Goal: Task Accomplishment & Management: Use online tool/utility

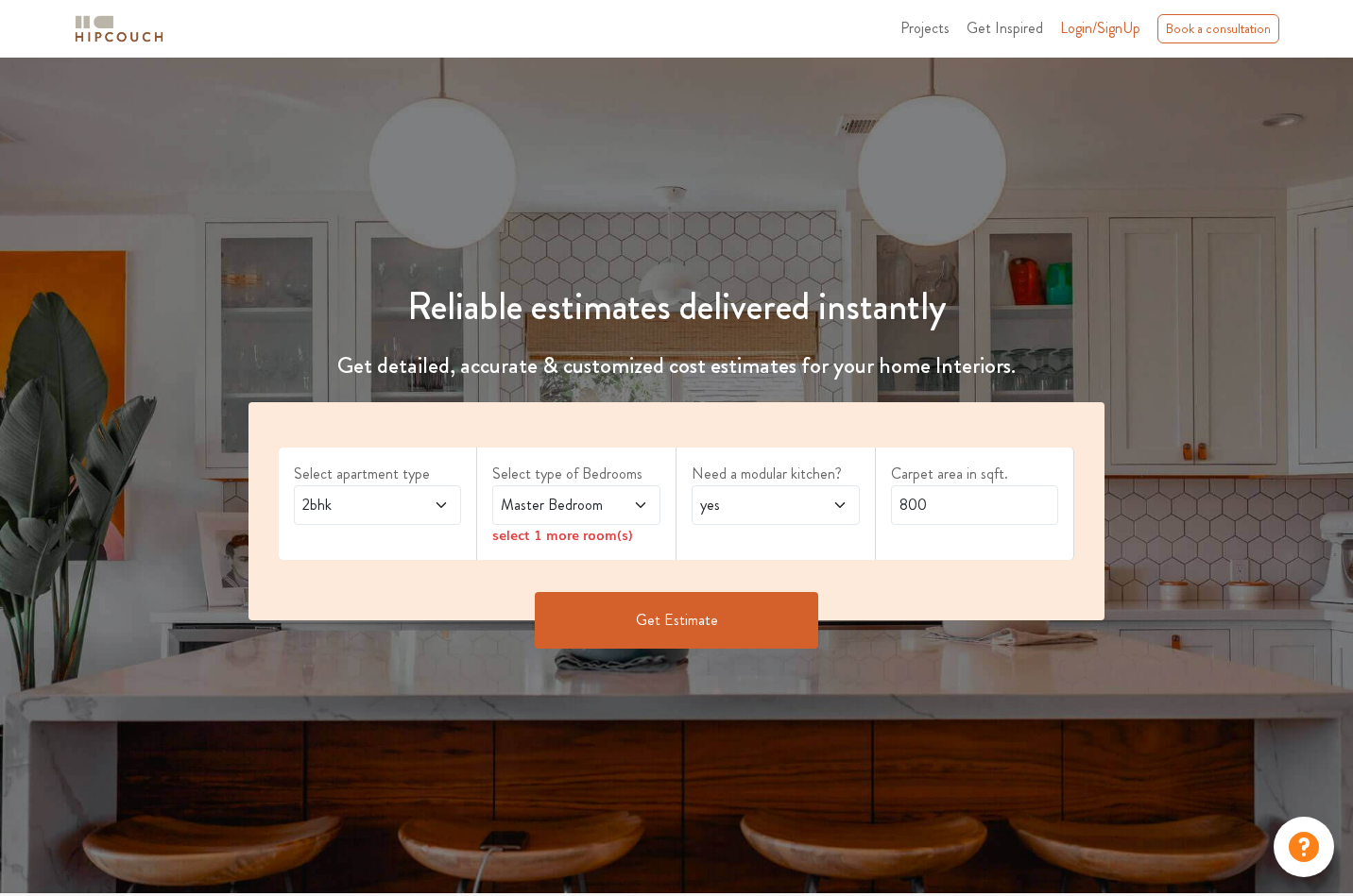
click at [394, 507] on span "2bhk" at bounding box center [354, 505] width 113 height 23
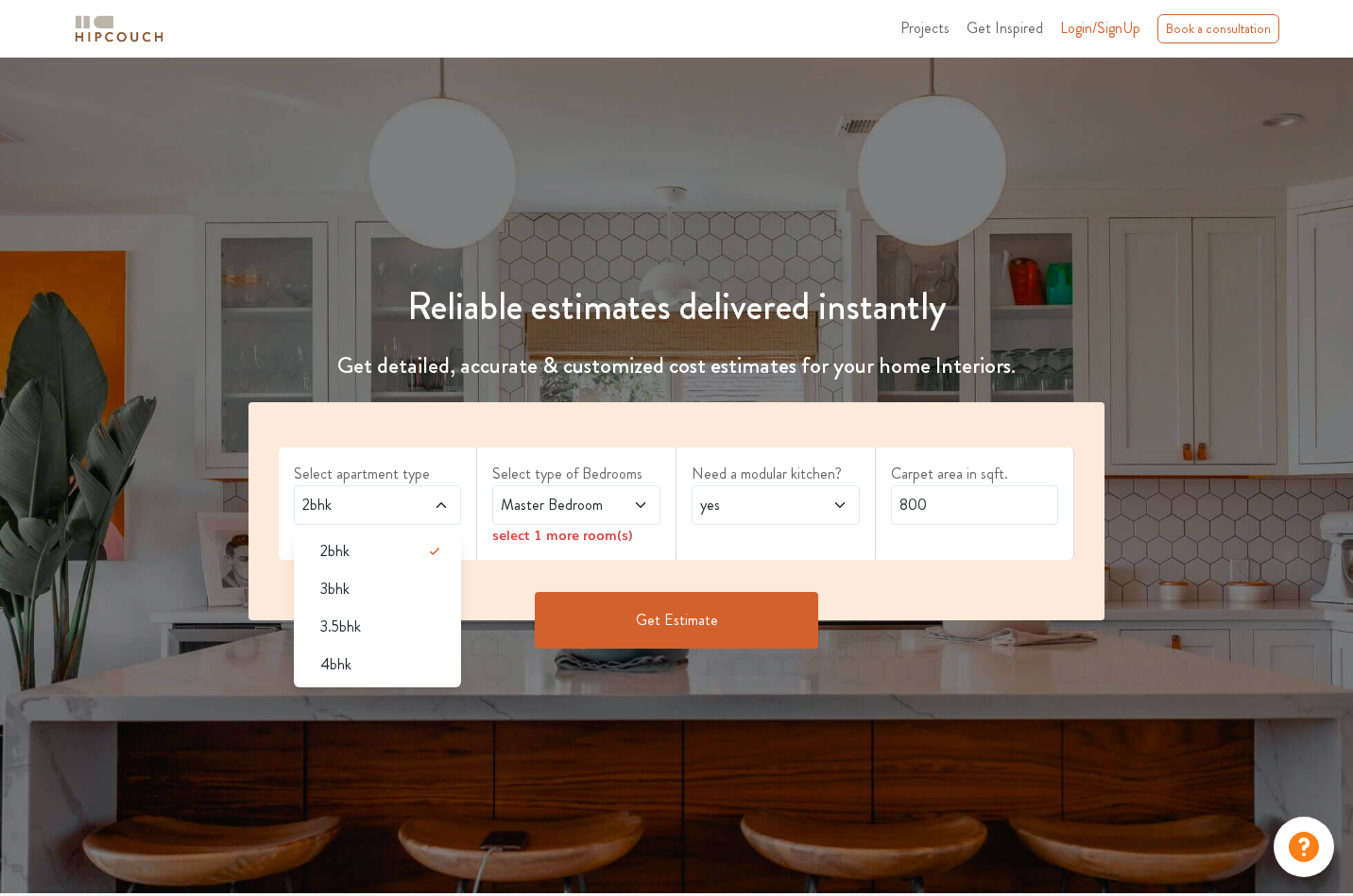
click at [355, 663] on div "4bhk" at bounding box center [383, 665] width 157 height 23
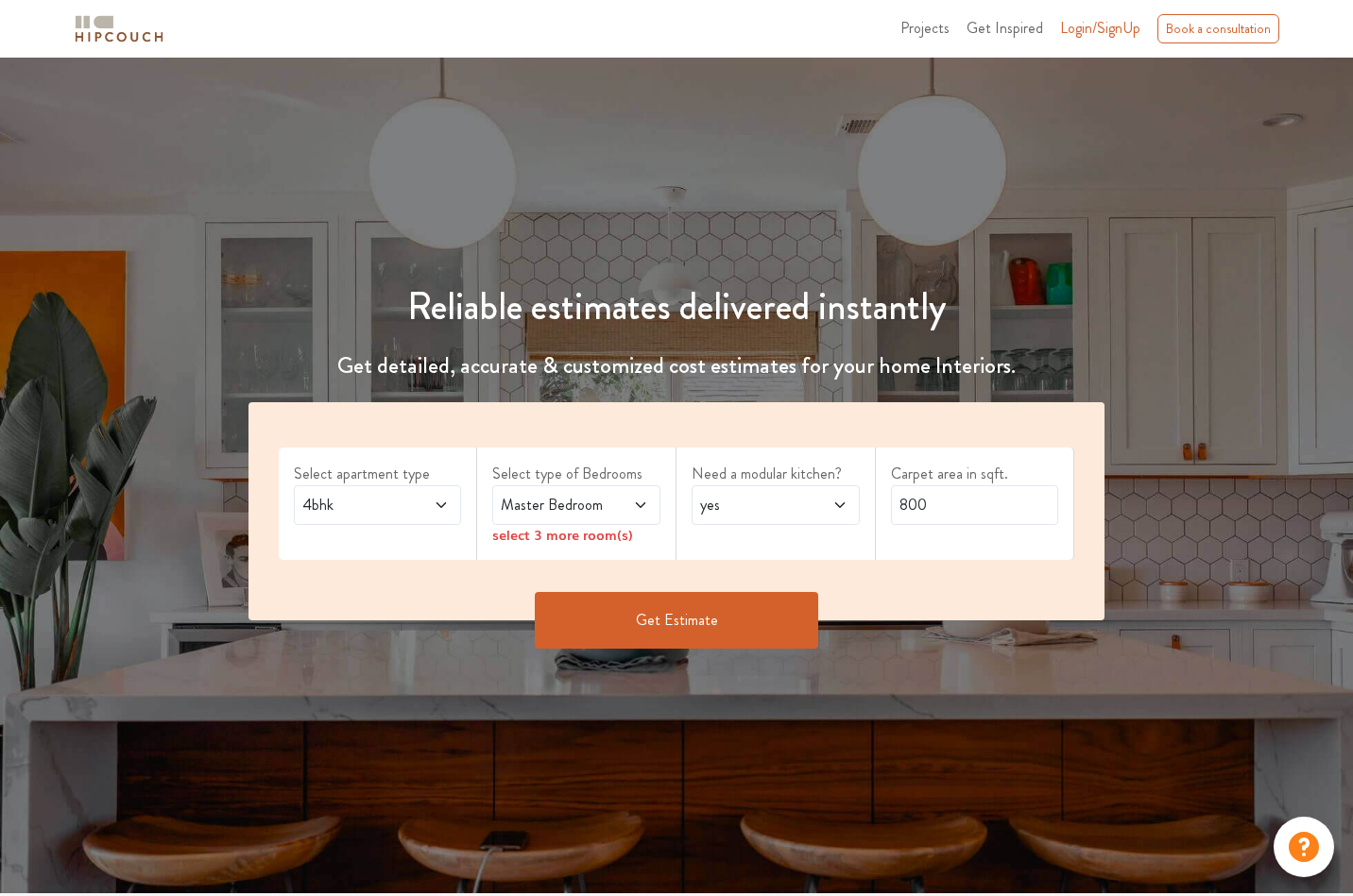
click at [612, 505] on span at bounding box center [629, 505] width 38 height 23
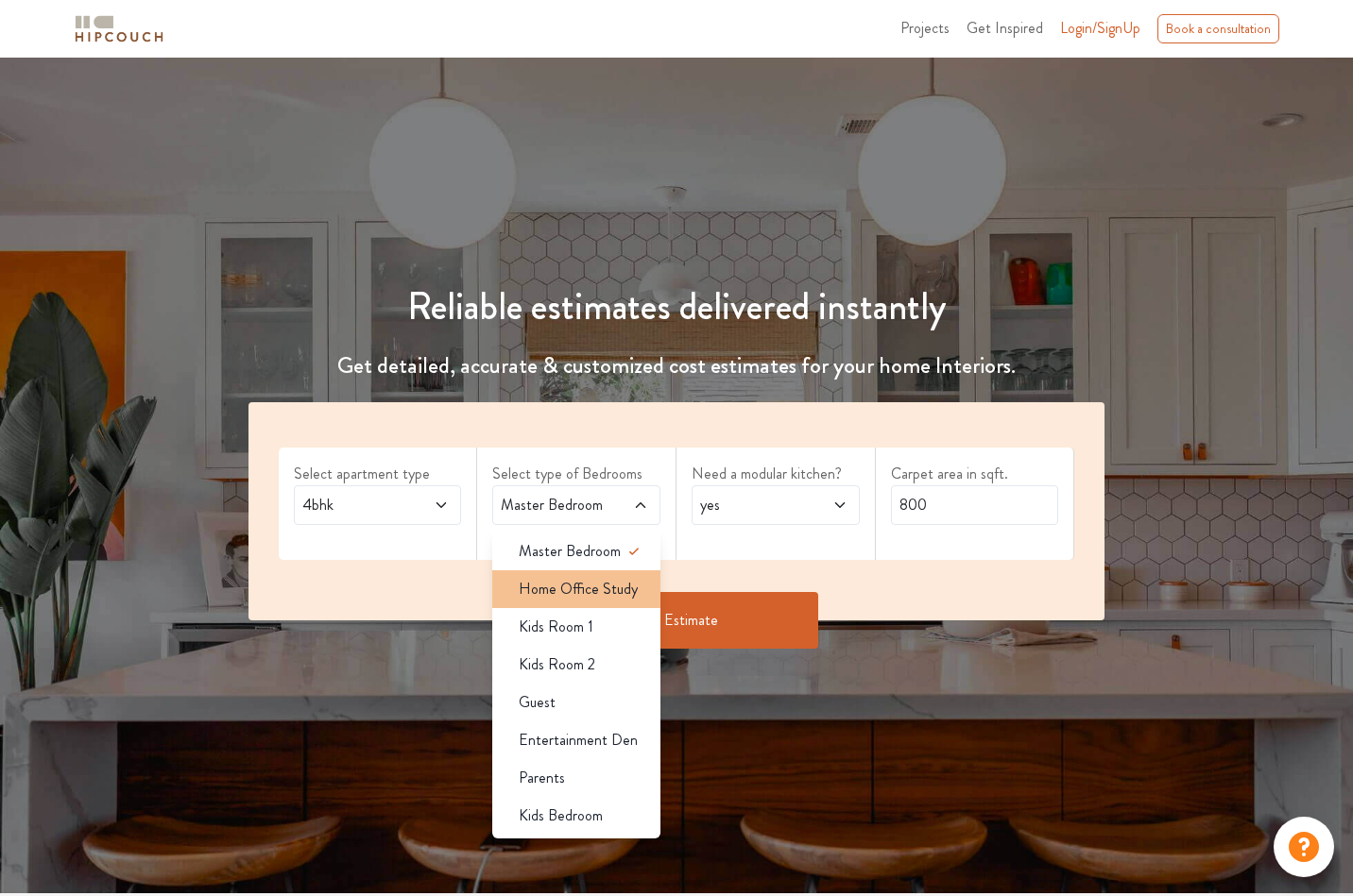
click at [624, 600] on li "Home Office Study" at bounding box center [576, 589] width 168 height 38
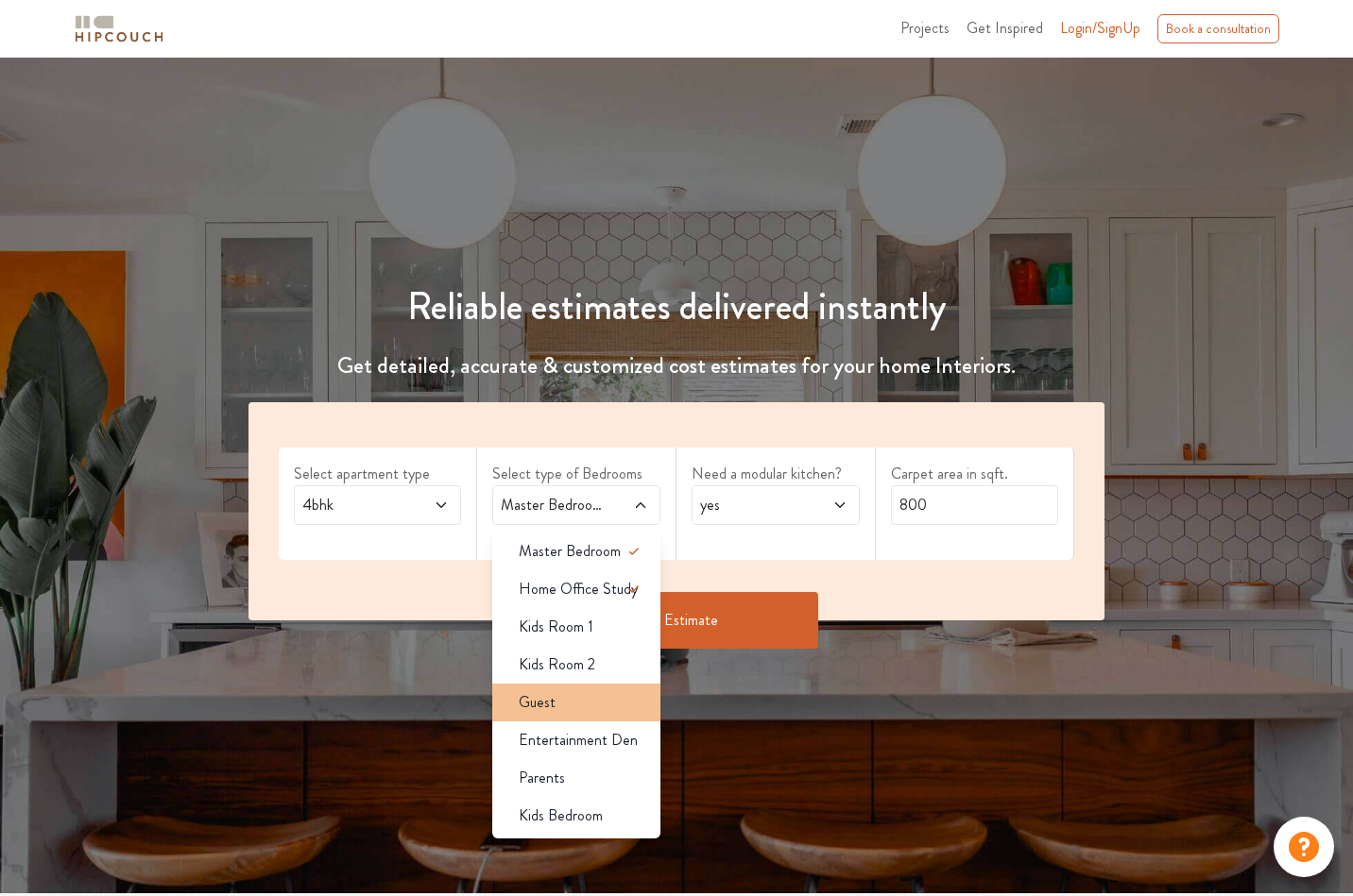
click at [588, 705] on div "Guest" at bounding box center [581, 703] width 157 height 23
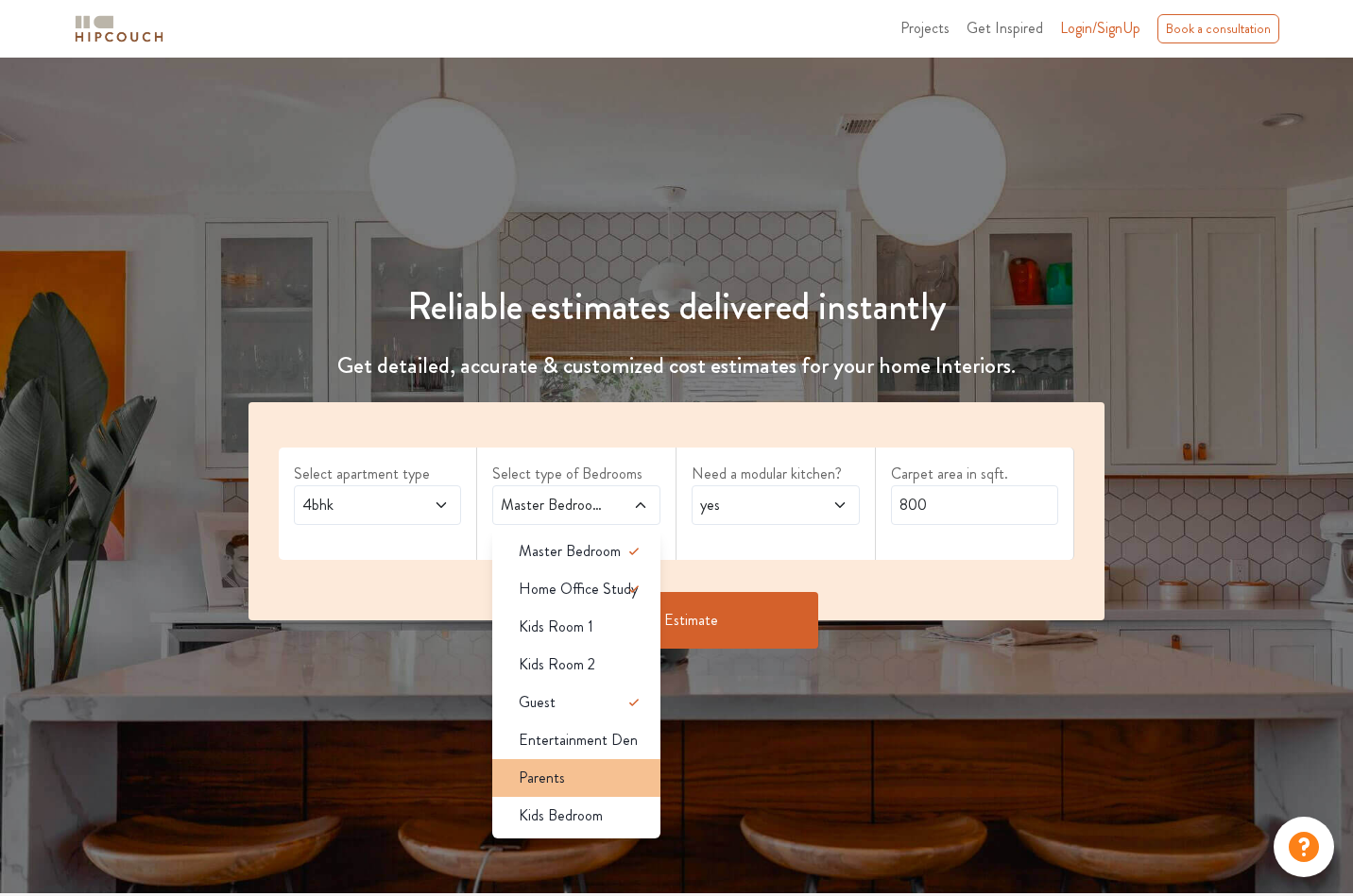
click at [604, 772] on div "Parents" at bounding box center [581, 778] width 157 height 23
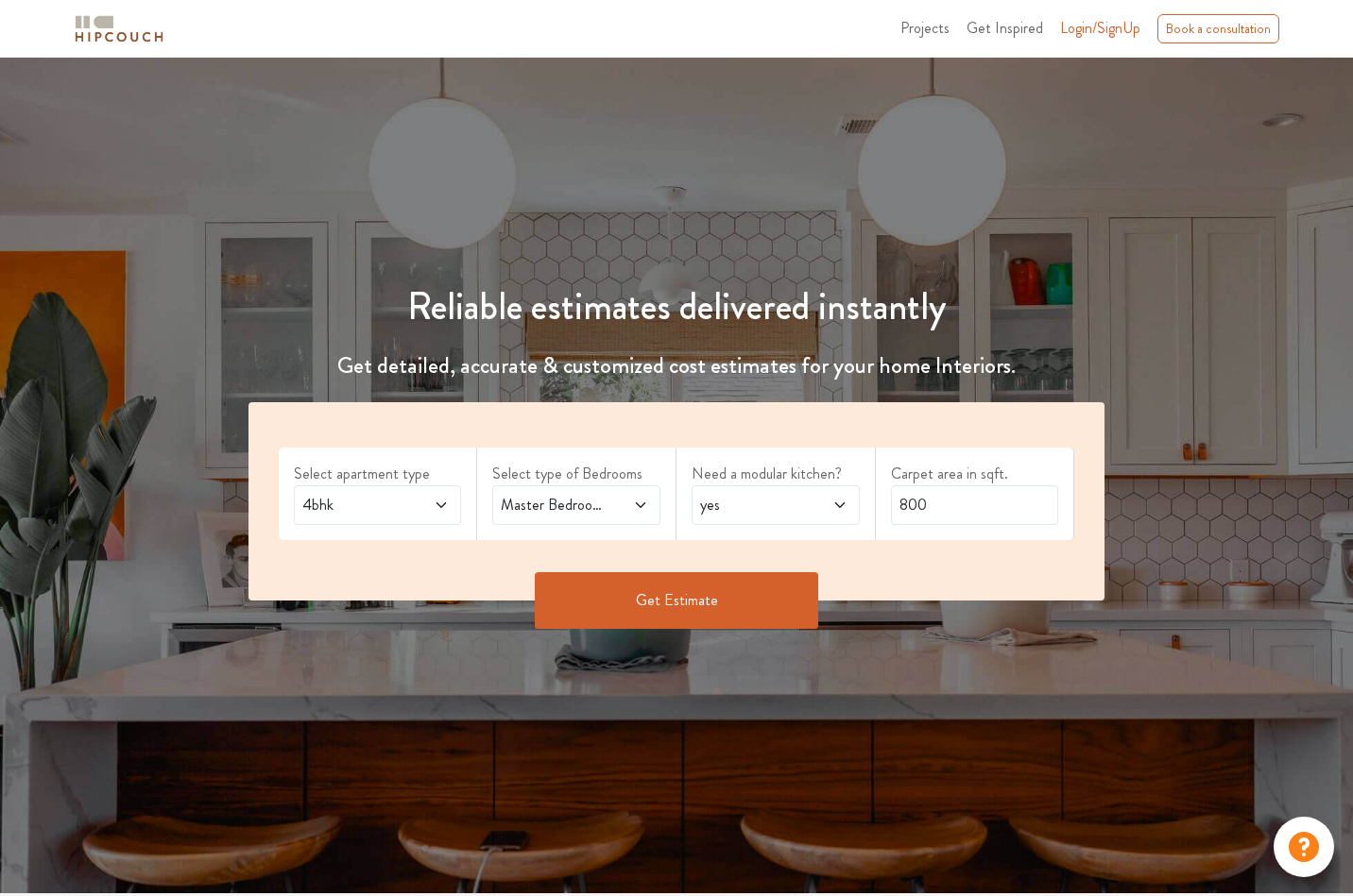
click at [582, 492] on div "Master Bedroom,Home Office Study,Guest,Parents" at bounding box center [576, 505] width 168 height 40
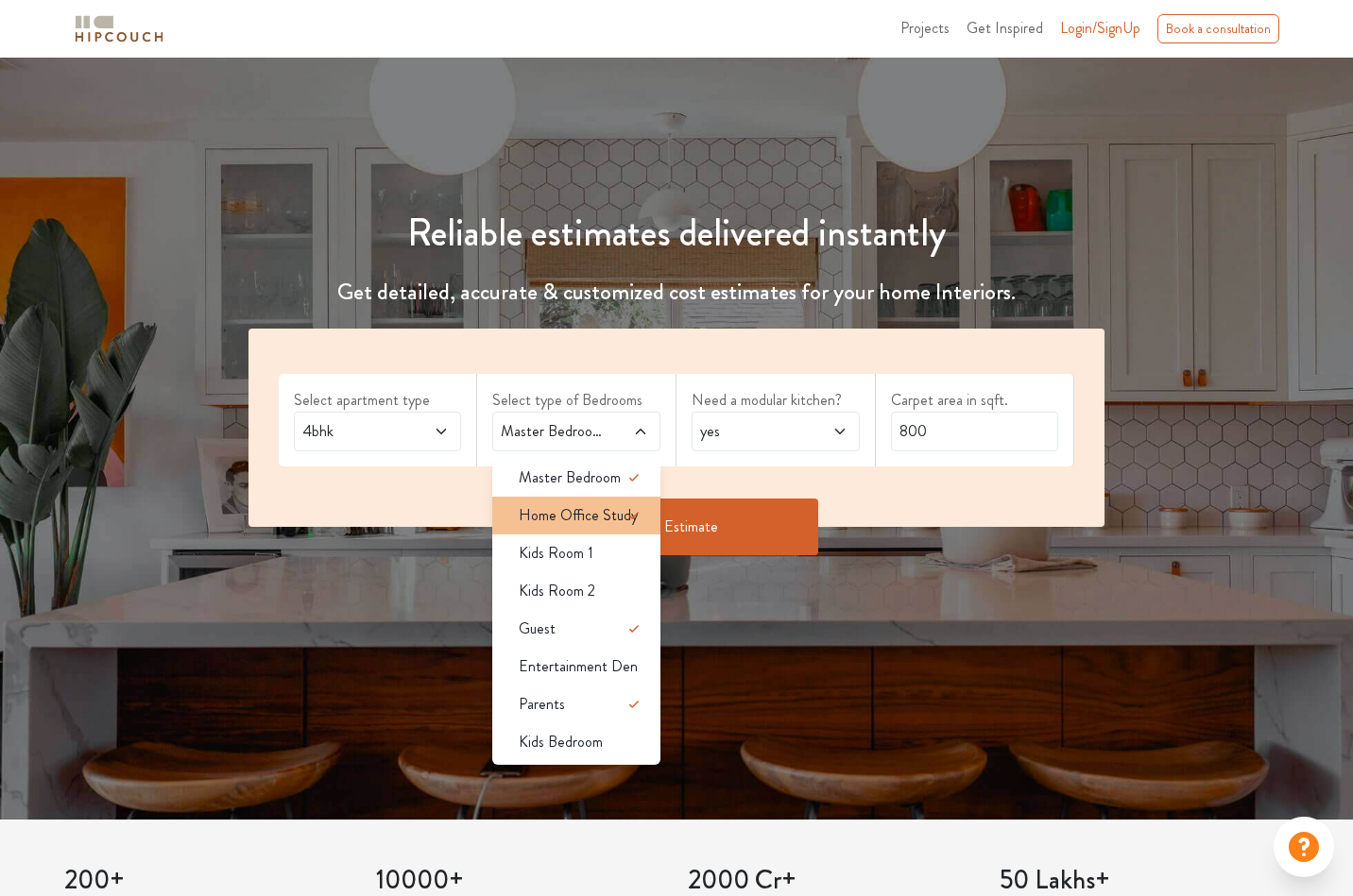
scroll to position [138, 0]
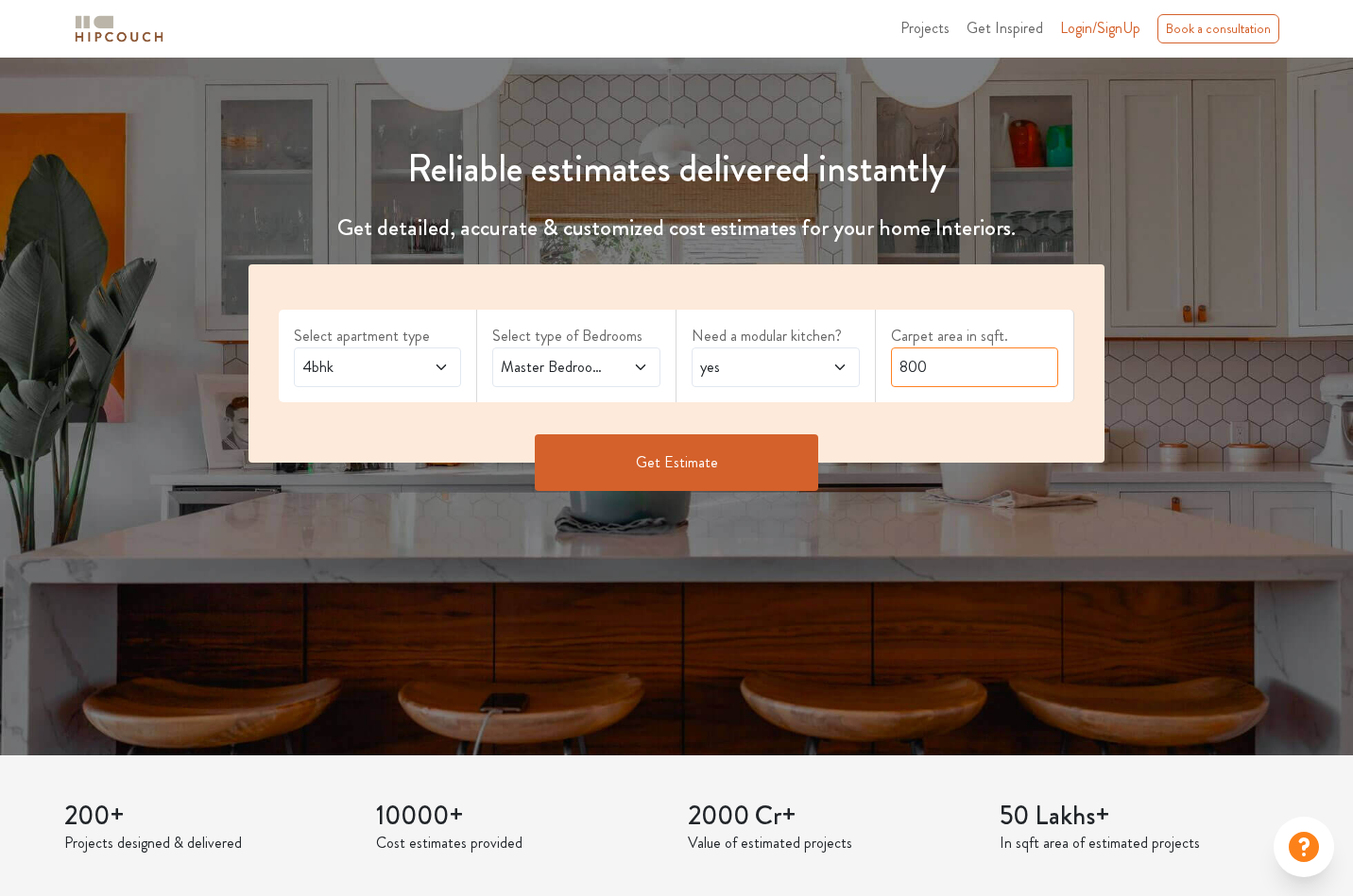
click at [937, 357] on input "800" at bounding box center [975, 368] width 168 height 40
drag, startPoint x: 969, startPoint y: 357, endPoint x: 900, endPoint y: 360, distance: 69.1
click at [900, 360] on input "800" at bounding box center [975, 368] width 168 height 40
type input "2000"
click at [805, 312] on div "Need a modular kitchen? yes" at bounding box center [776, 355] width 200 height 92
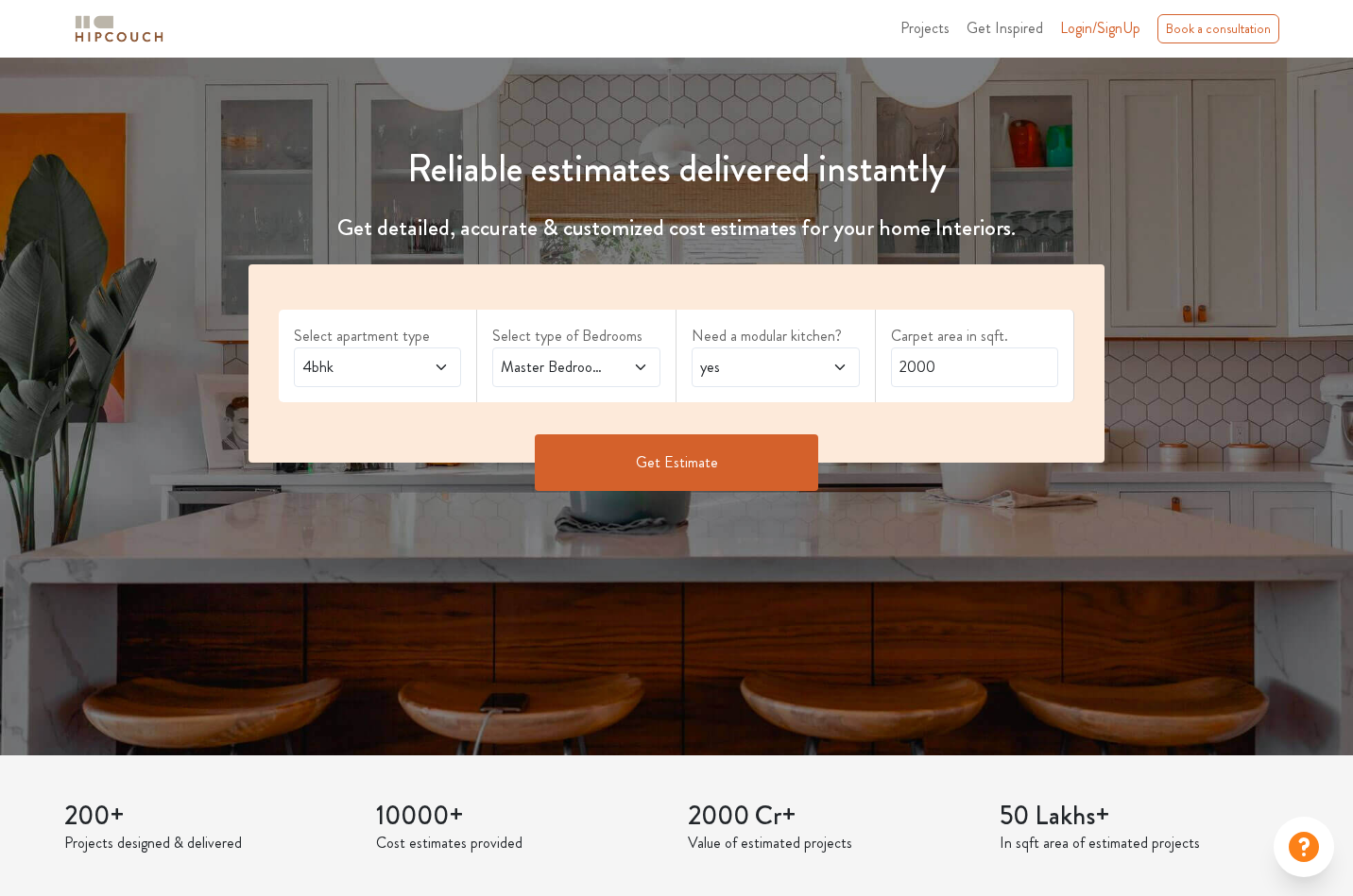
click at [615, 364] on span at bounding box center [629, 368] width 38 height 23
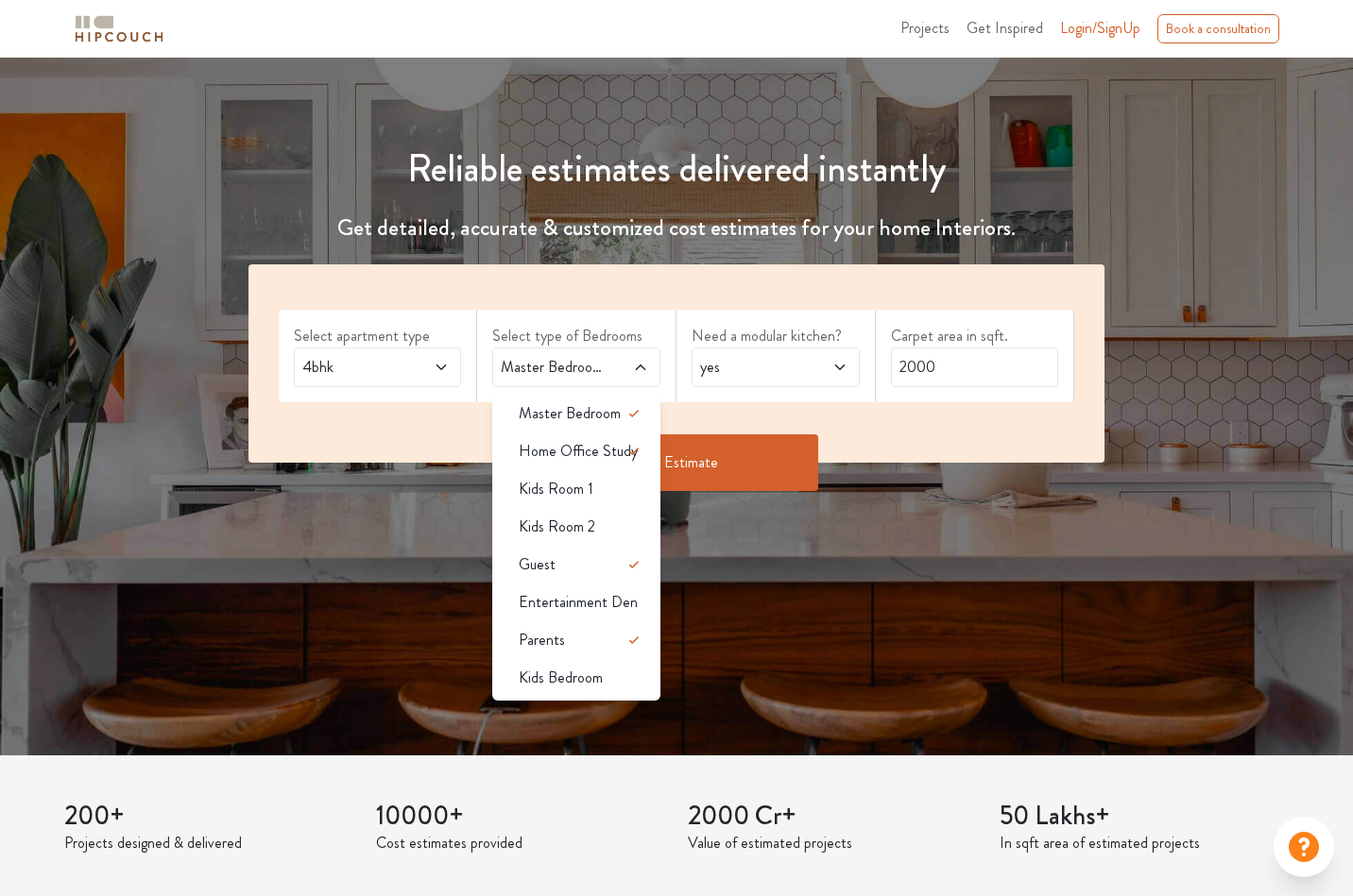
scroll to position [126, 0]
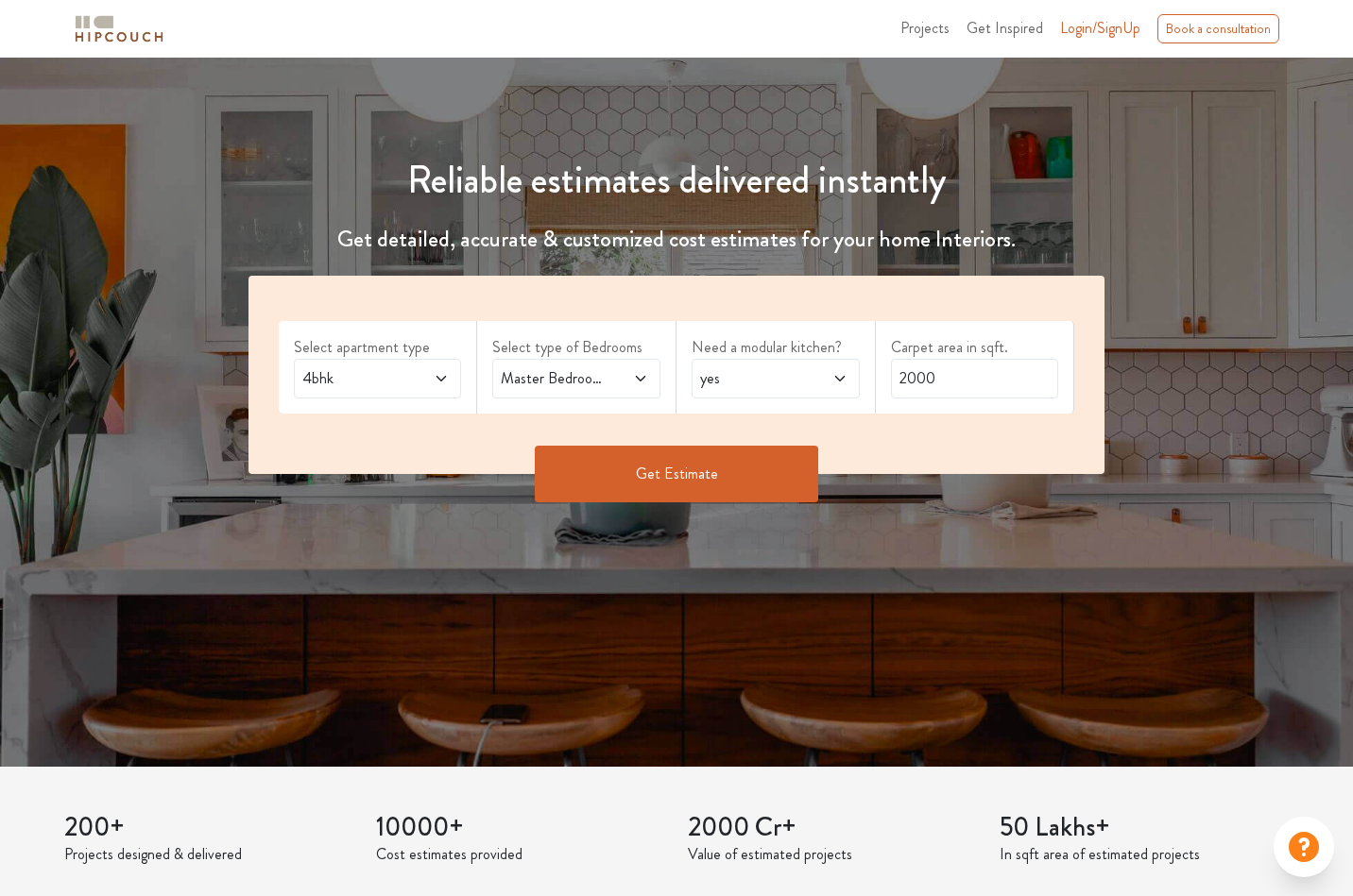
click at [910, 452] on div "Get Estimate" at bounding box center [677, 474] width 880 height 57
click at [585, 388] on span "Master Bedroom,Home Office Study,Guest,Parents" at bounding box center [553, 379] width 113 height 23
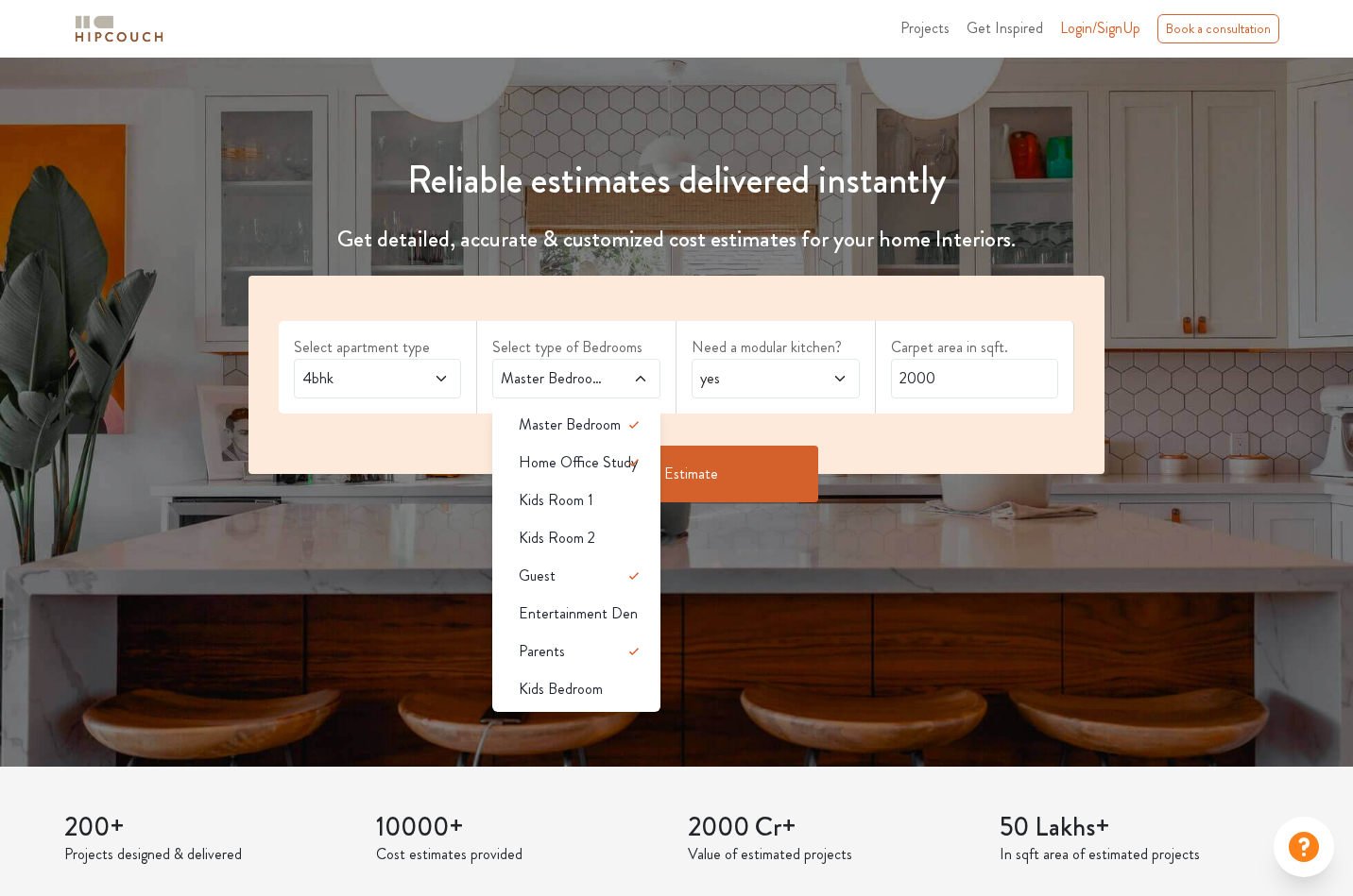
click at [585, 388] on span "Master Bedroom,Home Office Study,Guest,Parents" at bounding box center [553, 379] width 113 height 23
click at [797, 420] on div "Select apartment type 4bhk Select type of Bedrooms Master Bedroom,Home Office S…" at bounding box center [676, 374] width 857 height 199
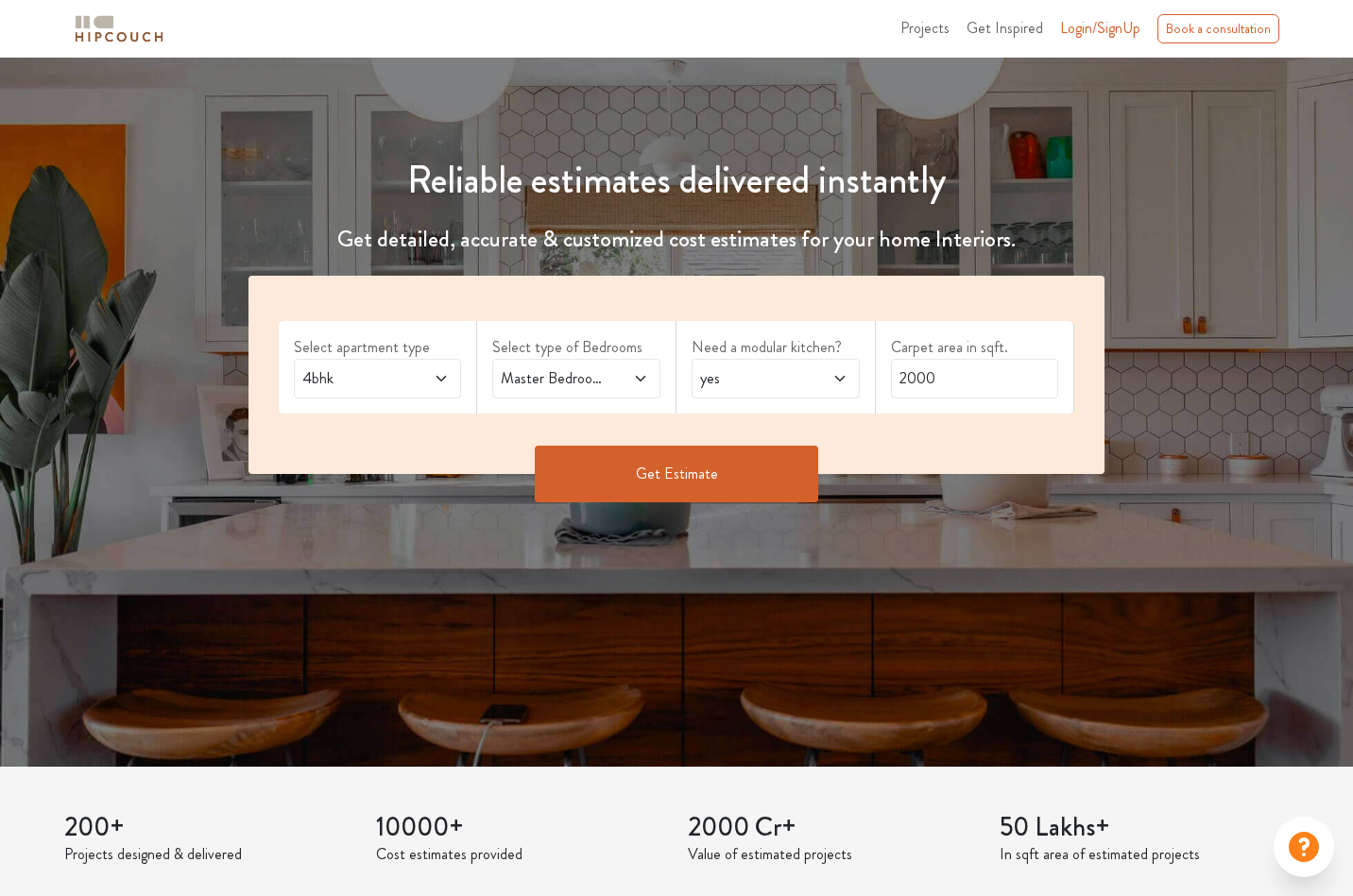
click at [754, 458] on button "Get Estimate" at bounding box center [676, 474] width 283 height 57
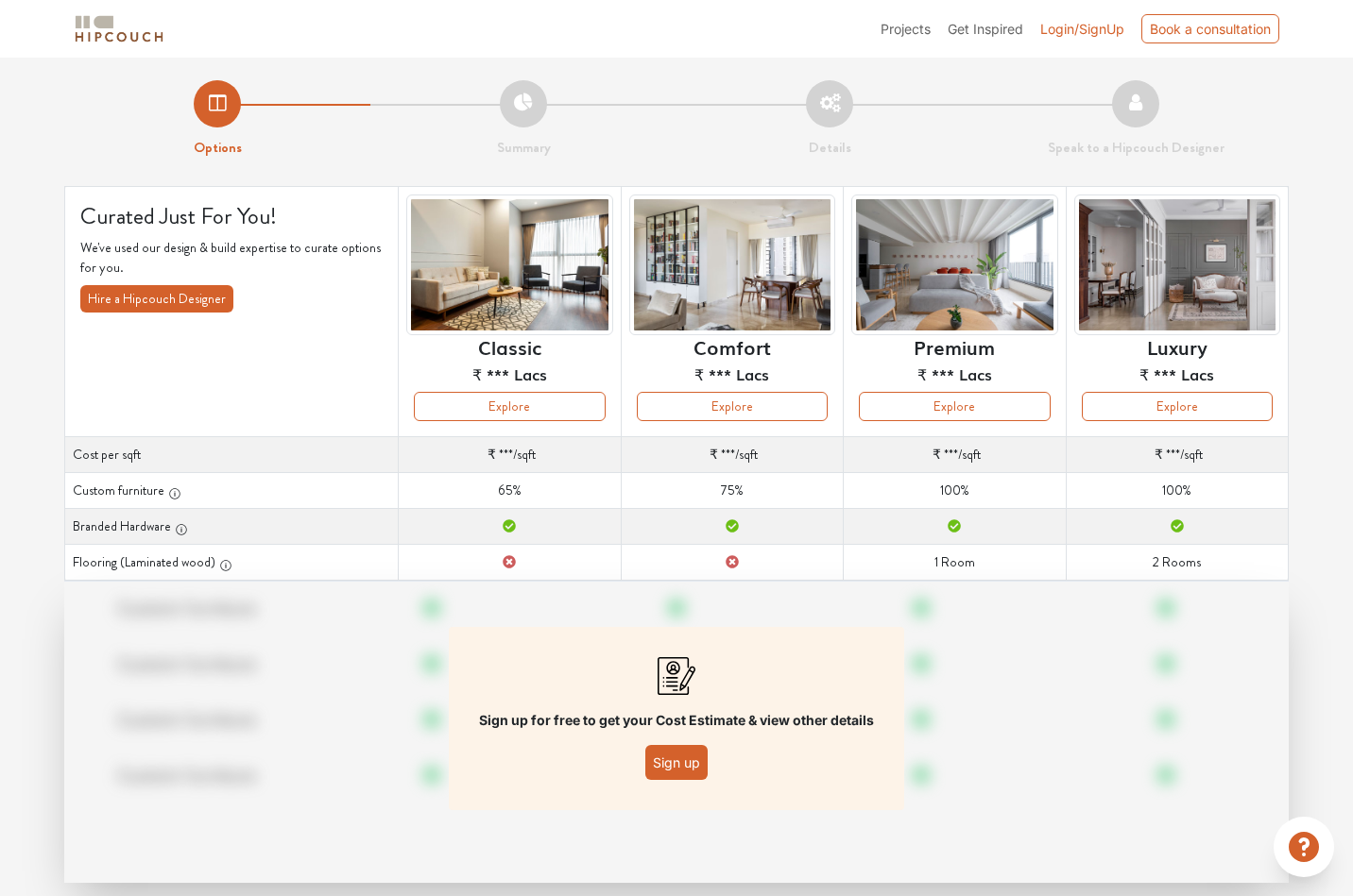
click at [678, 766] on button "Sign up" at bounding box center [676, 762] width 63 height 35
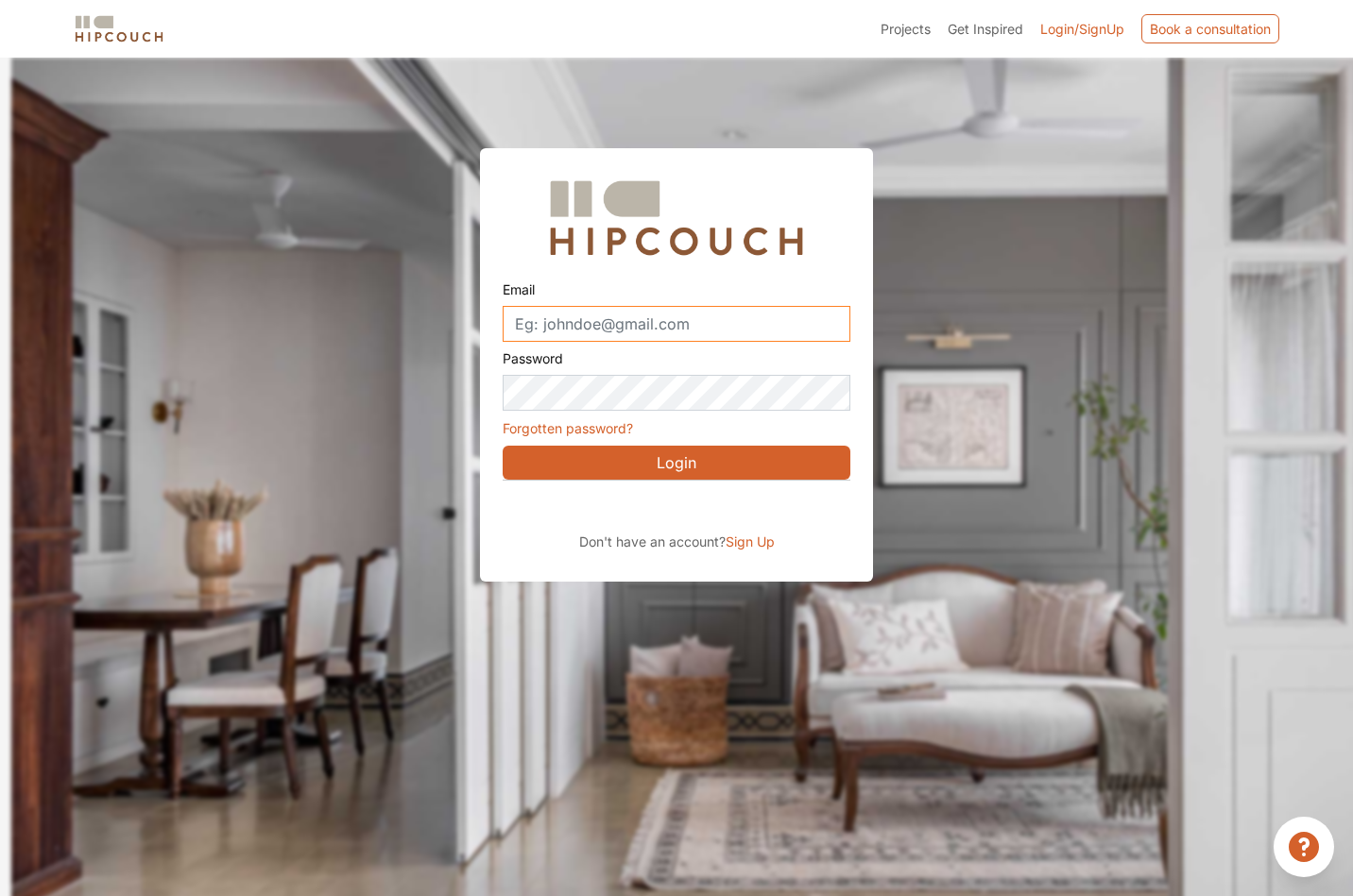
click at [632, 332] on input "Email" at bounding box center [676, 324] width 348 height 36
type input "[EMAIL_ADDRESS][DOMAIN_NAME]"
click at [749, 545] on span "Sign Up" at bounding box center [751, 542] width 49 height 16
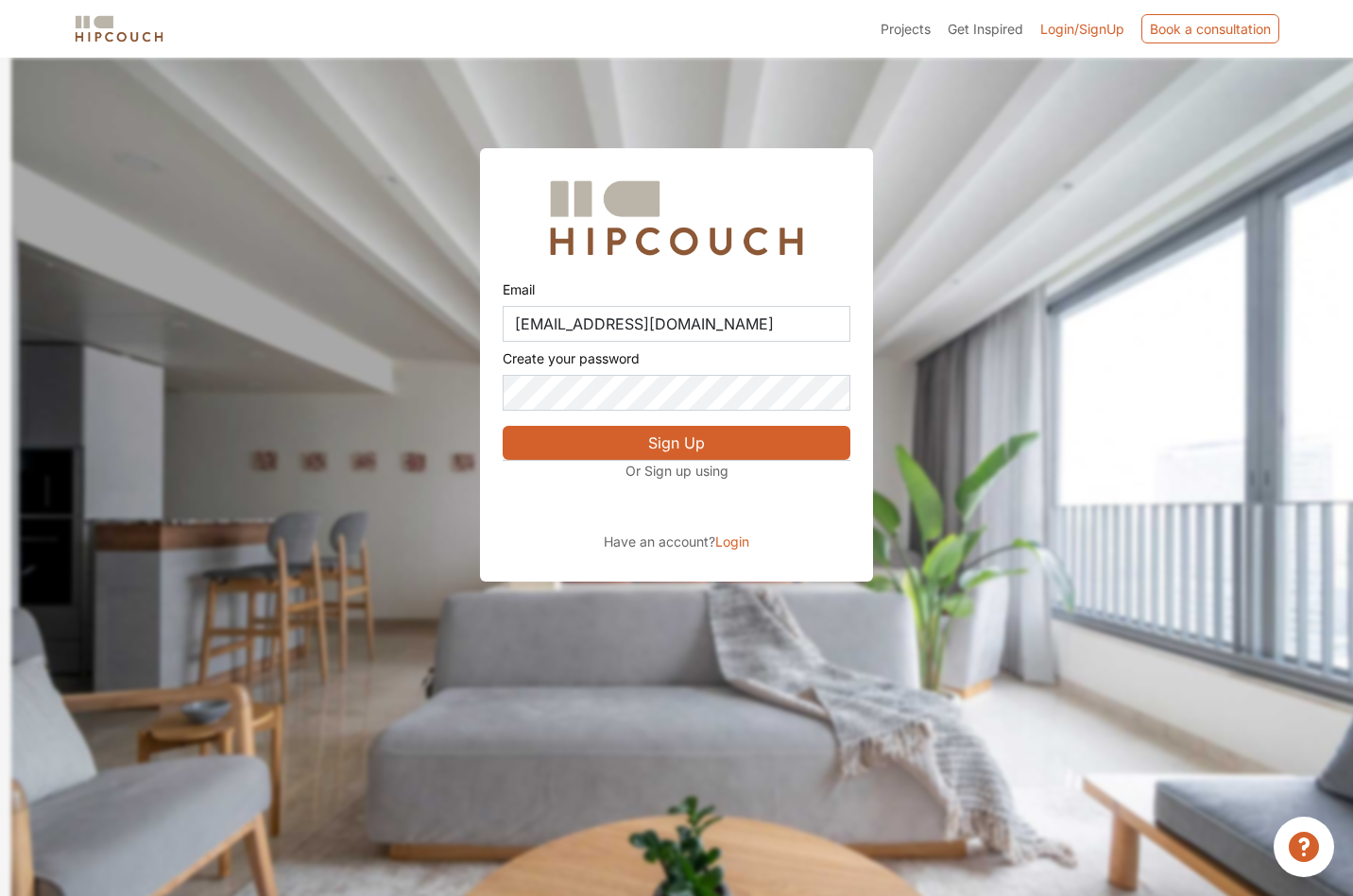
click at [726, 445] on button "Sign Up" at bounding box center [676, 443] width 348 height 34
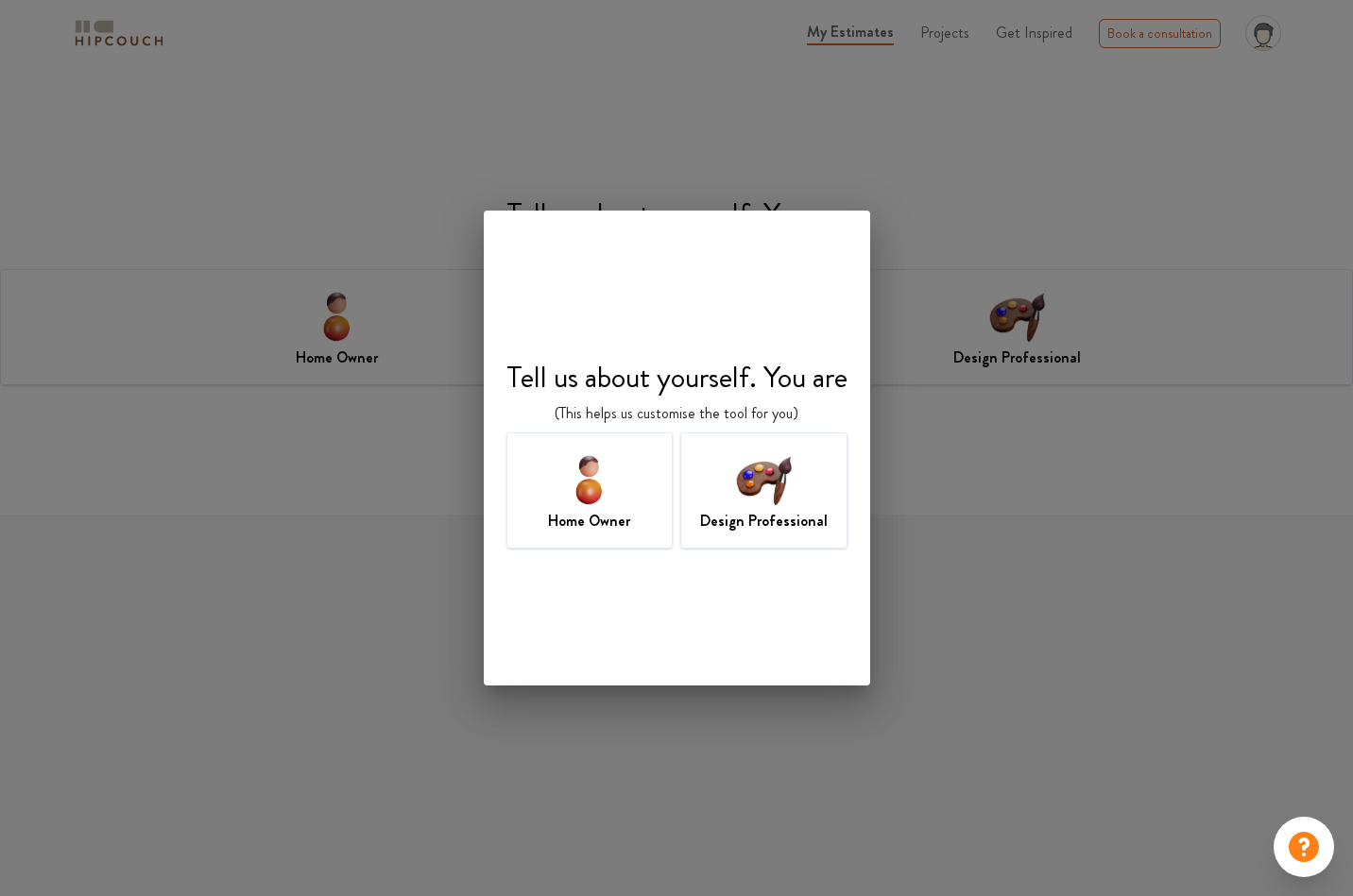
click at [605, 535] on div "Home Owner" at bounding box center [590, 490] width 167 height 116
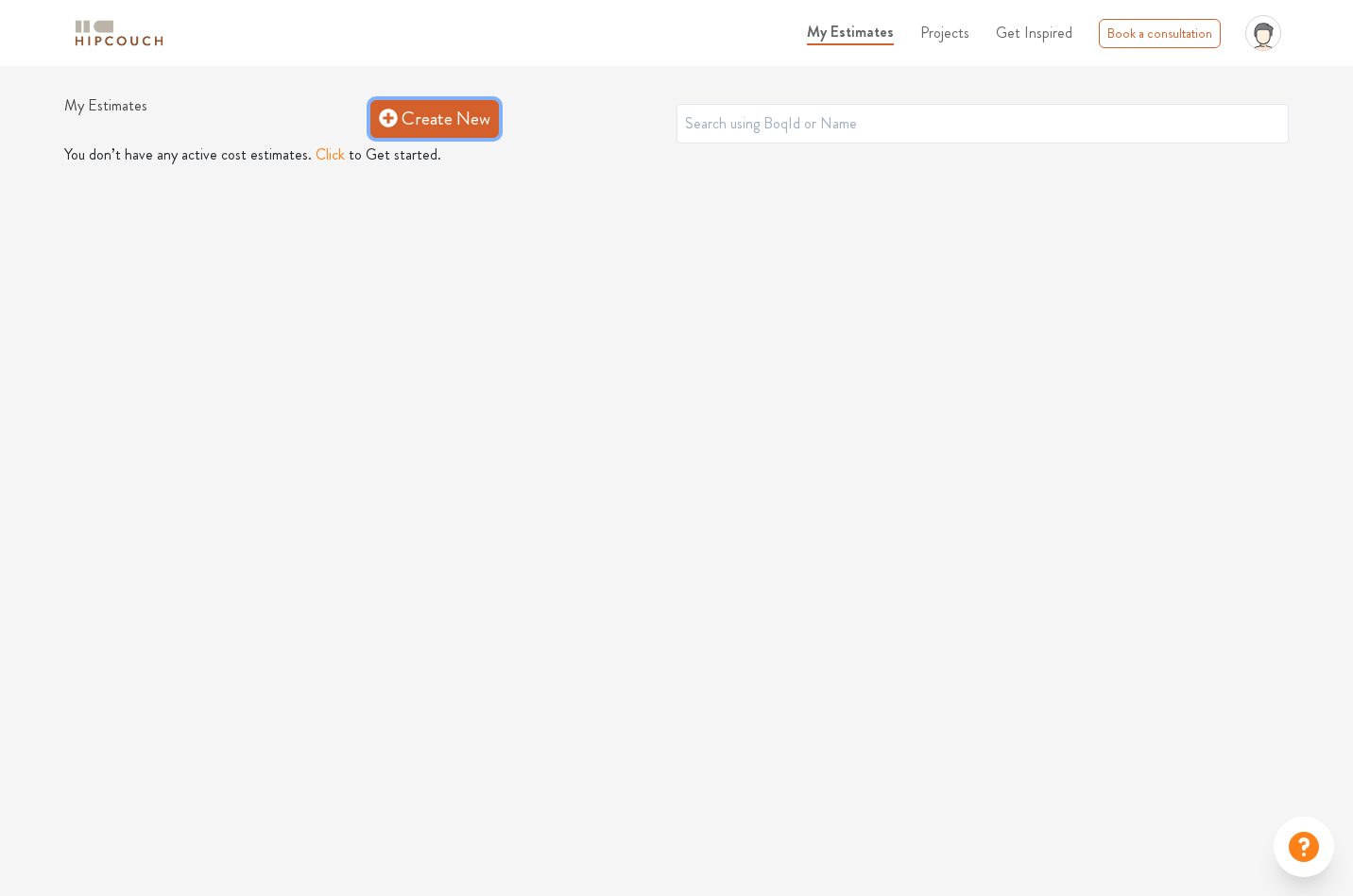
click at [437, 117] on link "Create New" at bounding box center [434, 119] width 128 height 38
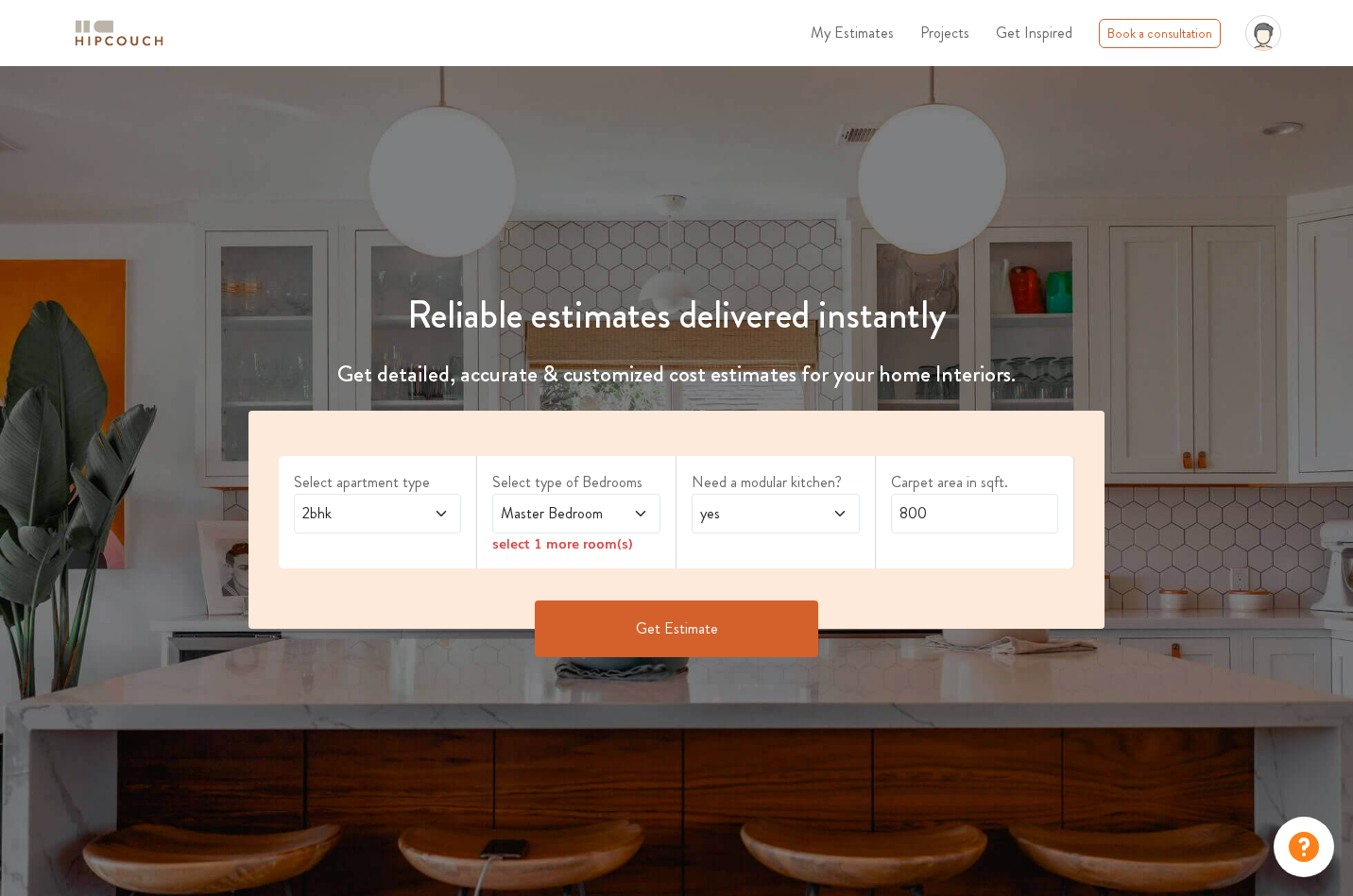
click at [393, 514] on span "2bhk" at bounding box center [354, 514] width 113 height 23
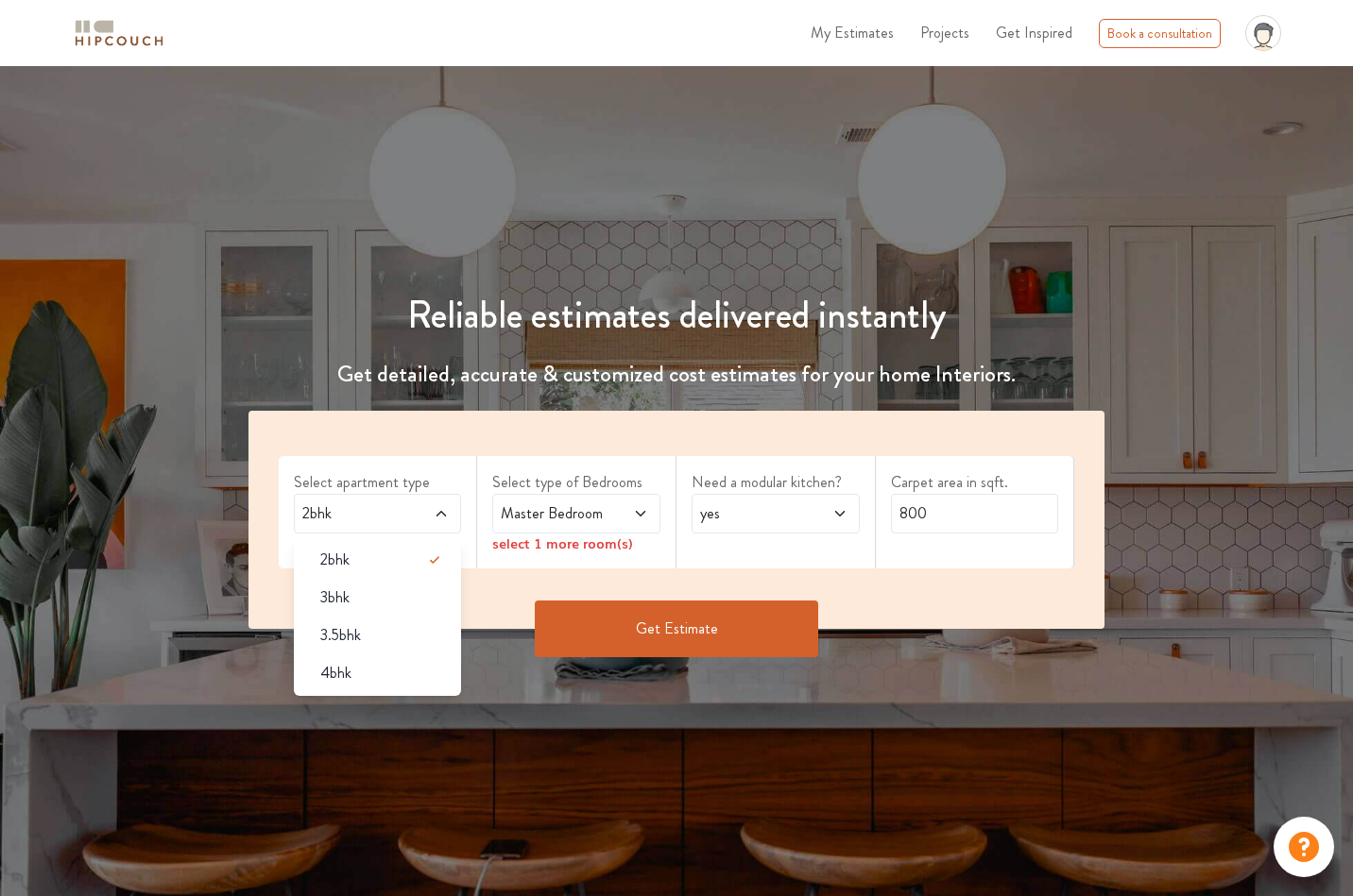
click at [360, 666] on div "4bhk" at bounding box center [383, 674] width 157 height 23
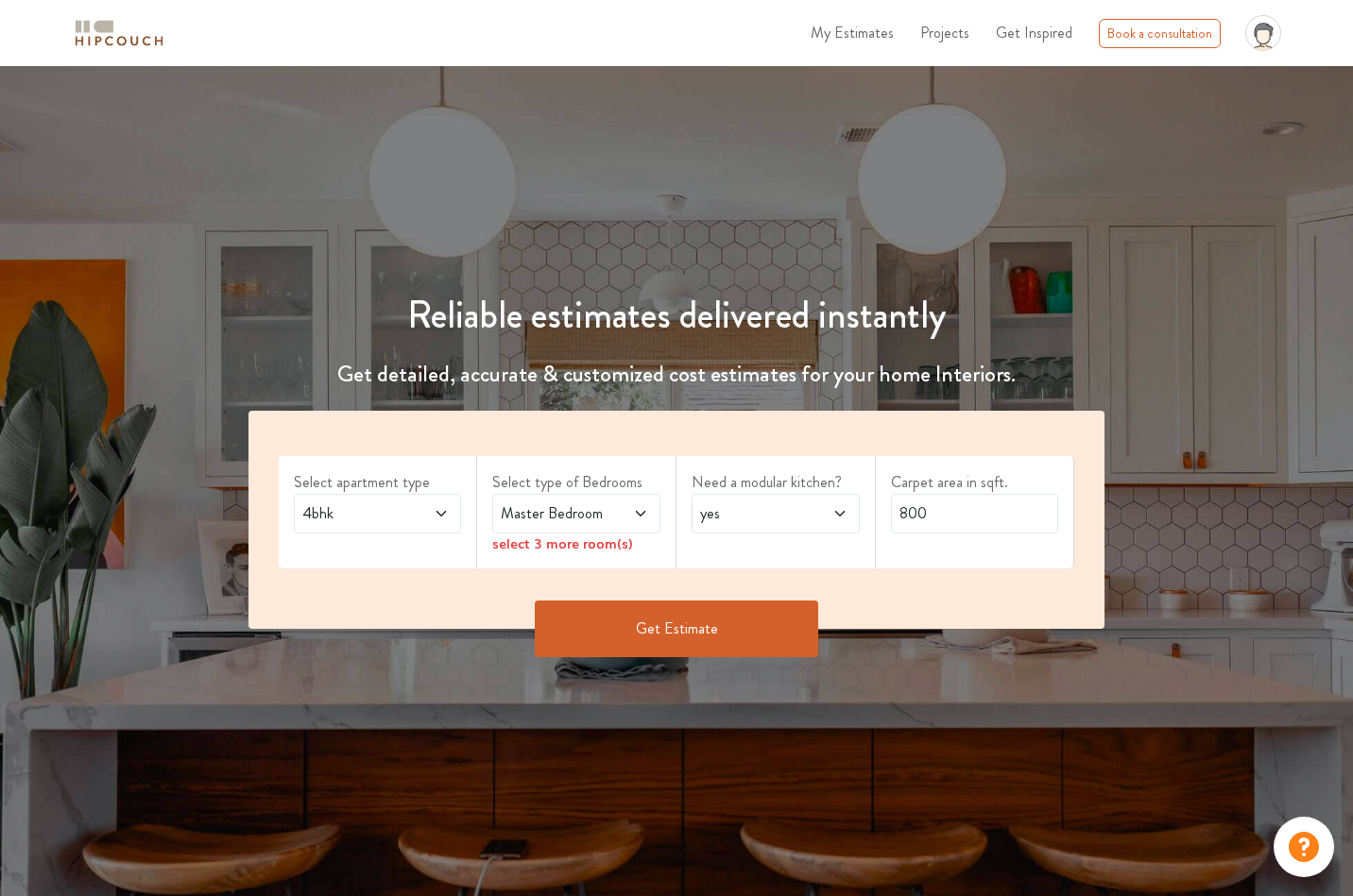
click at [589, 512] on span "Master Bedroom" at bounding box center [553, 514] width 113 height 23
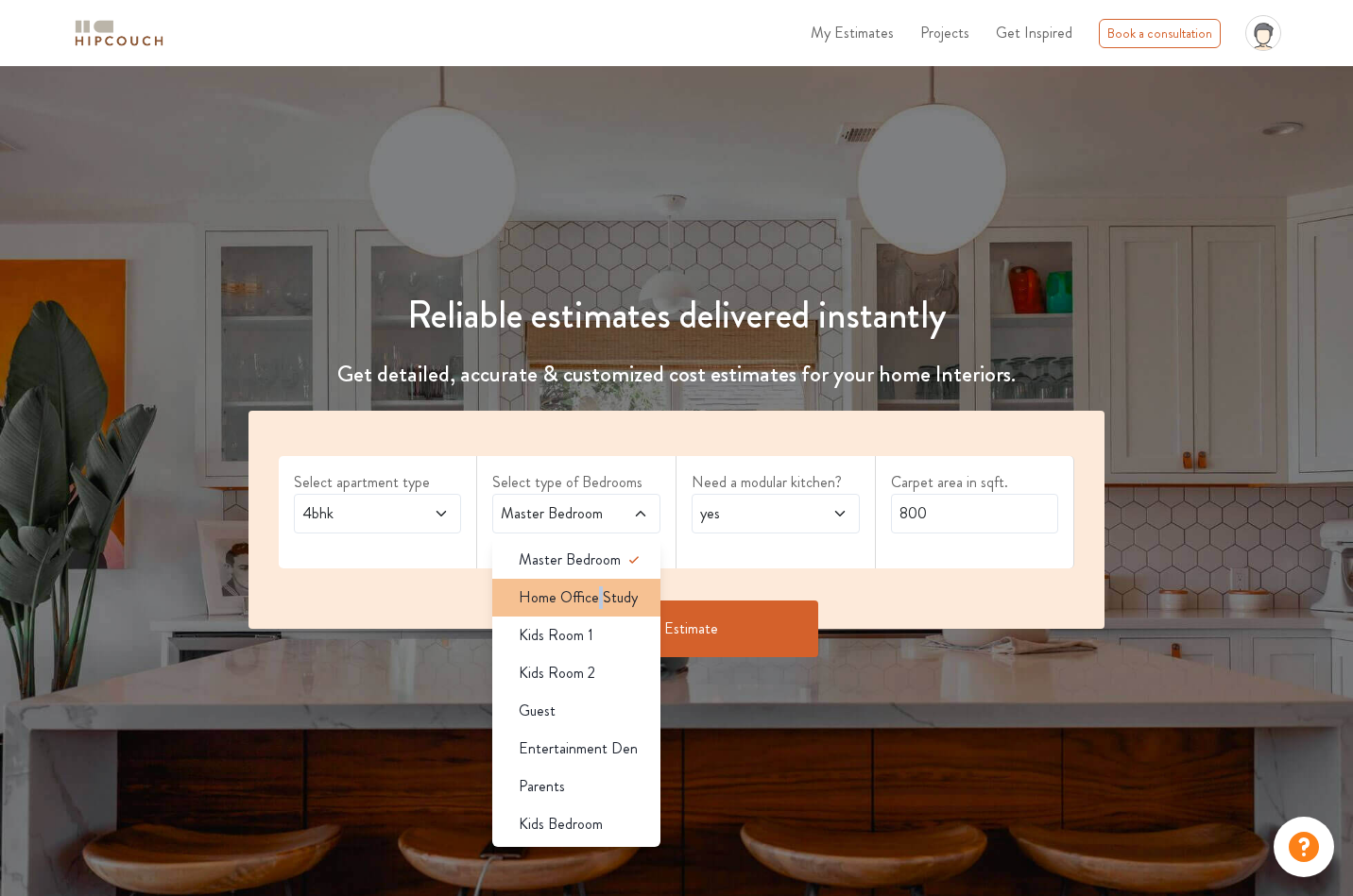
click at [598, 601] on span "Home Office Study" at bounding box center [578, 598] width 119 height 23
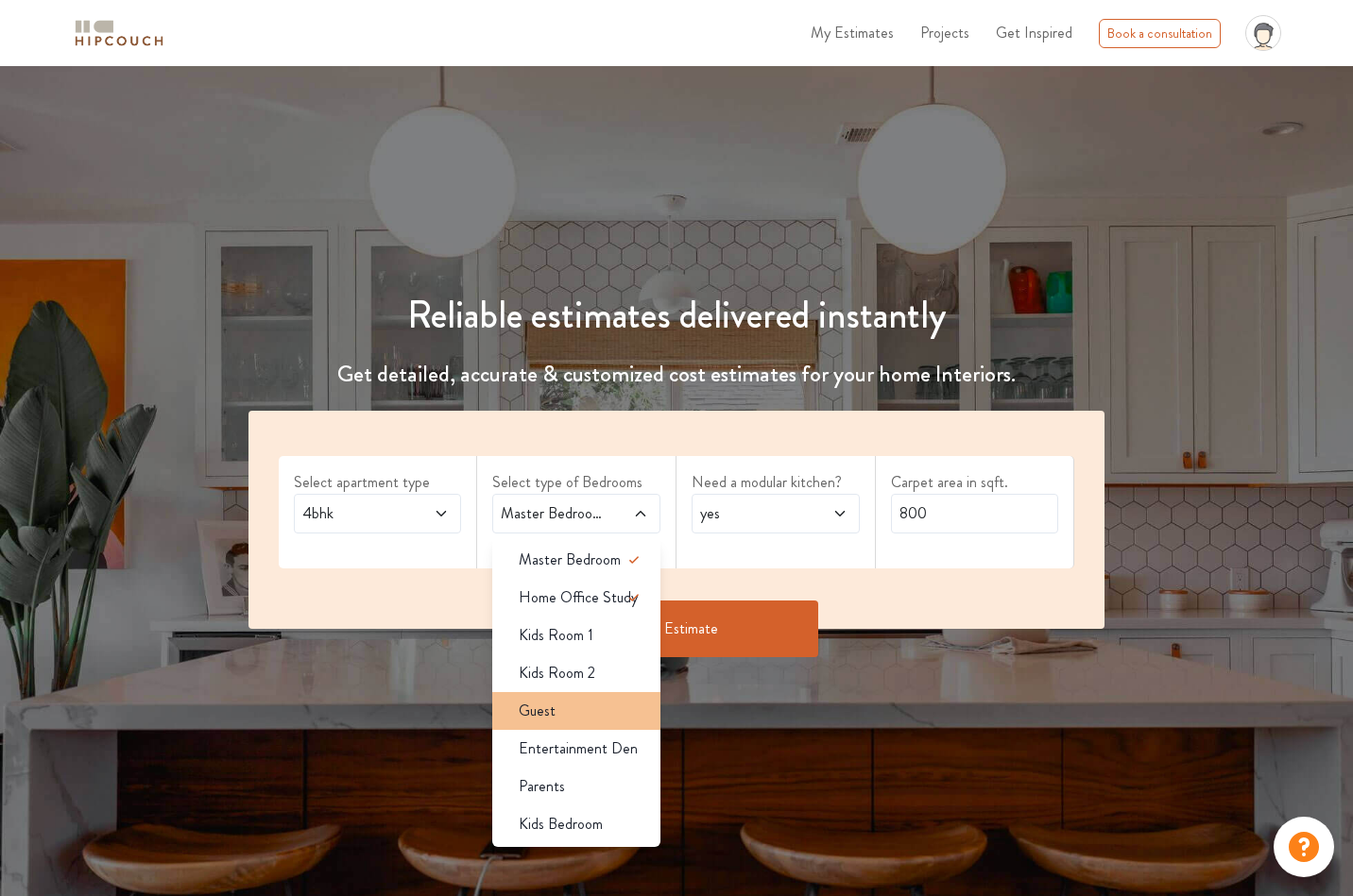
click at [624, 715] on div "Guest" at bounding box center [581, 712] width 157 height 23
click at [595, 792] on div "Parents" at bounding box center [581, 787] width 157 height 23
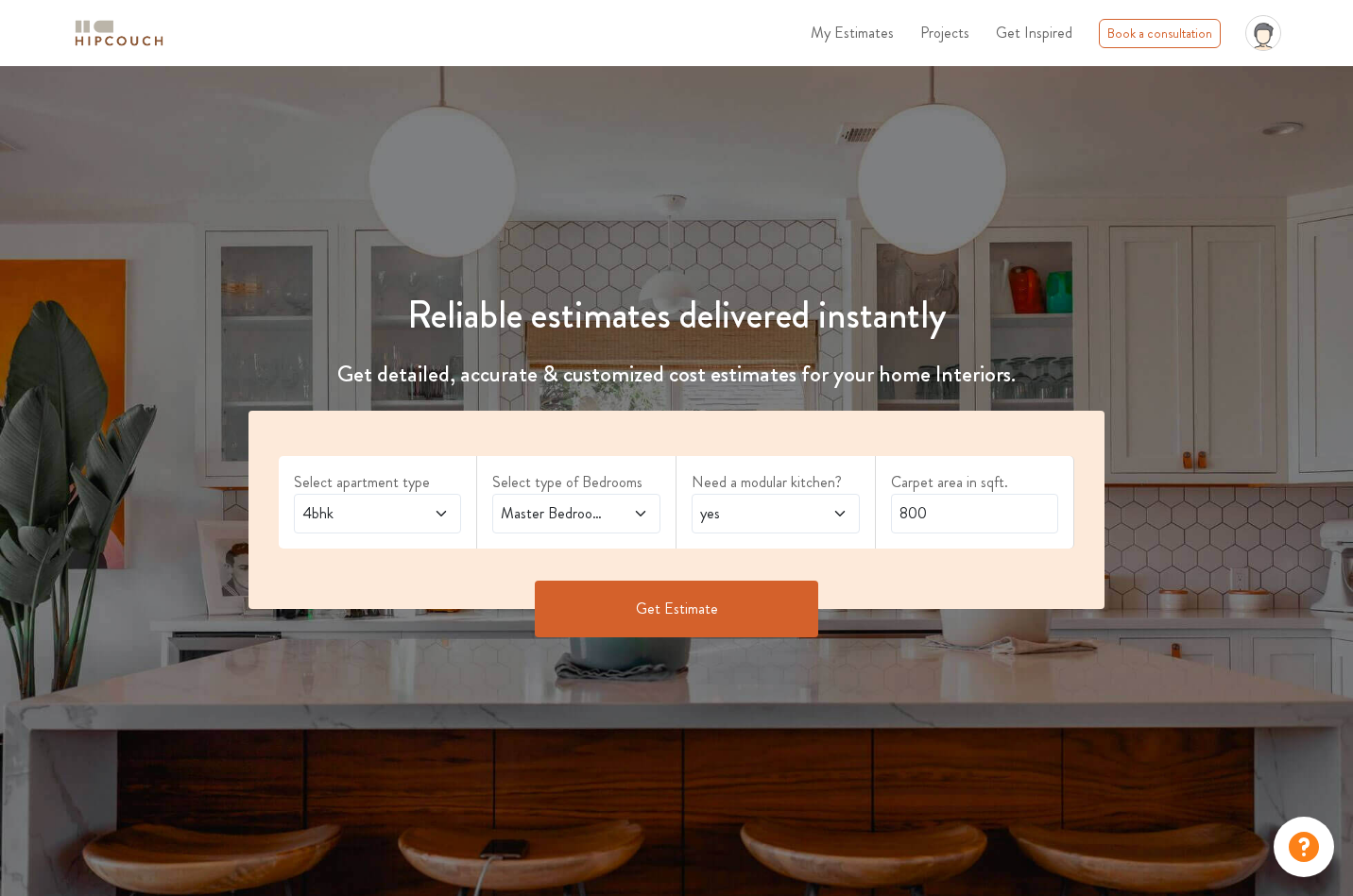
click at [880, 549] on div "Select apartment type 4bhk Select type of Bedrooms Master Bedroom,Home Office S…" at bounding box center [676, 509] width 857 height 199
click at [712, 606] on button "Get Estimate" at bounding box center [676, 609] width 283 height 57
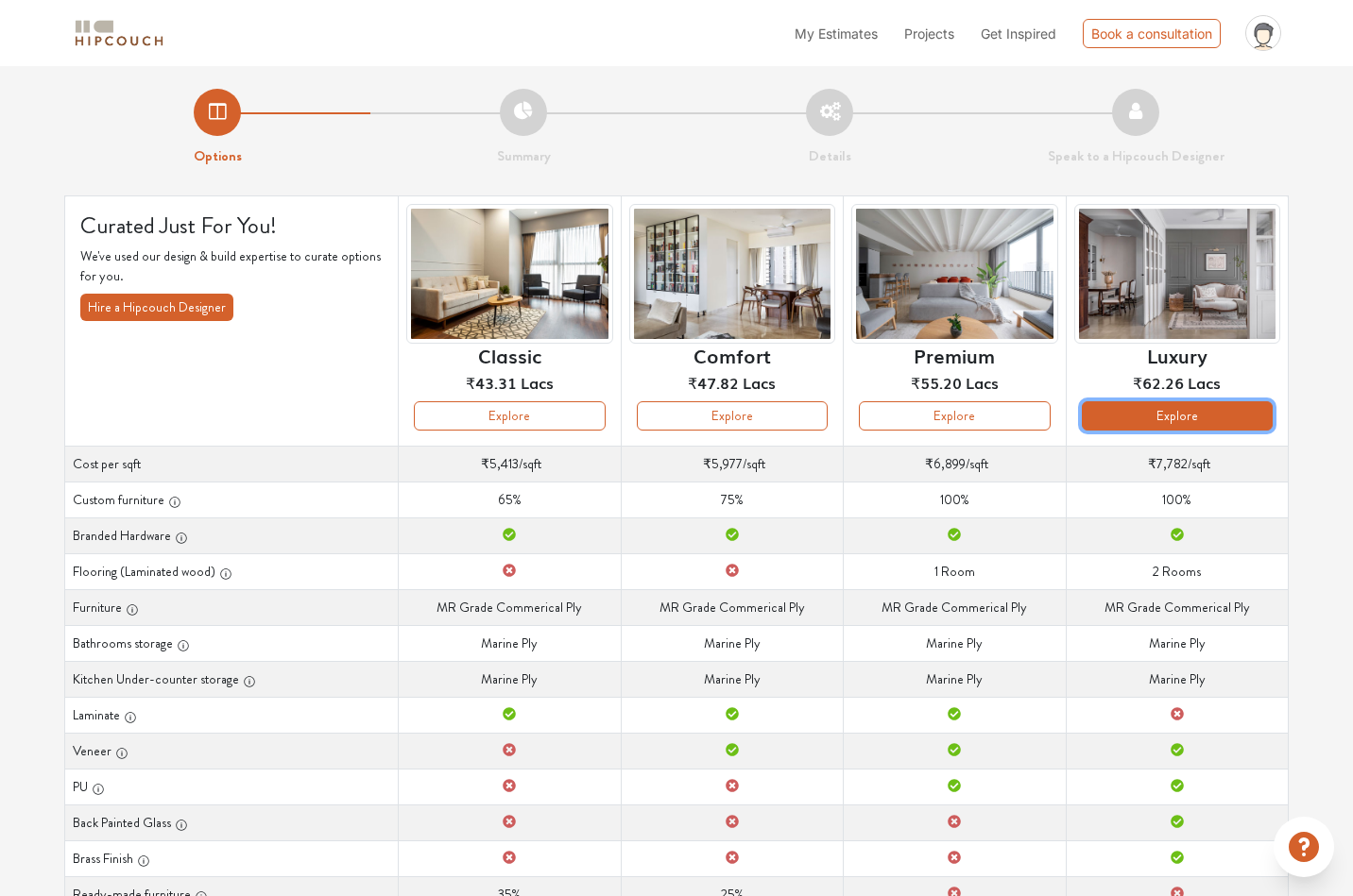
click at [1191, 426] on button "Explore" at bounding box center [1176, 416] width 191 height 29
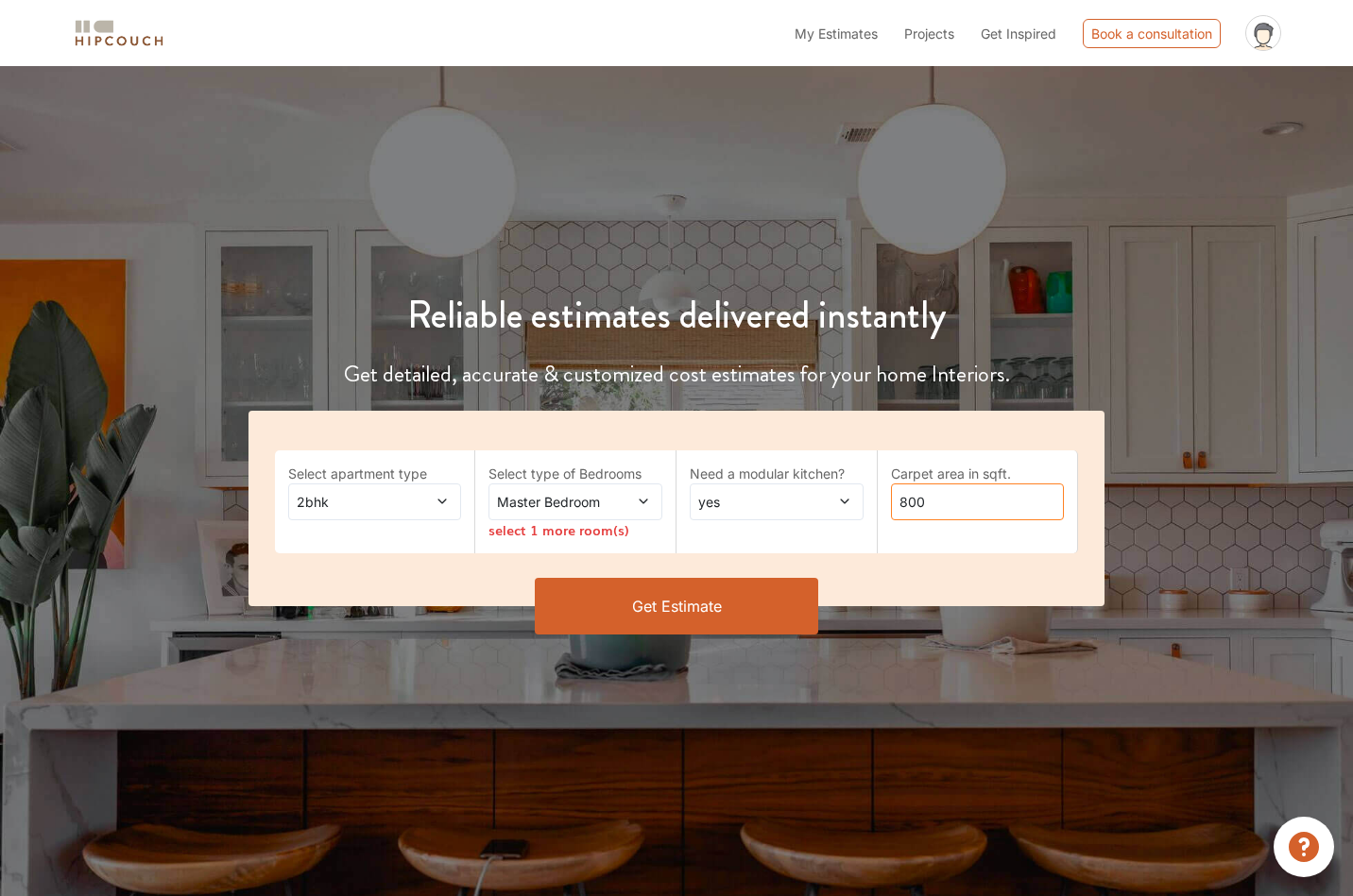
drag, startPoint x: 967, startPoint y: 503, endPoint x: 801, endPoint y: 505, distance: 166.0
click at [801, 505] on div "Select apartment type 2bhk Select type of Bedrooms Master Bedroom select 1 more…" at bounding box center [676, 508] width 857 height 196
type input "2000"
click at [324, 505] on span "2bhk" at bounding box center [351, 502] width 117 height 20
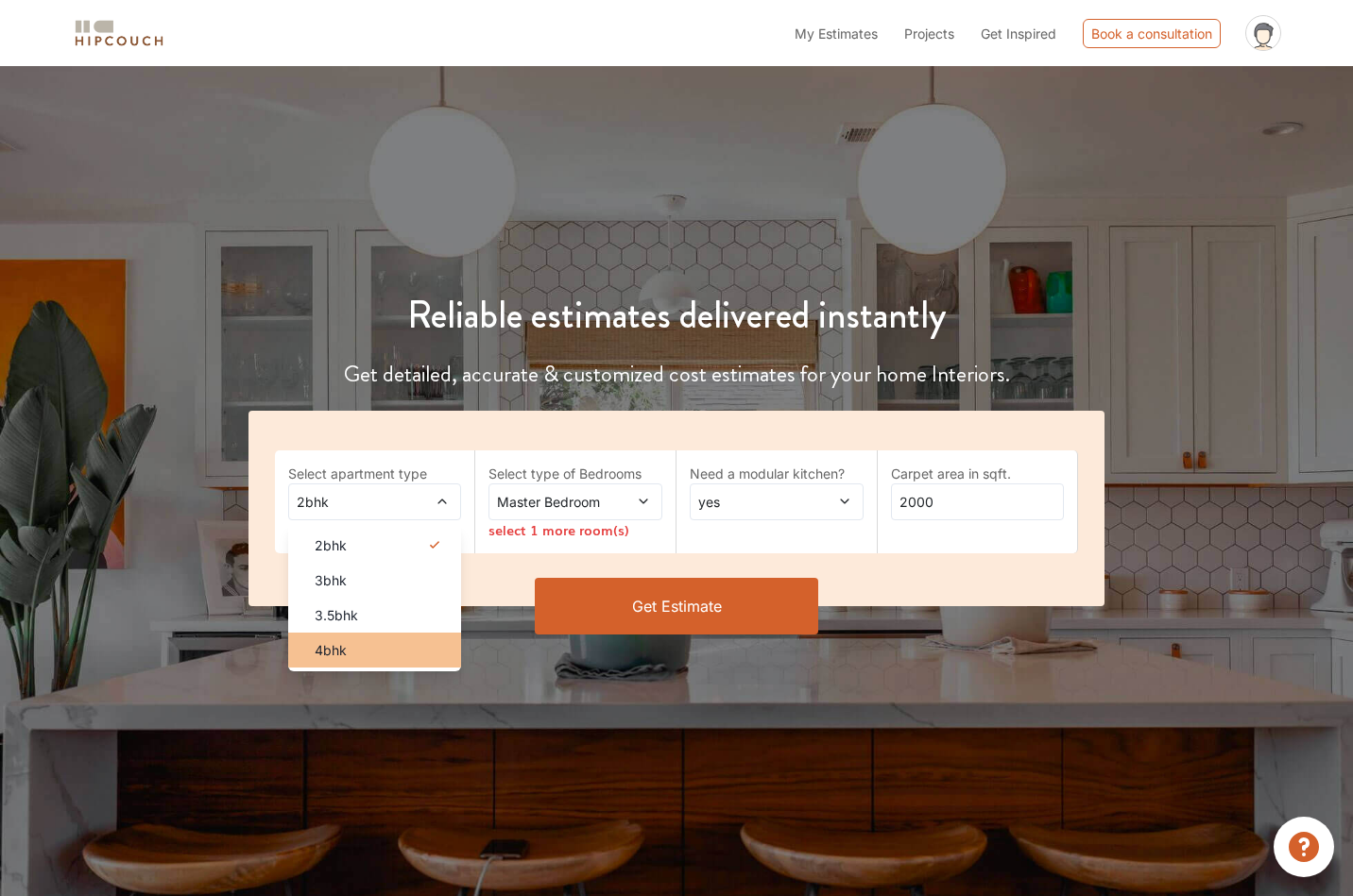
click at [333, 640] on span "4bhk" at bounding box center [331, 650] width 32 height 20
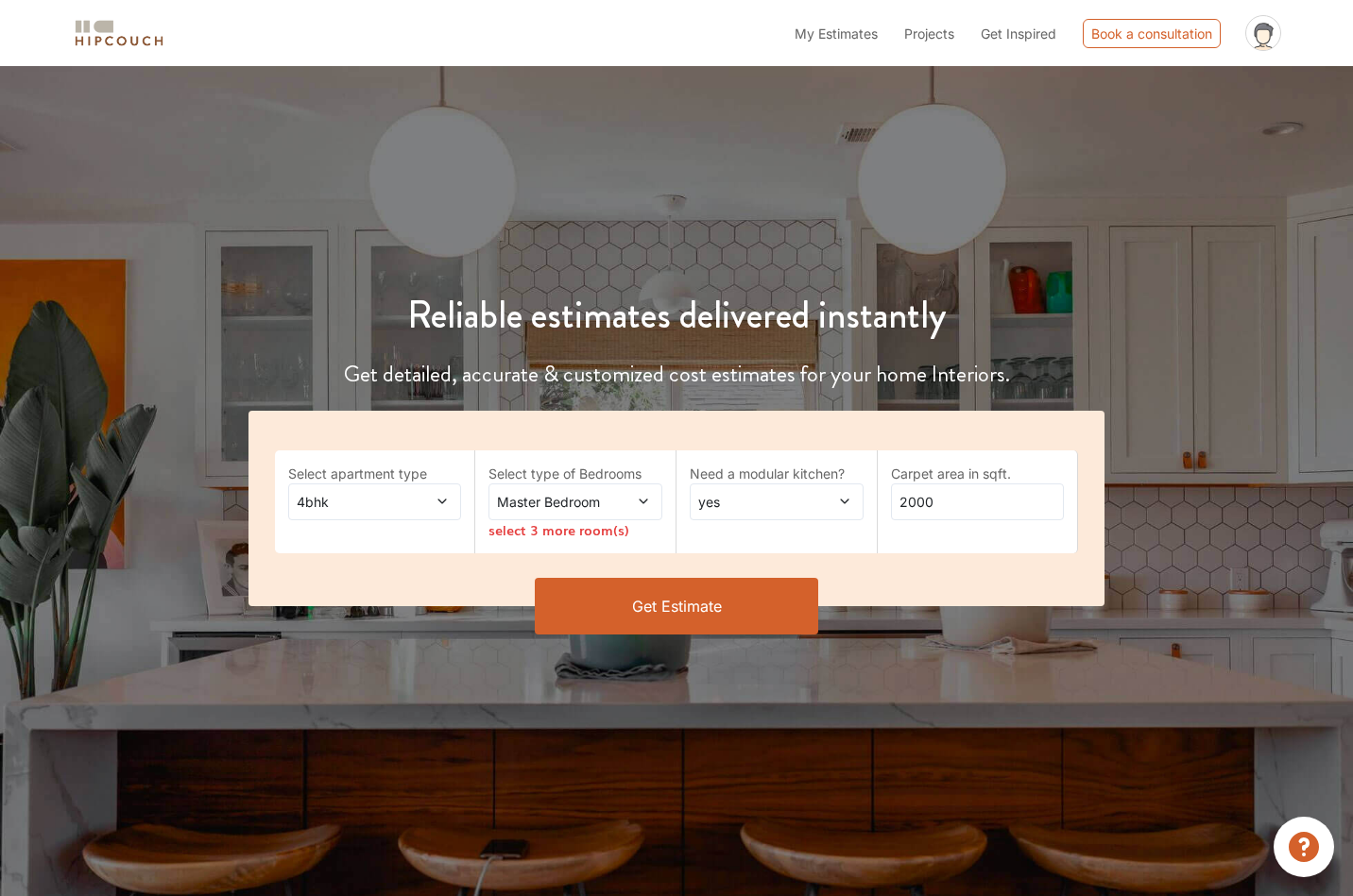
click at [584, 489] on div "Master Bedroom" at bounding box center [575, 502] width 174 height 37
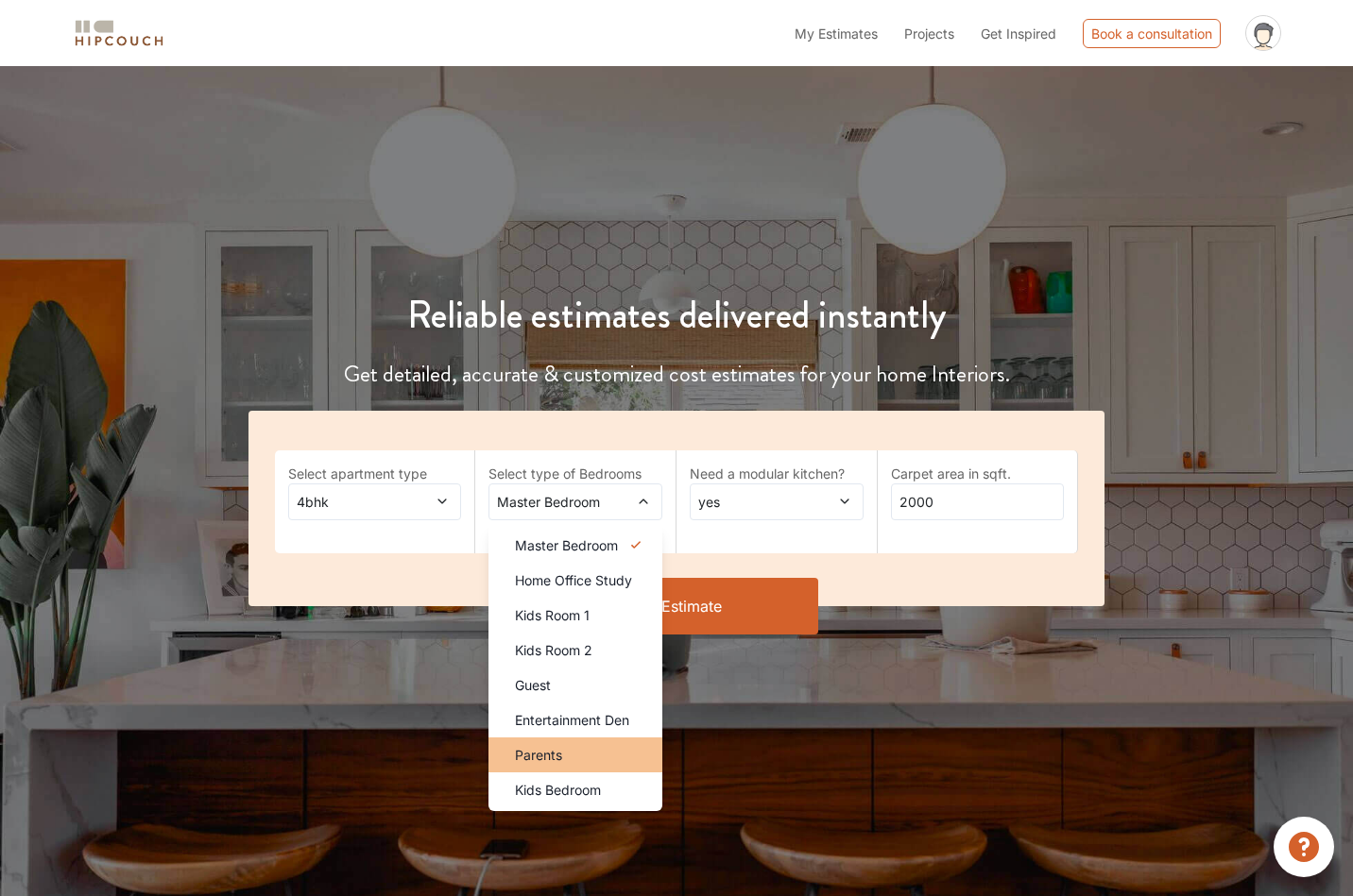
click at [569, 761] on div "Parents" at bounding box center [581, 754] width 162 height 20
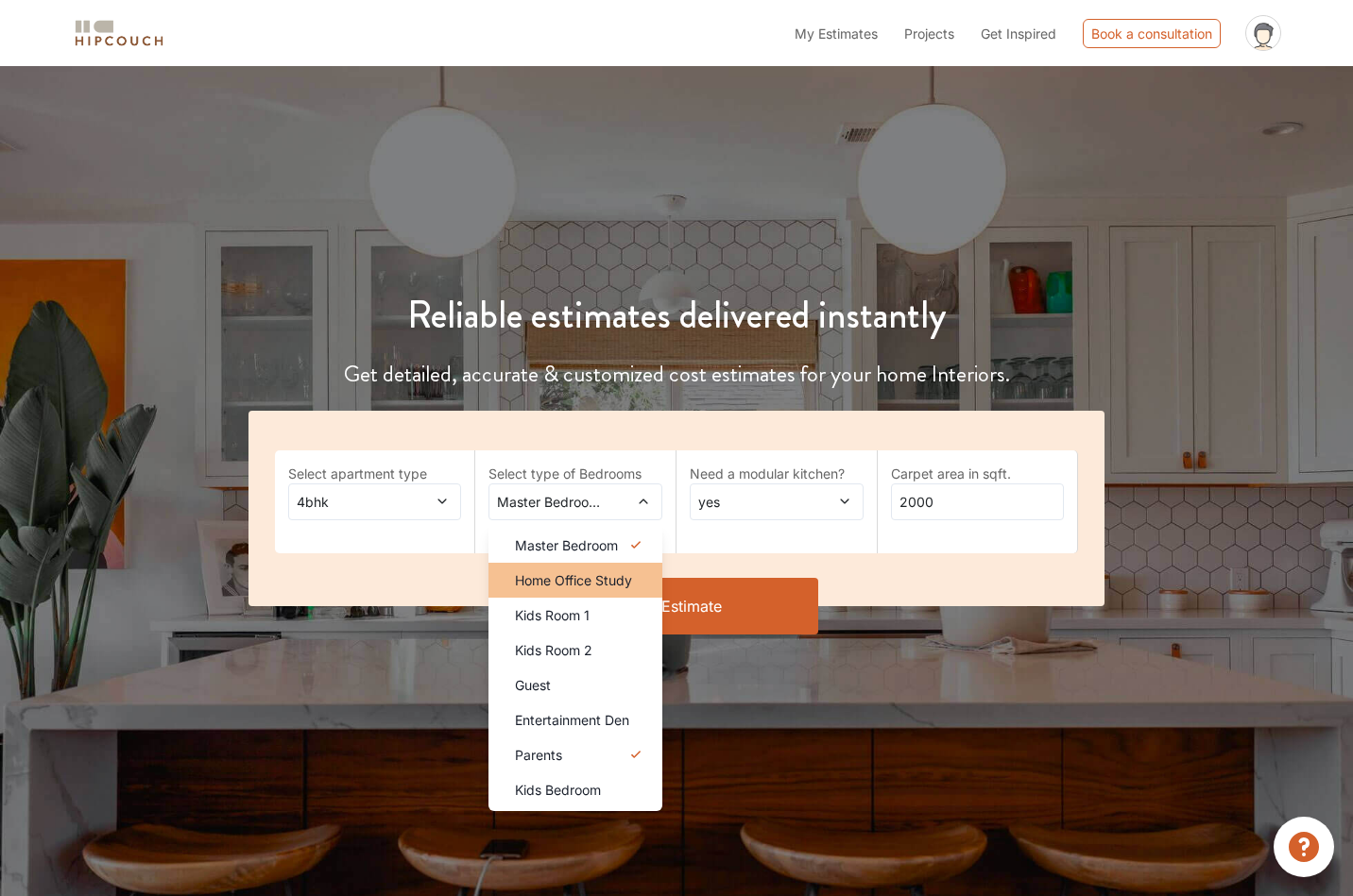
click at [590, 579] on span "Home Office Study" at bounding box center [573, 580] width 117 height 20
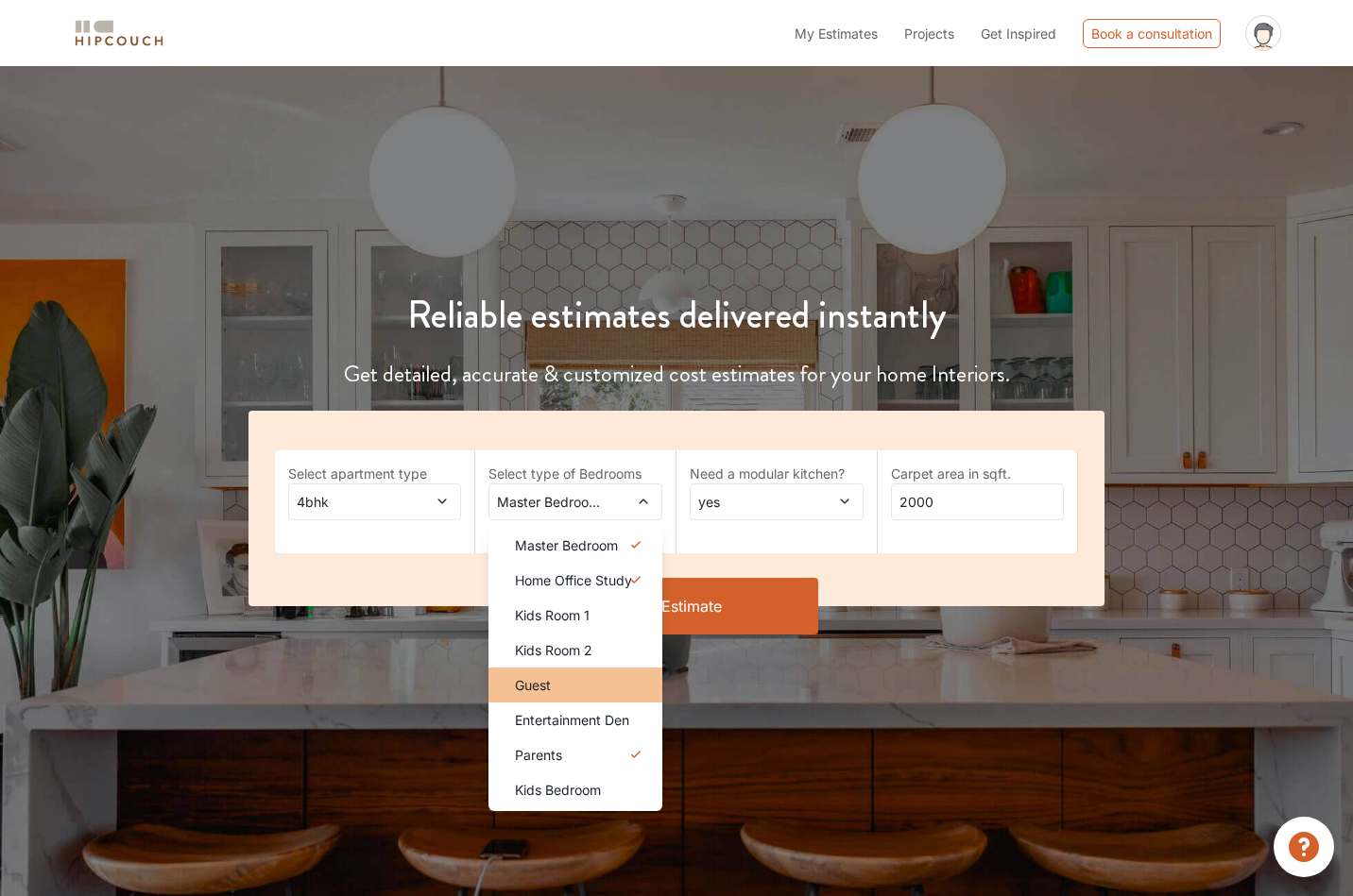
click at [577, 681] on div "Guest" at bounding box center [581, 685] width 162 height 20
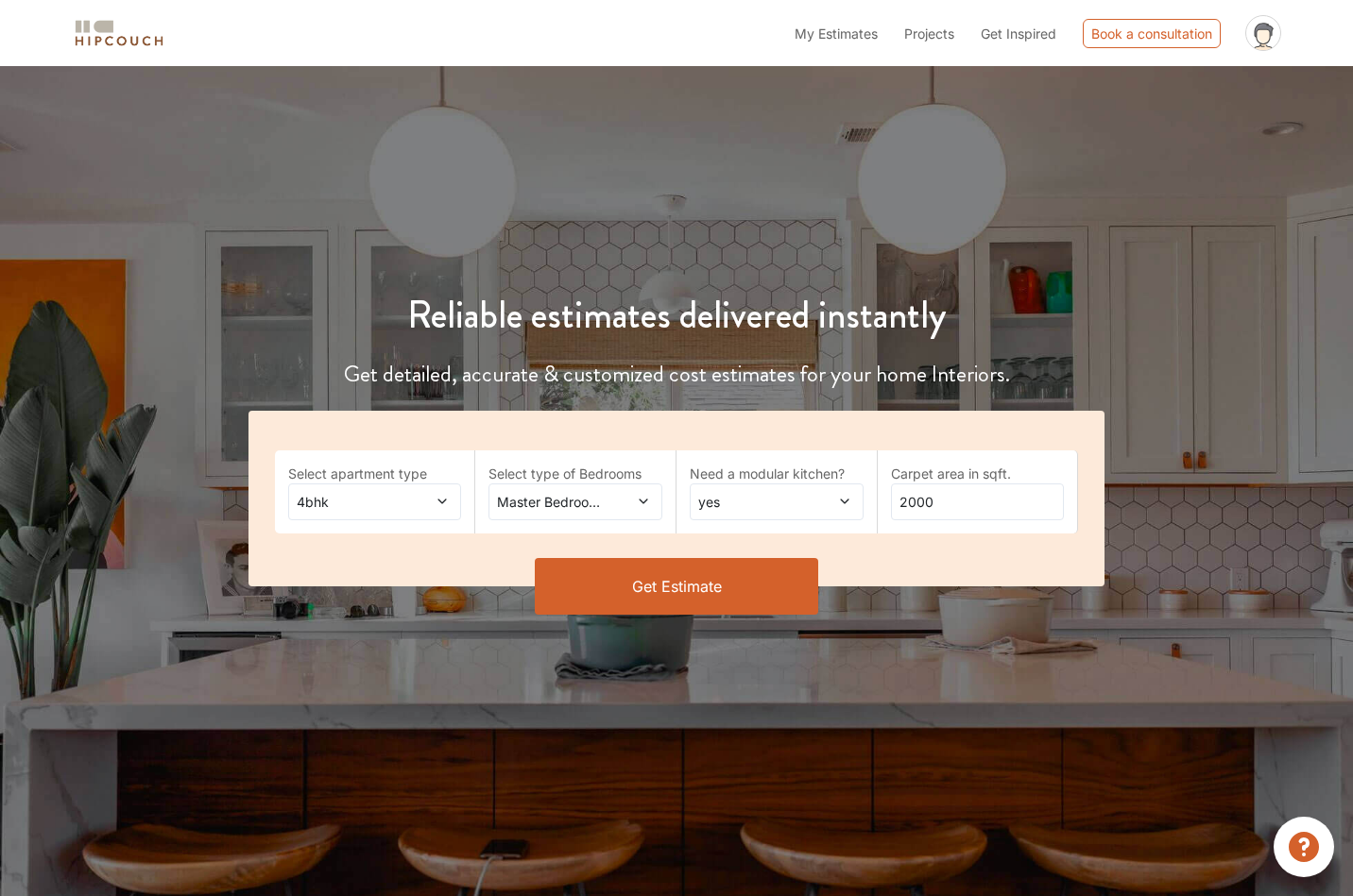
click at [608, 499] on span "Master Bedroom,Home Office Study,Guest,Parents" at bounding box center [551, 502] width 117 height 20
click at [1025, 543] on div "Select apartment type 4bhk Select type of Bedrooms Master Bedroom,Home Office S…" at bounding box center [676, 498] width 857 height 176
click at [742, 594] on button "Get Estimate" at bounding box center [676, 587] width 283 height 57
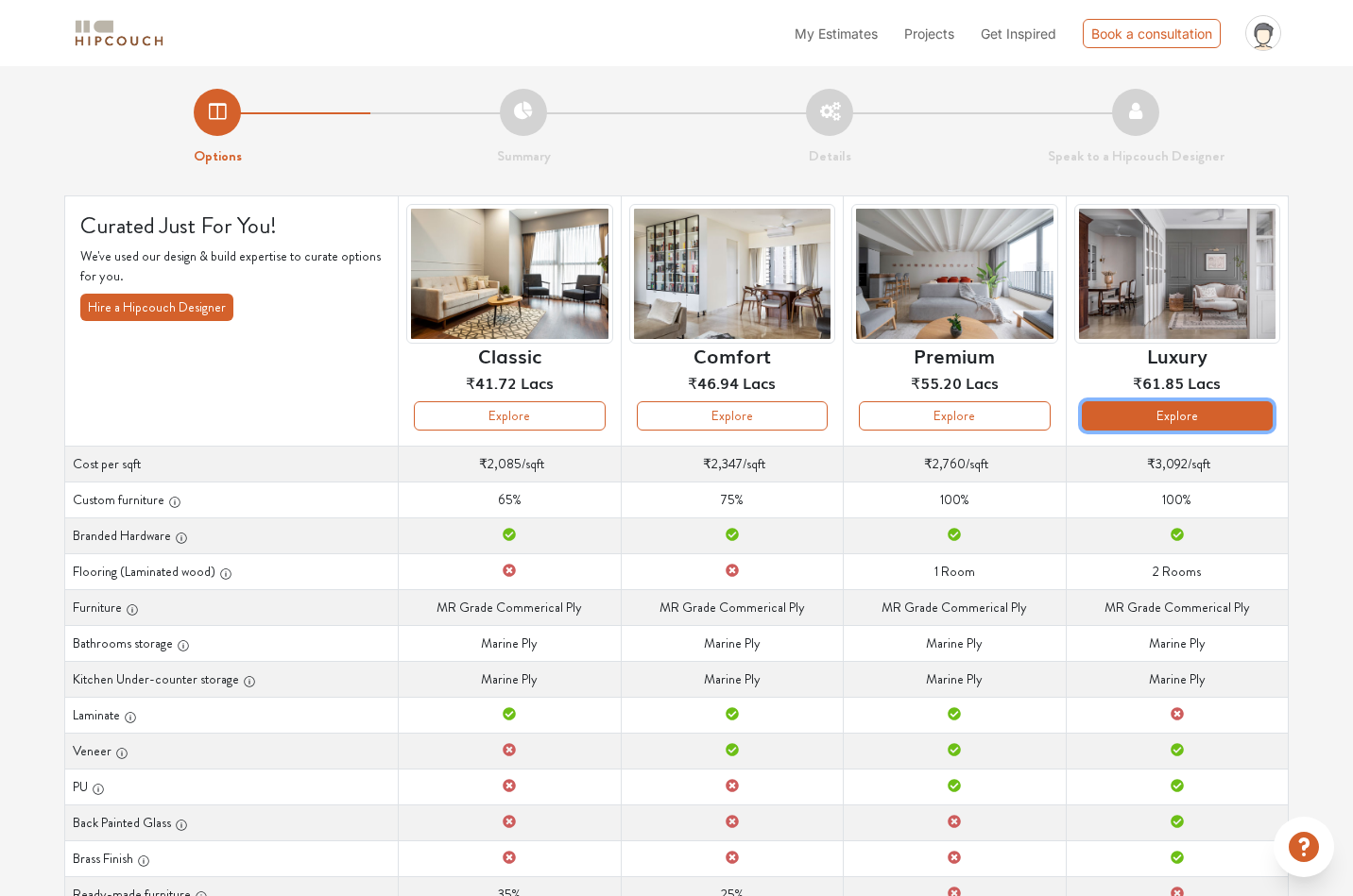
click at [1232, 418] on button "Explore" at bounding box center [1176, 416] width 191 height 29
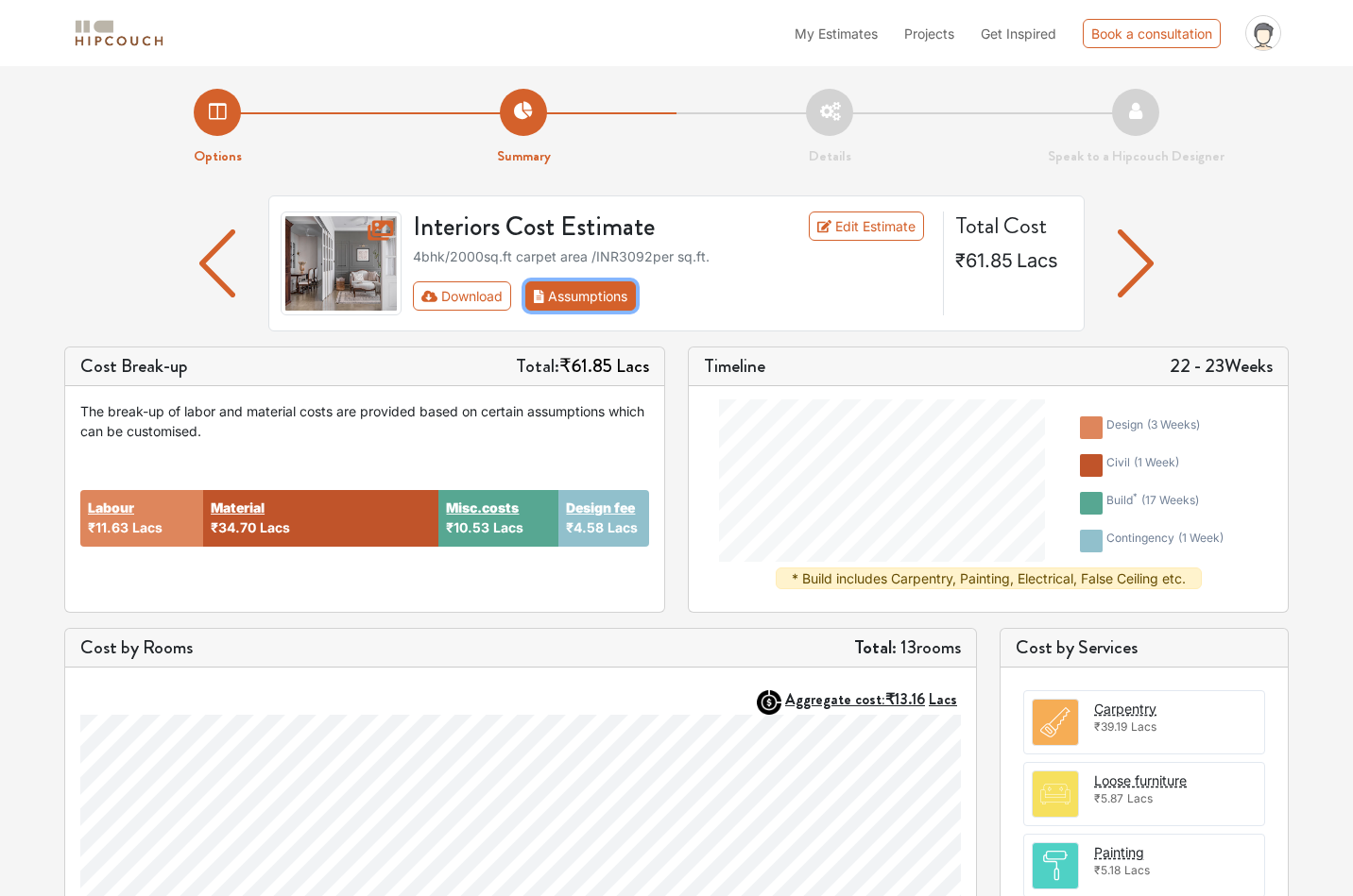
click at [606, 300] on button "Assumptions" at bounding box center [581, 295] width 110 height 29
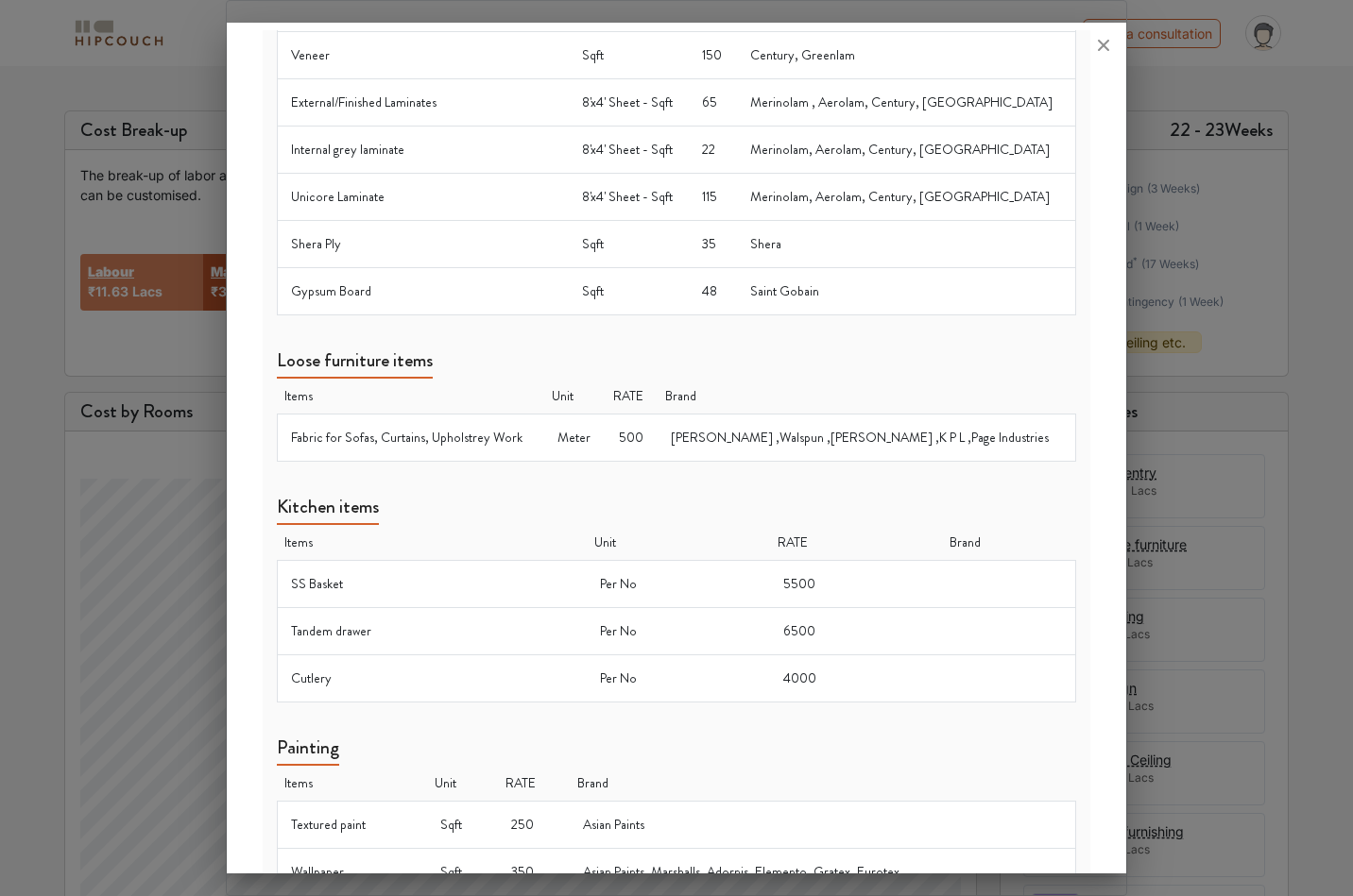
scroll to position [504, 0]
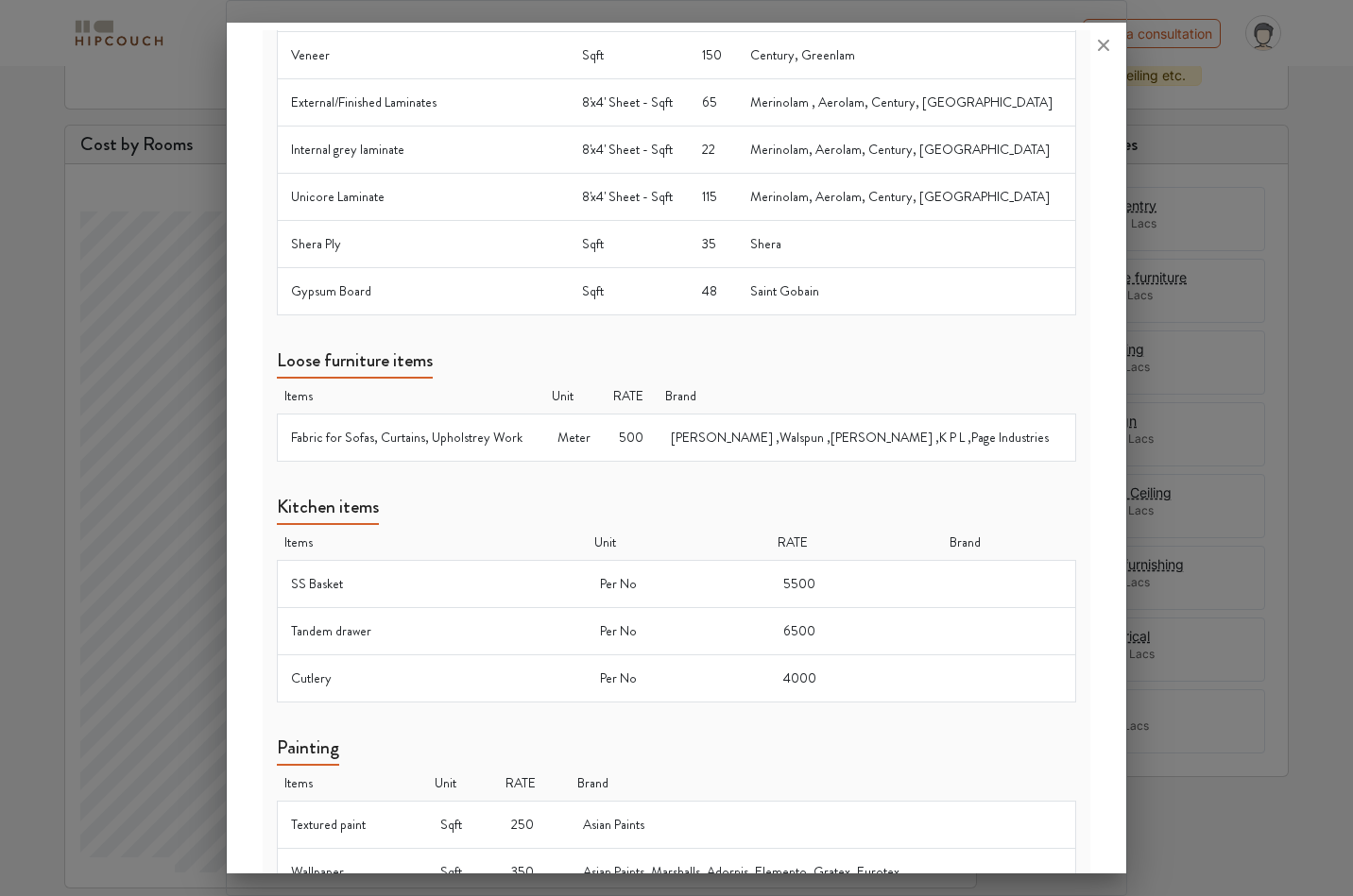
click at [1220, 481] on div at bounding box center [676, 448] width 1353 height 896
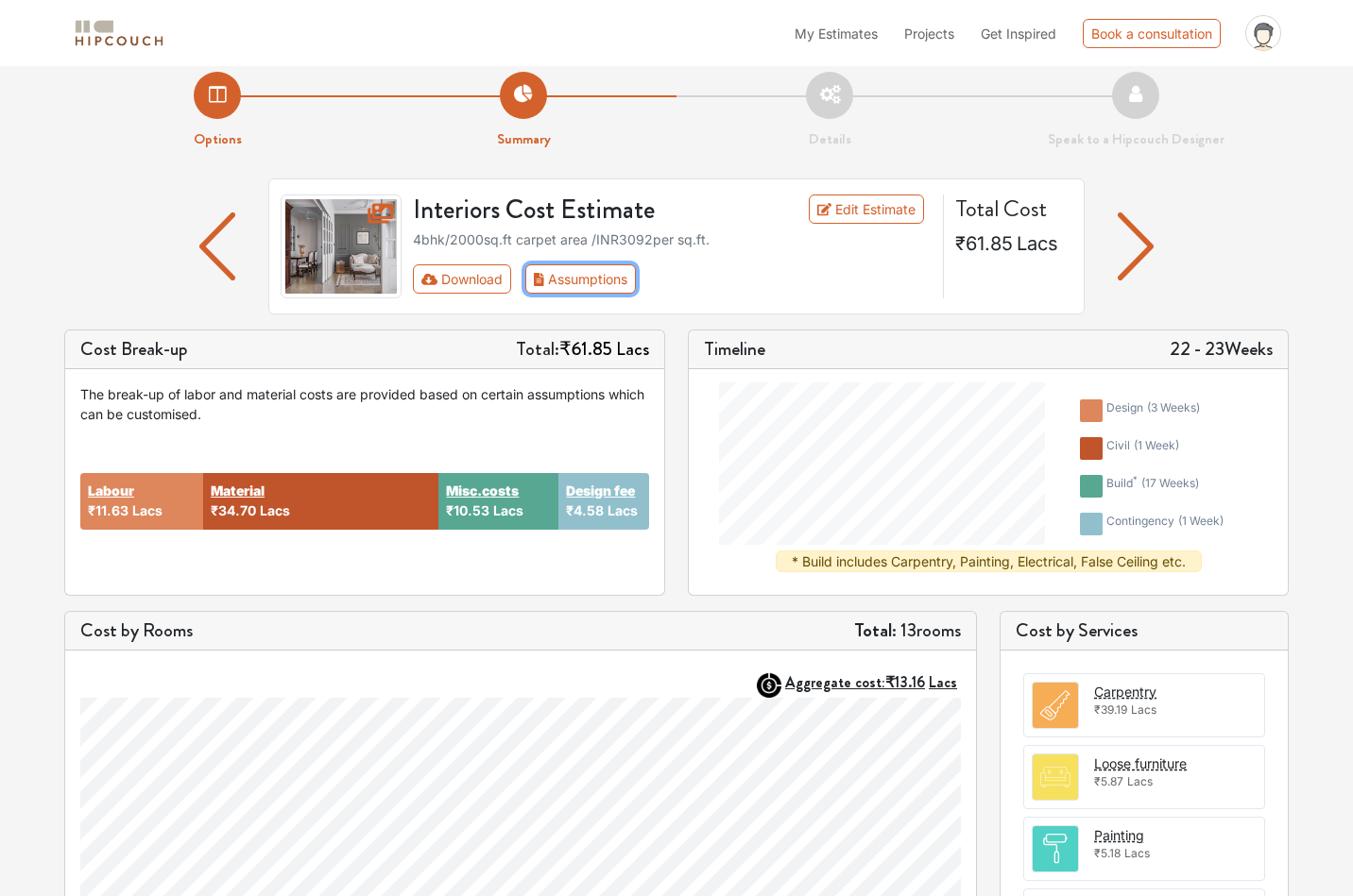
scroll to position [0, 0]
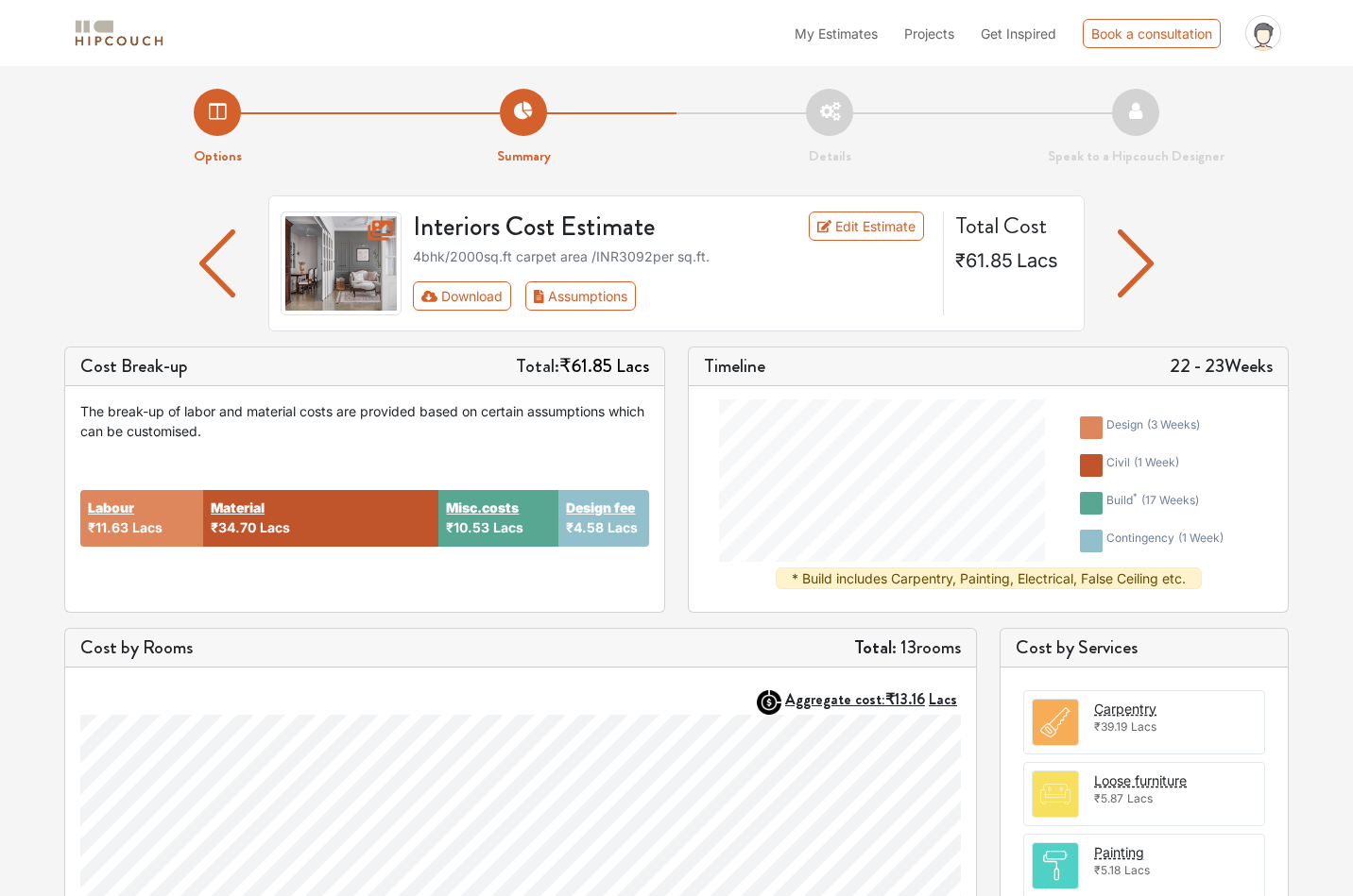
click at [822, 118] on li "Details" at bounding box center [829, 127] width 306 height 79
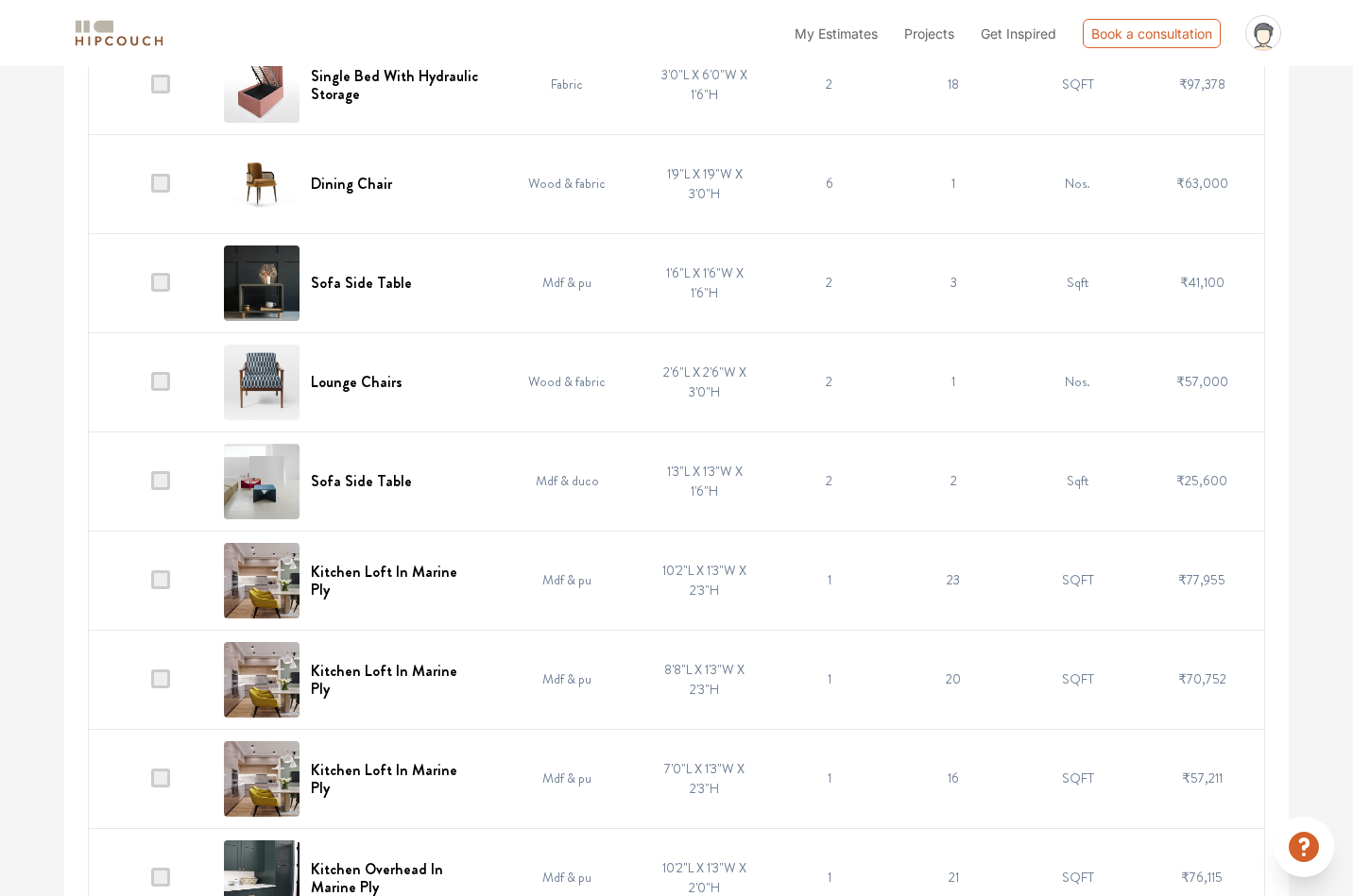
scroll to position [39, 0]
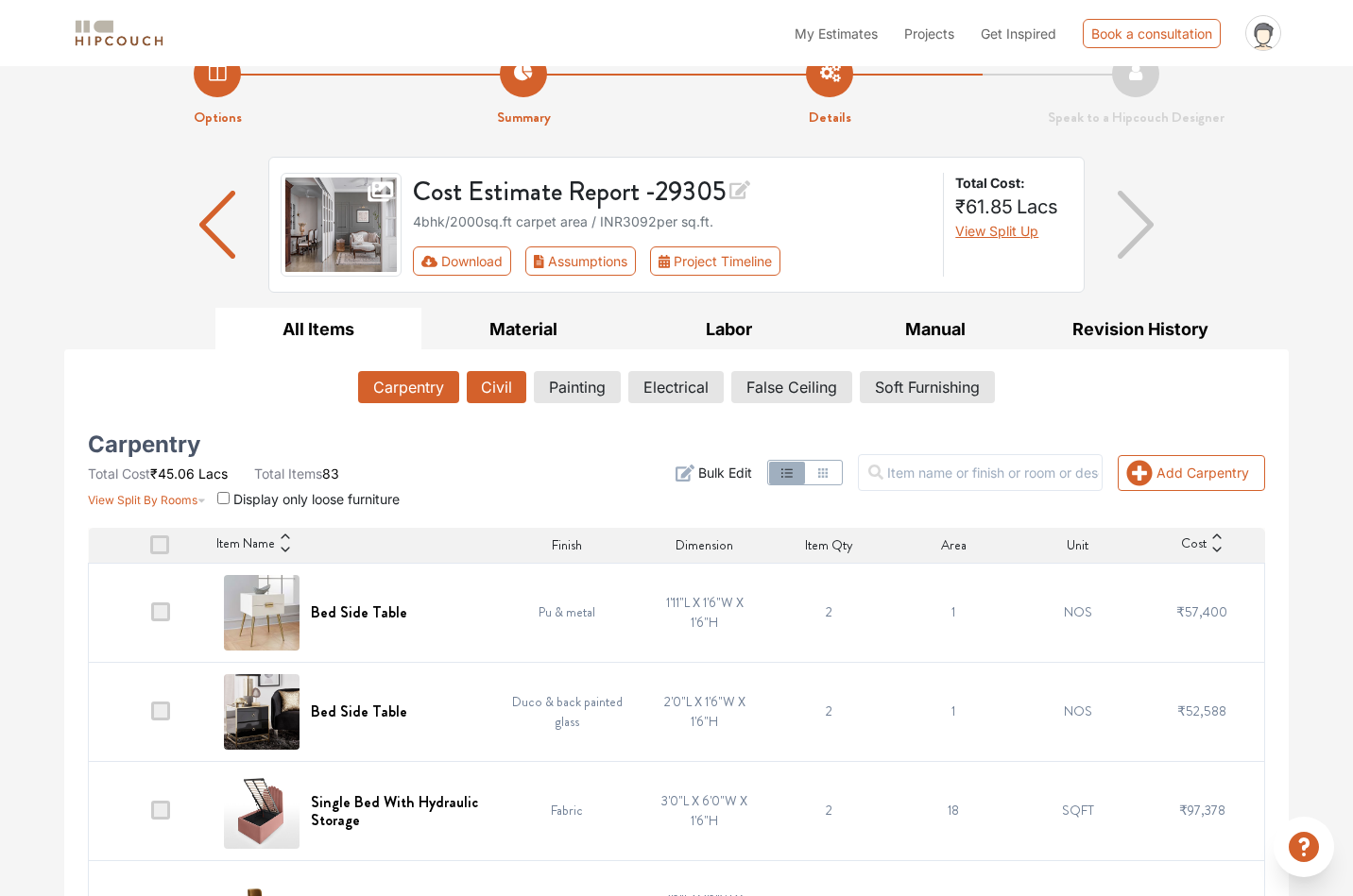
click at [513, 391] on button "Civil" at bounding box center [496, 388] width 60 height 32
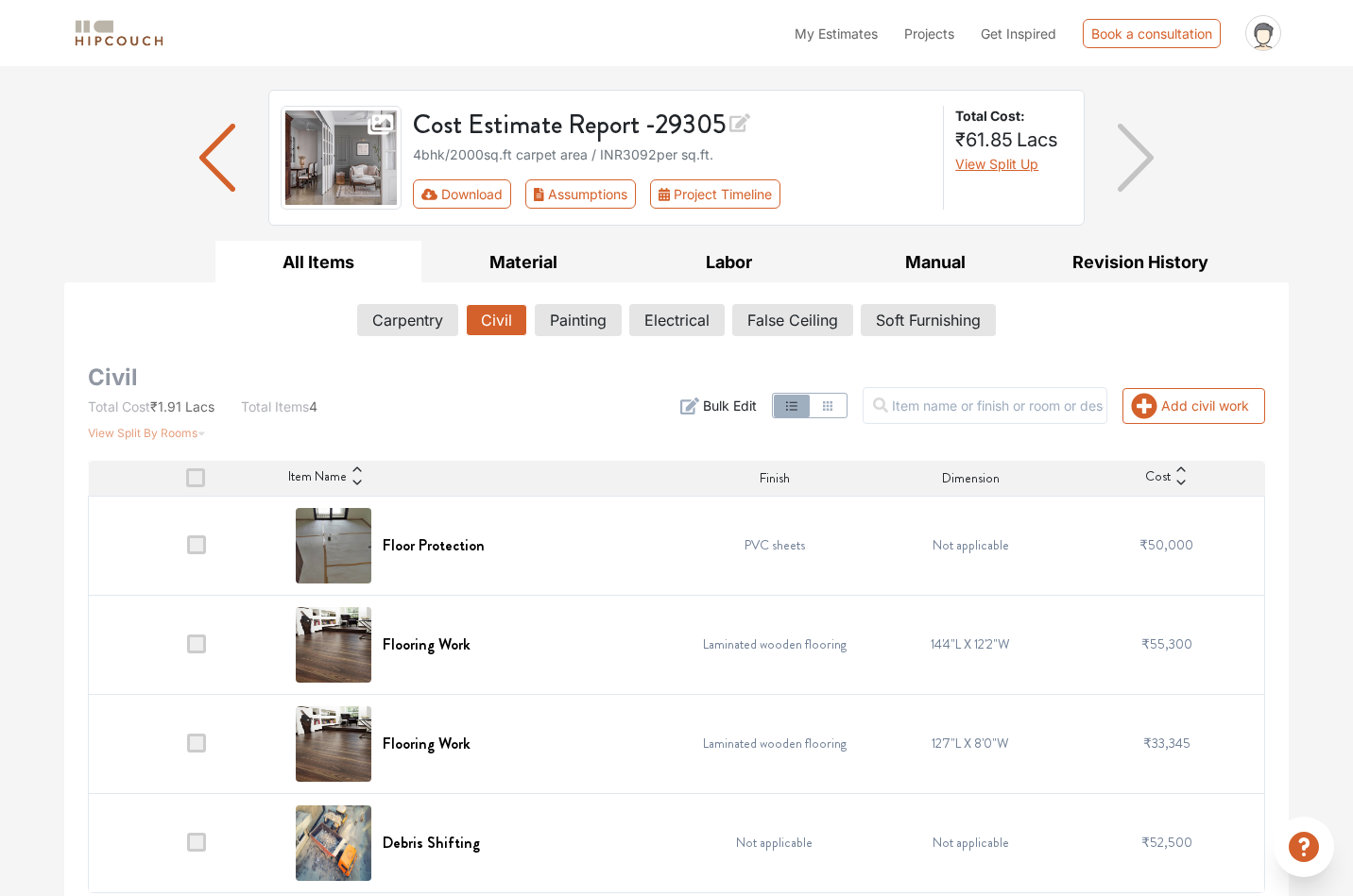
scroll to position [117, 0]
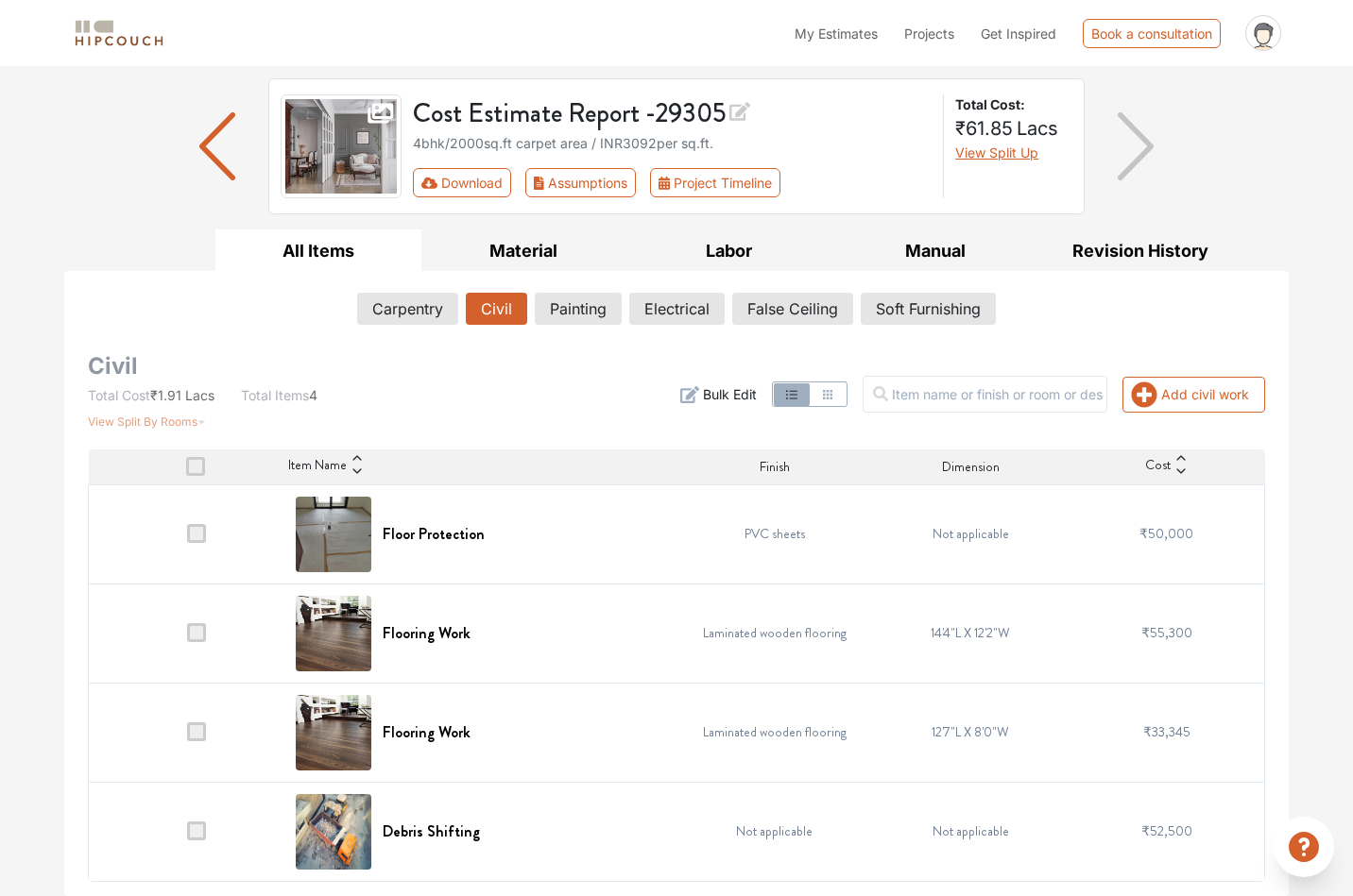
click at [1298, 617] on div "All Items Material Labor Manual Revision History Carpentry Civil Painting Elect…" at bounding box center [676, 563] width 1247 height 667
click at [199, 636] on span at bounding box center [197, 633] width 19 height 19
click at [187, 638] on input "checkbox" at bounding box center [187, 638] width 0 height 0
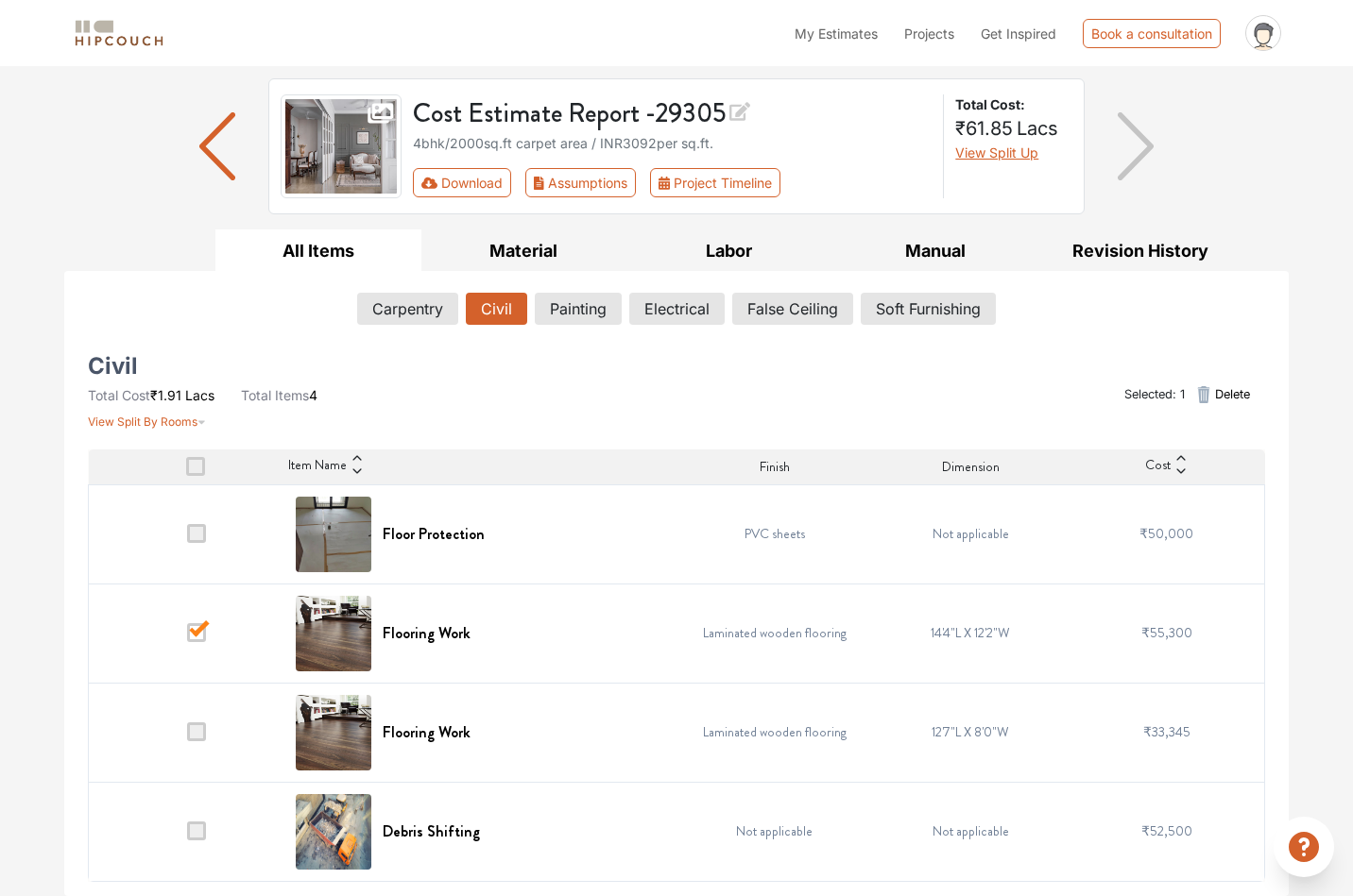
click at [199, 636] on span at bounding box center [197, 633] width 19 height 19
click at [187, 638] on input "checkbox" at bounding box center [187, 638] width 0 height 0
click at [200, 637] on span at bounding box center [197, 633] width 19 height 19
click at [187, 638] on input "checkbox" at bounding box center [187, 638] width 0 height 0
click at [200, 637] on span at bounding box center [197, 633] width 19 height 19
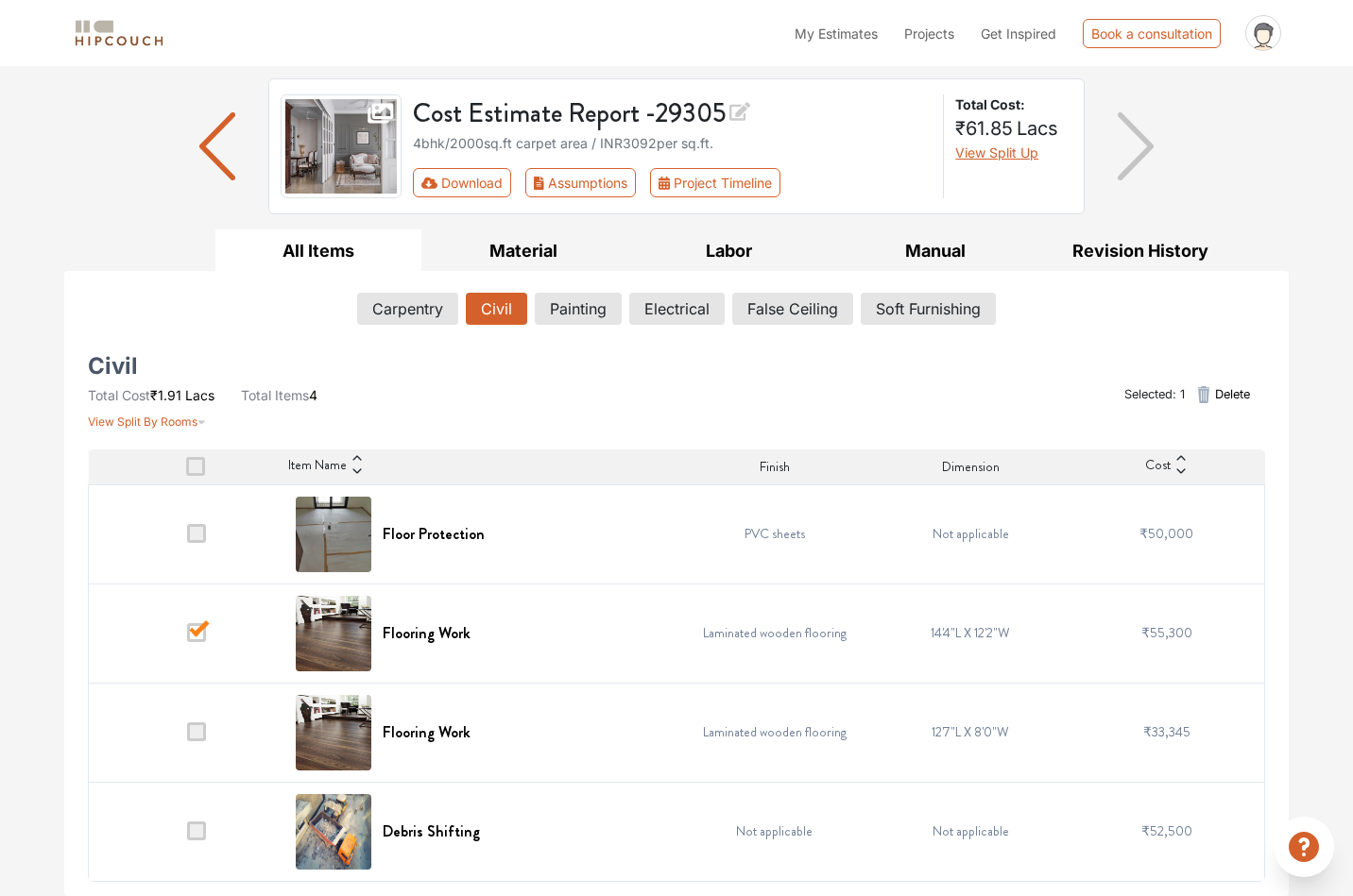
click at [187, 638] on input "checkbox" at bounding box center [187, 638] width 0 height 0
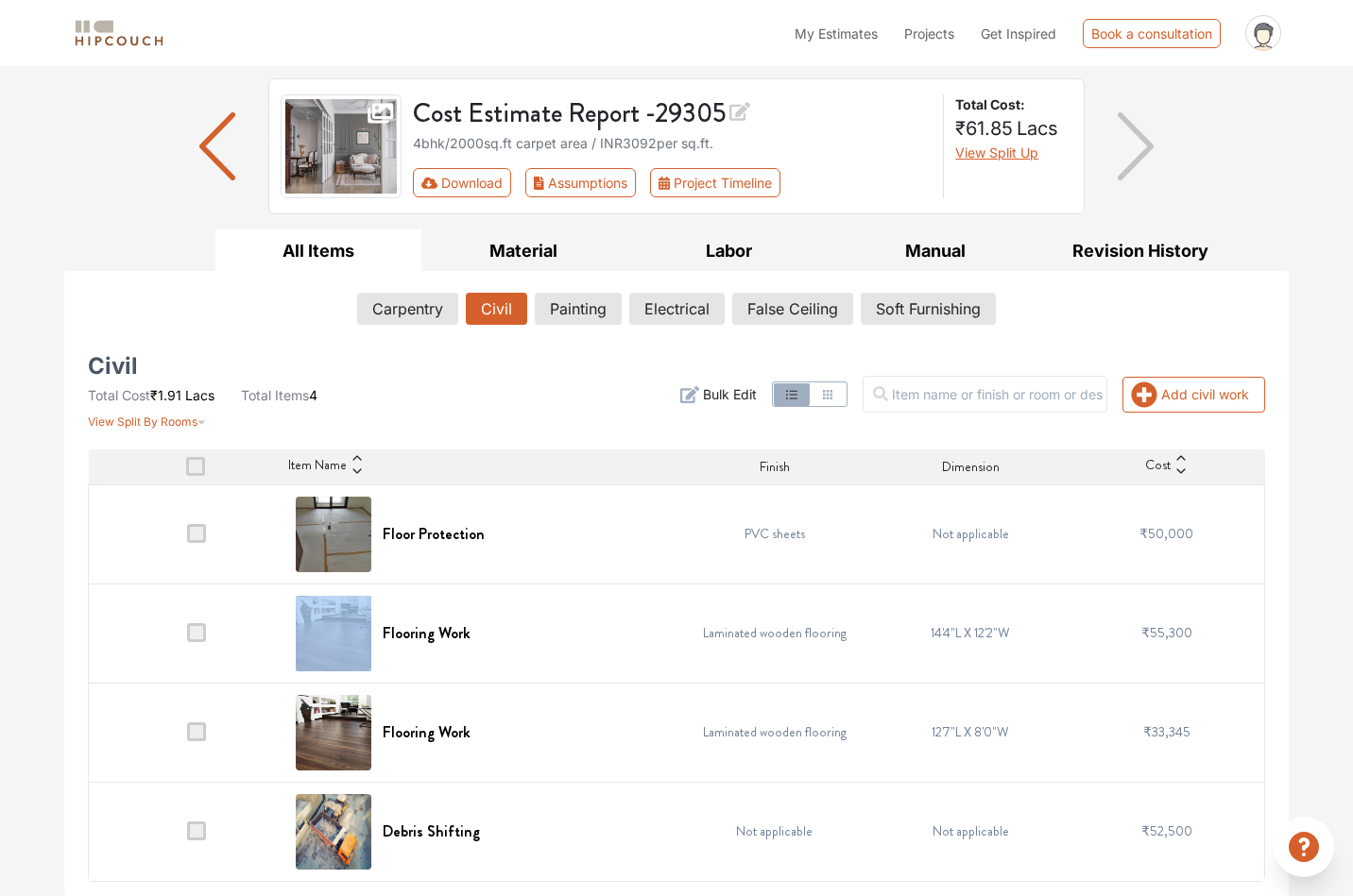
click at [199, 637] on span at bounding box center [197, 633] width 19 height 19
click at [187, 638] on input "checkbox" at bounding box center [187, 638] width 0 height 0
click at [199, 637] on span at bounding box center [197, 633] width 19 height 19
click at [187, 638] on input "checkbox" at bounding box center [187, 638] width 0 height 0
click at [1222, 397] on button "Add civil work" at bounding box center [1193, 395] width 143 height 36
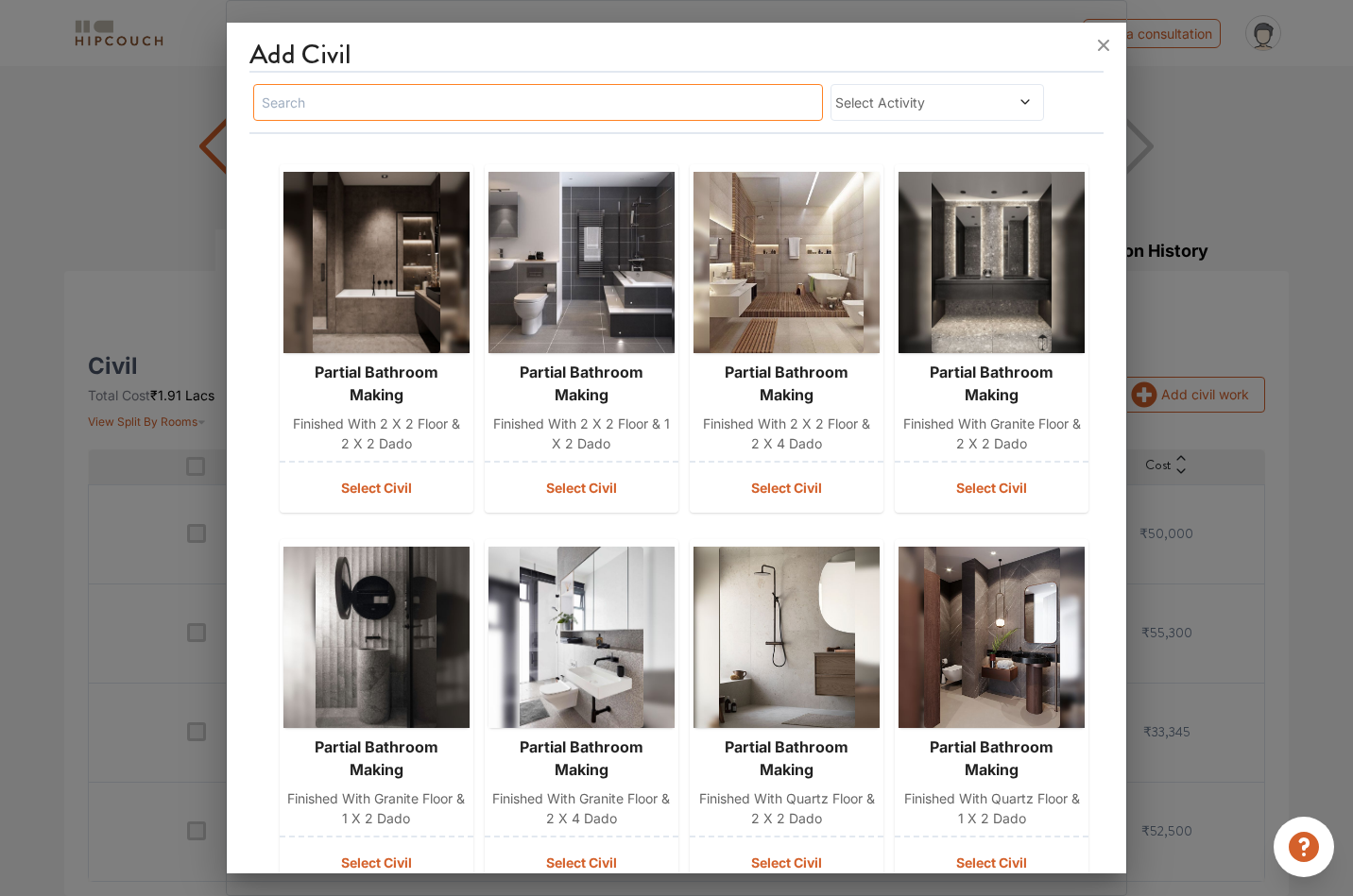
click at [417, 102] on input "text" at bounding box center [537, 102] width 569 height 37
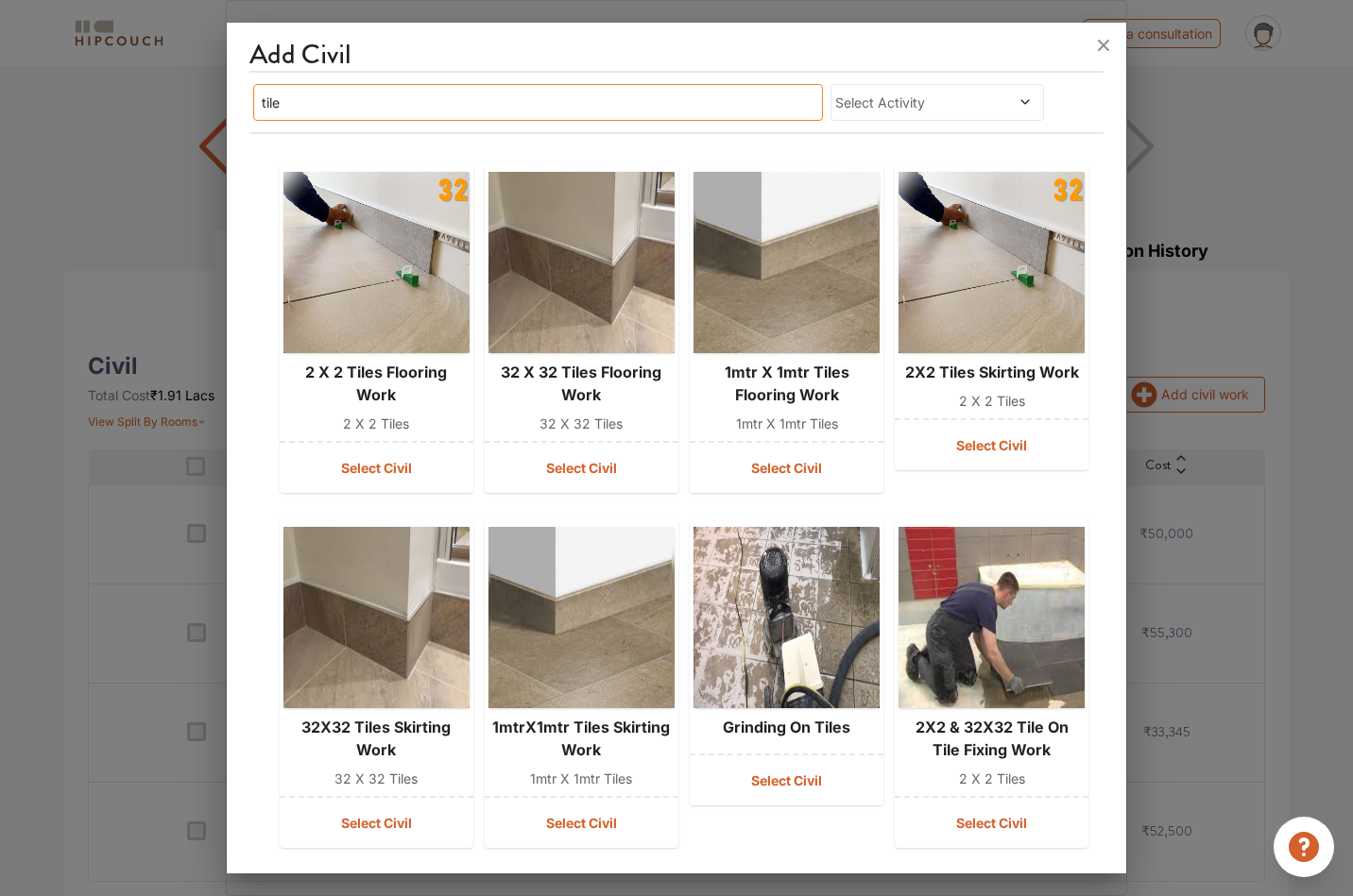
scroll to position [0, 0]
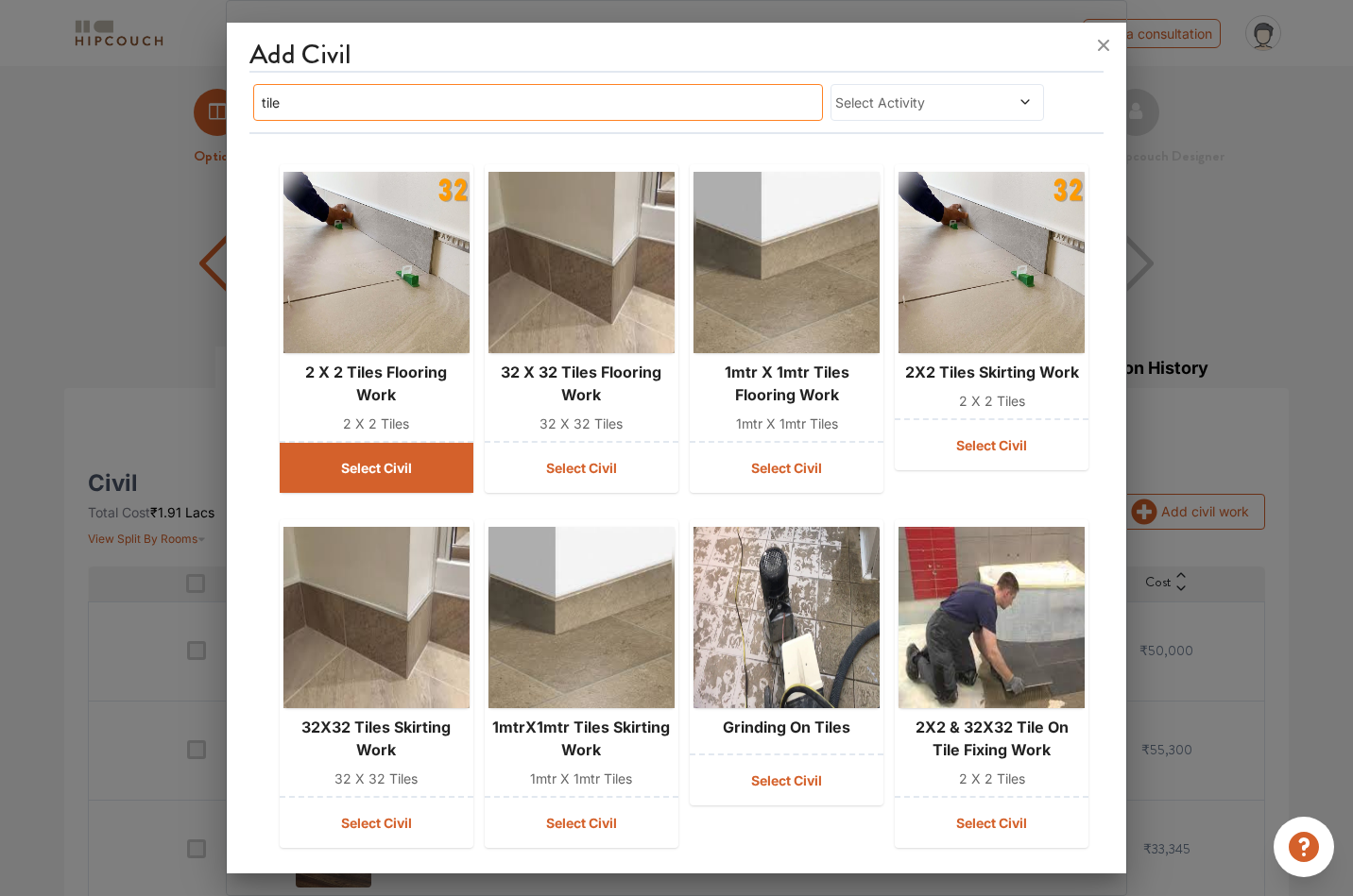
type input "tile"
click at [373, 462] on button "Select Civil" at bounding box center [376, 467] width 194 height 50
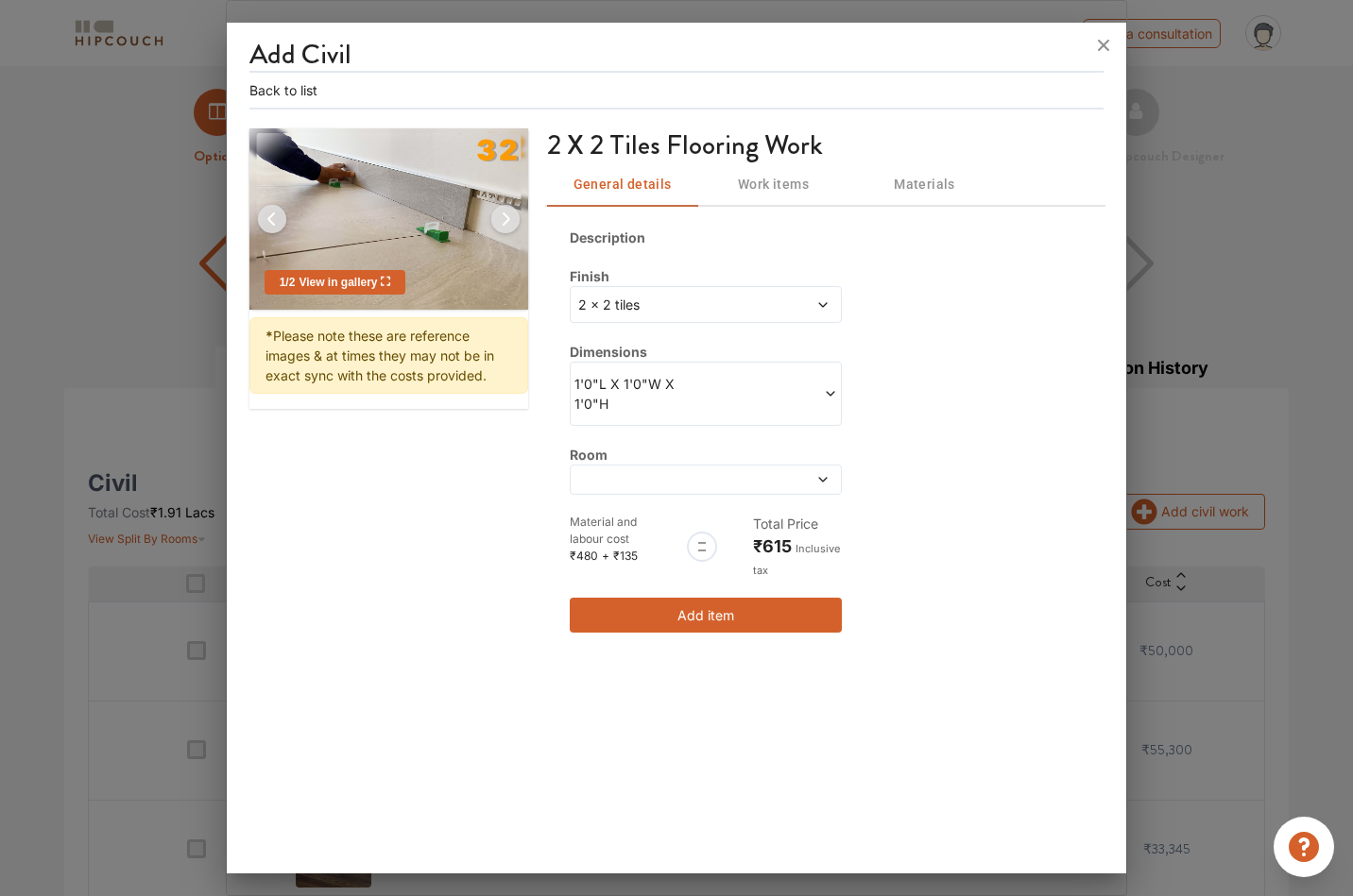
click at [745, 305] on span "2 x 2 tiles" at bounding box center [670, 304] width 192 height 20
click at [786, 297] on span at bounding box center [796, 304] width 64 height 20
click at [784, 299] on span at bounding box center [796, 304] width 64 height 20
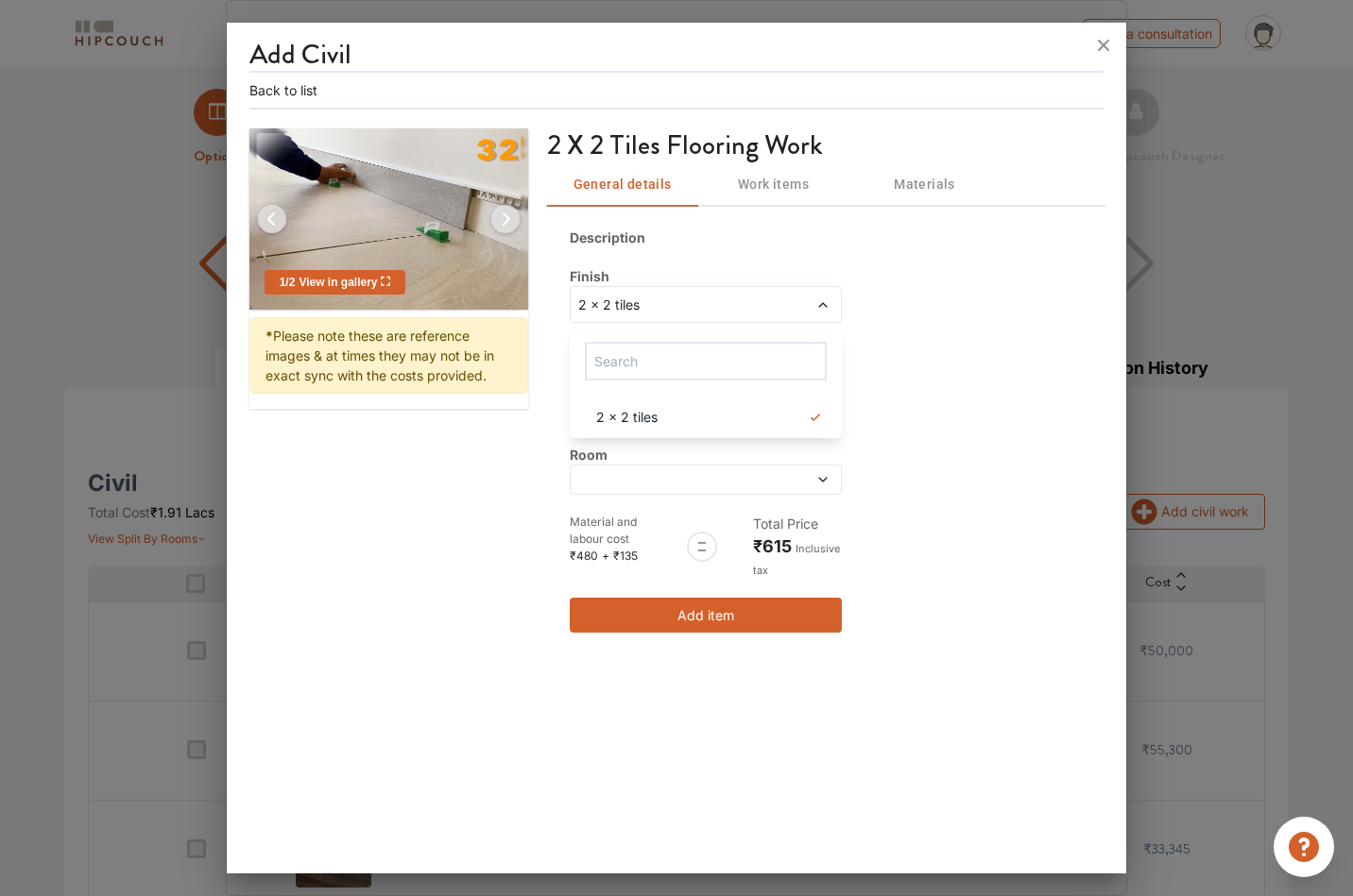
click at [919, 345] on div "Description Finish 2 x 2 tiles 2 x 2 tiles Dimensions 1'0"L X 1'0"W X 1'0"H Roo…" at bounding box center [826, 430] width 558 height 450
click at [901, 374] on div "Description Finish 2 x 2 tiles Dimensions 1'0"L X 1'0"W X 1'0"H Room Material a…" at bounding box center [826, 430] width 558 height 450
click at [794, 387] on span at bounding box center [772, 394] width 131 height 40
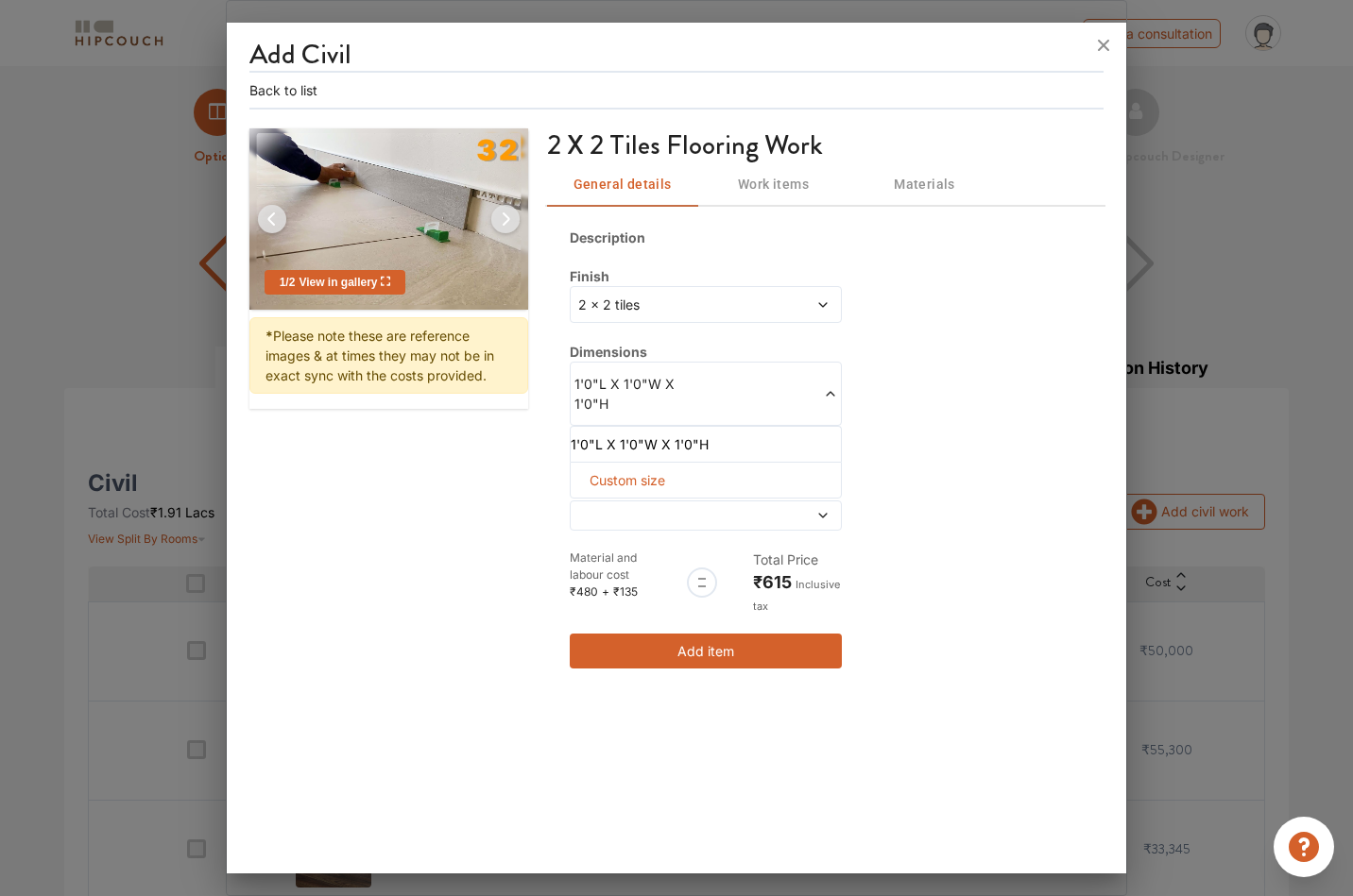
click at [730, 398] on span at bounding box center [772, 394] width 131 height 40
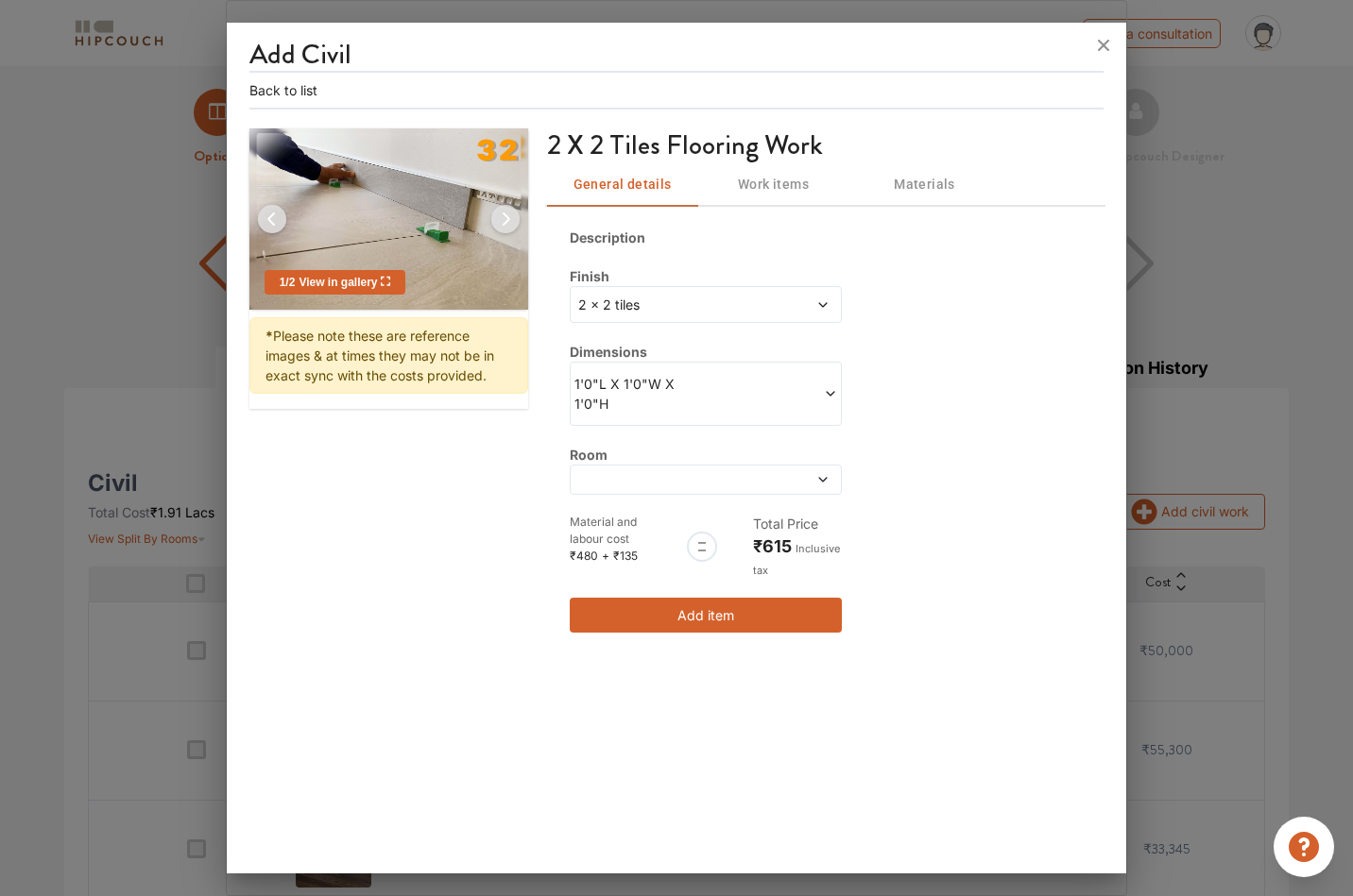
click at [806, 483] on span at bounding box center [796, 480] width 64 height 13
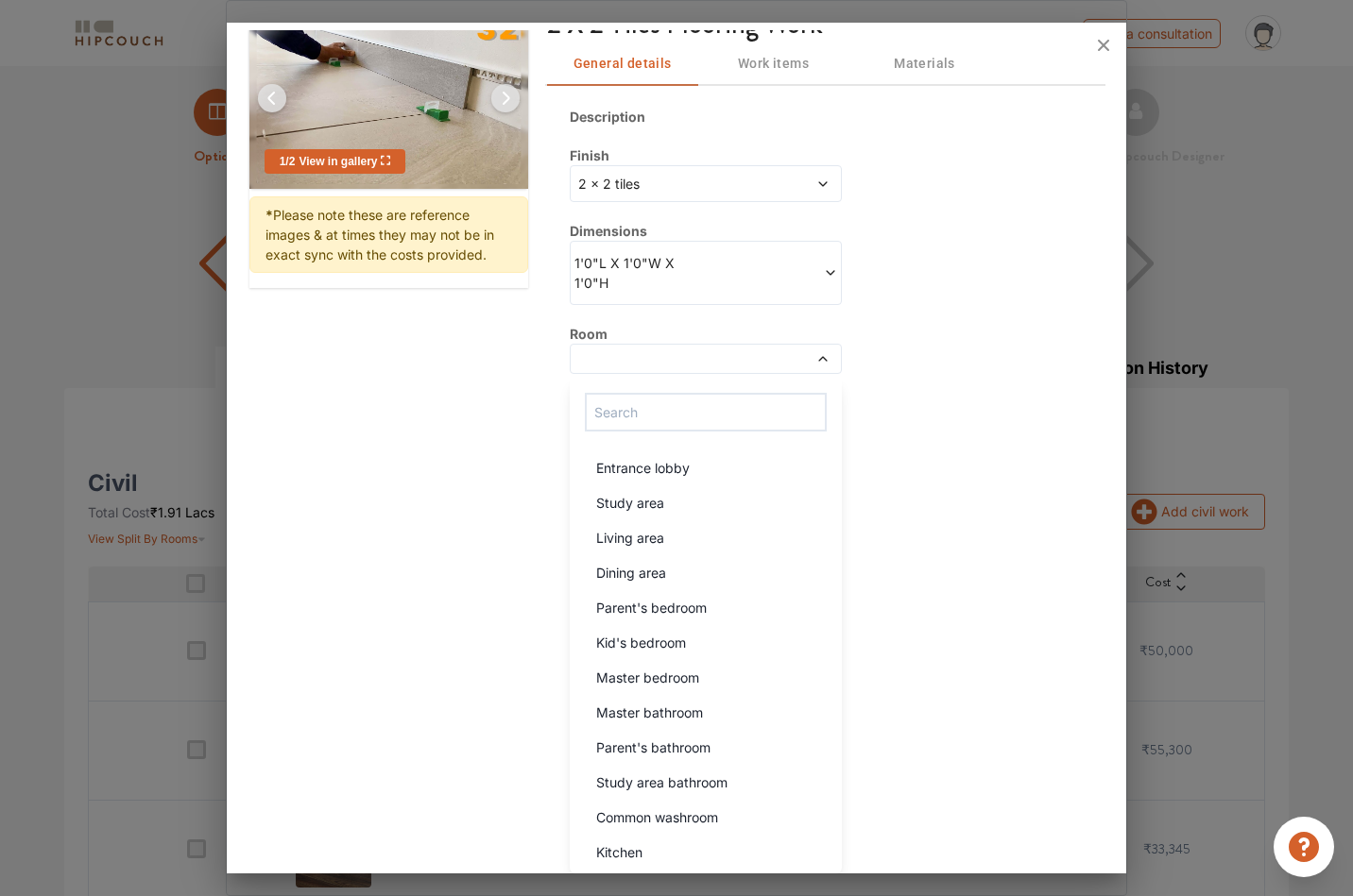
scroll to position [117, 0]
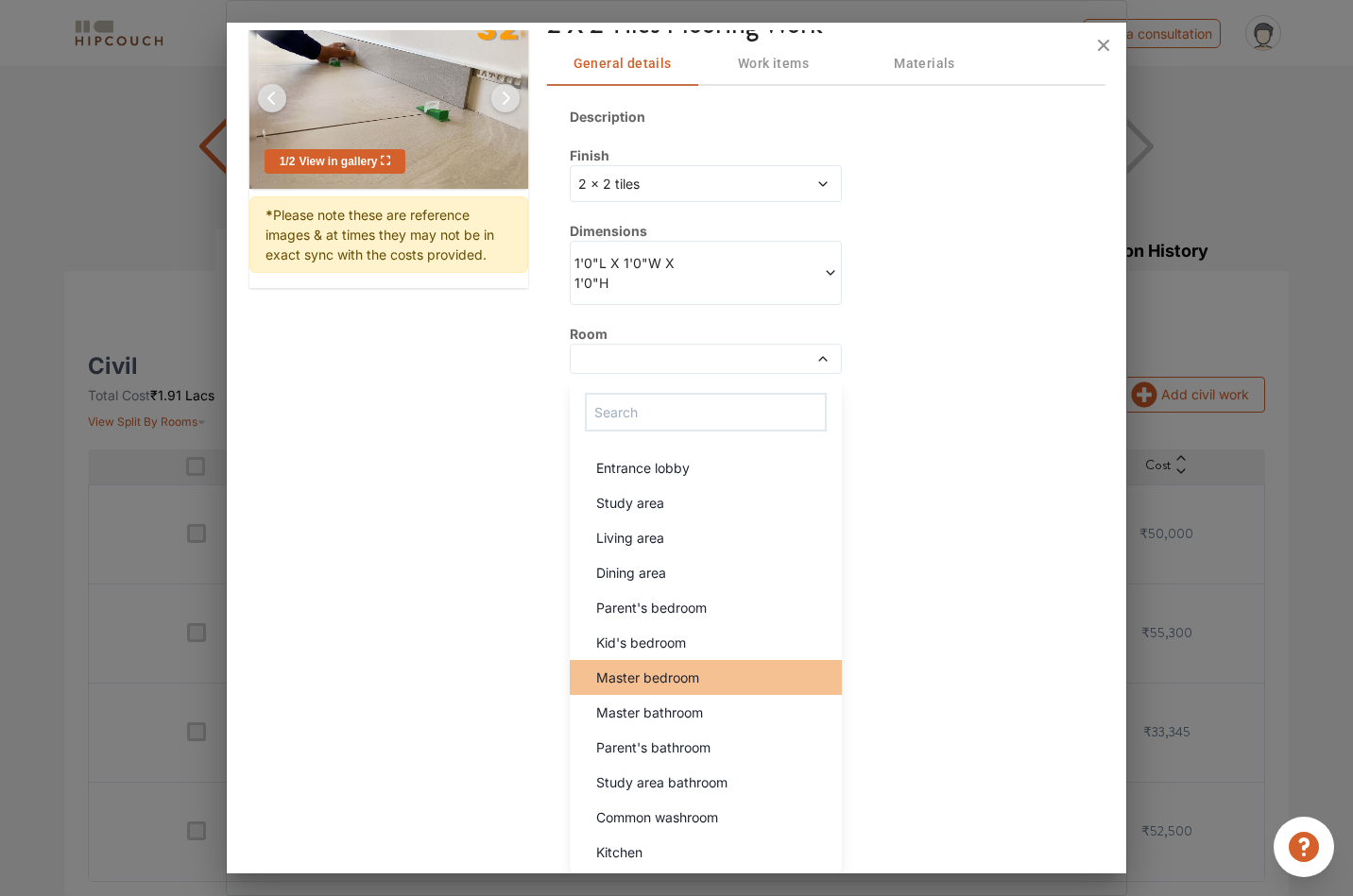
click at [687, 679] on span "Master bedroom" at bounding box center [647, 677] width 103 height 20
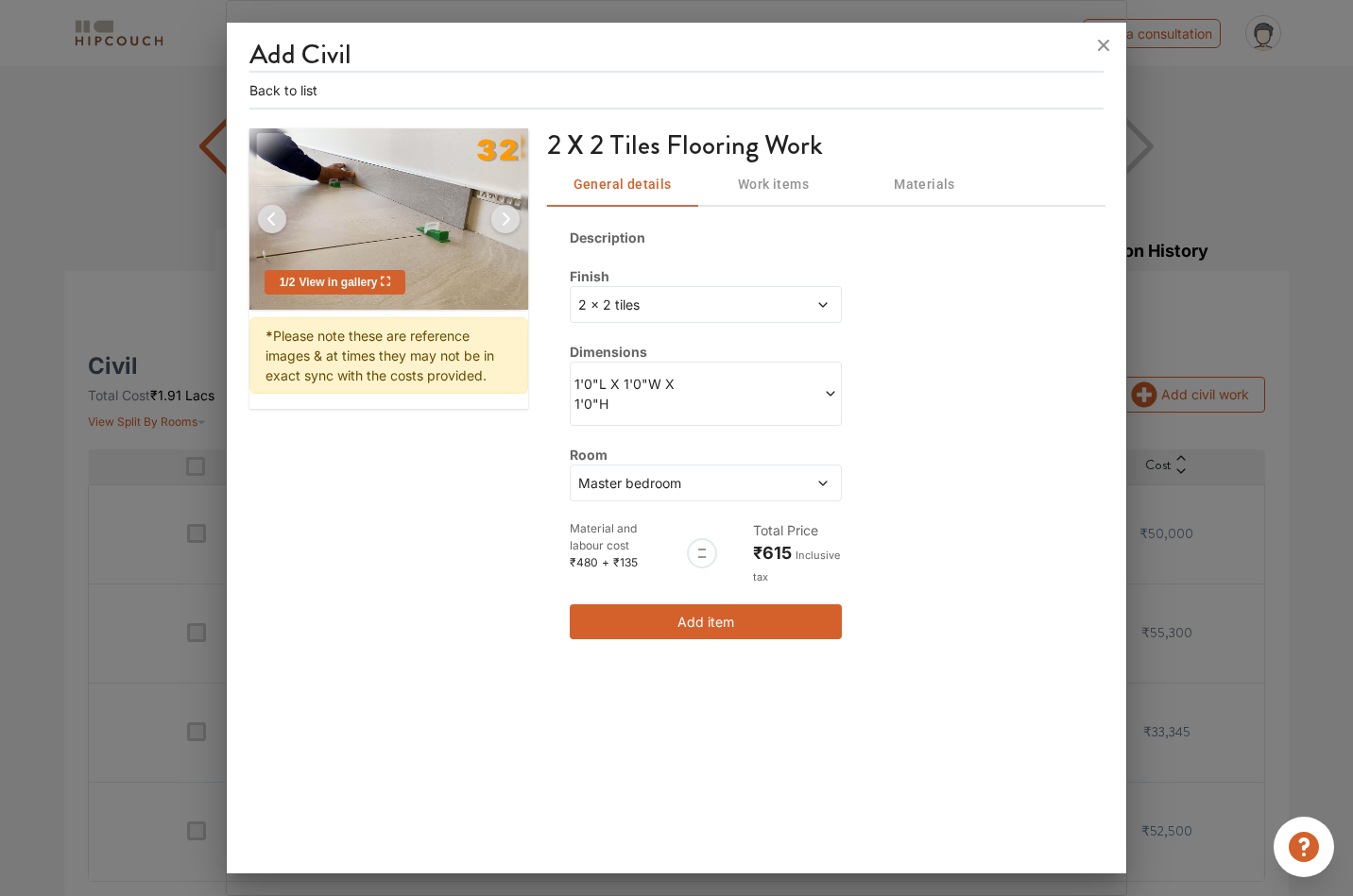
scroll to position [0, 0]
click at [795, 498] on div "Master bedroom" at bounding box center [705, 483] width 272 height 37
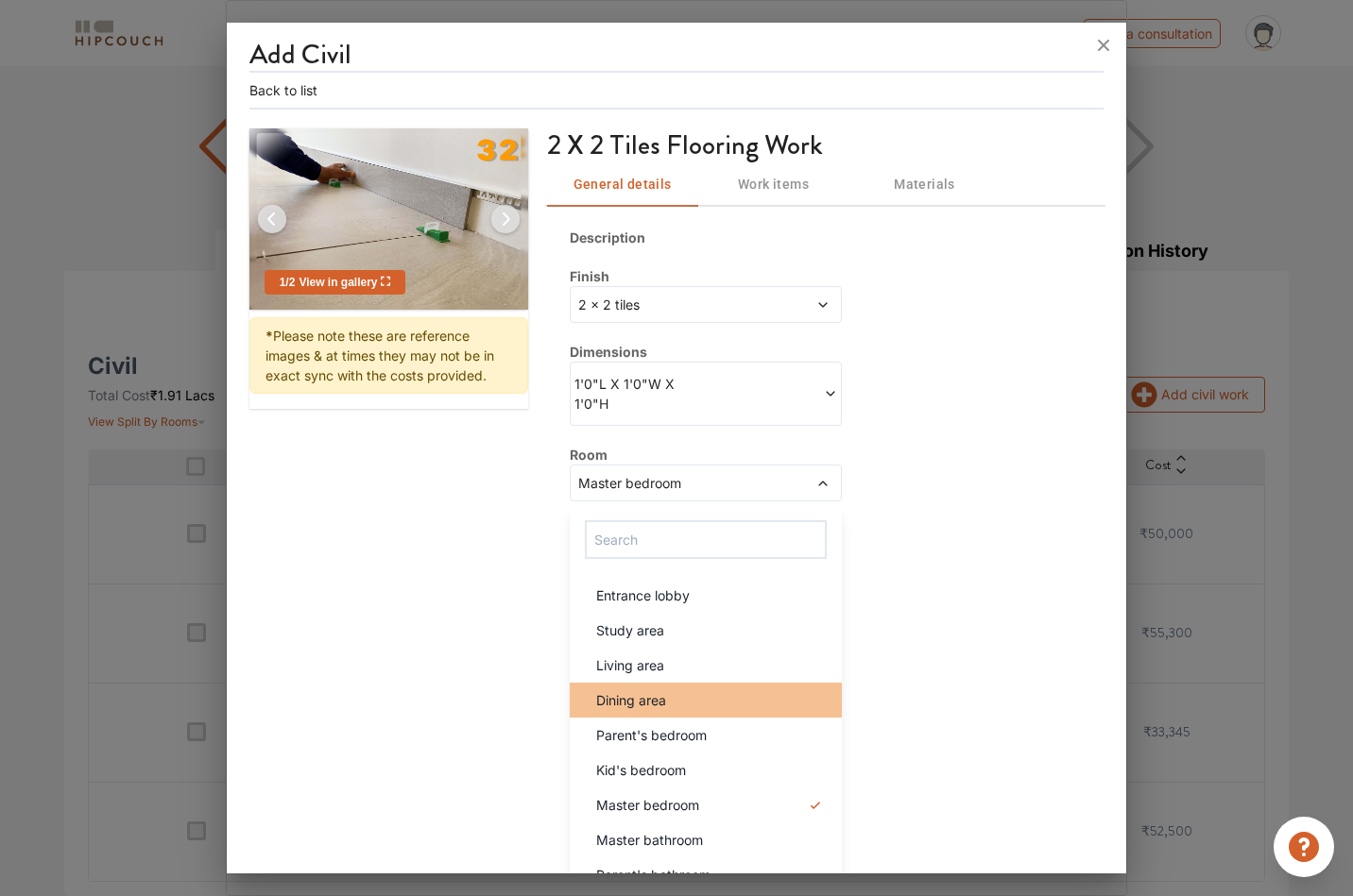
click at [696, 700] on div "Dining area" at bounding box center [711, 700] width 260 height 20
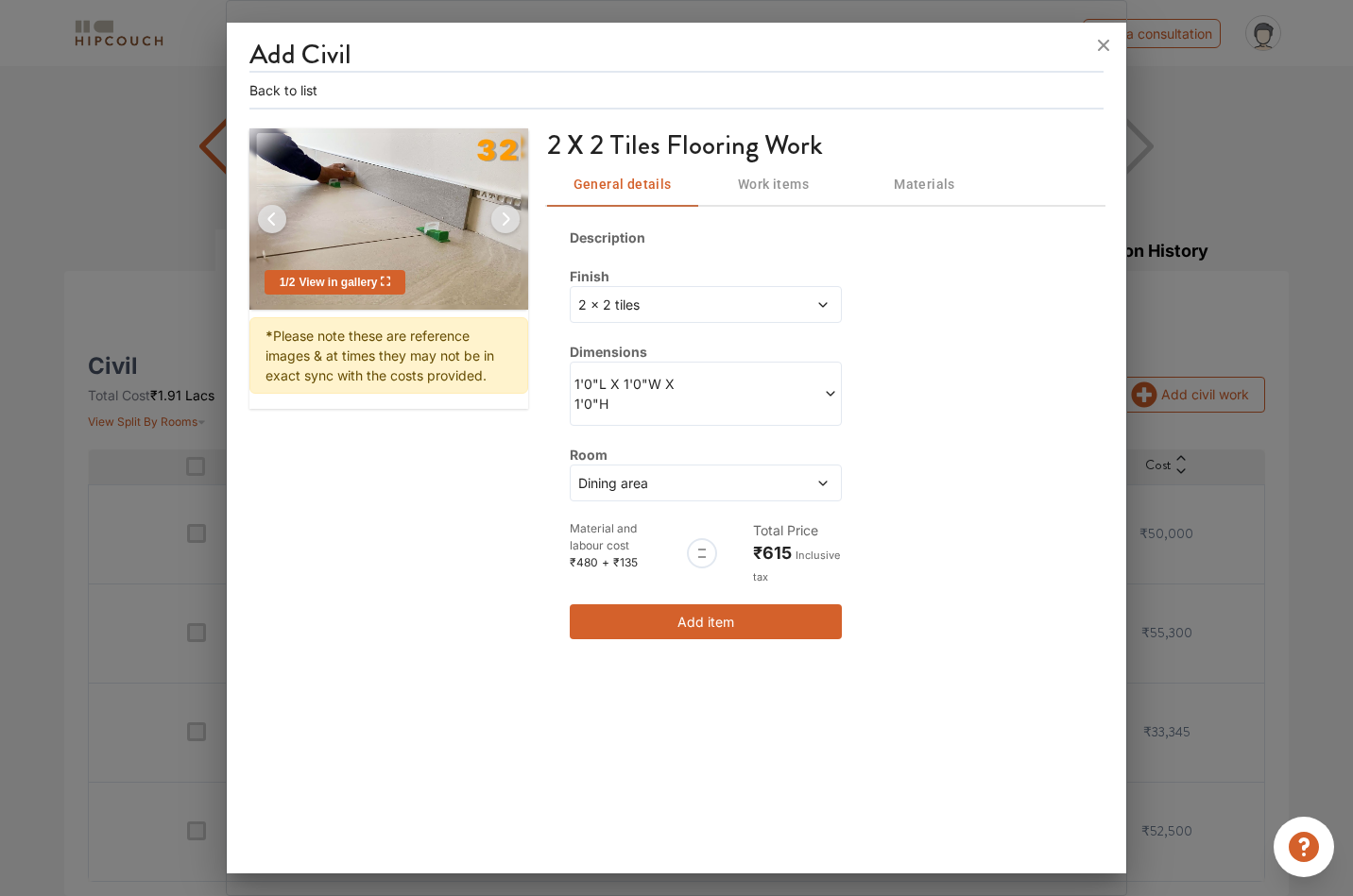
click at [786, 481] on span at bounding box center [796, 483] width 64 height 20
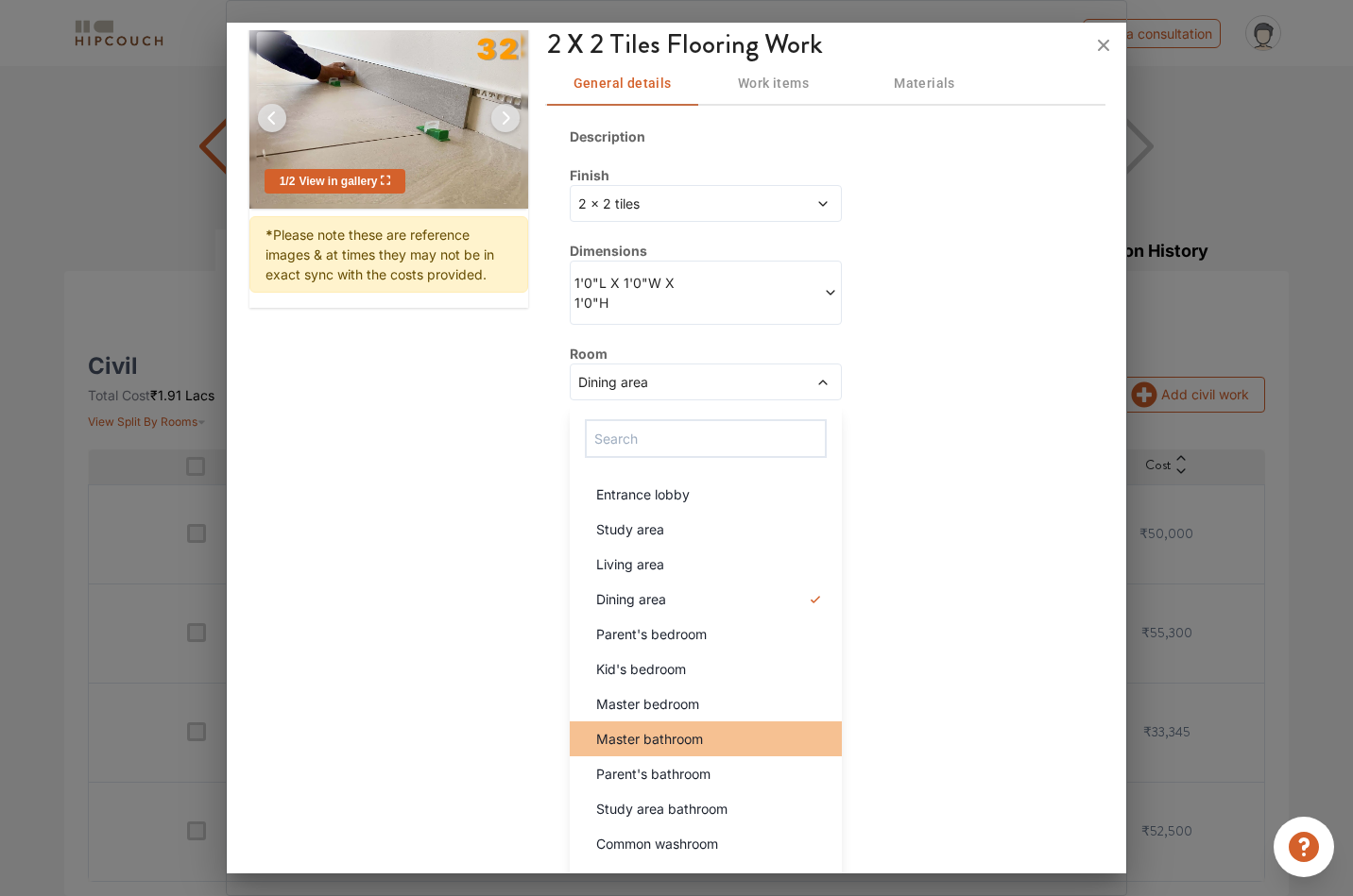
scroll to position [127, 0]
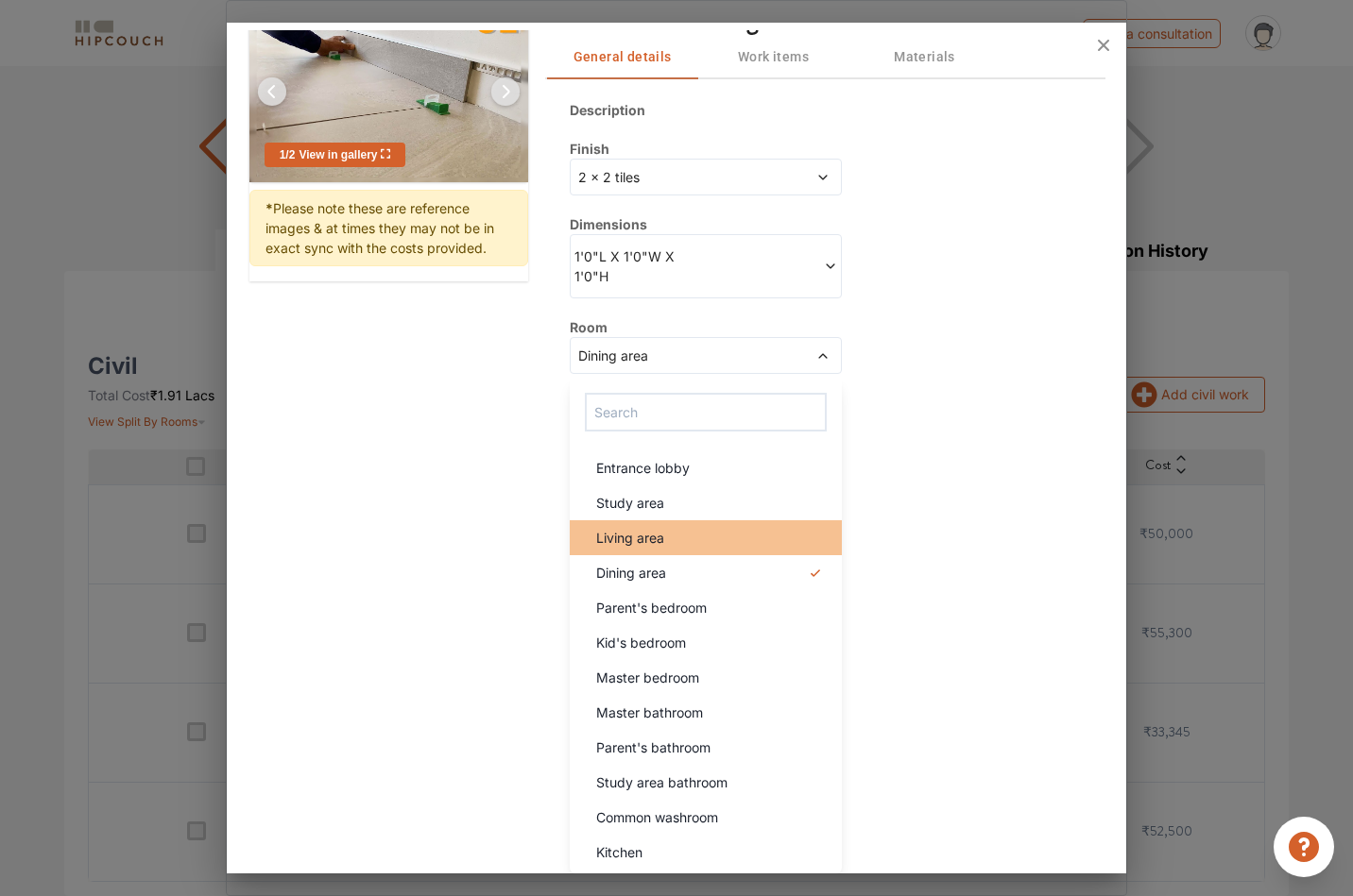
drag, startPoint x: 705, startPoint y: 559, endPoint x: 694, endPoint y: 540, distance: 22.0
click at [694, 540] on ul "Entrance lobby Study area Living area Dining area Parent's bedroom Kid's bedroo…" at bounding box center [705, 659] width 272 height 427
click at [694, 539] on div "Living area" at bounding box center [711, 538] width 260 height 20
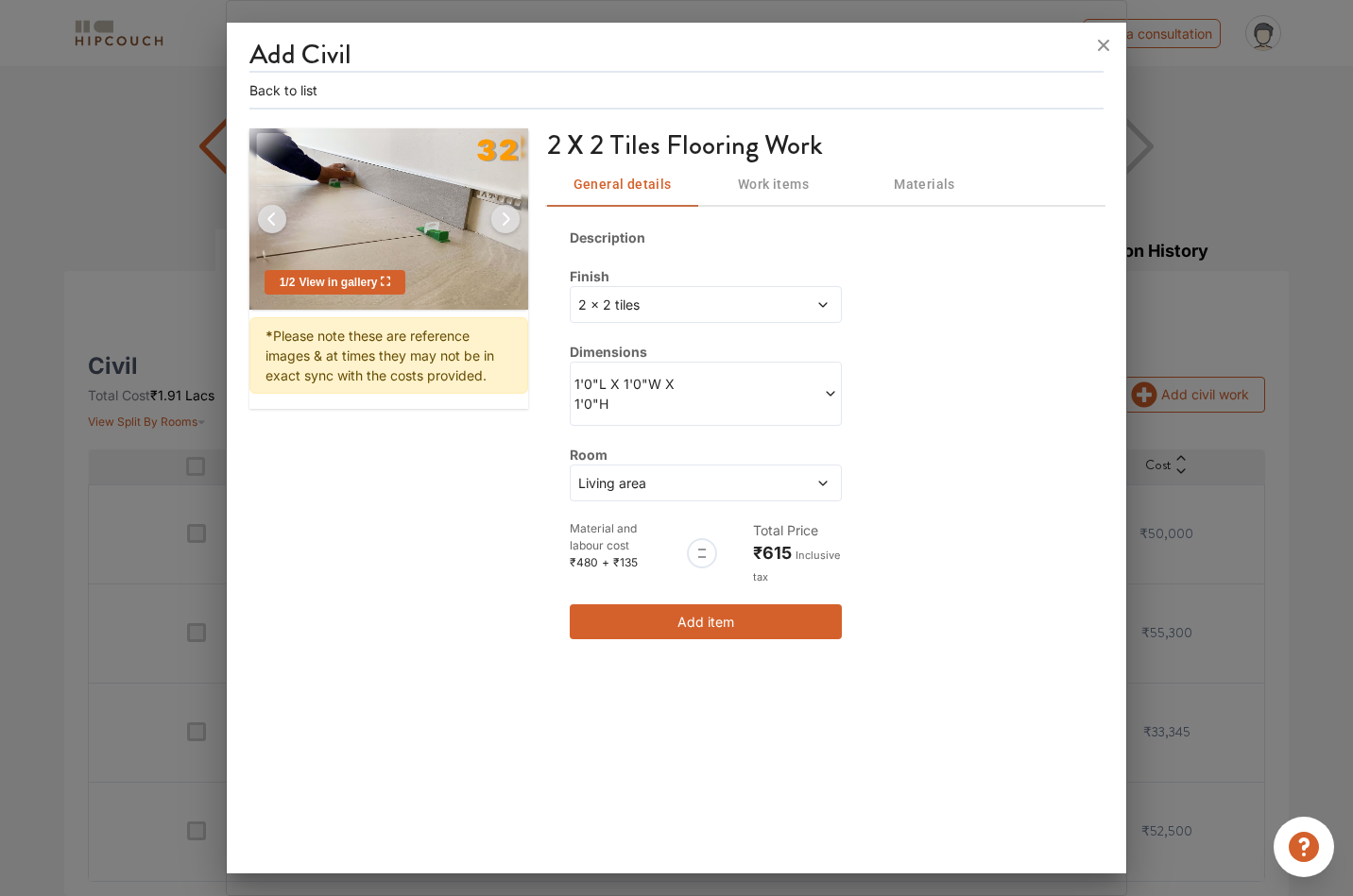
click at [929, 509] on div "Description Finish 2 x 2 tiles Dimensions 1'0"L X 1'0"W X 1'0"H Room Living are…" at bounding box center [826, 433] width 558 height 457
click at [781, 195] on span "Work items" at bounding box center [773, 184] width 128 height 24
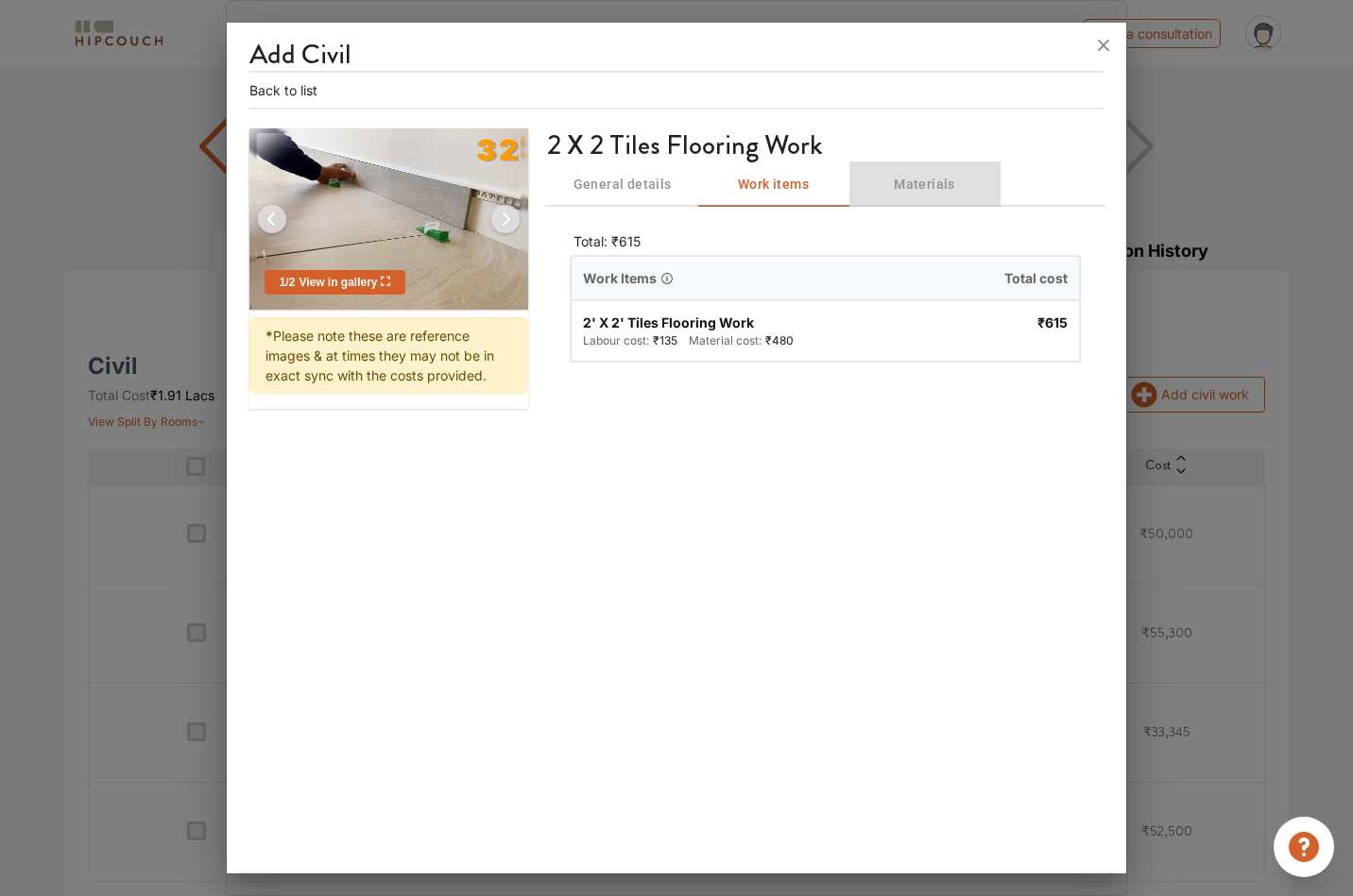
click at [915, 183] on span "Materials" at bounding box center [924, 184] width 128 height 24
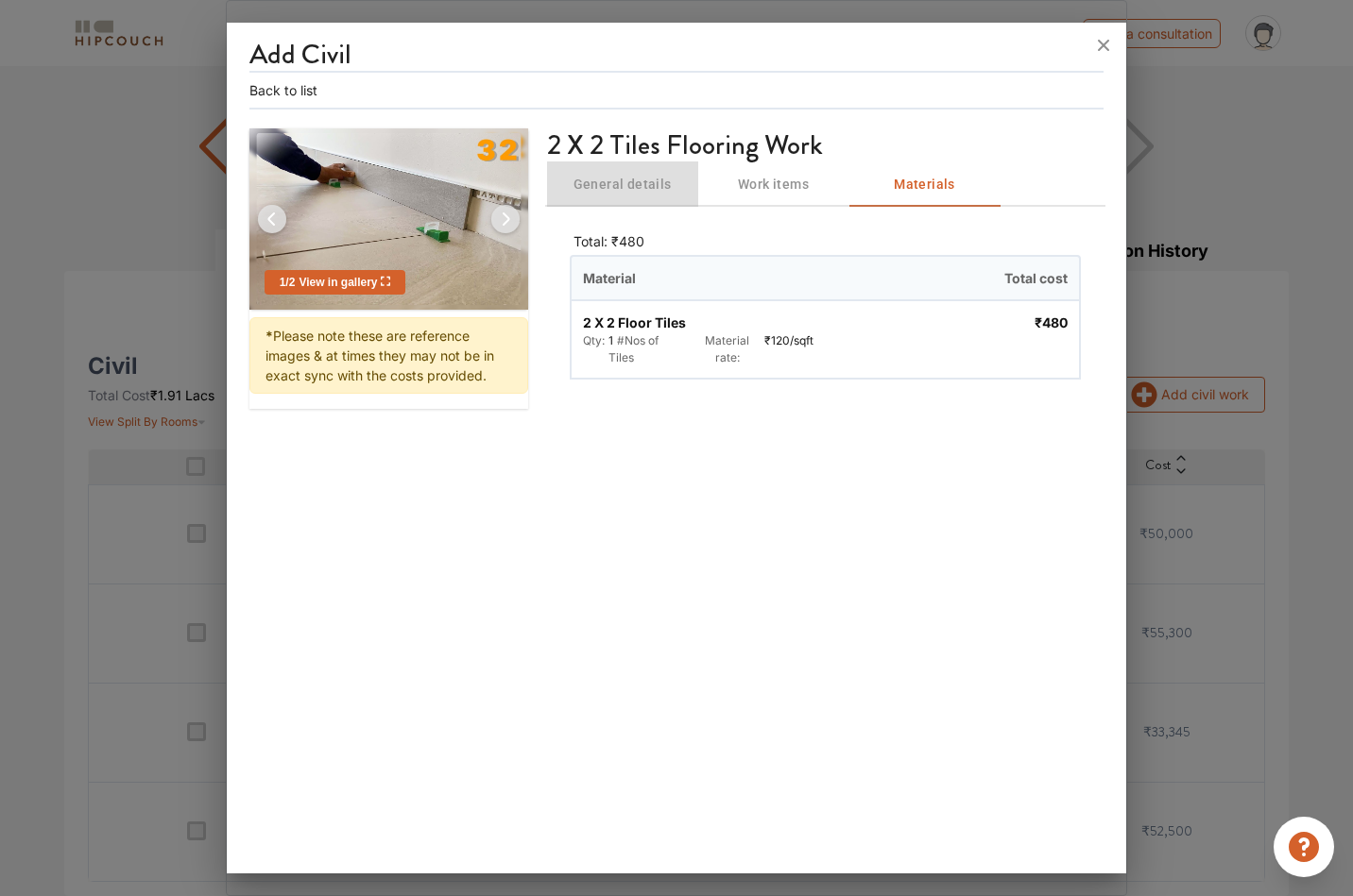
click at [619, 188] on span "General details" at bounding box center [622, 184] width 128 height 24
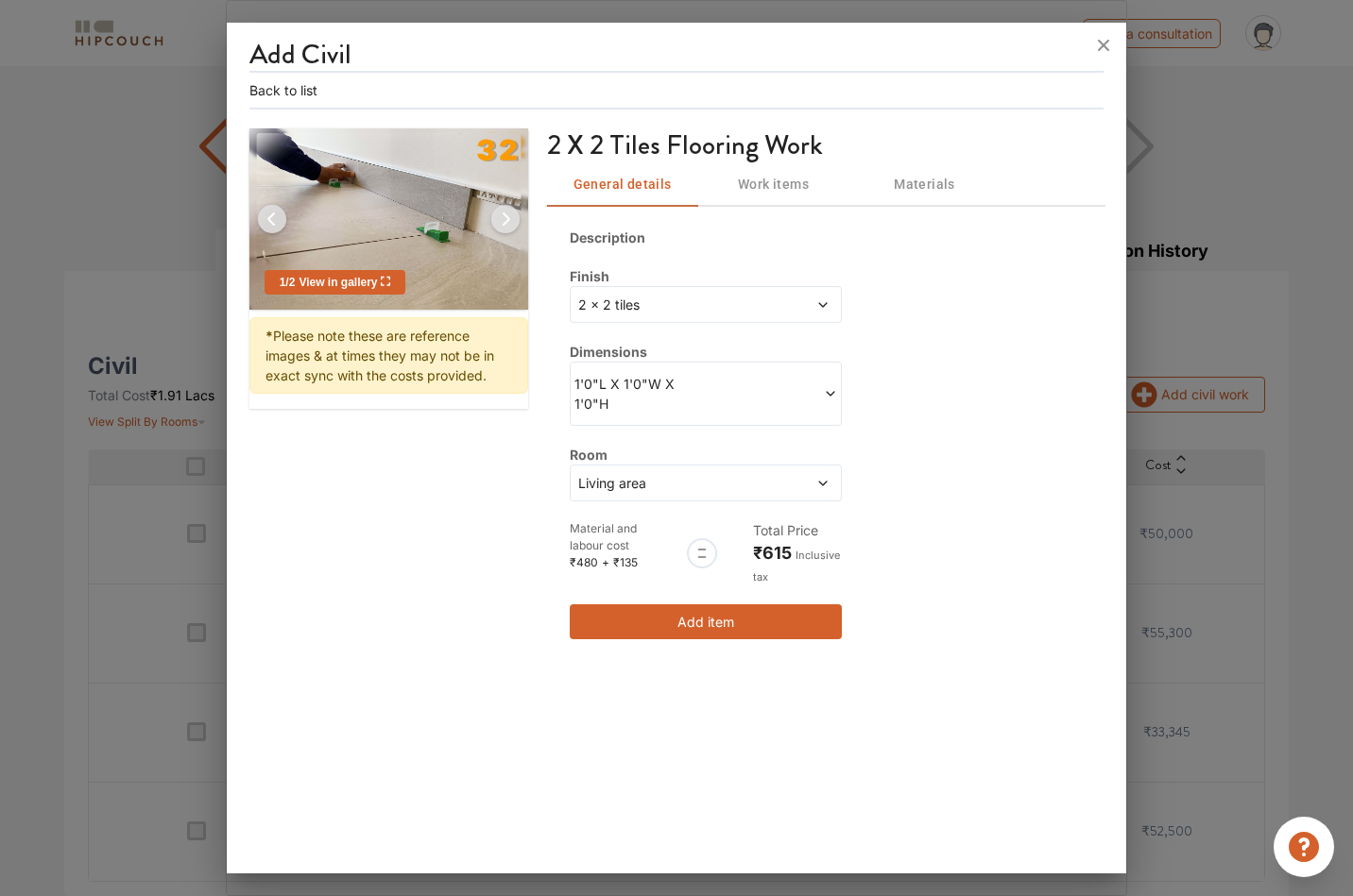
click at [734, 627] on button "Add item" at bounding box center [705, 621] width 272 height 35
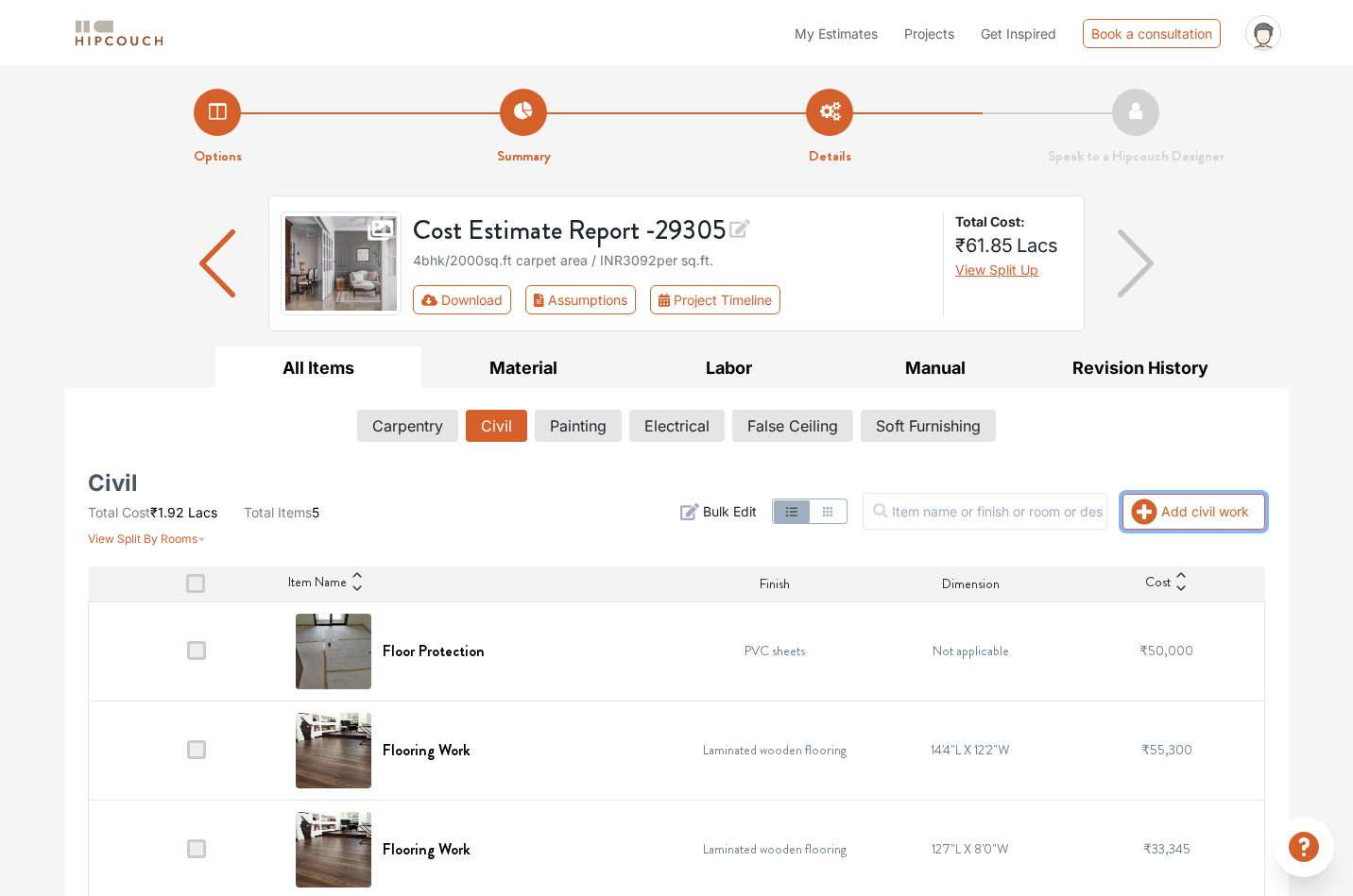
scroll to position [217, 0]
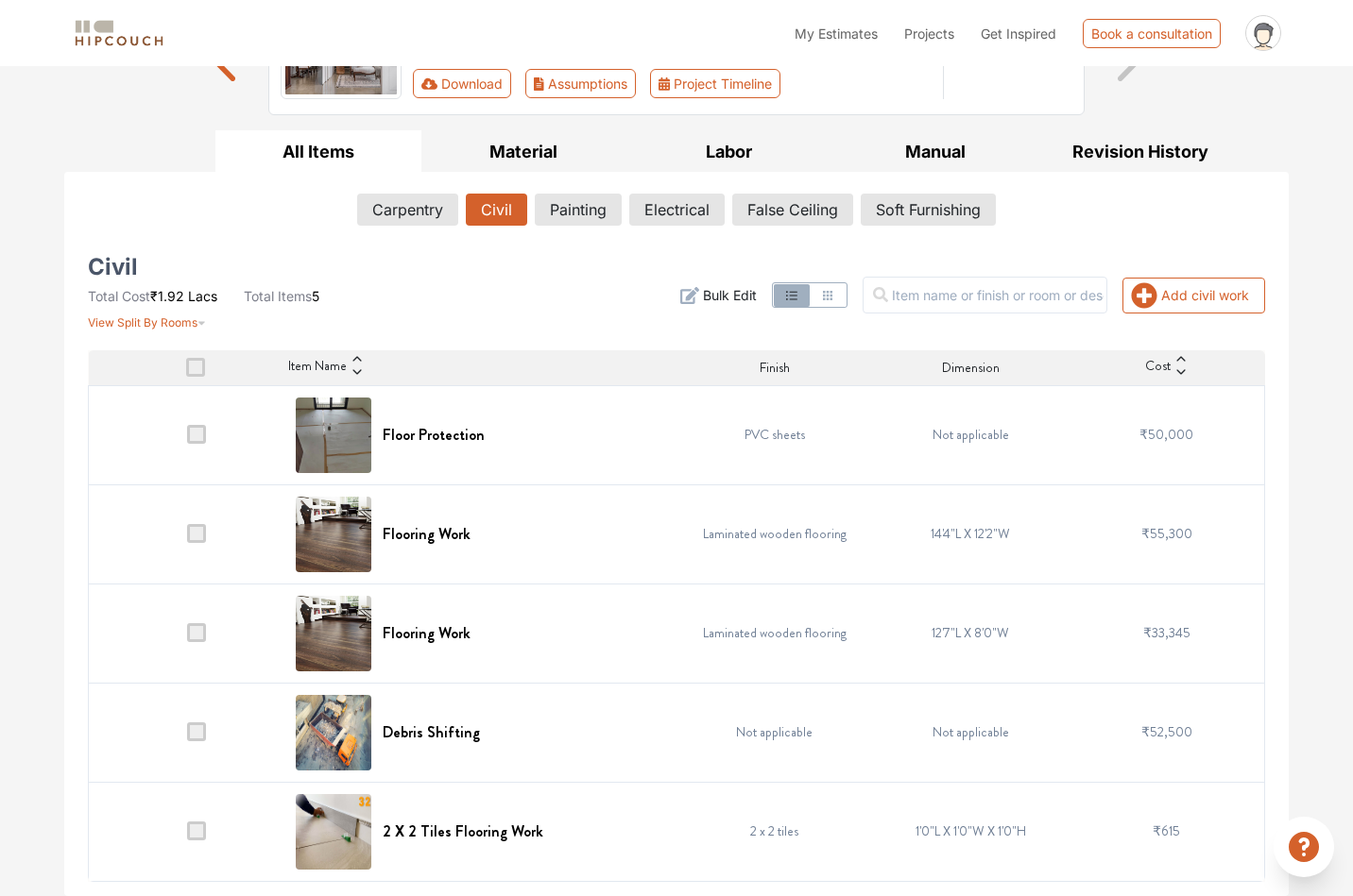
click at [198, 435] on span at bounding box center [197, 434] width 19 height 19
click at [187, 439] on input "checkbox" at bounding box center [187, 439] width 0 height 0
click at [198, 435] on span at bounding box center [197, 434] width 19 height 19
click at [187, 439] on input "checkbox" at bounding box center [187, 439] width 0 height 0
click at [200, 441] on span at bounding box center [197, 434] width 19 height 19
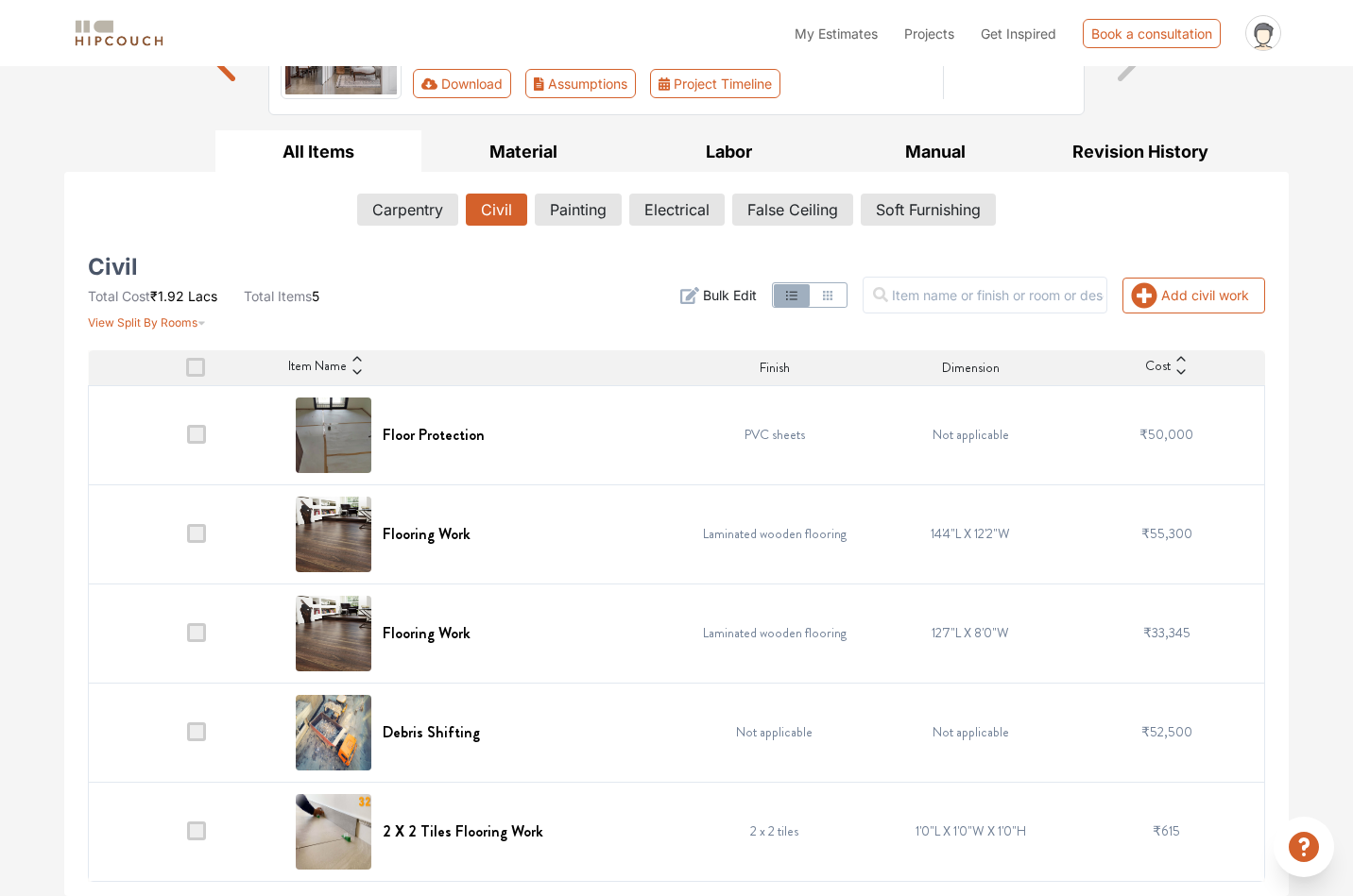
click at [187, 439] on input "checkbox" at bounding box center [187, 439] width 0 height 0
click at [194, 434] on span at bounding box center [197, 434] width 19 height 19
click at [187, 439] on input "checkbox" at bounding box center [187, 439] width 0 height 0
click at [197, 536] on span at bounding box center [197, 534] width 19 height 19
click at [187, 539] on input "checkbox" at bounding box center [187, 539] width 0 height 0
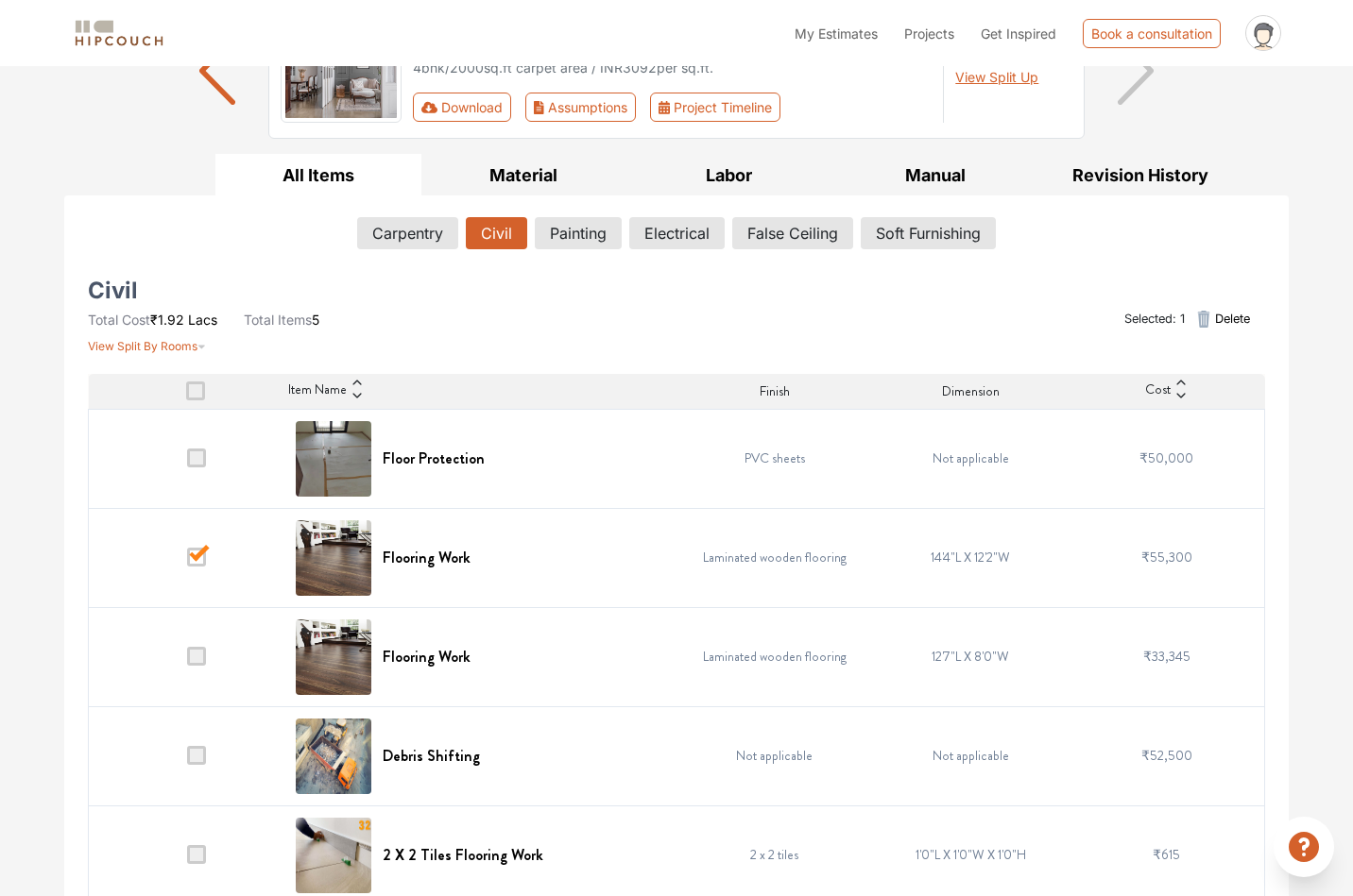
scroll to position [204, 0]
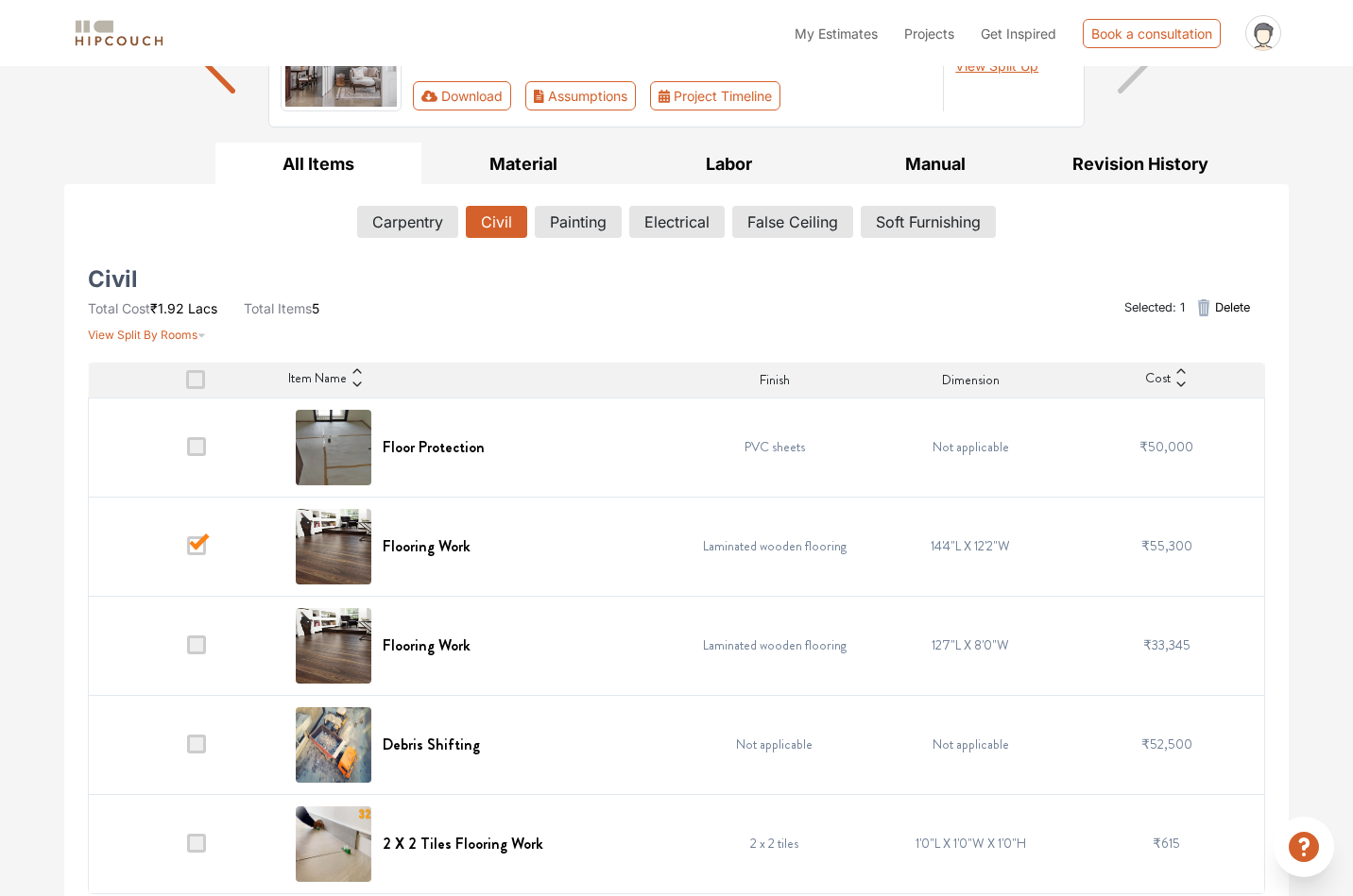
click at [196, 651] on span at bounding box center [197, 645] width 19 height 19
click at [187, 650] on input "checkbox" at bounding box center [187, 650] width 0 height 0
click at [1221, 301] on span "Delete" at bounding box center [1232, 307] width 35 height 18
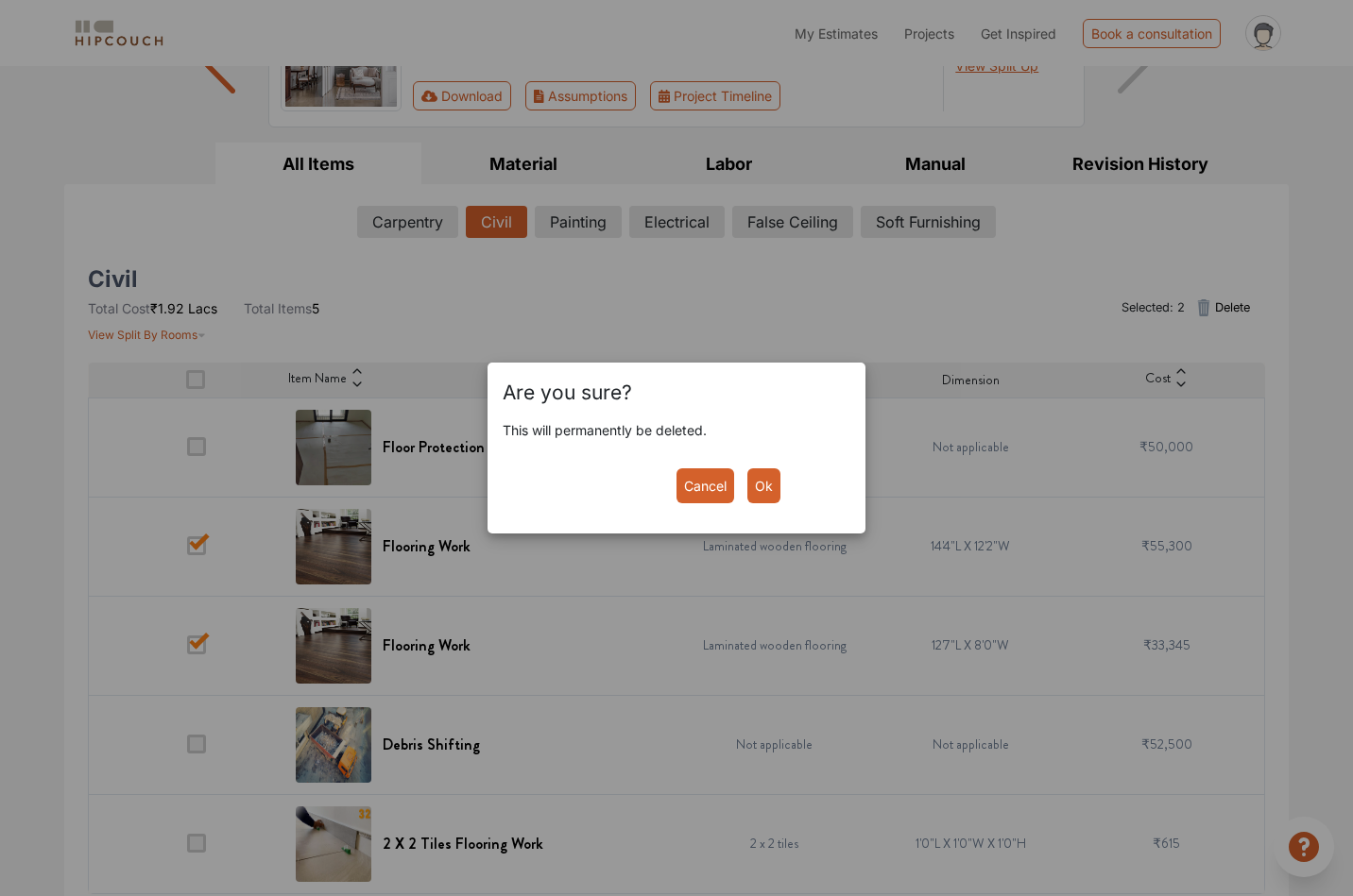
click at [766, 486] on button "Ok" at bounding box center [763, 486] width 33 height 35
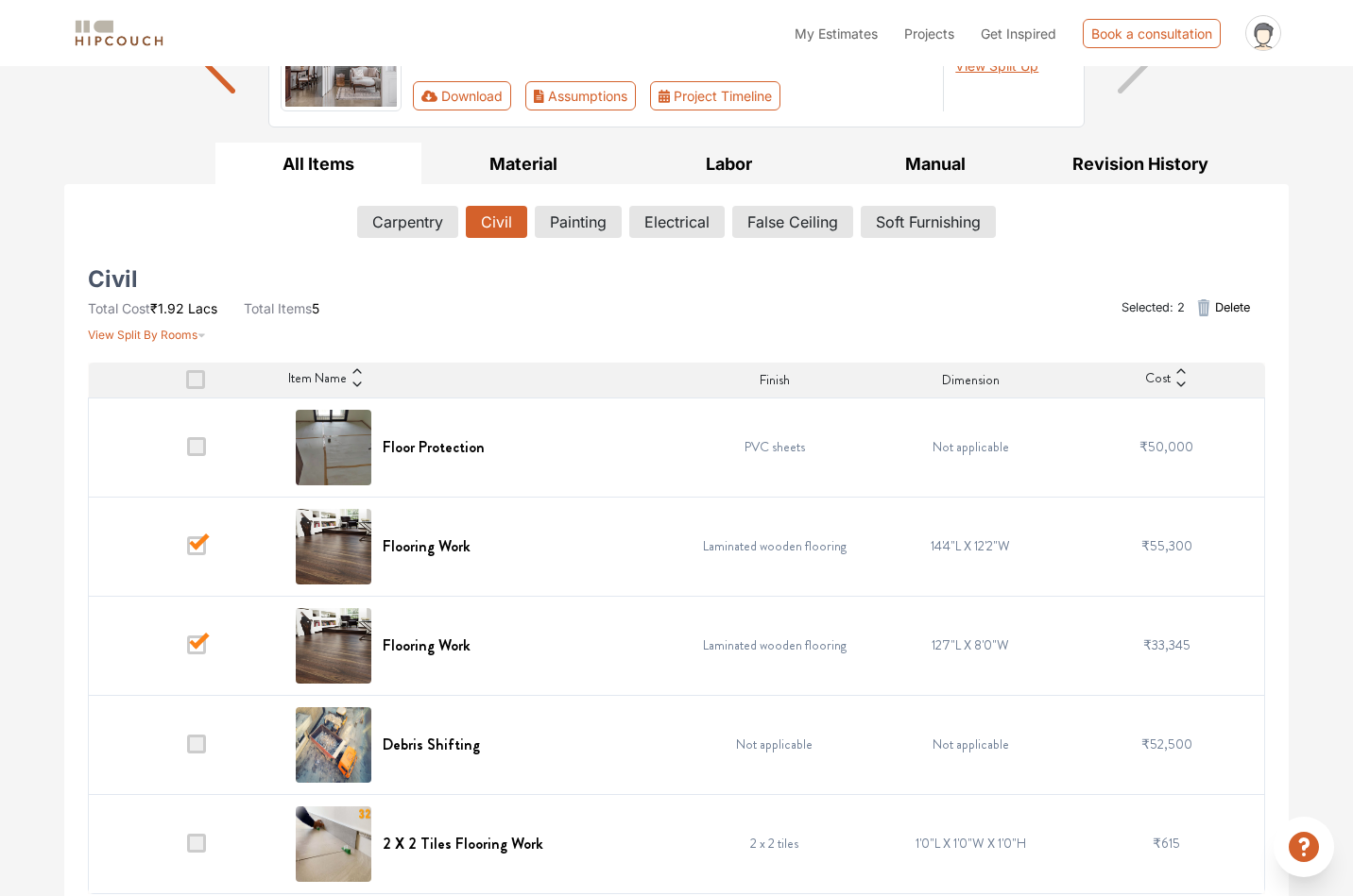
scroll to position [217, 0]
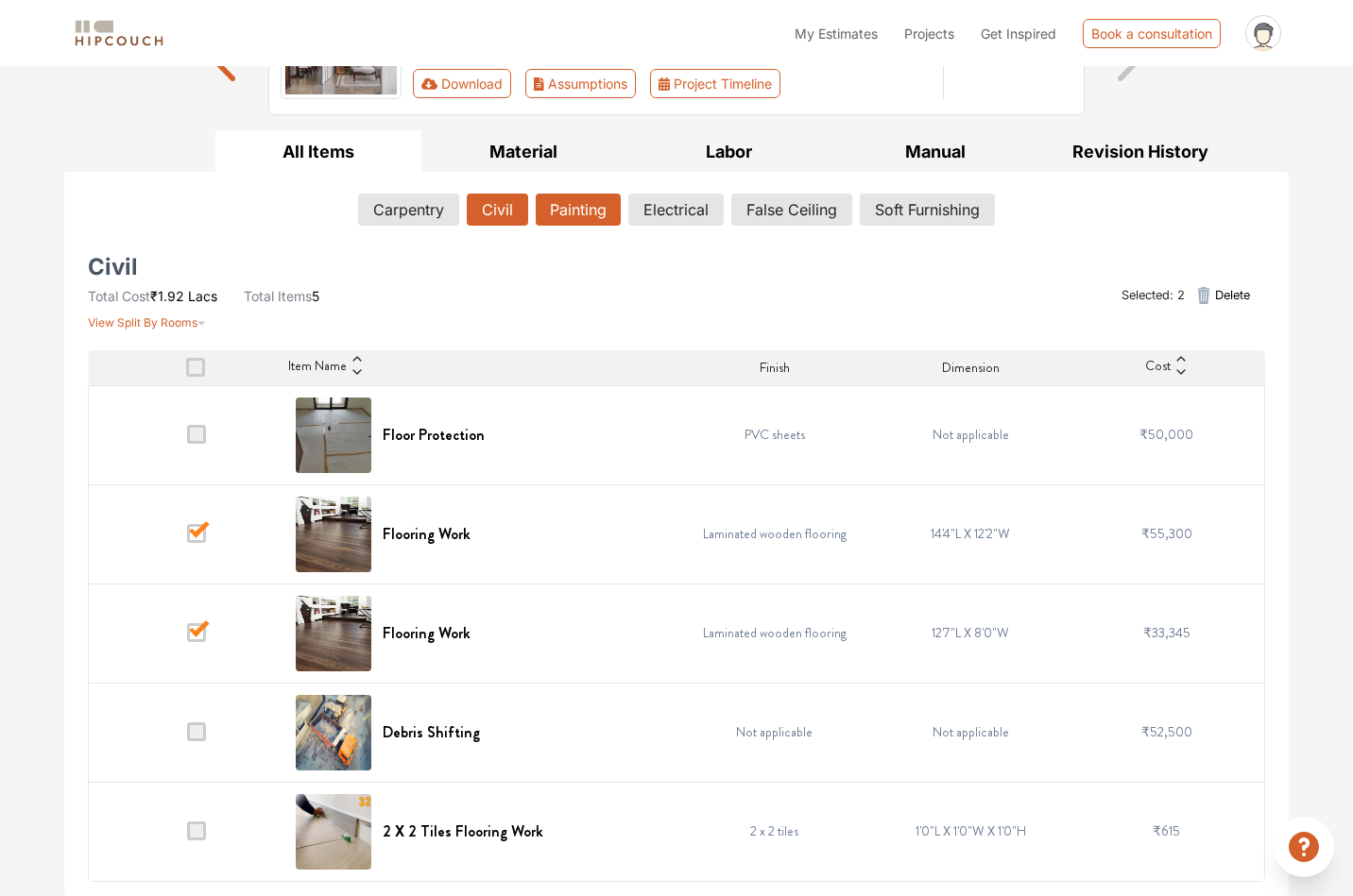
click at [587, 199] on button "Painting" at bounding box center [578, 210] width 85 height 32
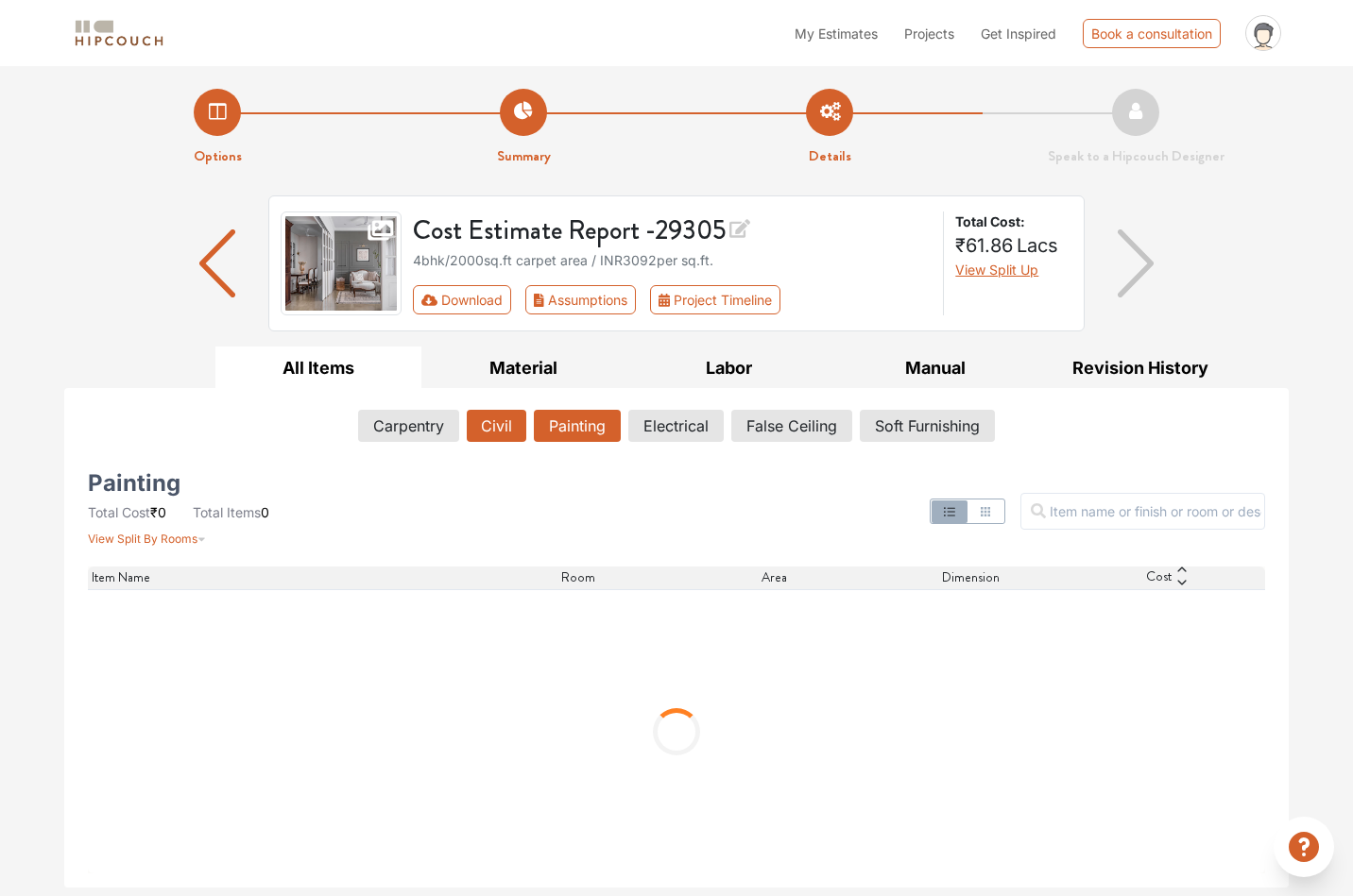
click at [500, 426] on button "Civil" at bounding box center [496, 426] width 60 height 32
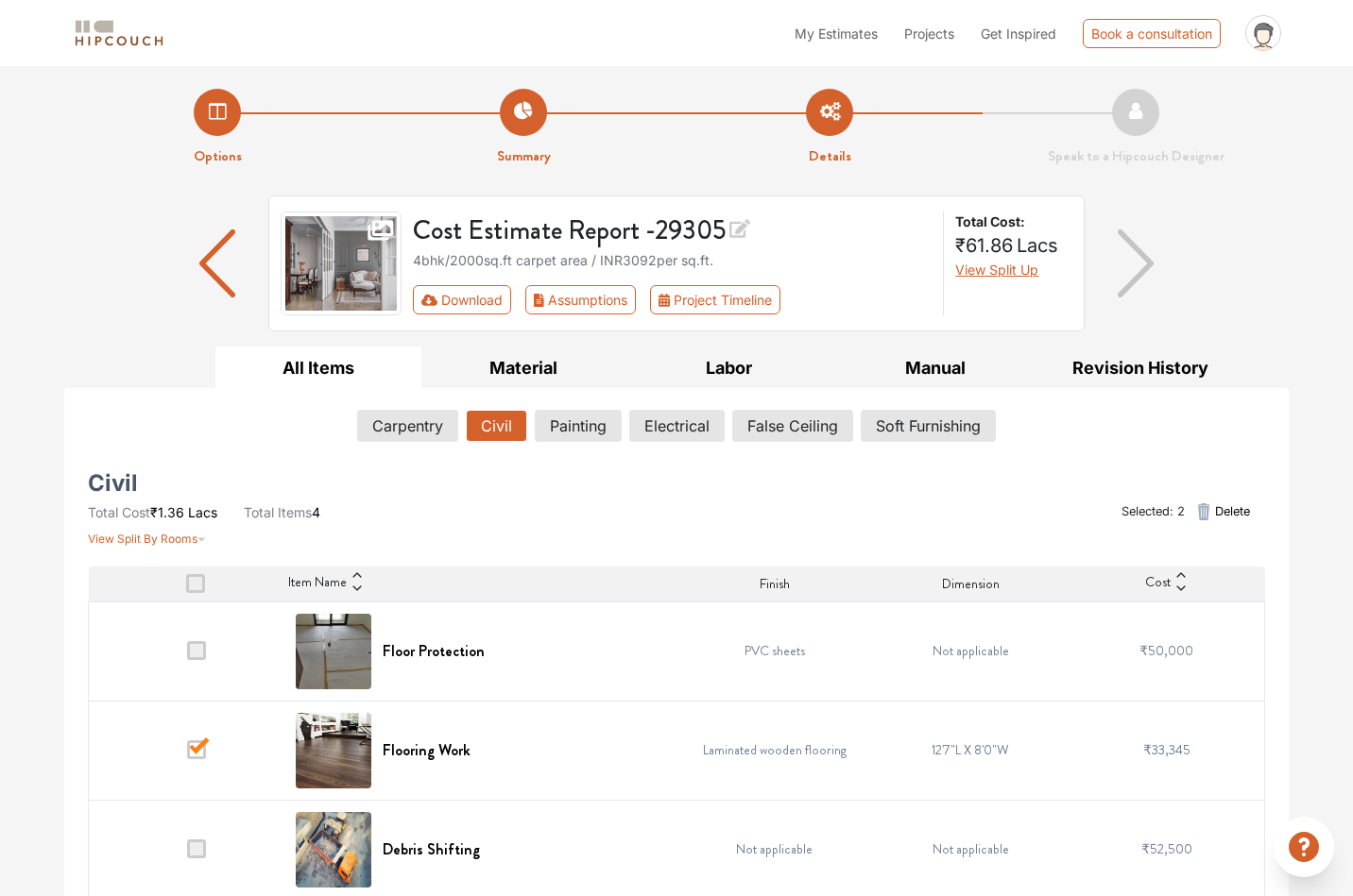
scroll to position [117, 0]
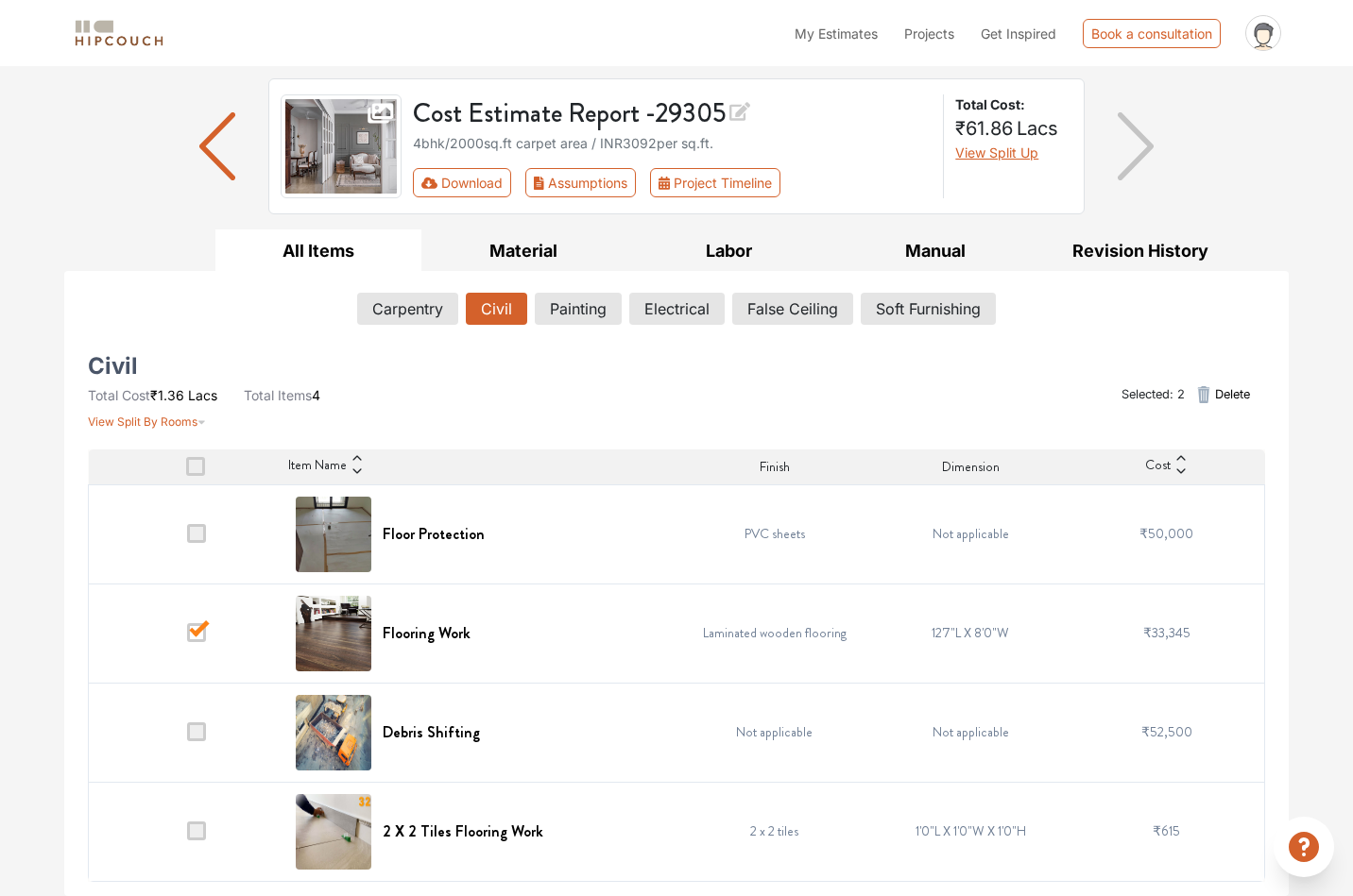
drag, startPoint x: 1305, startPoint y: 463, endPoint x: 1130, endPoint y: 524, distance: 185.3
click at [1305, 463] on div "Options Summary Details Speak to a Hipcouch Designer Cost Estimate Report - 293…" at bounding box center [676, 422] width 1353 height 947
click at [194, 637] on span at bounding box center [197, 633] width 19 height 19
click at [187, 638] on input "checkbox" at bounding box center [187, 638] width 0 height 0
click at [194, 637] on span at bounding box center [197, 633] width 19 height 19
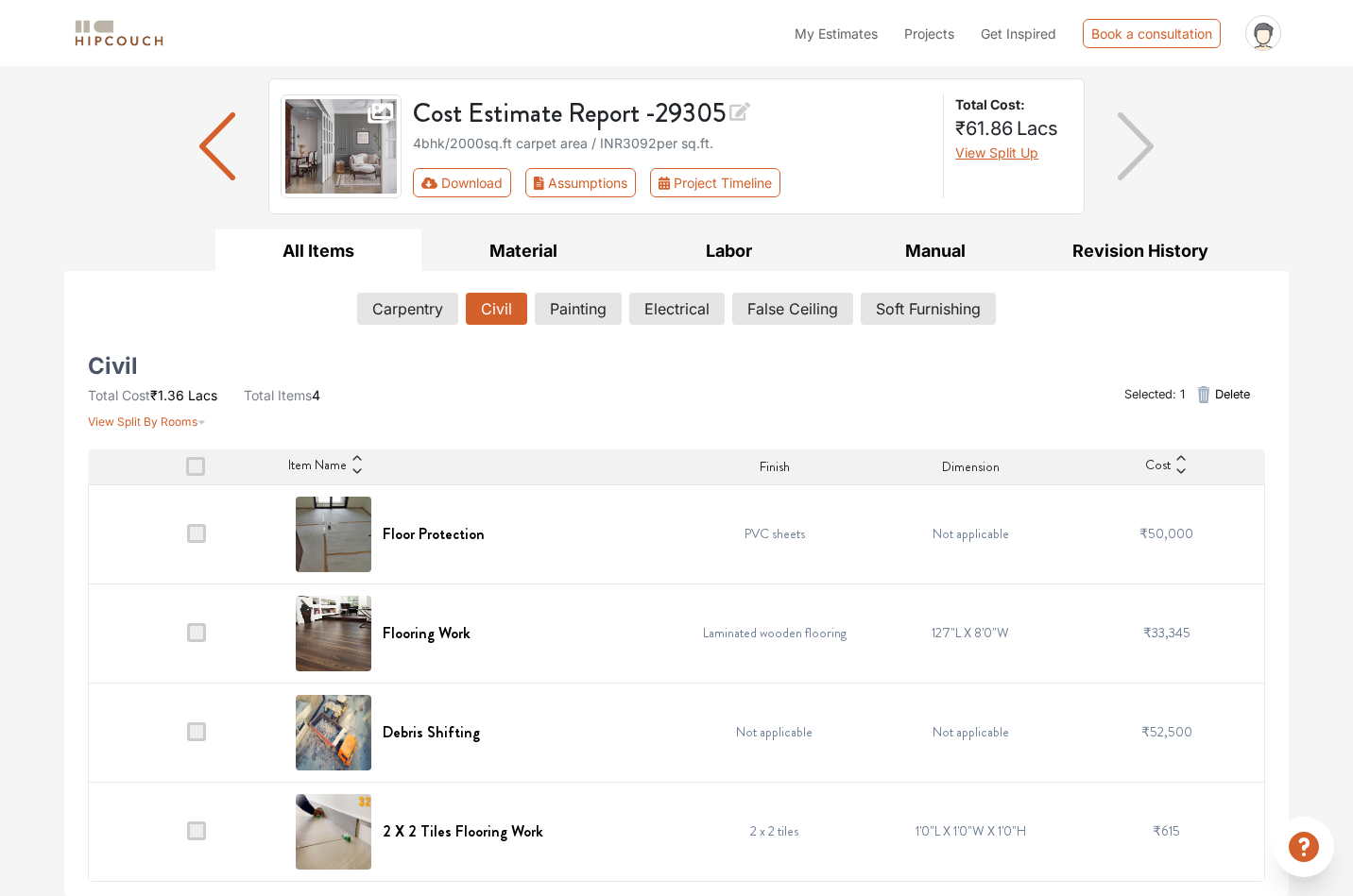
click at [187, 638] on input "checkbox" at bounding box center [187, 638] width 0 height 0
click at [203, 635] on span at bounding box center [197, 633] width 19 height 19
click at [187, 638] on input "checkbox" at bounding box center [187, 638] width 0 height 0
click at [581, 288] on div "Carpentry Civil Painting Electrical False Ceiling Soft Furnishing" at bounding box center [676, 313] width 1177 height 55
click at [582, 303] on button "Painting" at bounding box center [578, 309] width 86 height 32
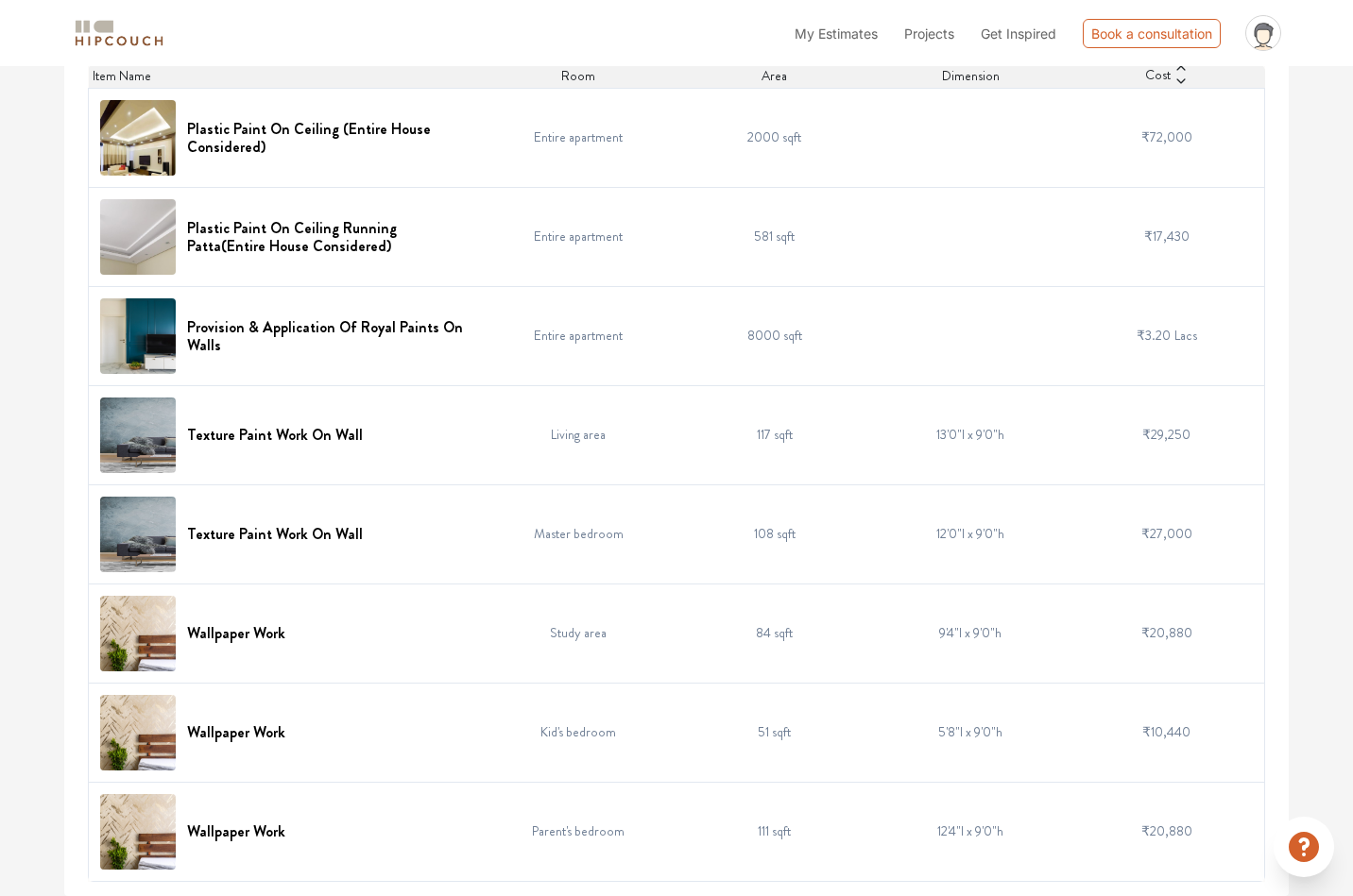
scroll to position [0, 0]
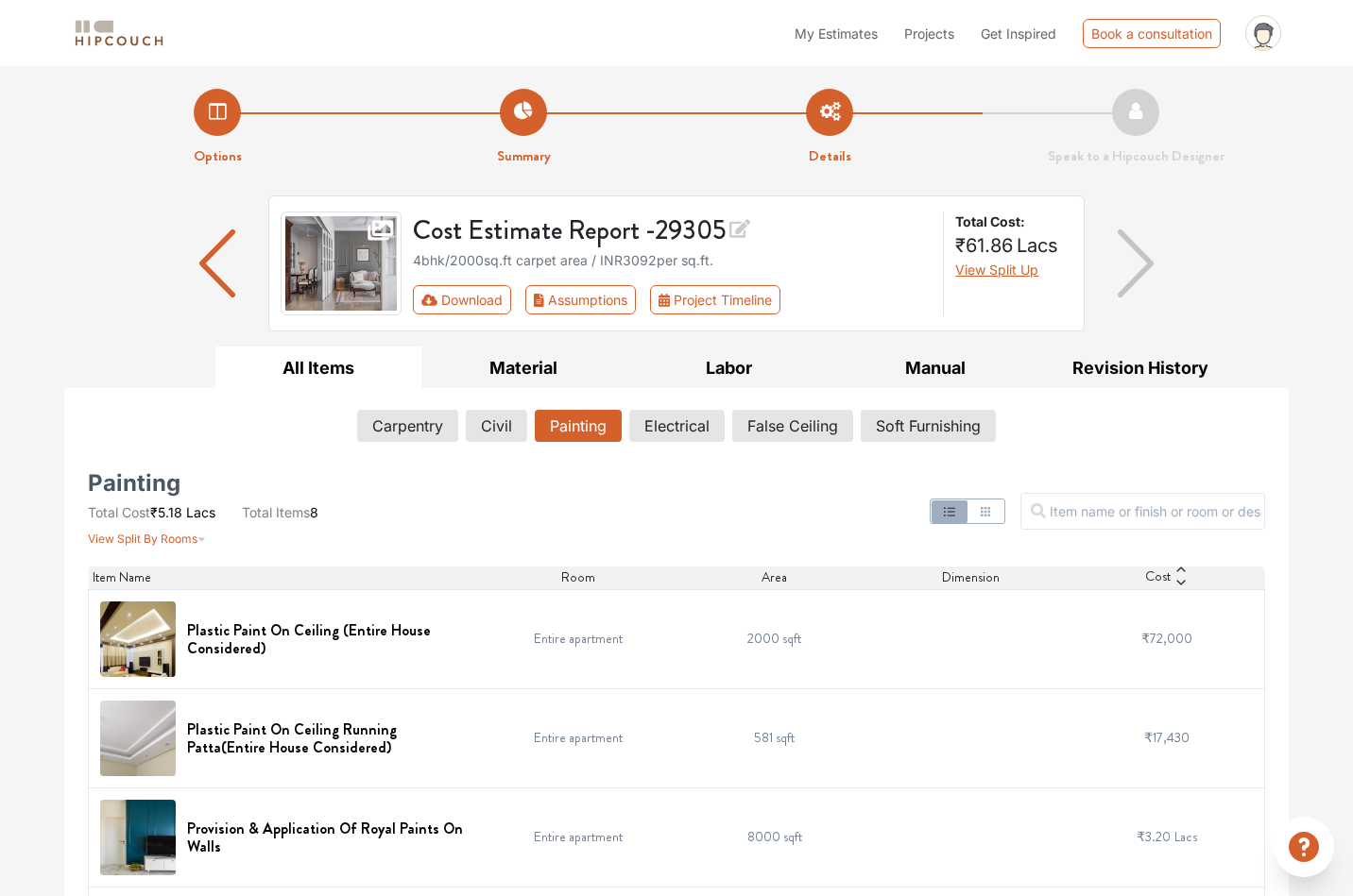
click at [692, 399] on div "Carpentry Civil Painting Electrical False Ceiling Soft Furnishing Painting Tota…" at bounding box center [676, 893] width 1206 height 1010
click at [686, 426] on button "Electrical" at bounding box center [676, 426] width 93 height 32
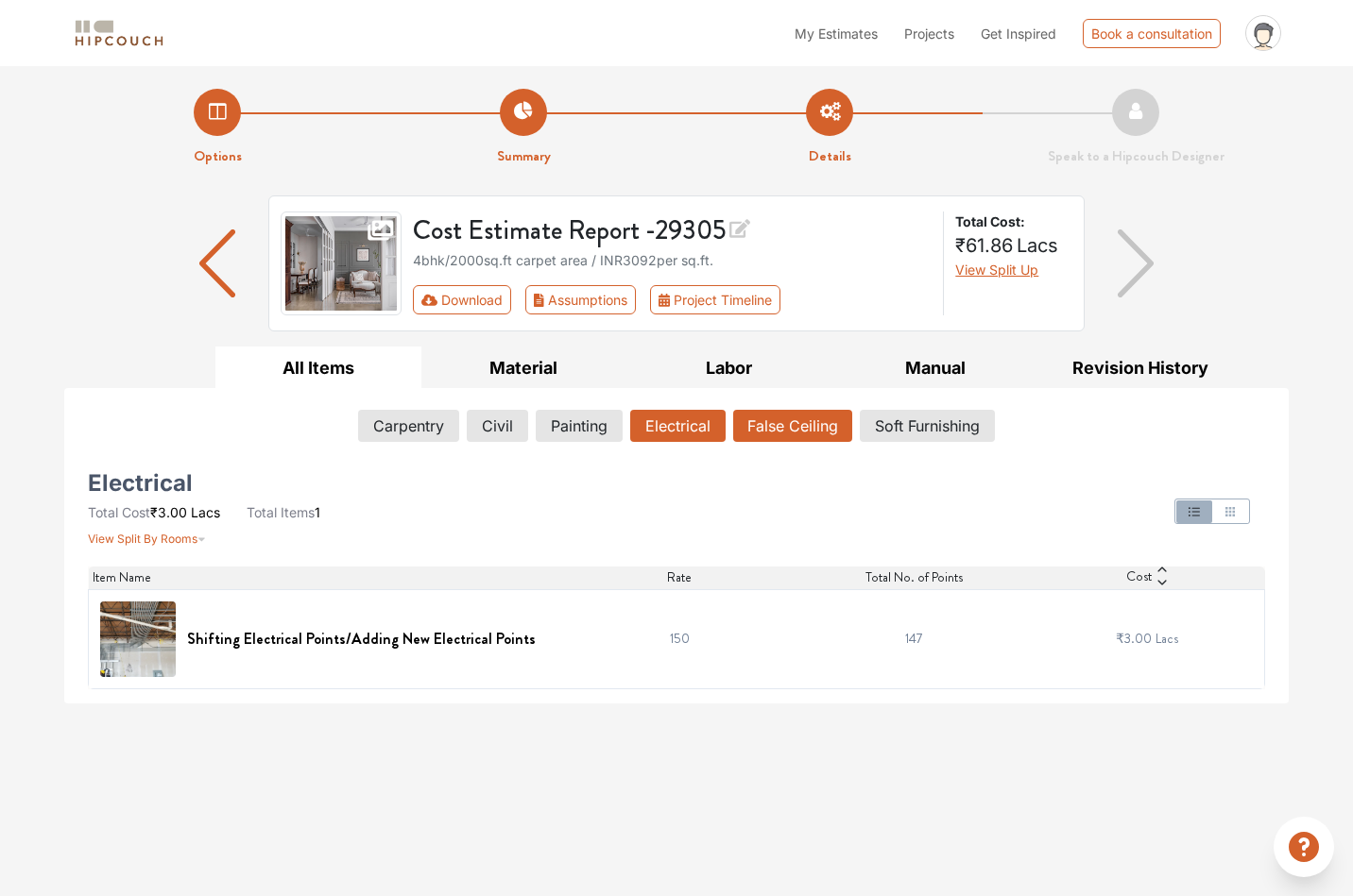
click at [787, 429] on button "False Ceiling" at bounding box center [791, 426] width 119 height 32
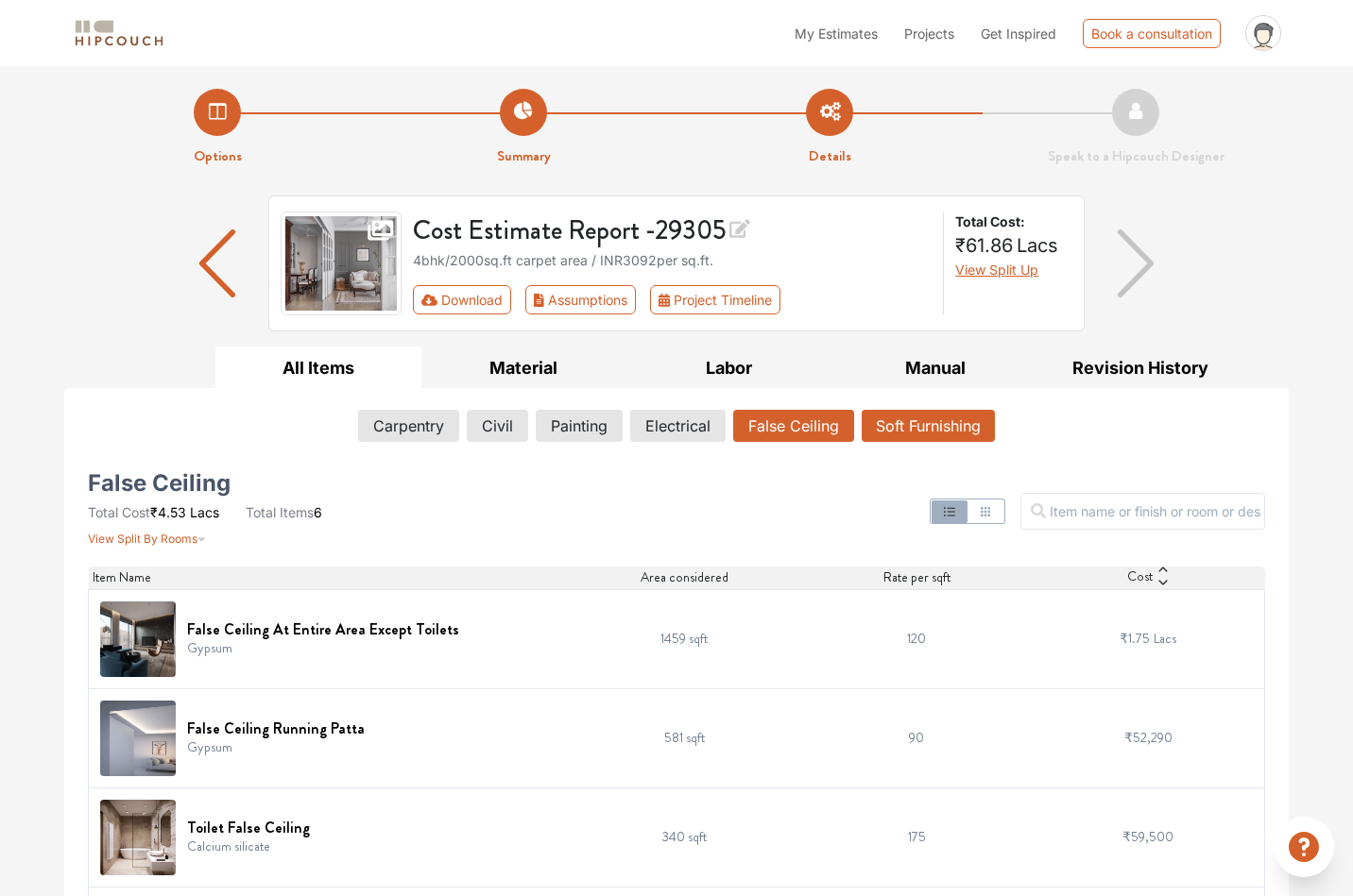
click at [938, 415] on button "Soft Furnishing" at bounding box center [928, 426] width 133 height 32
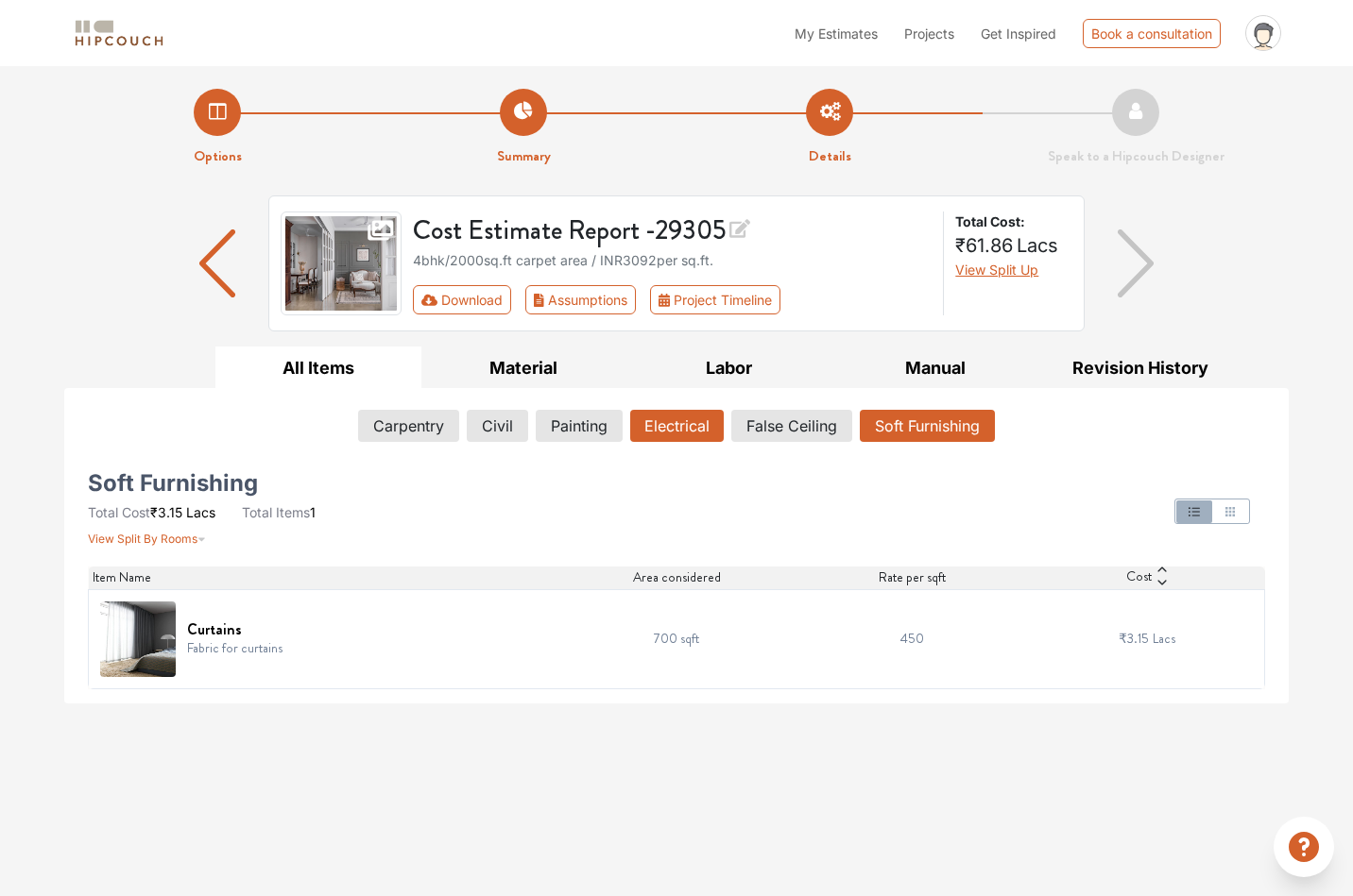
click at [635, 431] on button "Electrical" at bounding box center [676, 426] width 93 height 32
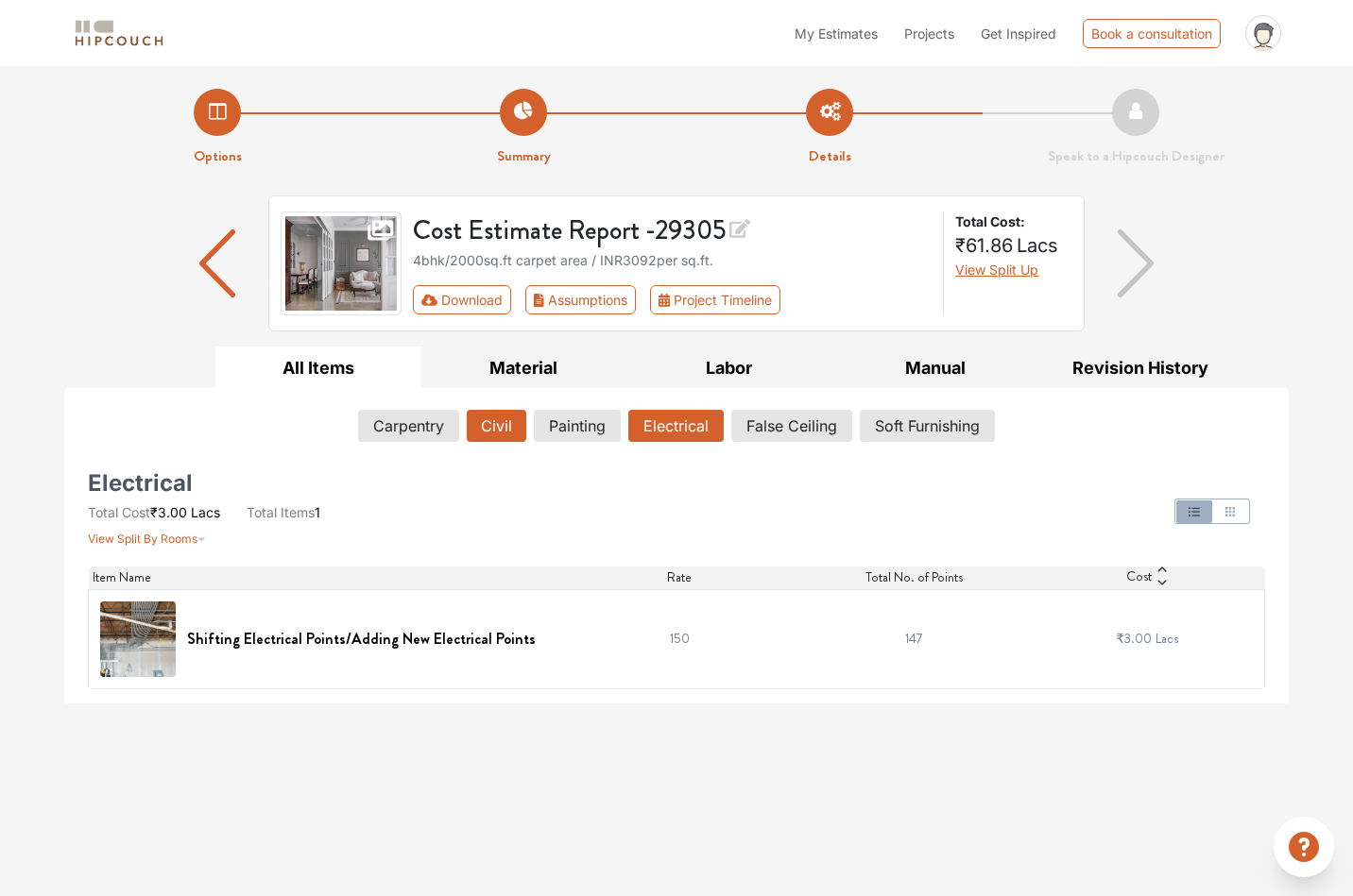
click at [519, 429] on button "Civil" at bounding box center [496, 426] width 60 height 32
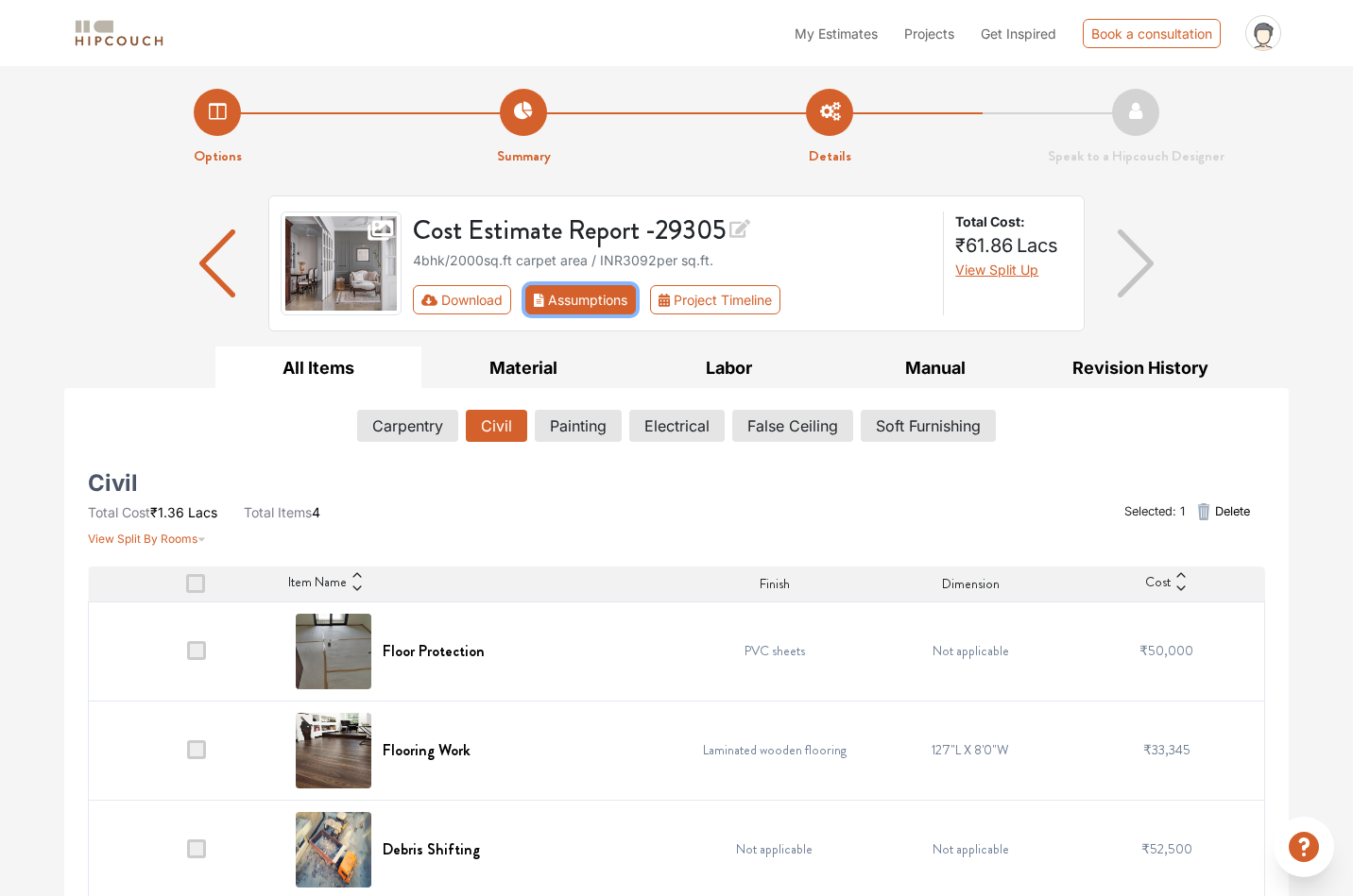
click at [599, 300] on button "Assumptions" at bounding box center [581, 299] width 110 height 29
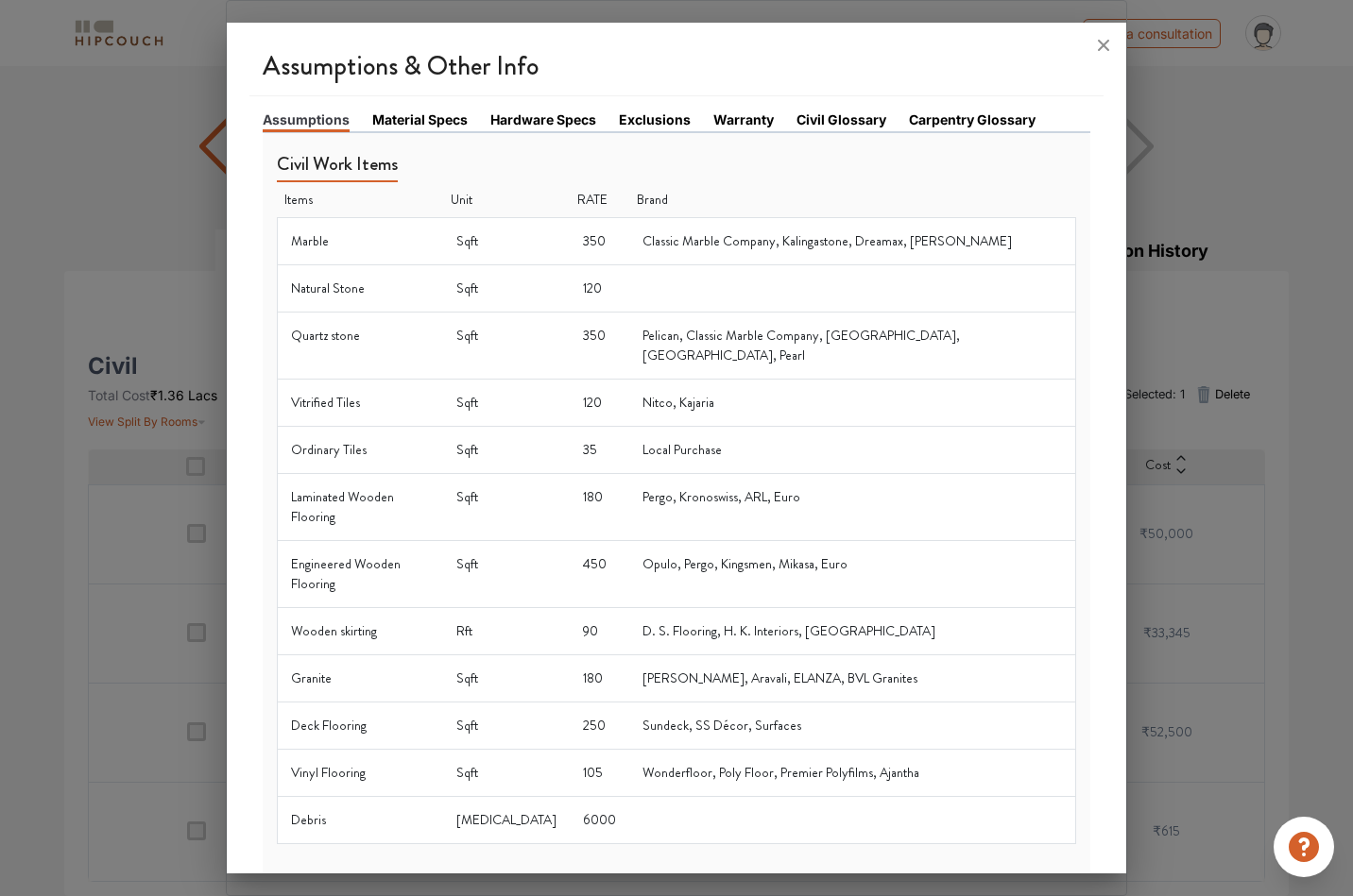
click at [1242, 157] on div at bounding box center [676, 448] width 1353 height 896
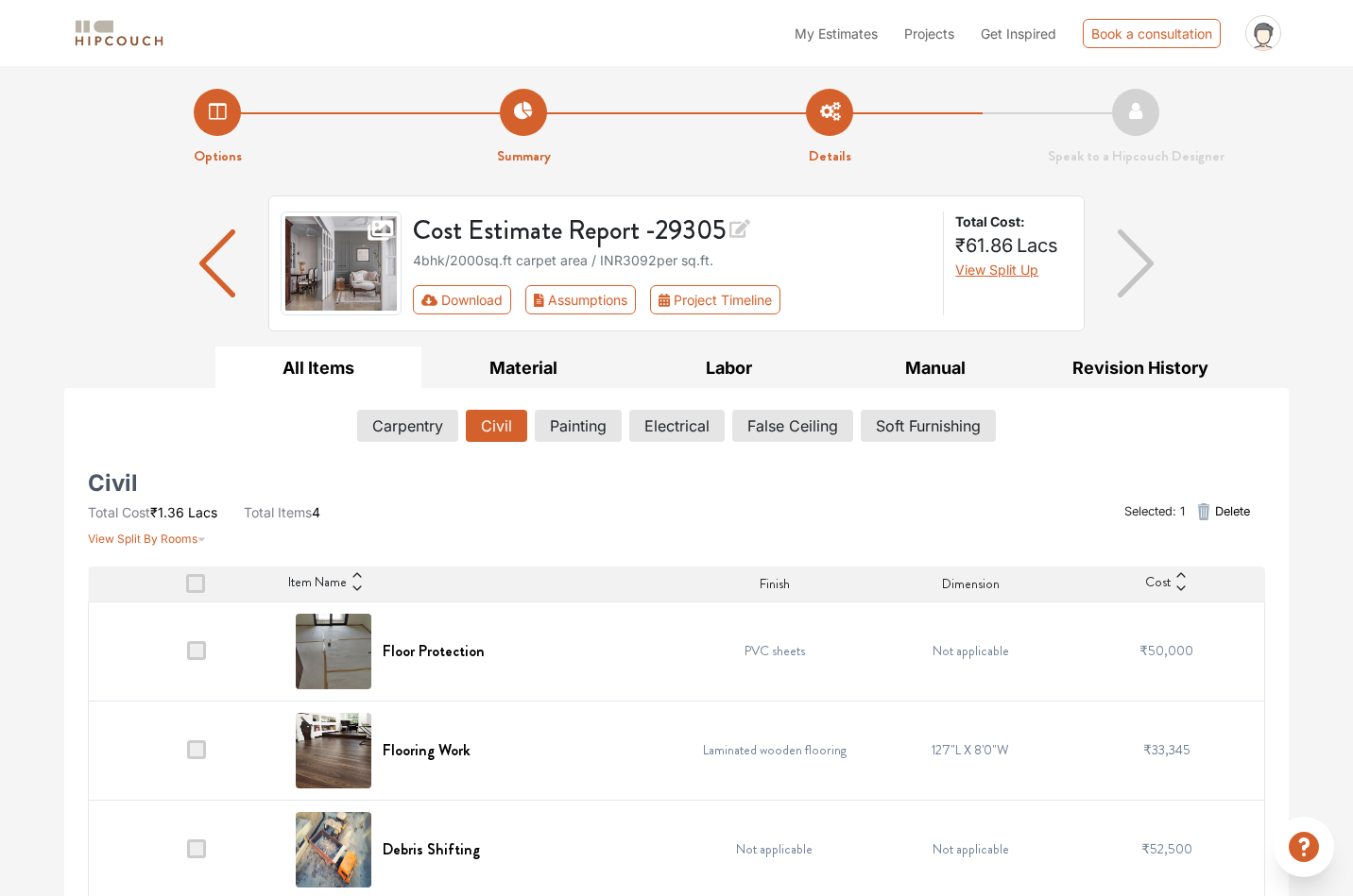
click at [1136, 266] on img "button" at bounding box center [1135, 264] width 37 height 68
click at [524, 128] on li "Summary" at bounding box center [524, 127] width 306 height 79
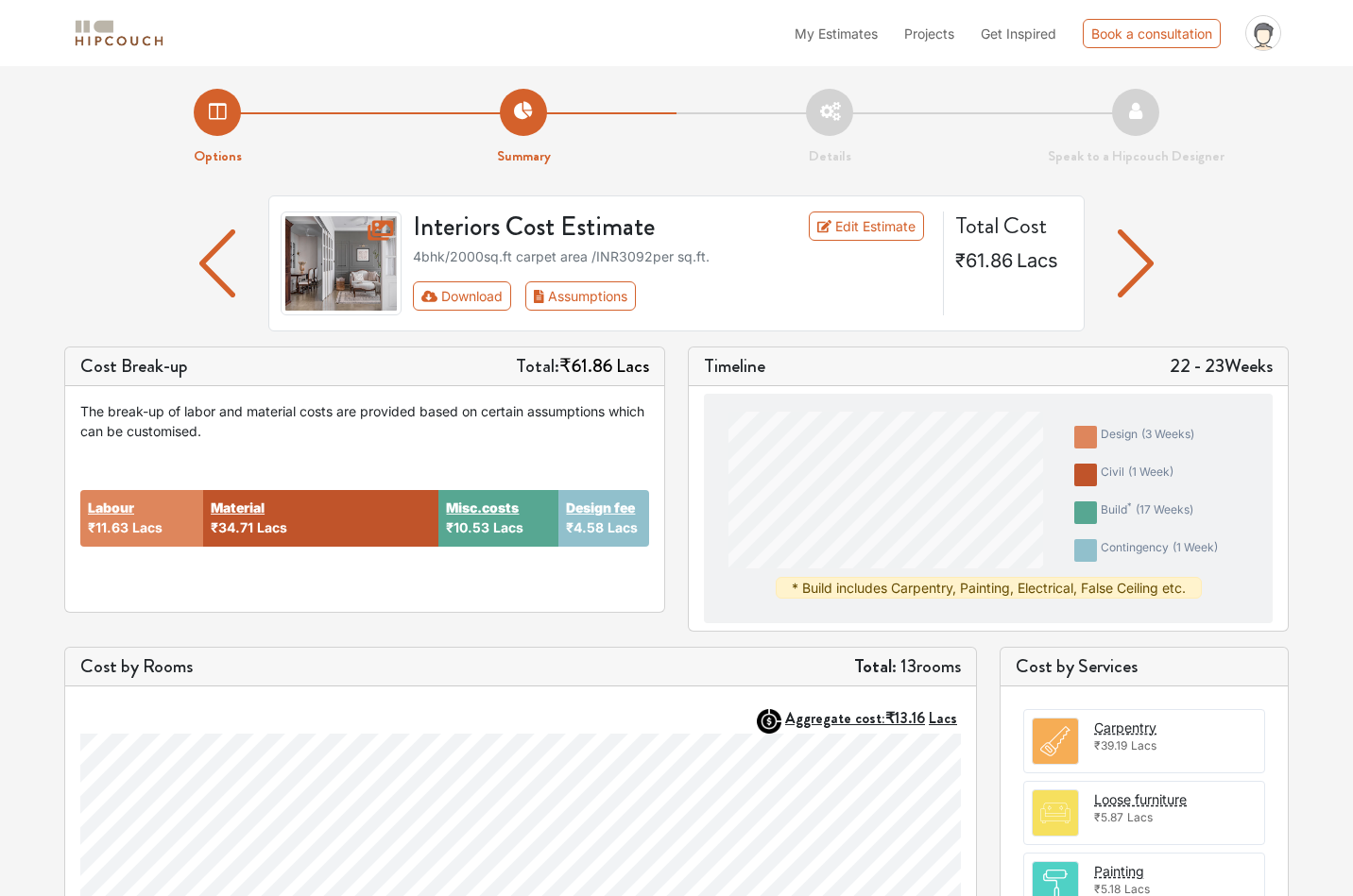
click at [884, 105] on li "Details" at bounding box center [829, 127] width 306 height 79
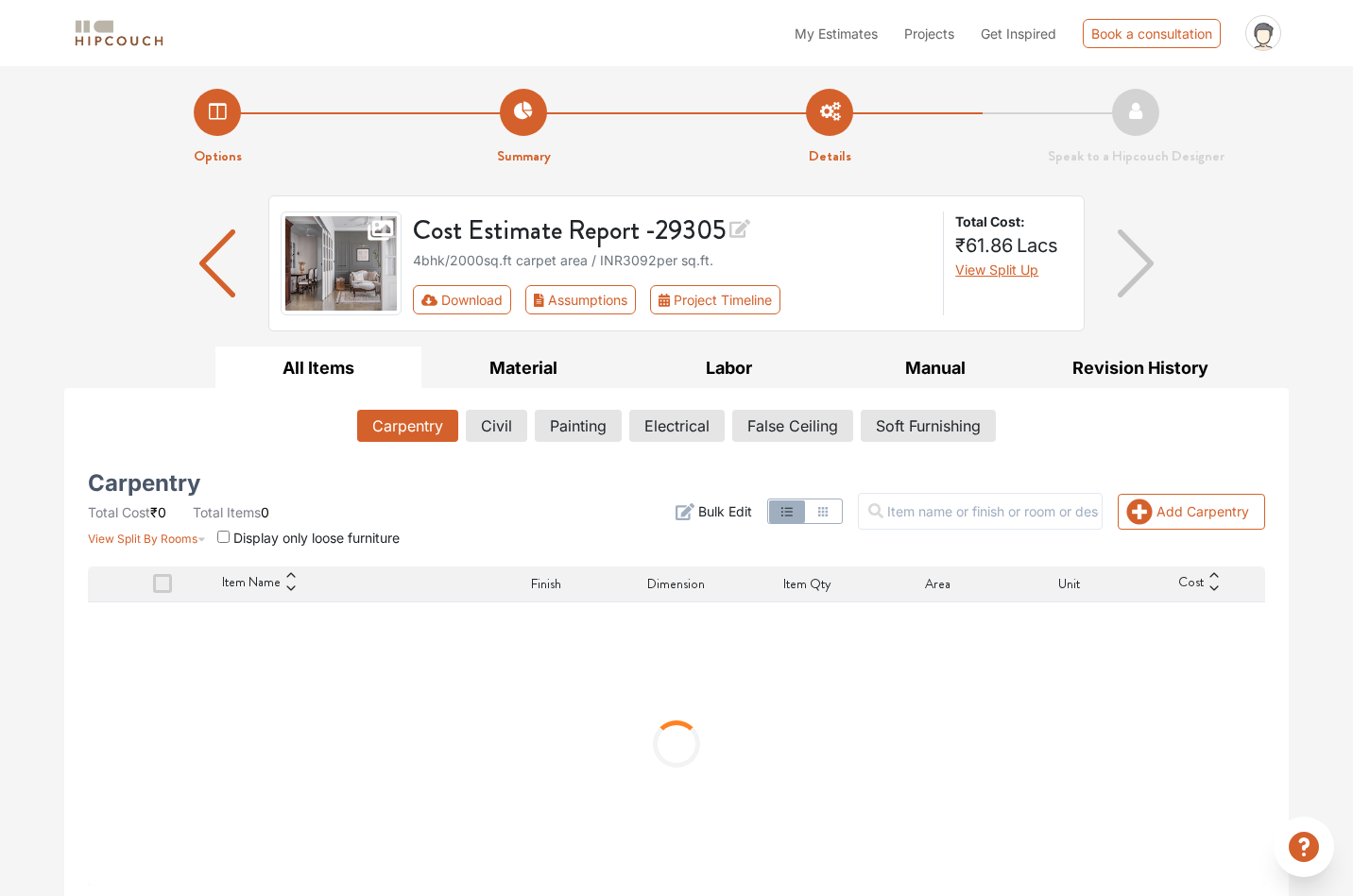
click at [530, 136] on li "Summary" at bounding box center [524, 127] width 306 height 79
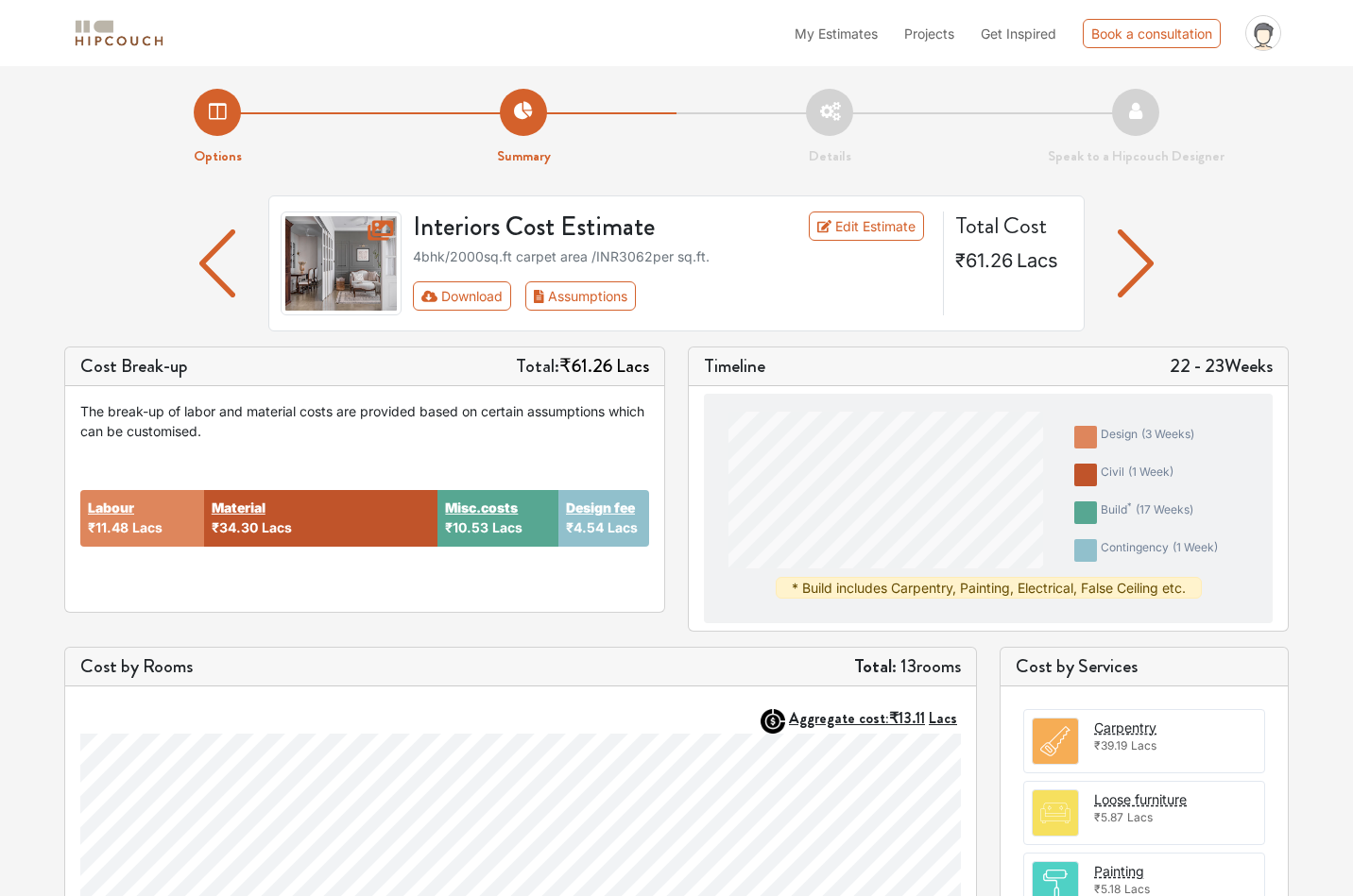
click at [853, 96] on li "Details" at bounding box center [829, 127] width 306 height 79
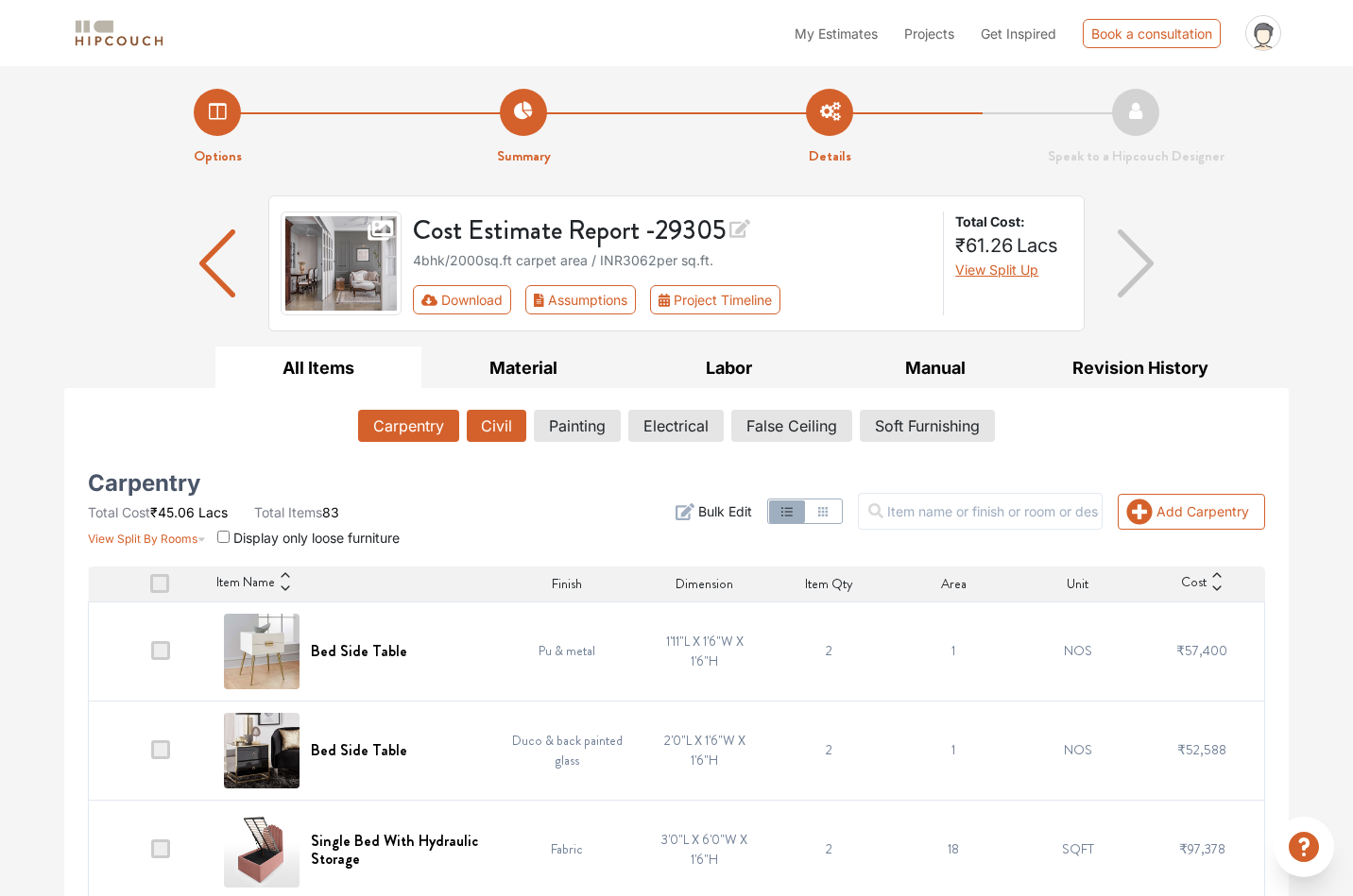
click at [484, 430] on button "Civil" at bounding box center [496, 426] width 60 height 32
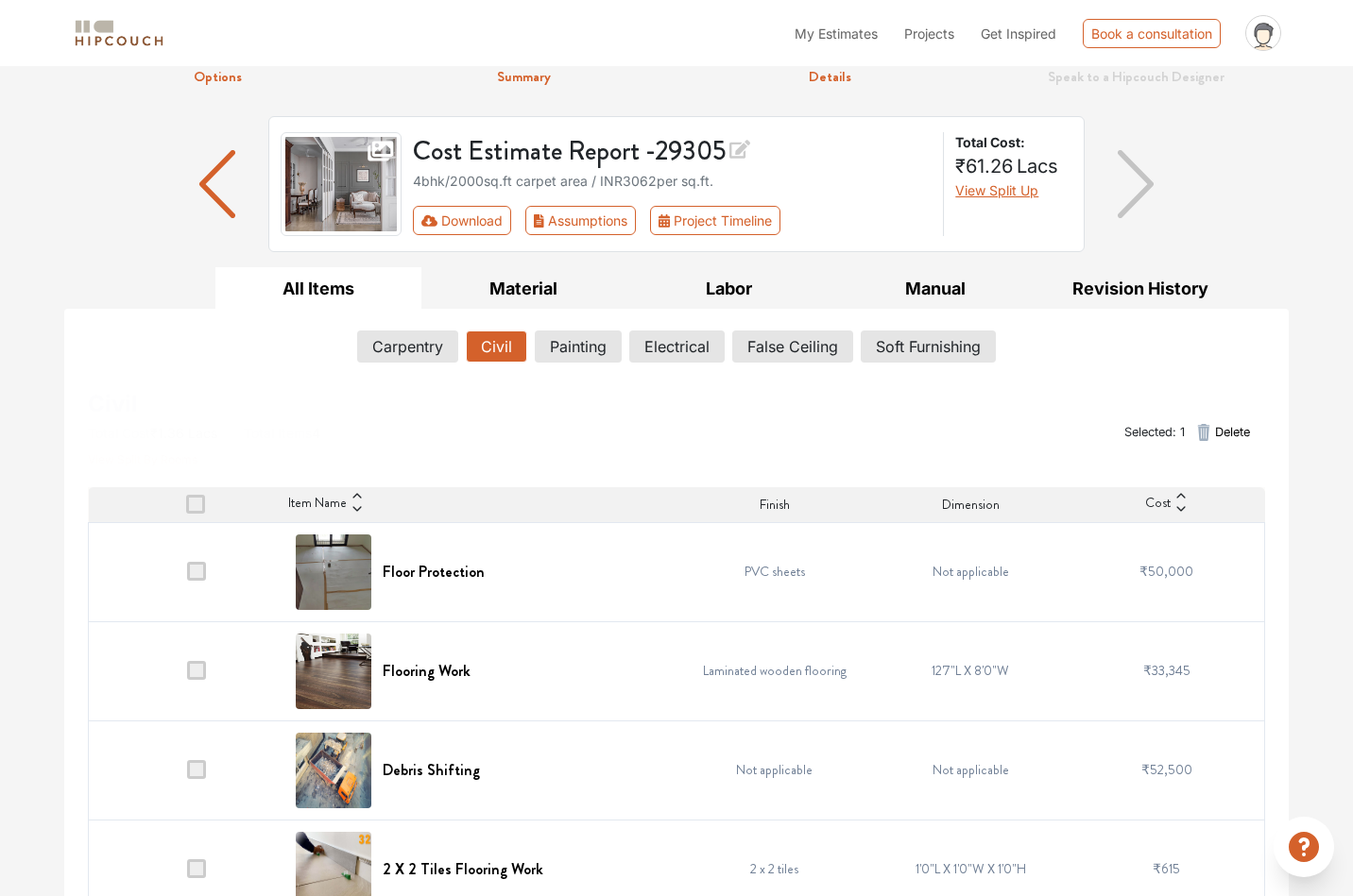
scroll to position [117, 0]
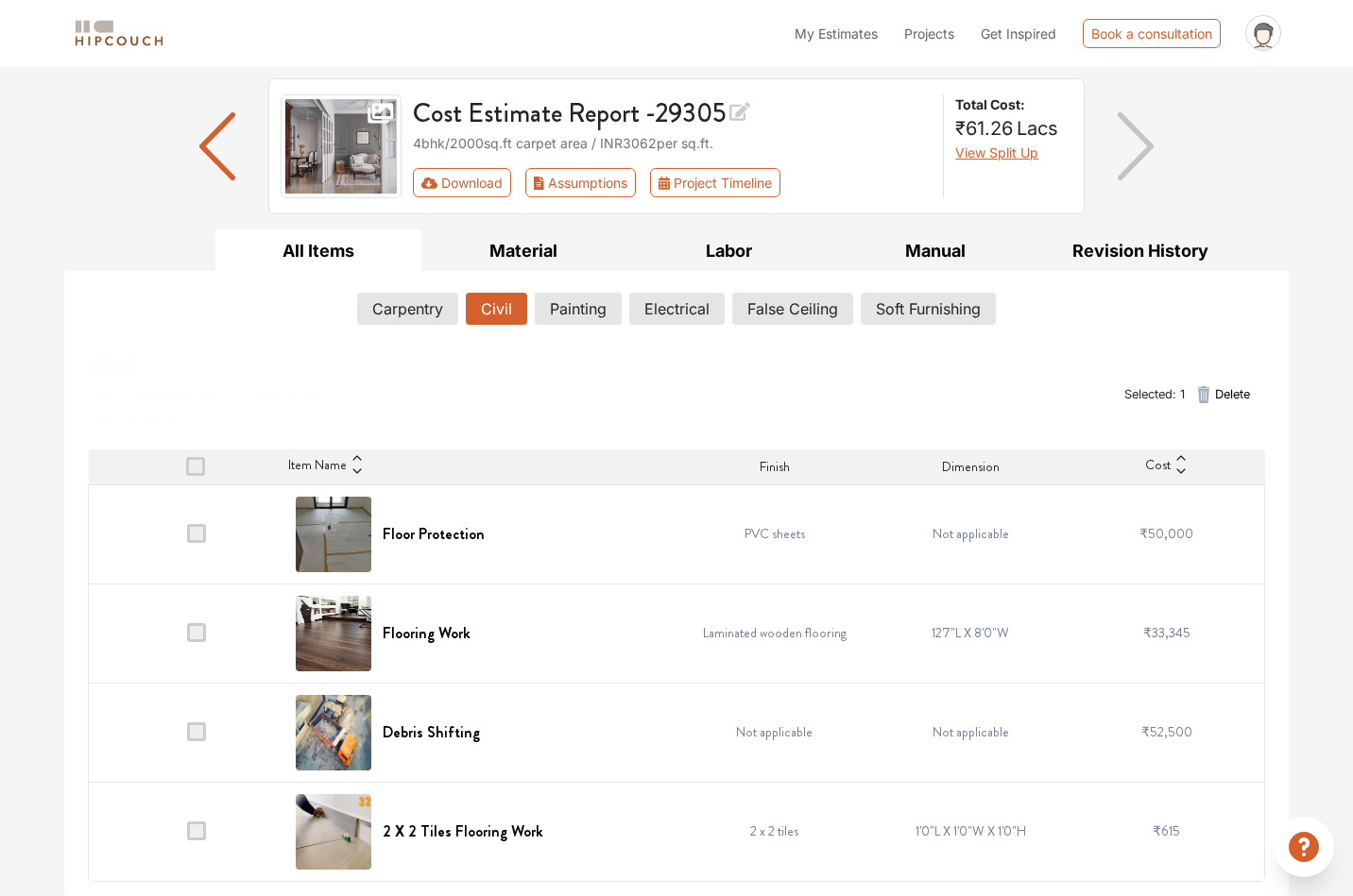
click at [196, 842] on td at bounding box center [186, 831] width 197 height 99
click at [197, 834] on span at bounding box center [197, 831] width 19 height 19
click at [187, 836] on input "checkbox" at bounding box center [187, 836] width 0 height 0
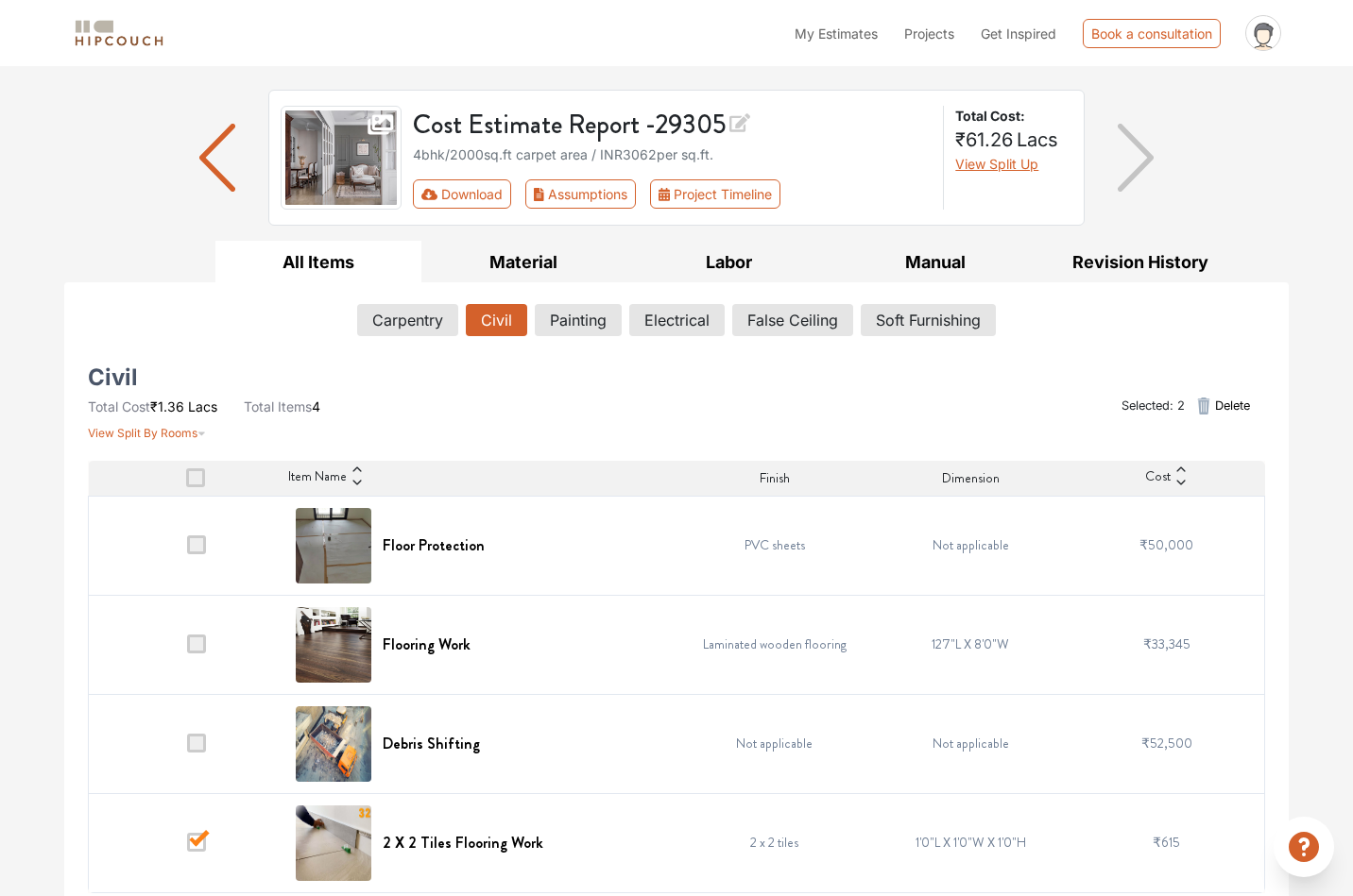
click at [202, 848] on span at bounding box center [197, 843] width 19 height 19
click at [187, 848] on input "checkbox" at bounding box center [187, 848] width 0 height 0
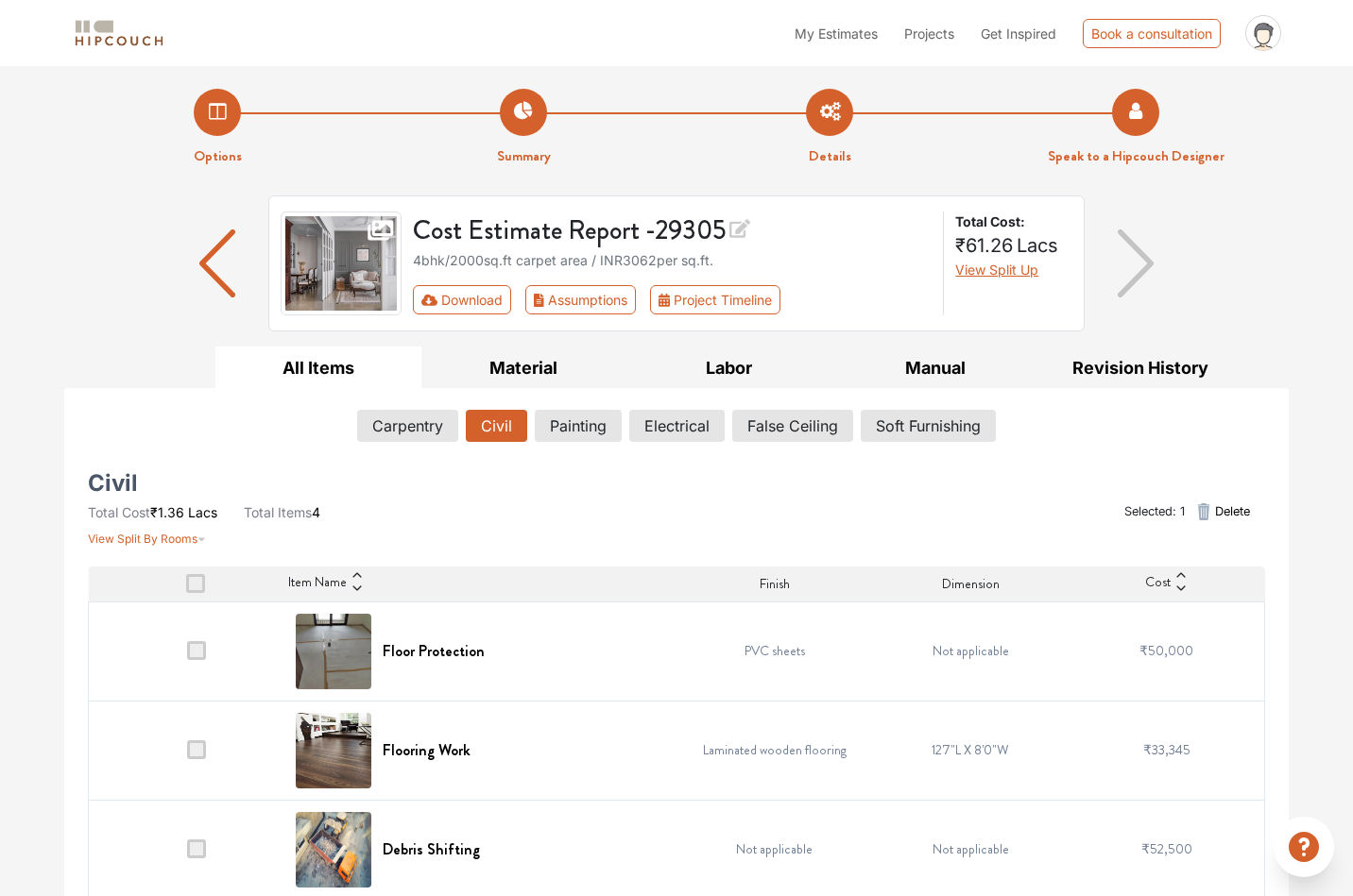
click at [1122, 104] on li "Speak to a Hipcouch Designer" at bounding box center [1135, 127] width 306 height 79
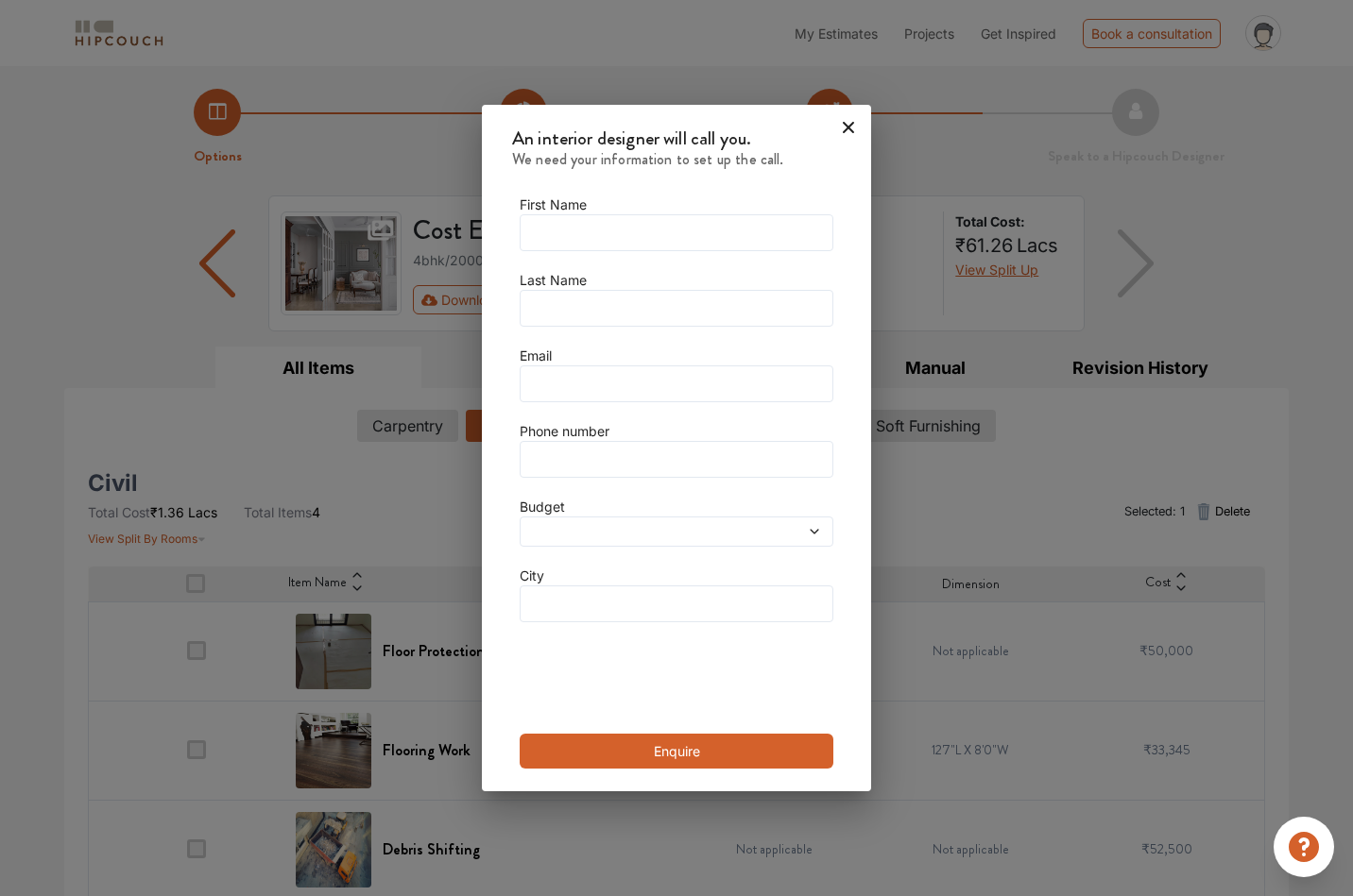
click at [834, 133] on icon at bounding box center [848, 127] width 30 height 30
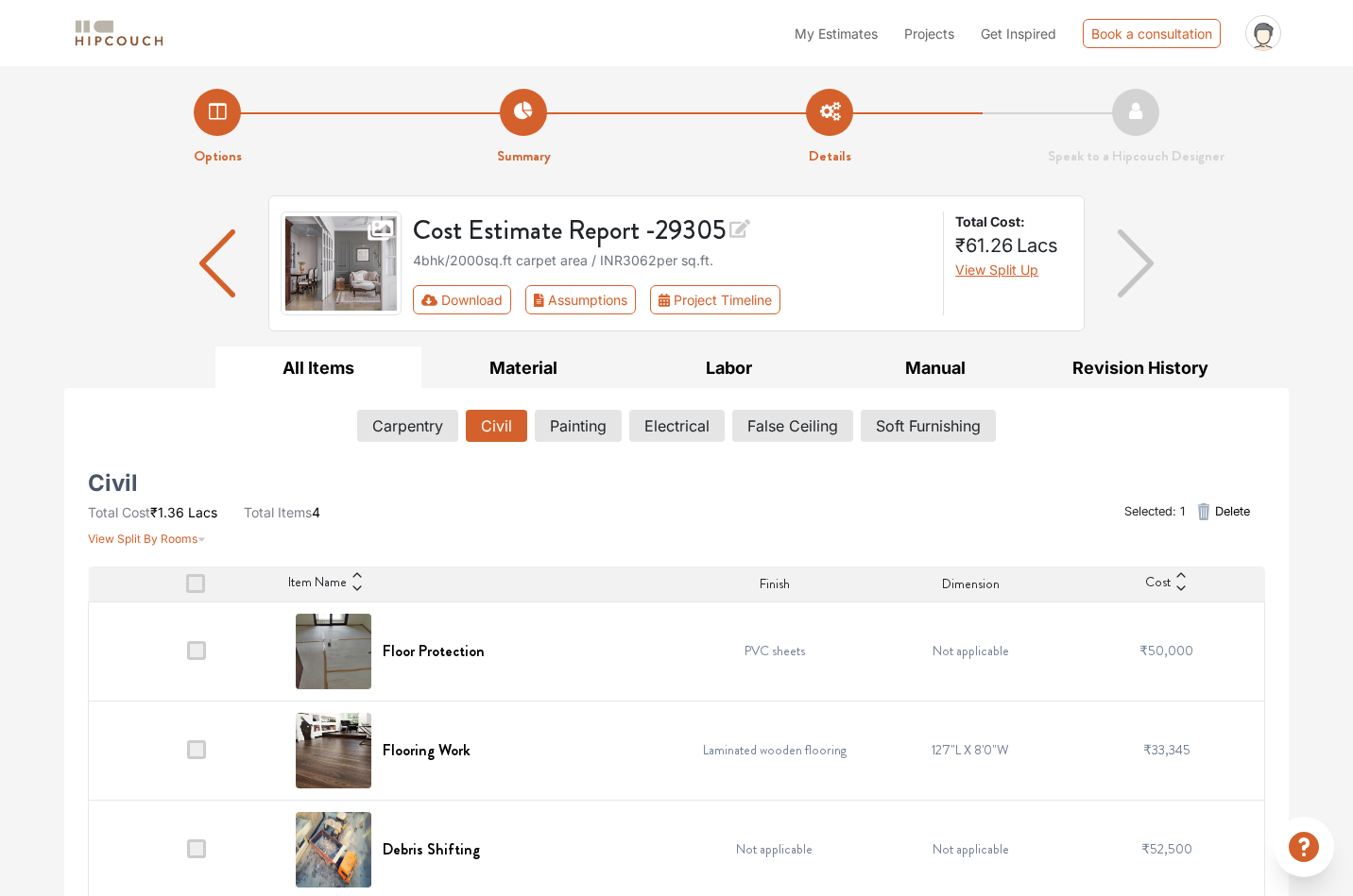
click at [531, 116] on li "Summary" at bounding box center [524, 127] width 306 height 79
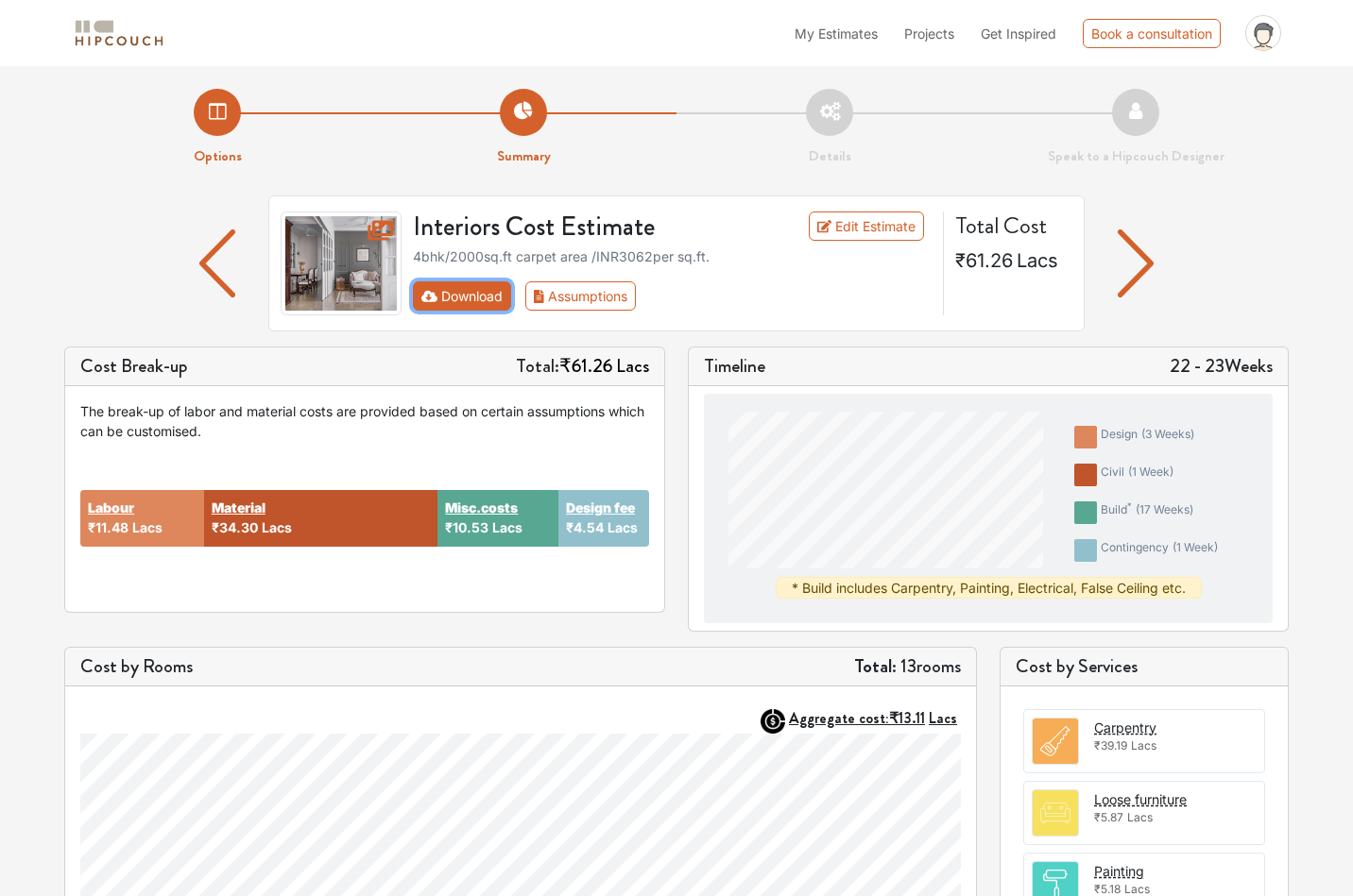
click at [461, 295] on button "Download" at bounding box center [462, 295] width 99 height 29
click at [833, 105] on li "Details" at bounding box center [829, 127] width 306 height 79
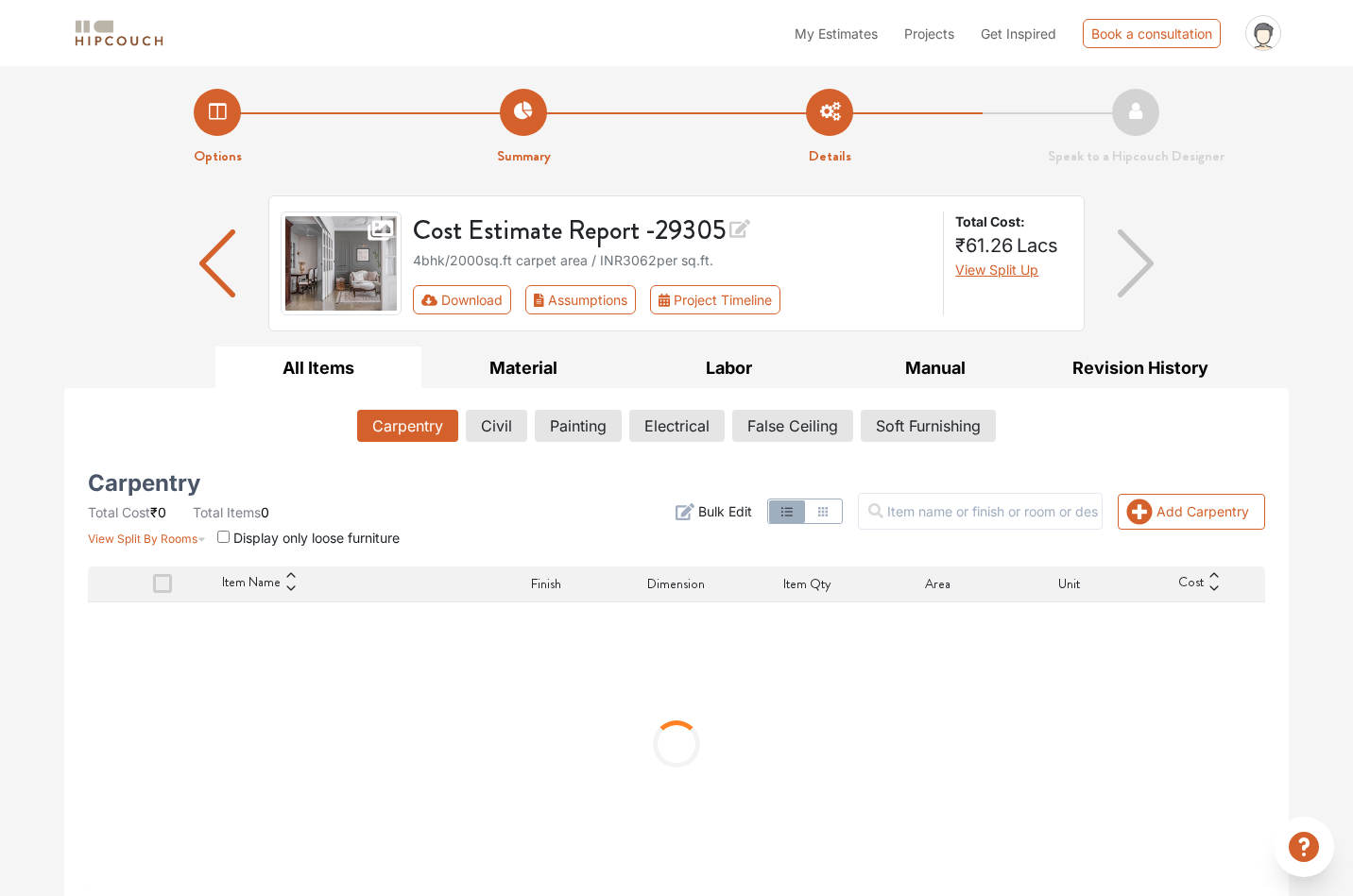
click at [538, 114] on li "Summary" at bounding box center [524, 127] width 306 height 79
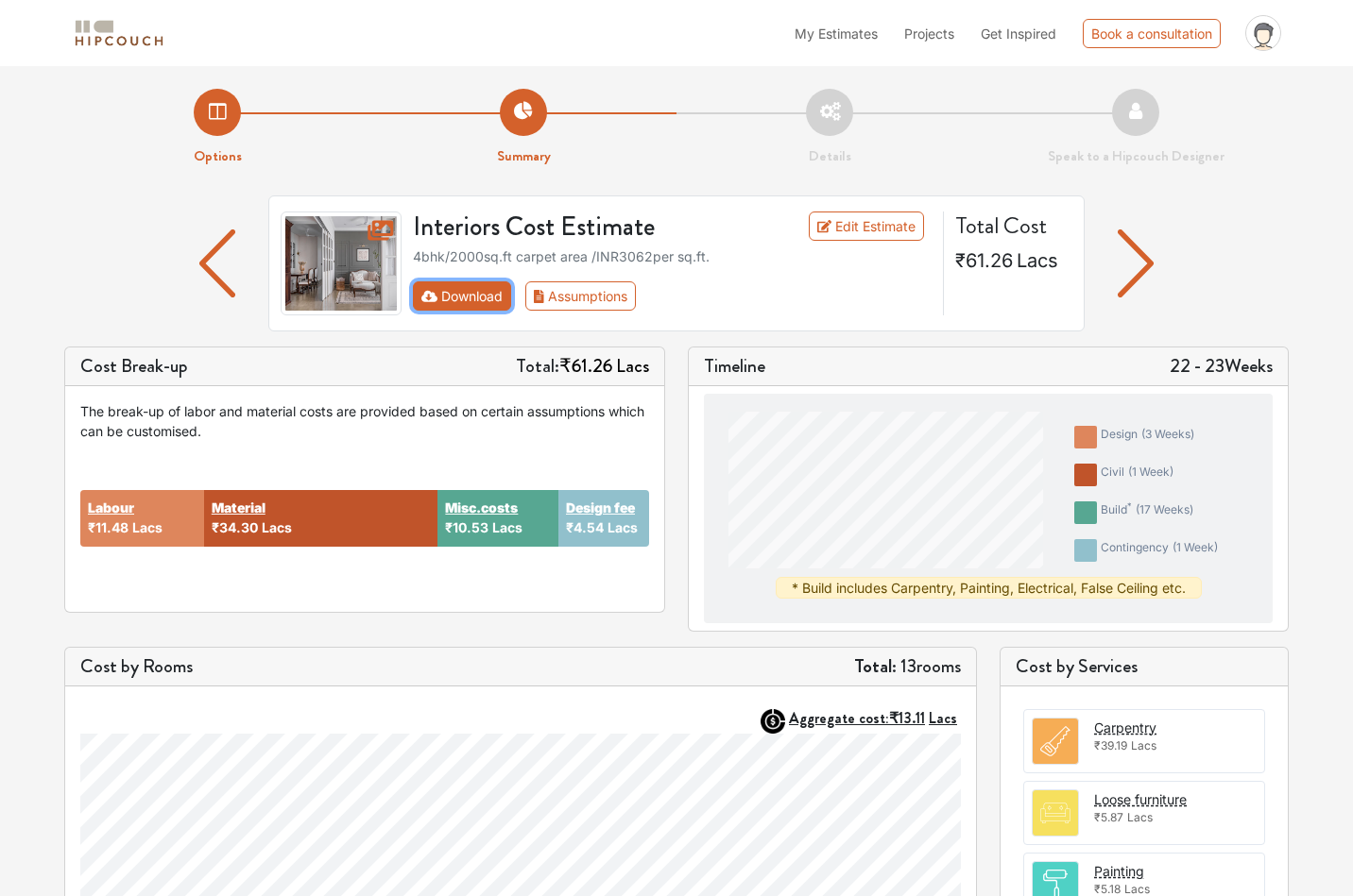
click at [486, 305] on button "Download" at bounding box center [462, 295] width 99 height 29
click at [1143, 270] on img "button" at bounding box center [1135, 264] width 37 height 68
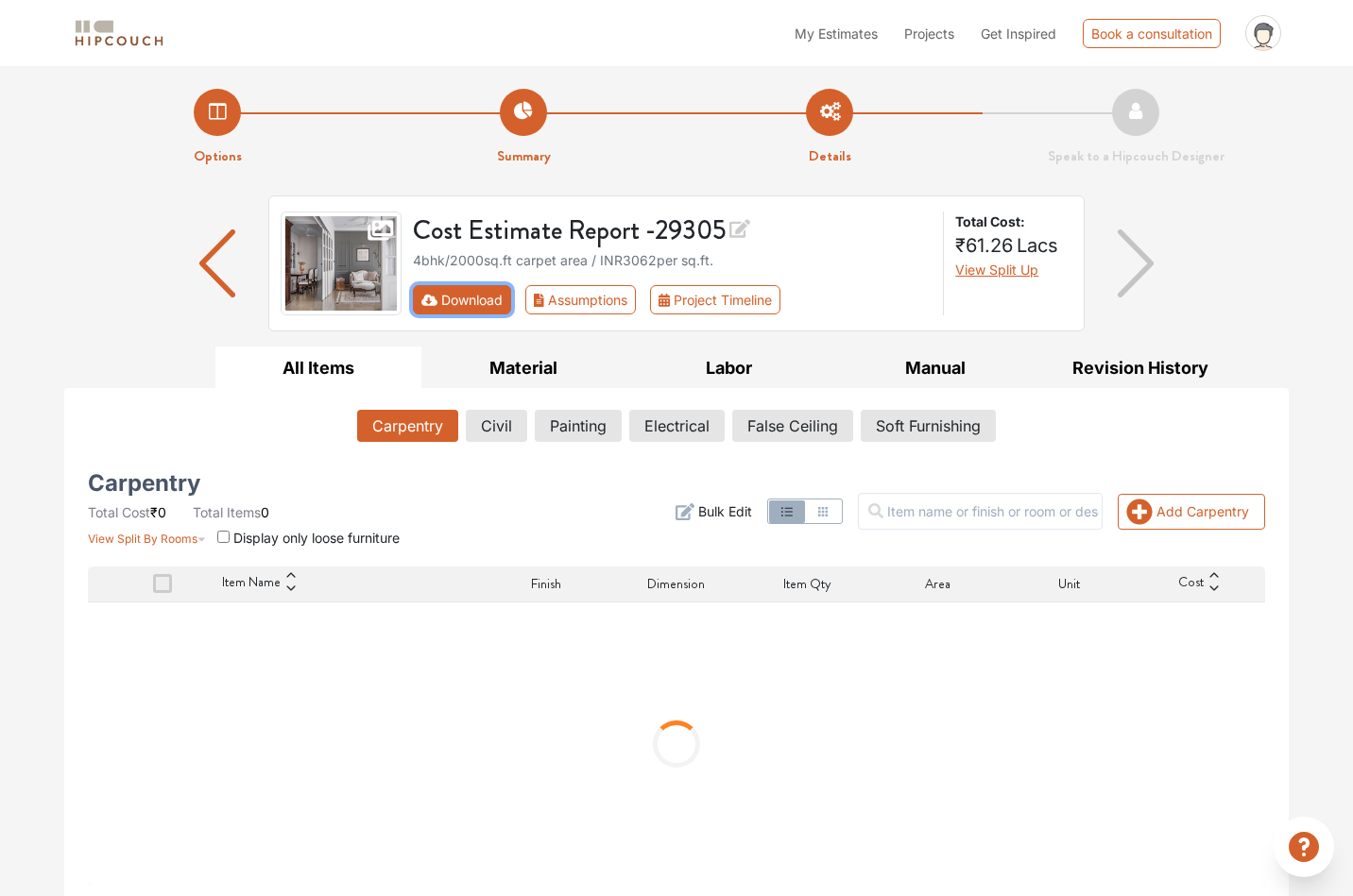
click at [483, 306] on button "Download" at bounding box center [462, 299] width 99 height 29
click at [634, 352] on button "Labor" at bounding box center [729, 368] width 206 height 43
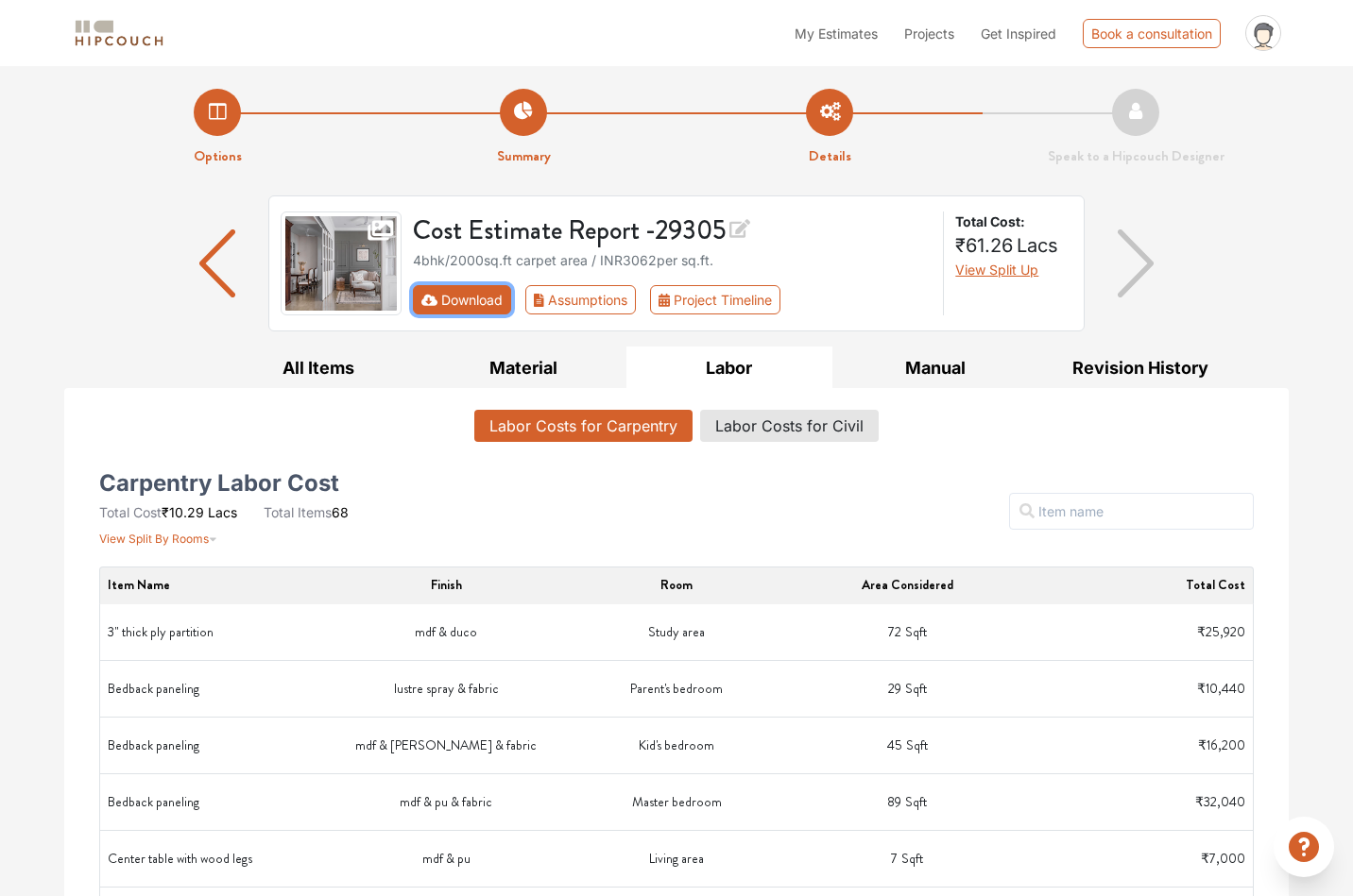
click at [459, 313] on button "Download" at bounding box center [462, 299] width 99 height 29
click at [581, 328] on div "Cost Estimate Report - 29305 4bhk / 2000 sq.ft carpet area / INR 3062 per sq.ft…" at bounding box center [676, 263] width 816 height 136
click at [589, 303] on button "Assumptions" at bounding box center [581, 299] width 110 height 29
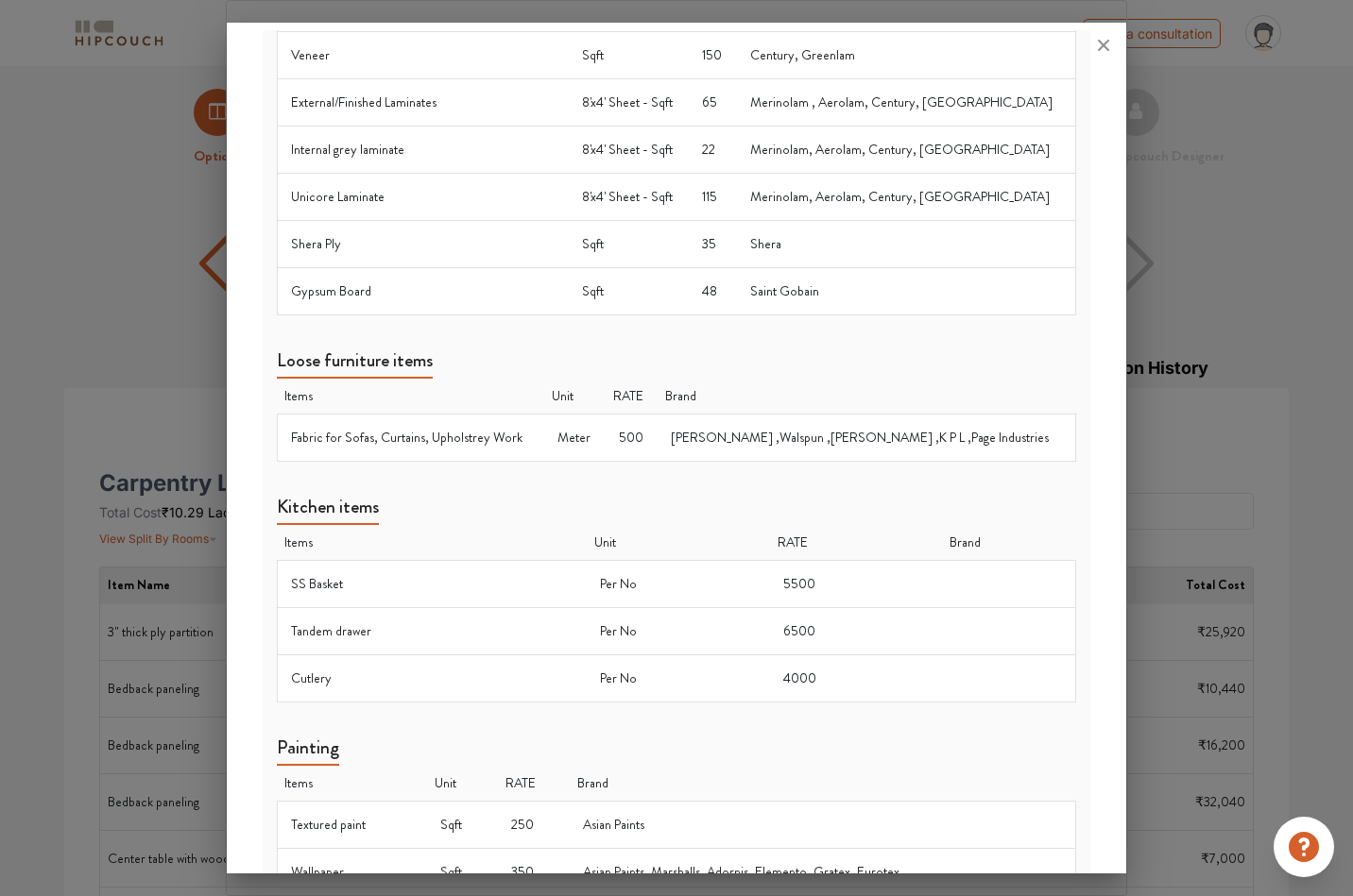
scroll to position [995, 0]
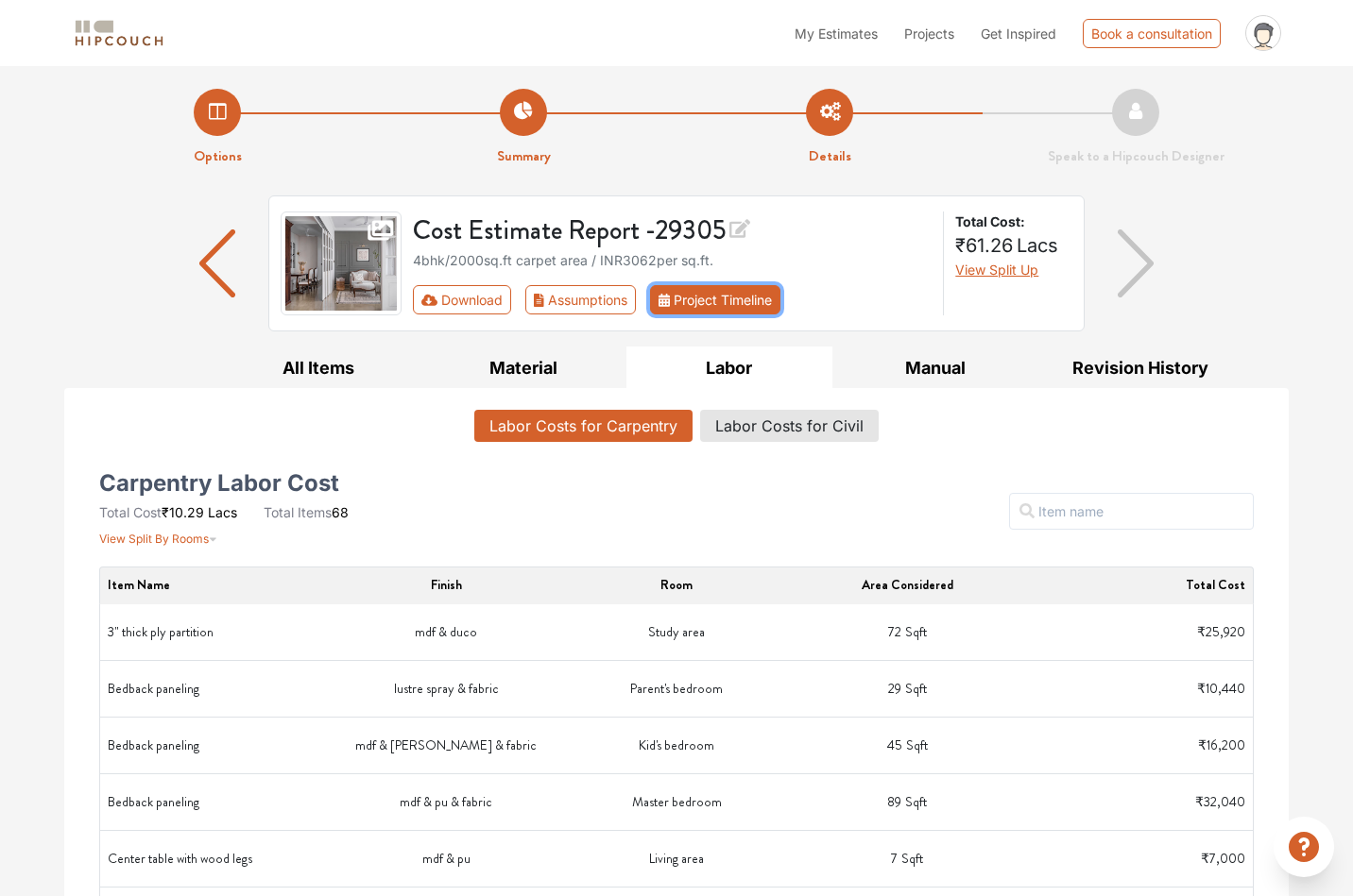
click at [745, 299] on button "Project Timeline" at bounding box center [715, 299] width 130 height 29
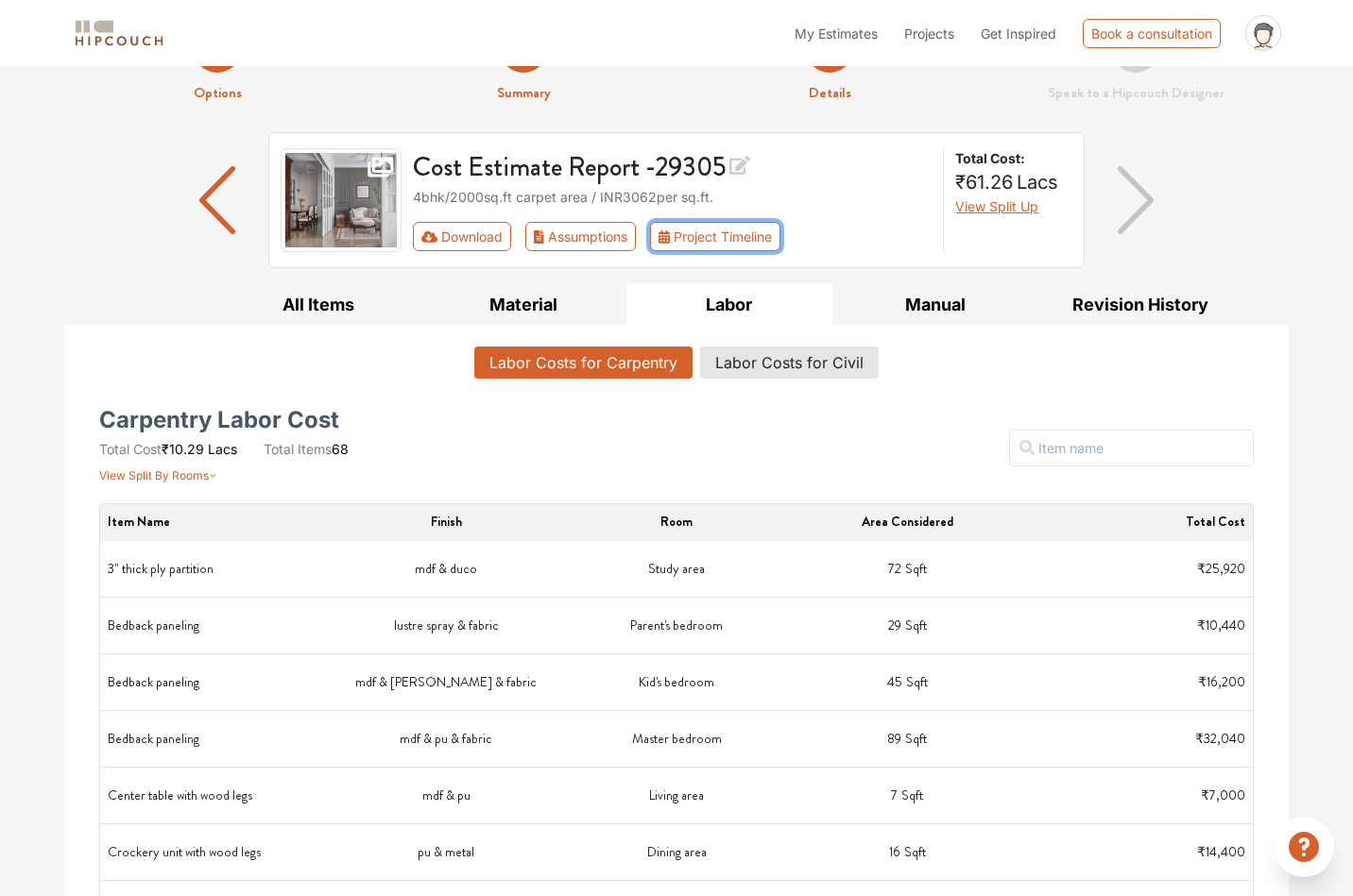
scroll to position [0, 0]
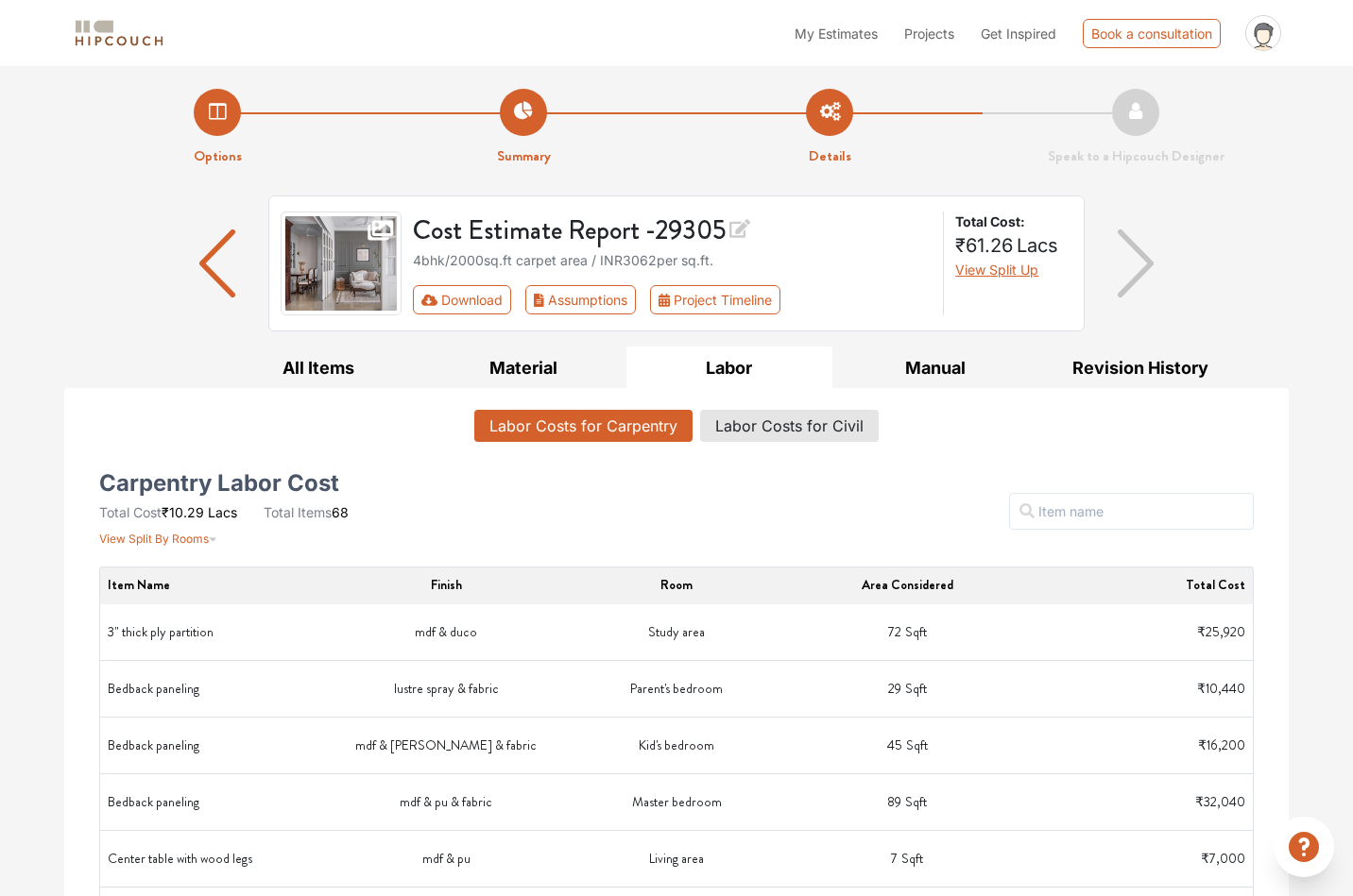
click at [905, 296] on div "Download Assumptions Project Timeline" at bounding box center [672, 299] width 520 height 29
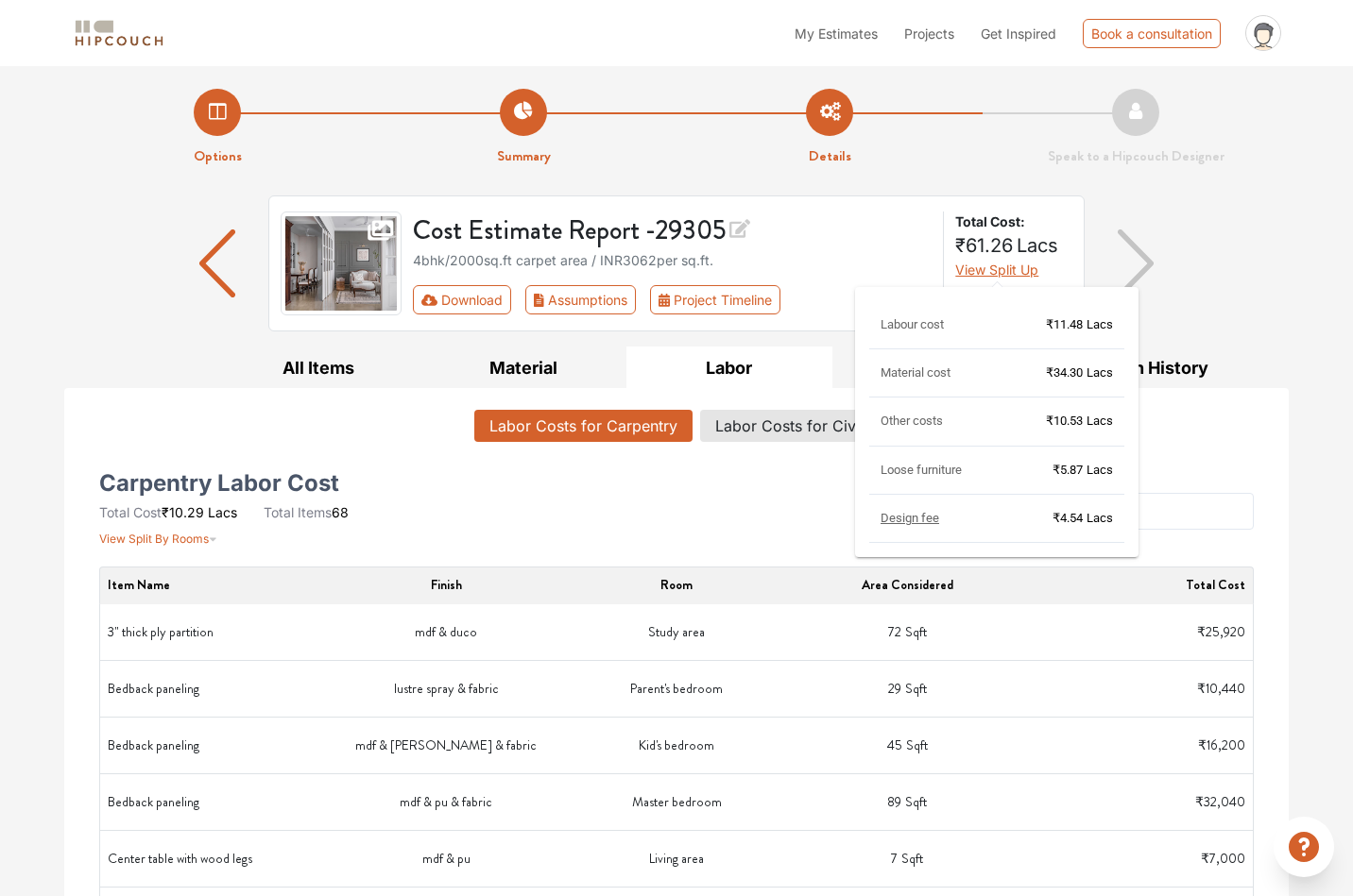
click at [1000, 269] on span "View Split Up" at bounding box center [996, 269] width 83 height 16
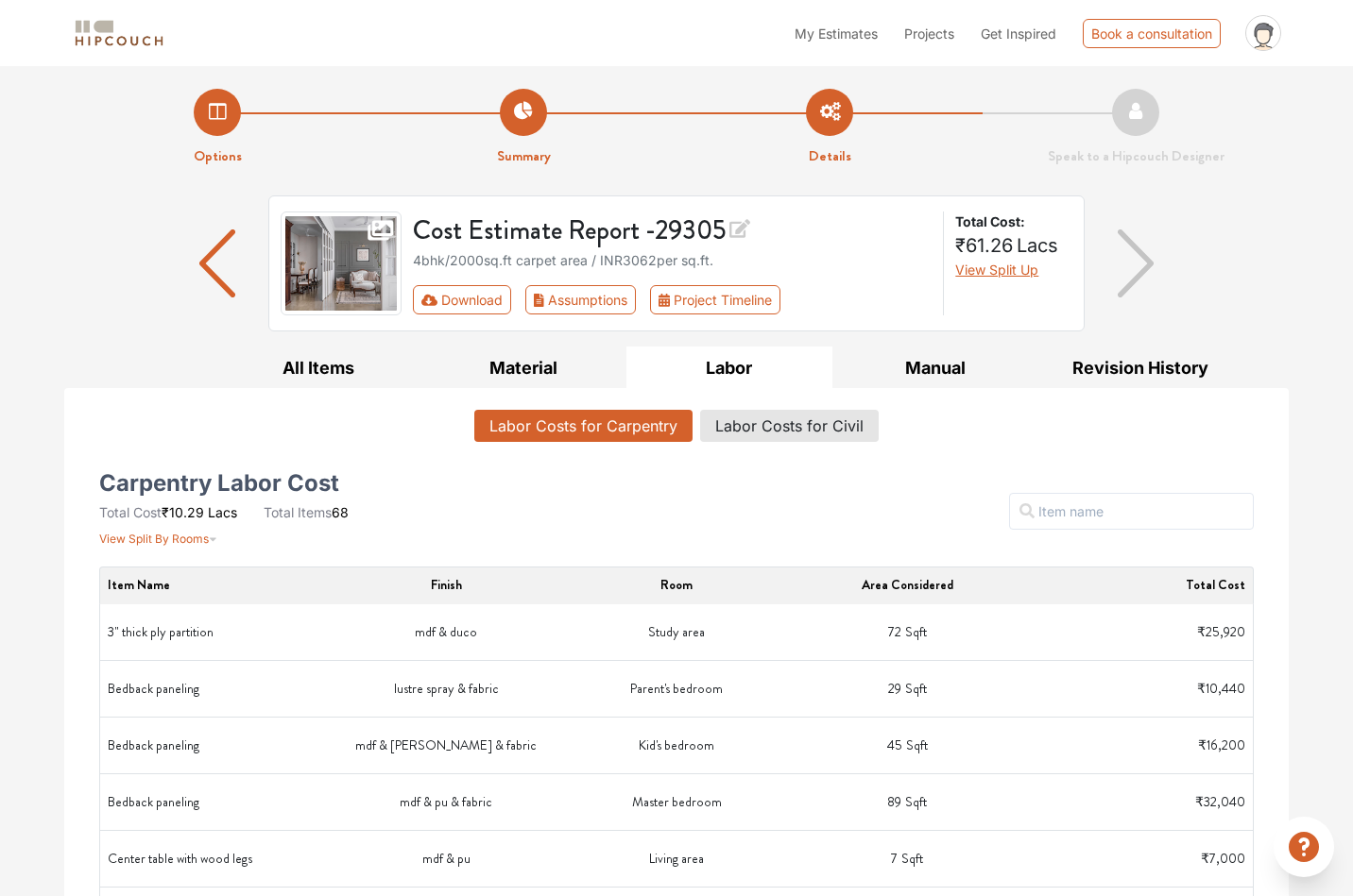
click at [1215, 263] on div "Cost Estimate Report - 29305 4bhk / 2000 sq.ft carpet area / INR 3062 per sq.ft…" at bounding box center [676, 271] width 1224 height 151
click at [1136, 259] on img "button" at bounding box center [1135, 264] width 37 height 68
click at [724, 293] on button "Project Timeline" at bounding box center [715, 299] width 130 height 29
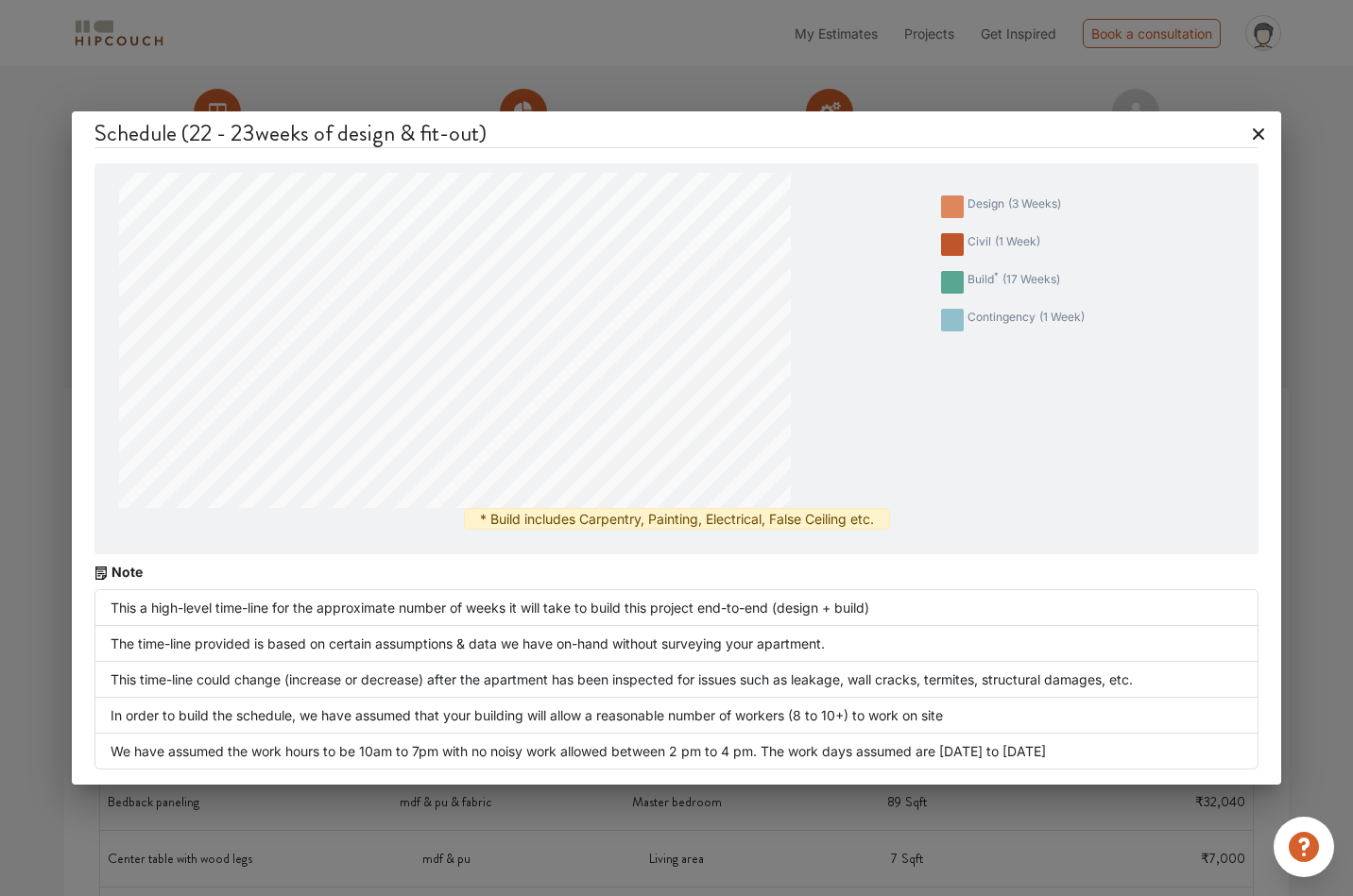
click at [1256, 133] on icon at bounding box center [1258, 134] width 11 height 11
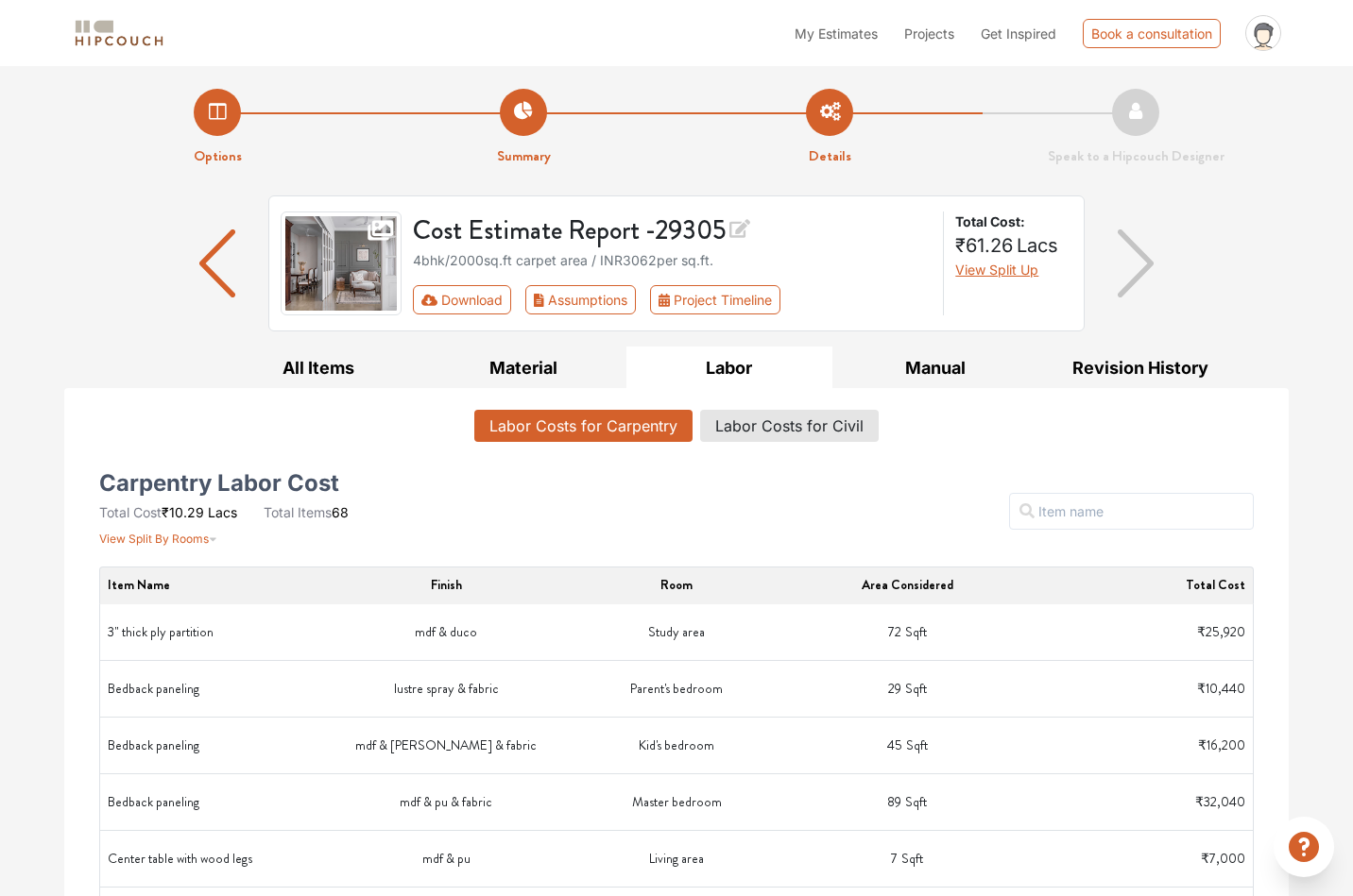
click at [800, 434] on button "Labor Costs for Civil" at bounding box center [790, 426] width 177 height 32
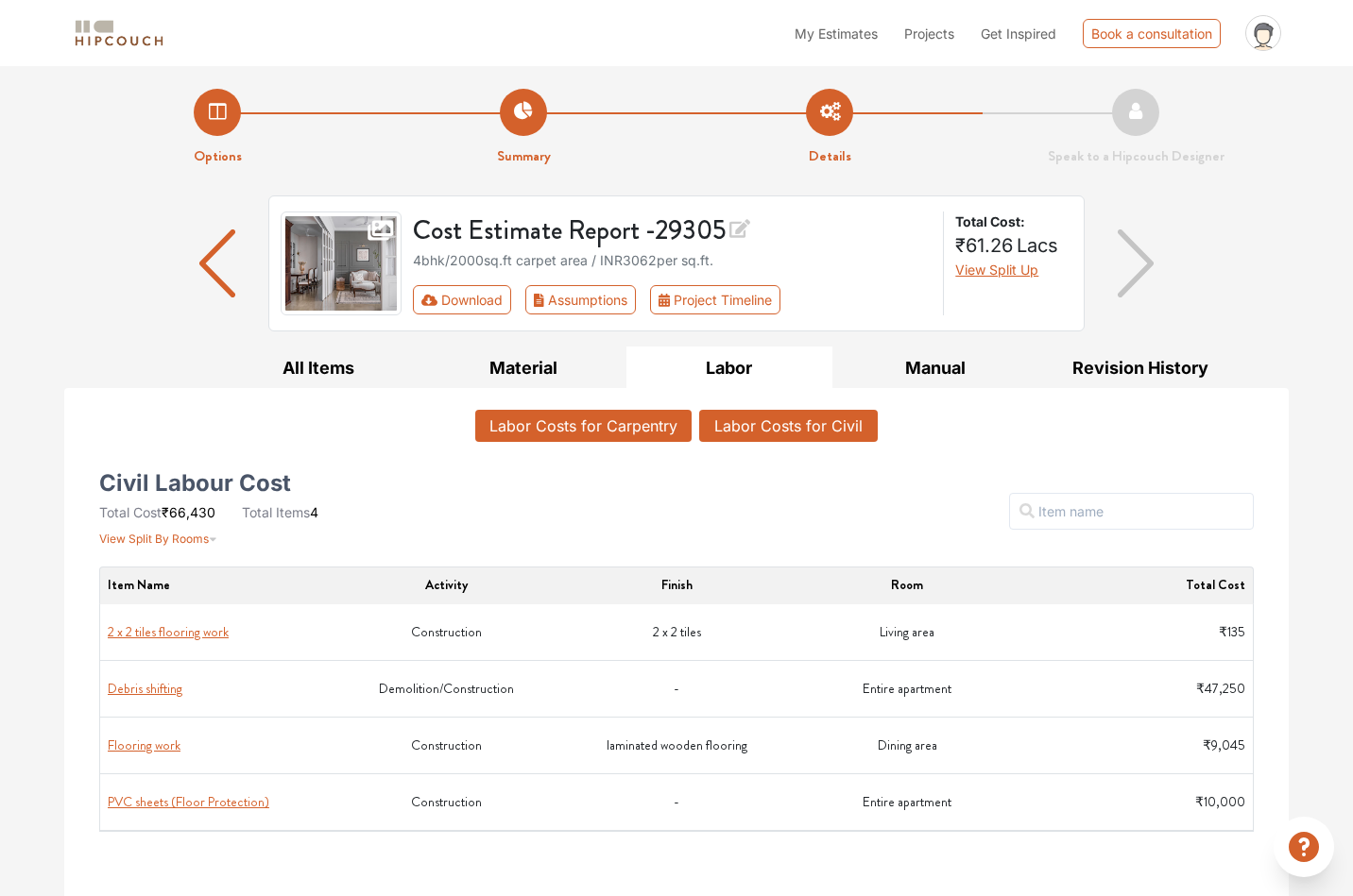
click at [620, 434] on button "Labor Costs for Carpentry" at bounding box center [583, 426] width 217 height 32
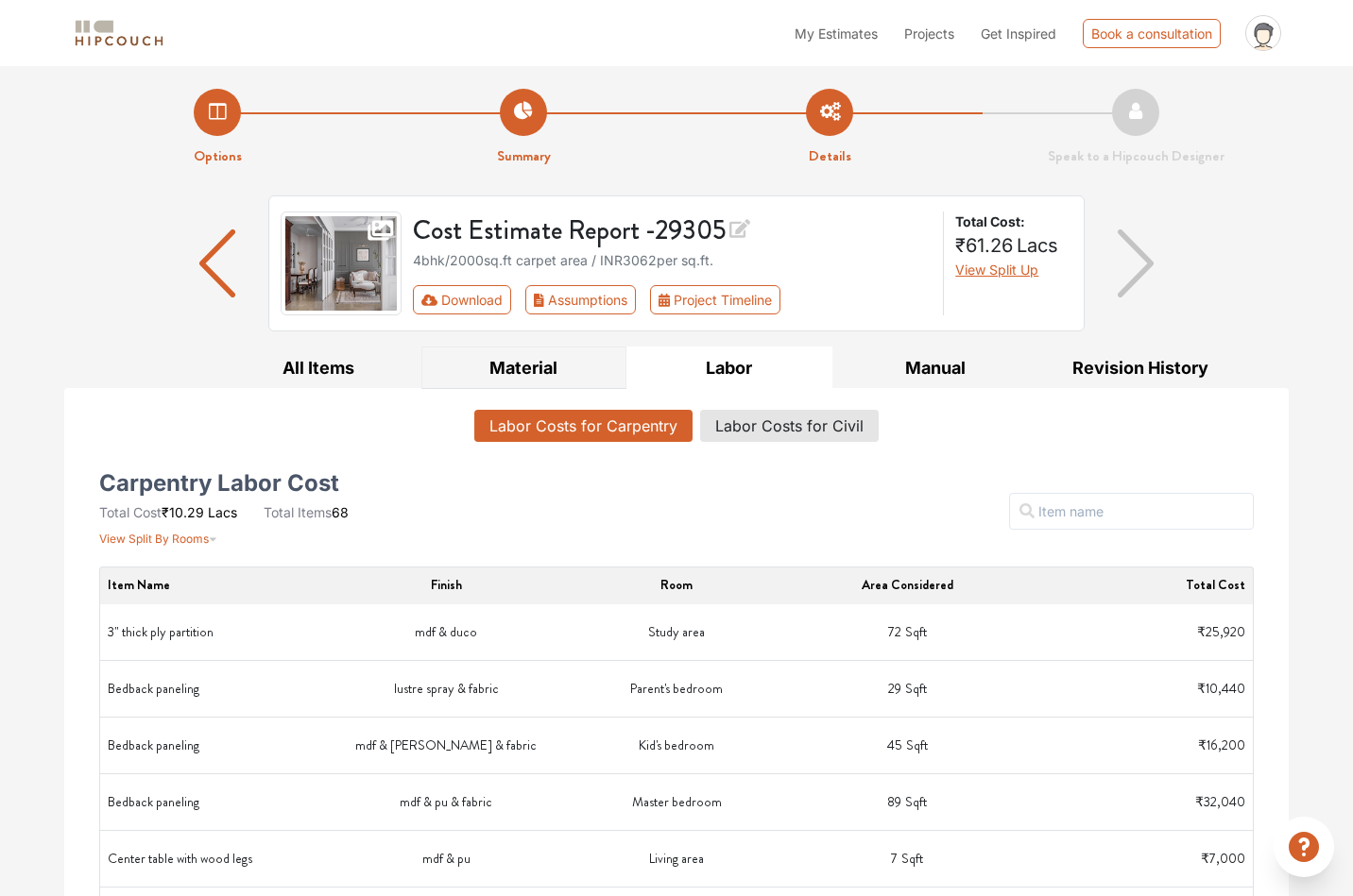
drag, startPoint x: 536, startPoint y: 339, endPoint x: 530, endPoint y: 366, distance: 27.7
click at [536, 342] on div "Cost Estimate Report - 29305 4bhk / 2000 sq.ft carpet area / INR 3062 per sq.ft…" at bounding box center [676, 271] width 1224 height 151
click at [529, 371] on button "Material" at bounding box center [524, 368] width 206 height 43
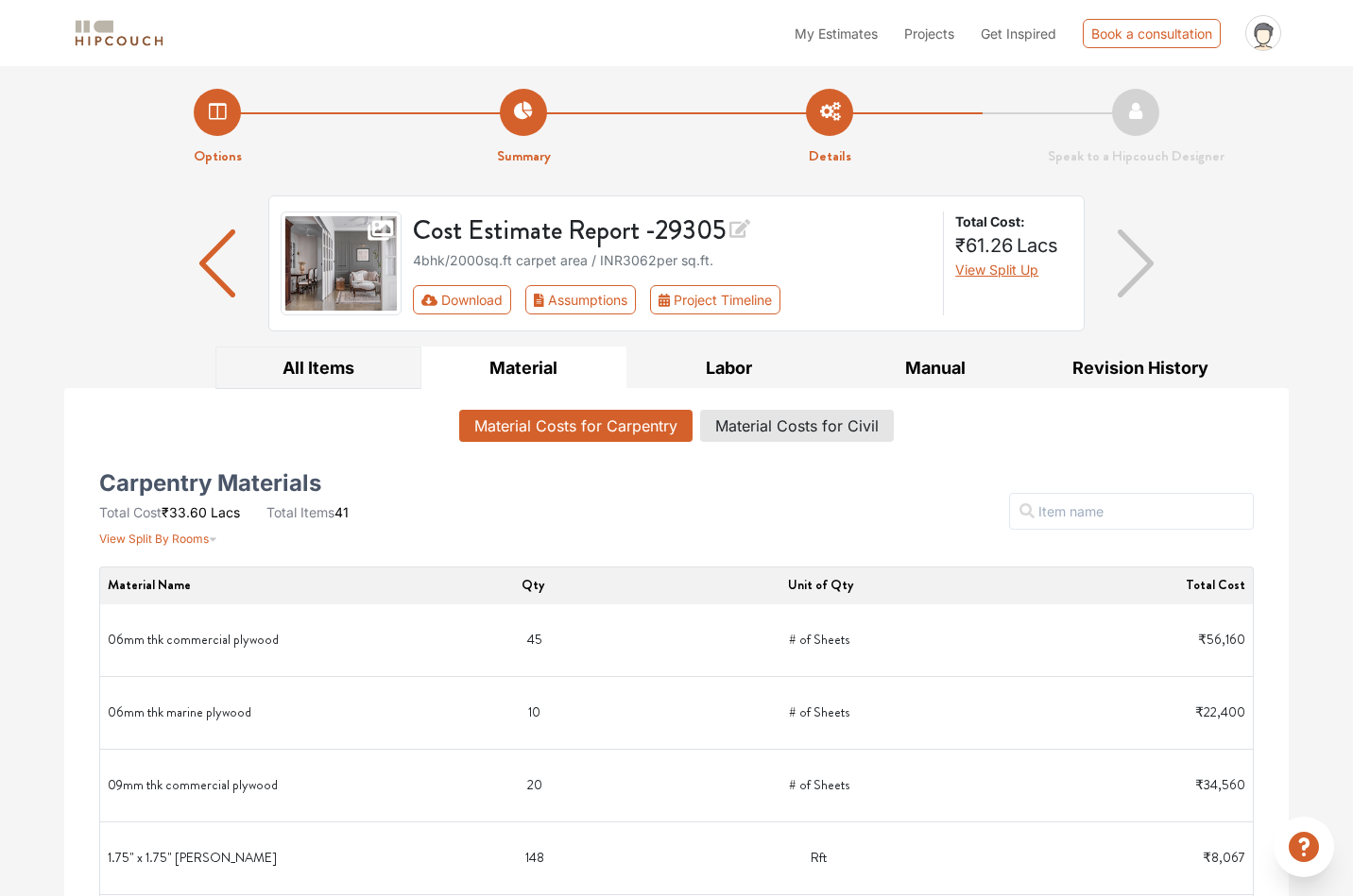
click at [349, 379] on button "All Items" at bounding box center [318, 368] width 206 height 43
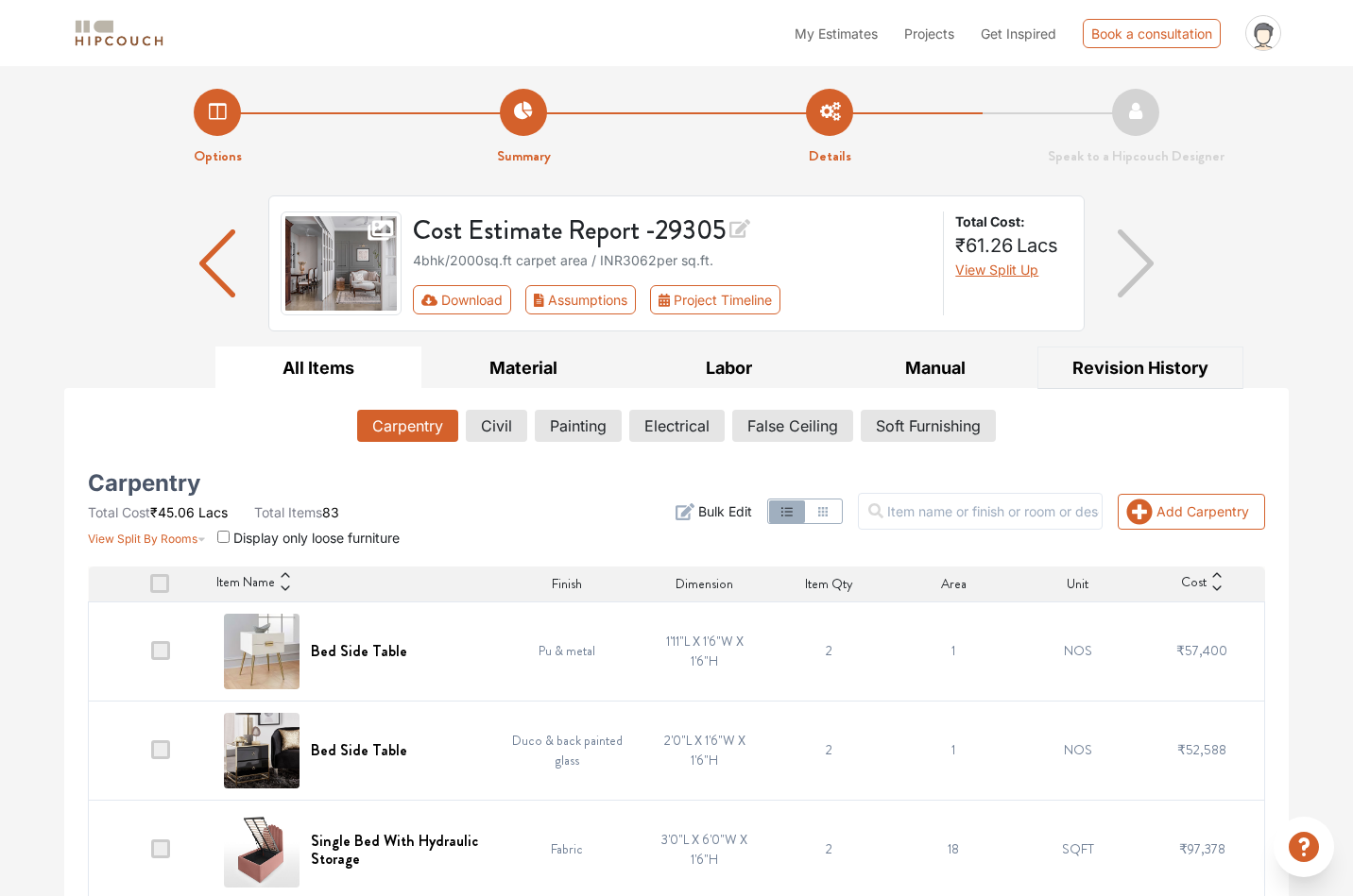
click at [1145, 361] on button "Revision History" at bounding box center [1140, 368] width 206 height 43
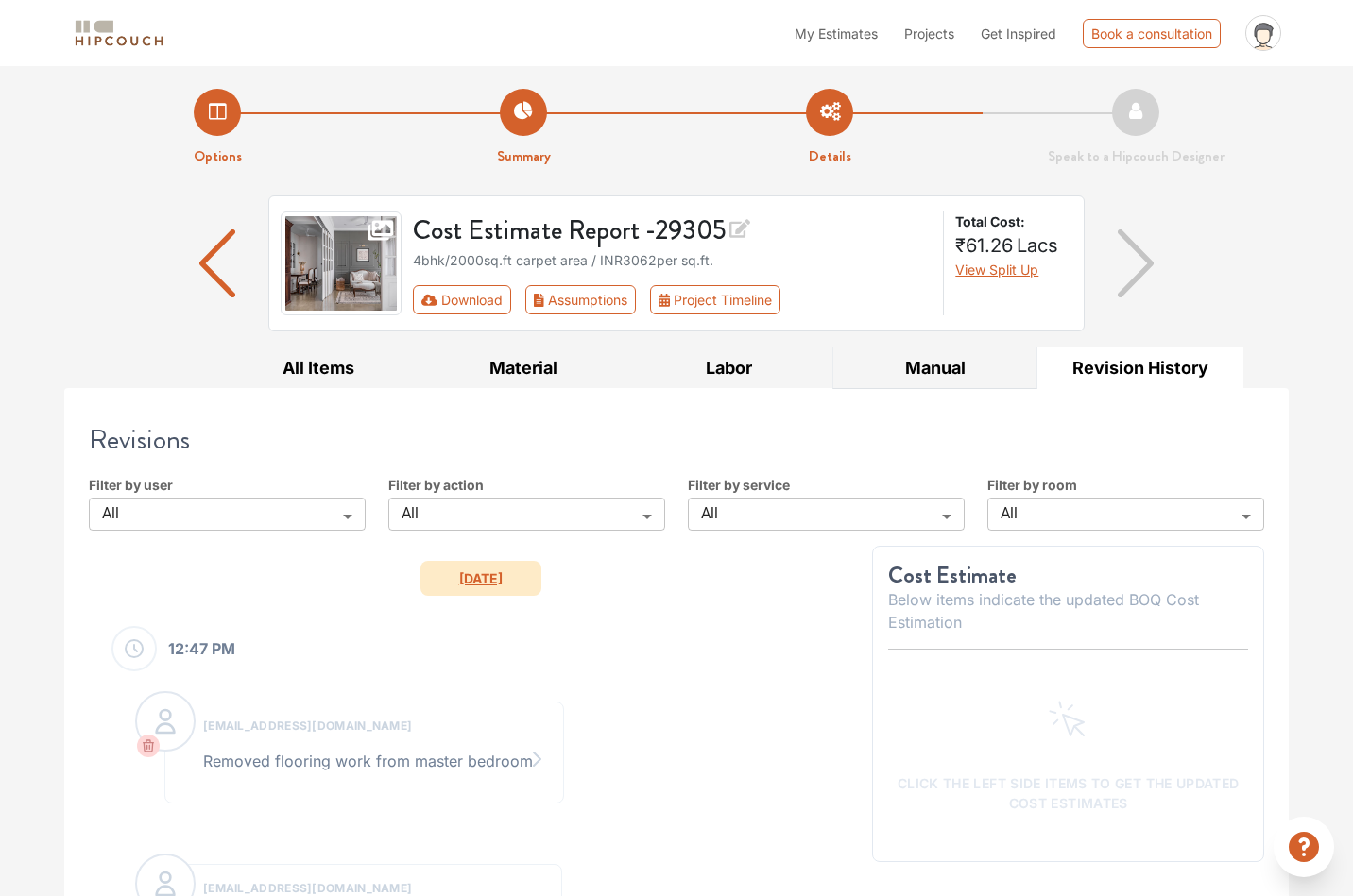
click at [918, 377] on button "Manual" at bounding box center [935, 368] width 206 height 43
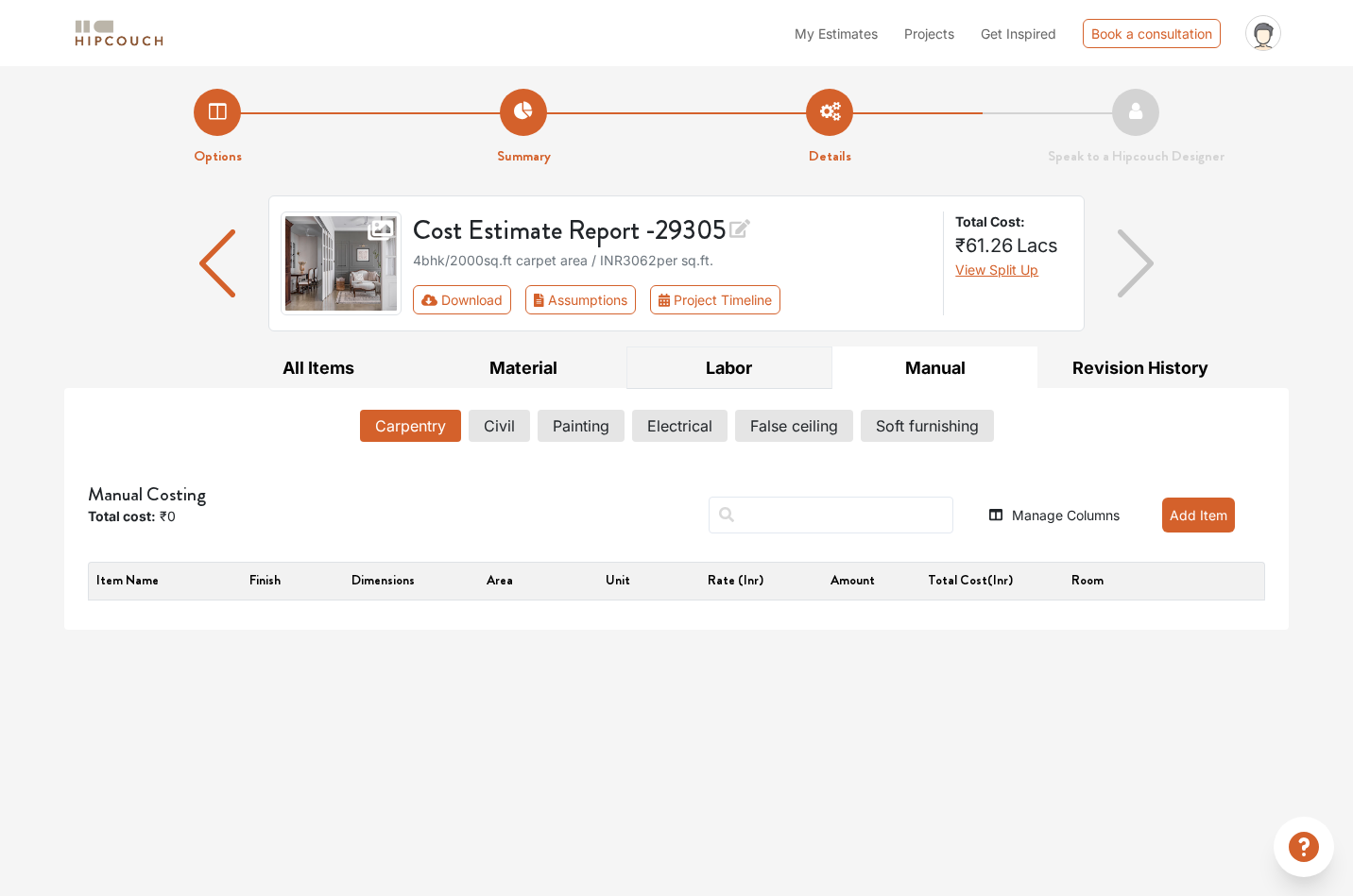
click at [756, 367] on button "Labor" at bounding box center [729, 368] width 206 height 43
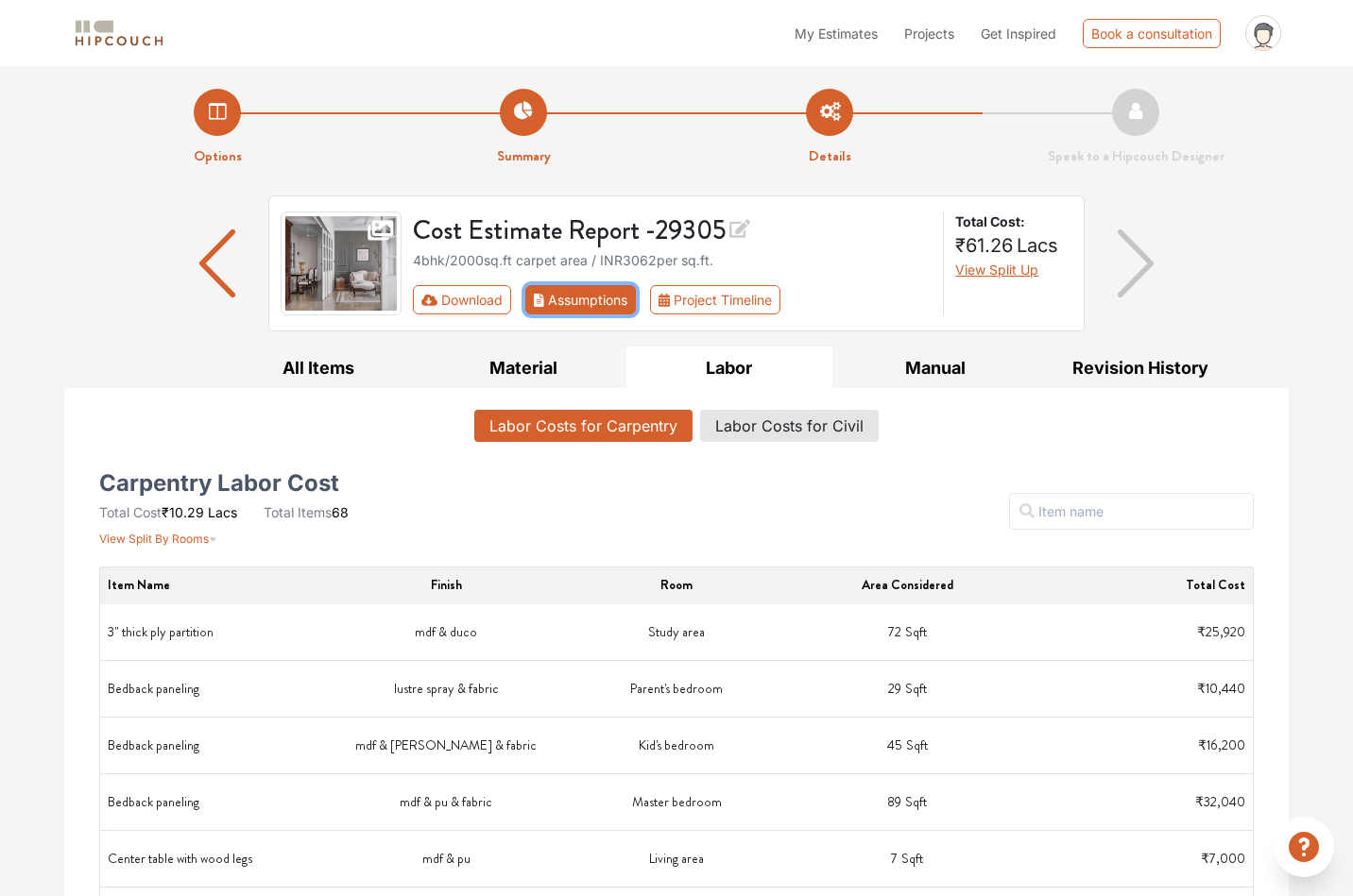
click at [592, 298] on button "Assumptions" at bounding box center [581, 299] width 110 height 29
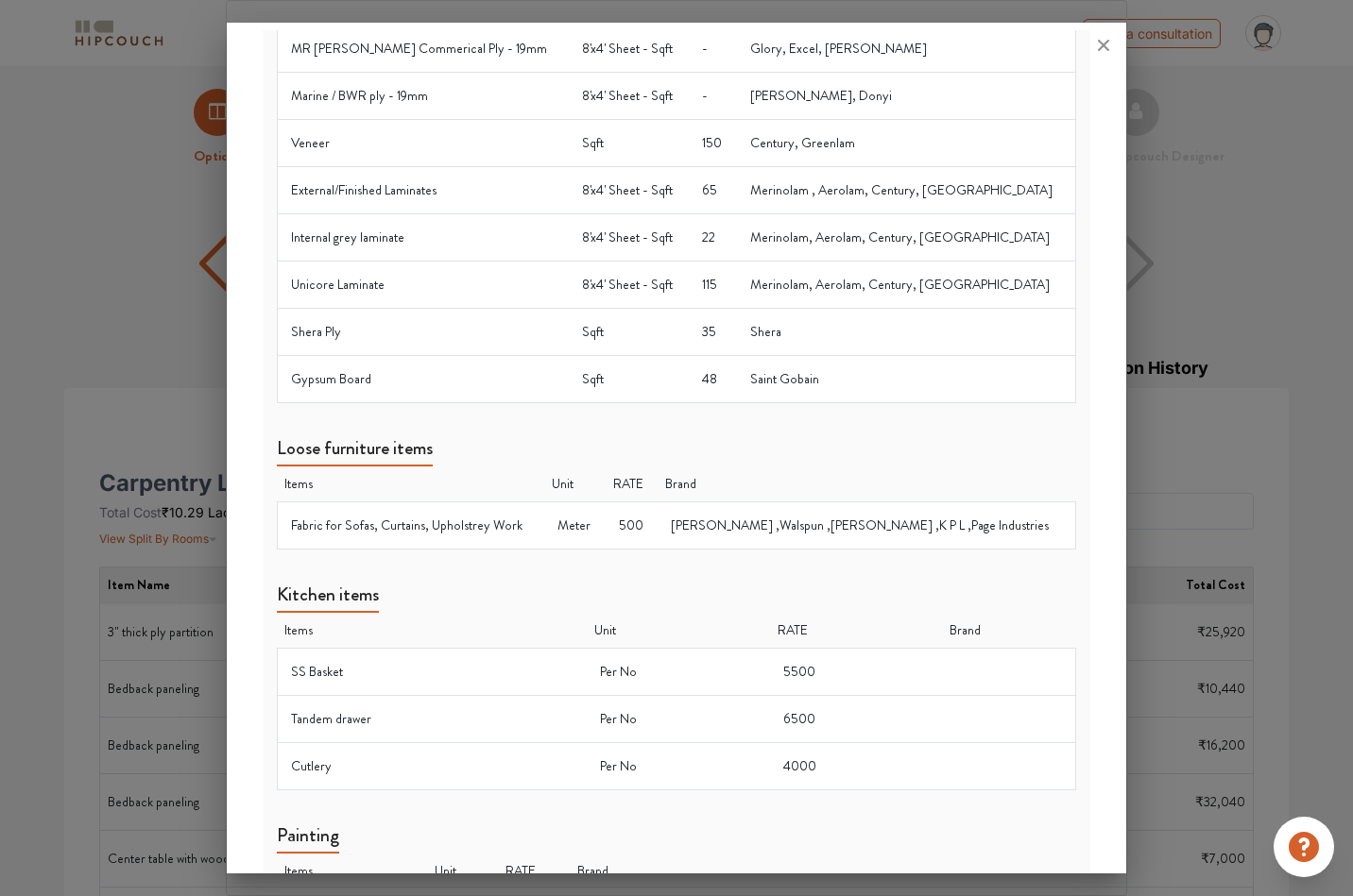
scroll to position [1006, 0]
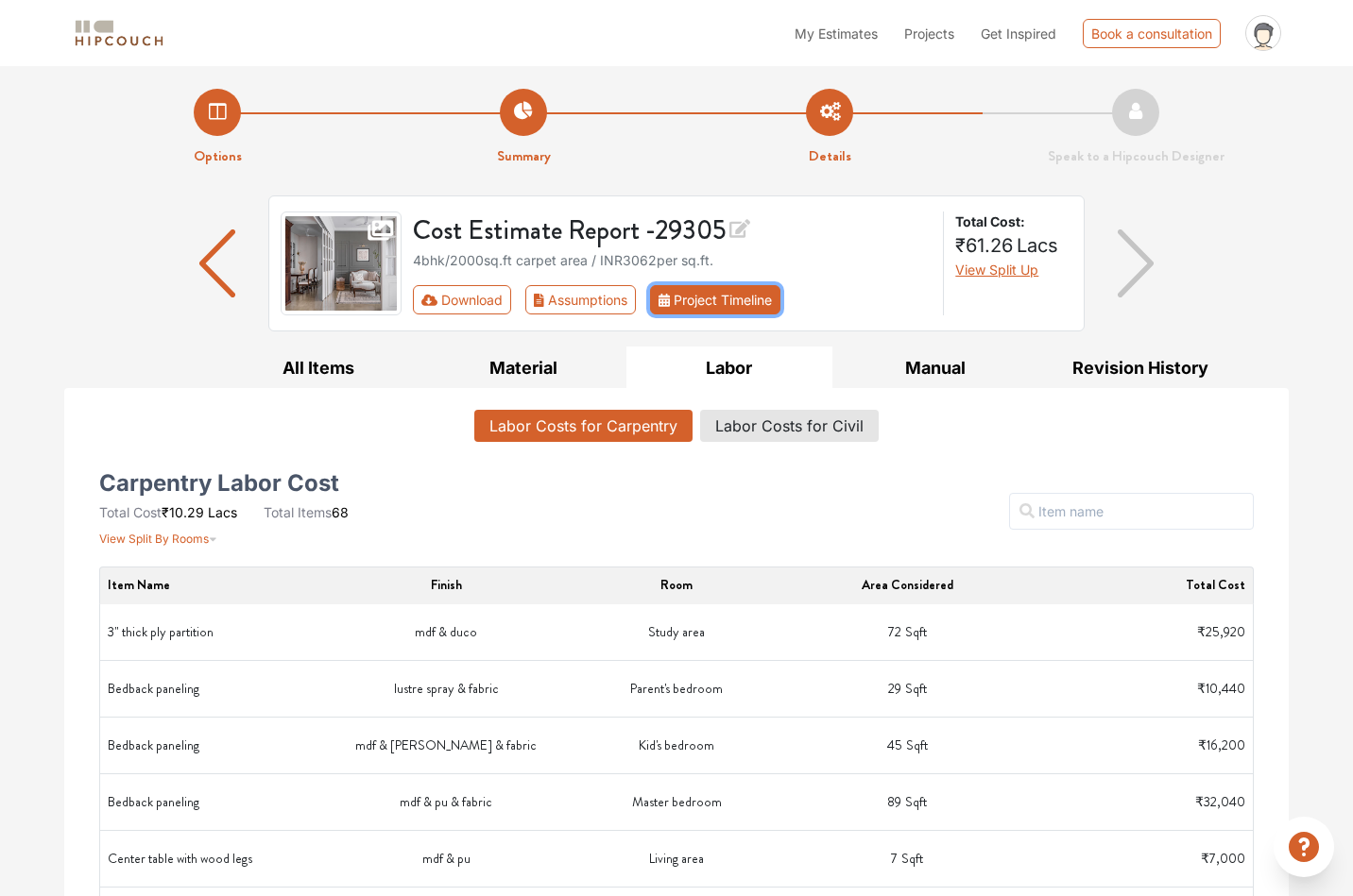
click at [765, 293] on button "Project Timeline" at bounding box center [715, 299] width 130 height 29
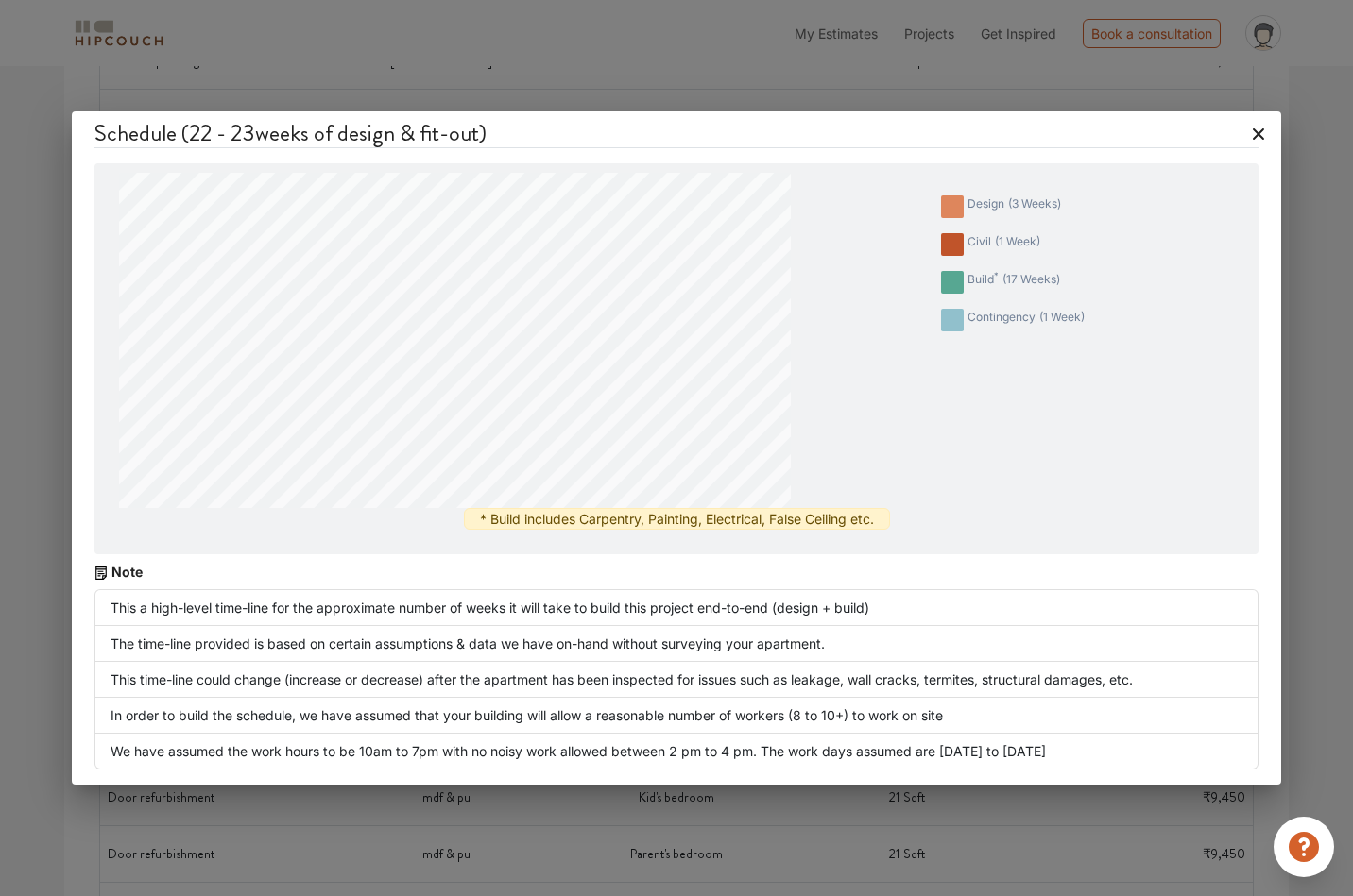
scroll to position [0, 0]
click at [1252, 133] on icon at bounding box center [1258, 134] width 30 height 30
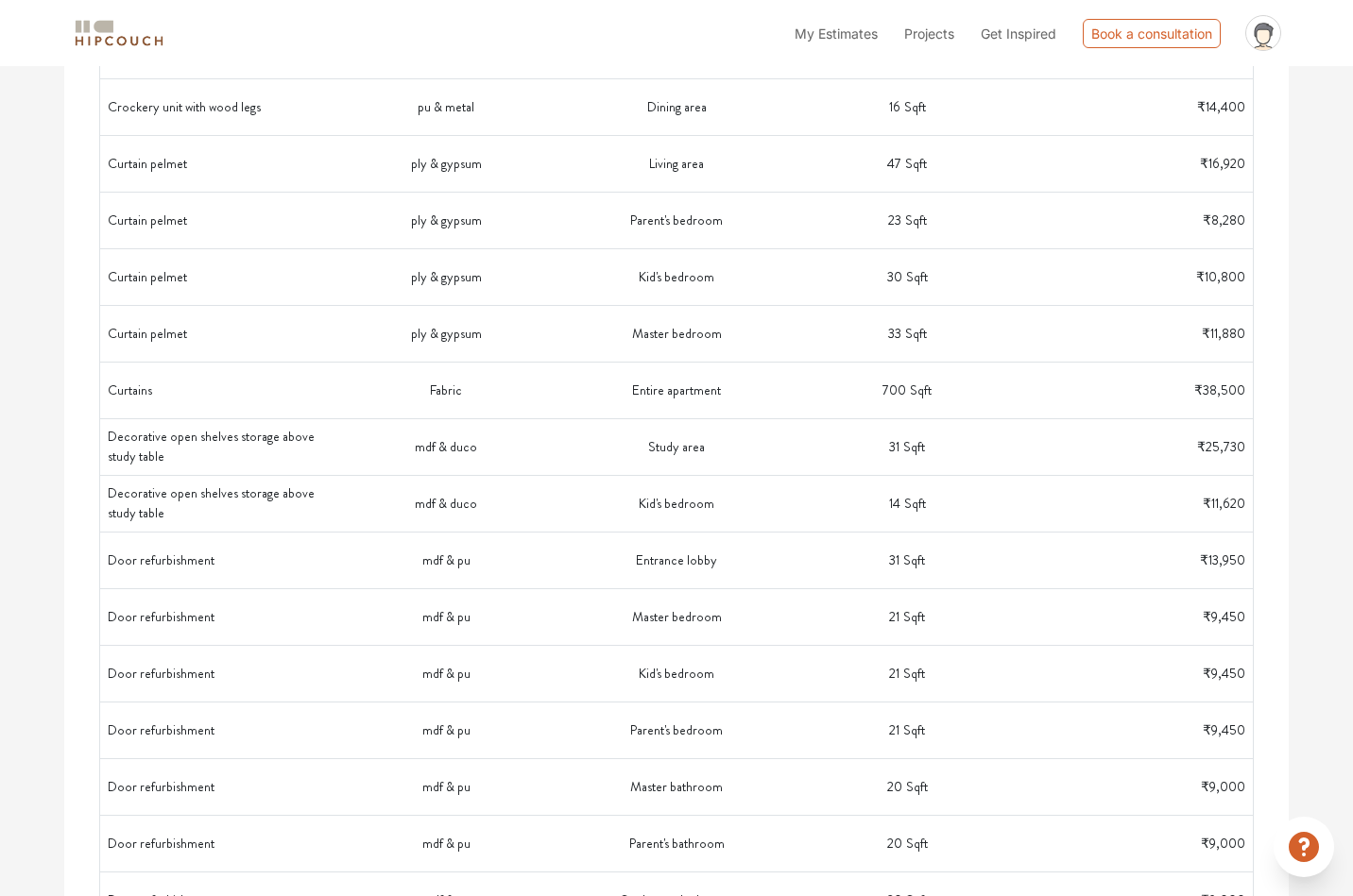
scroll to position [1320, 0]
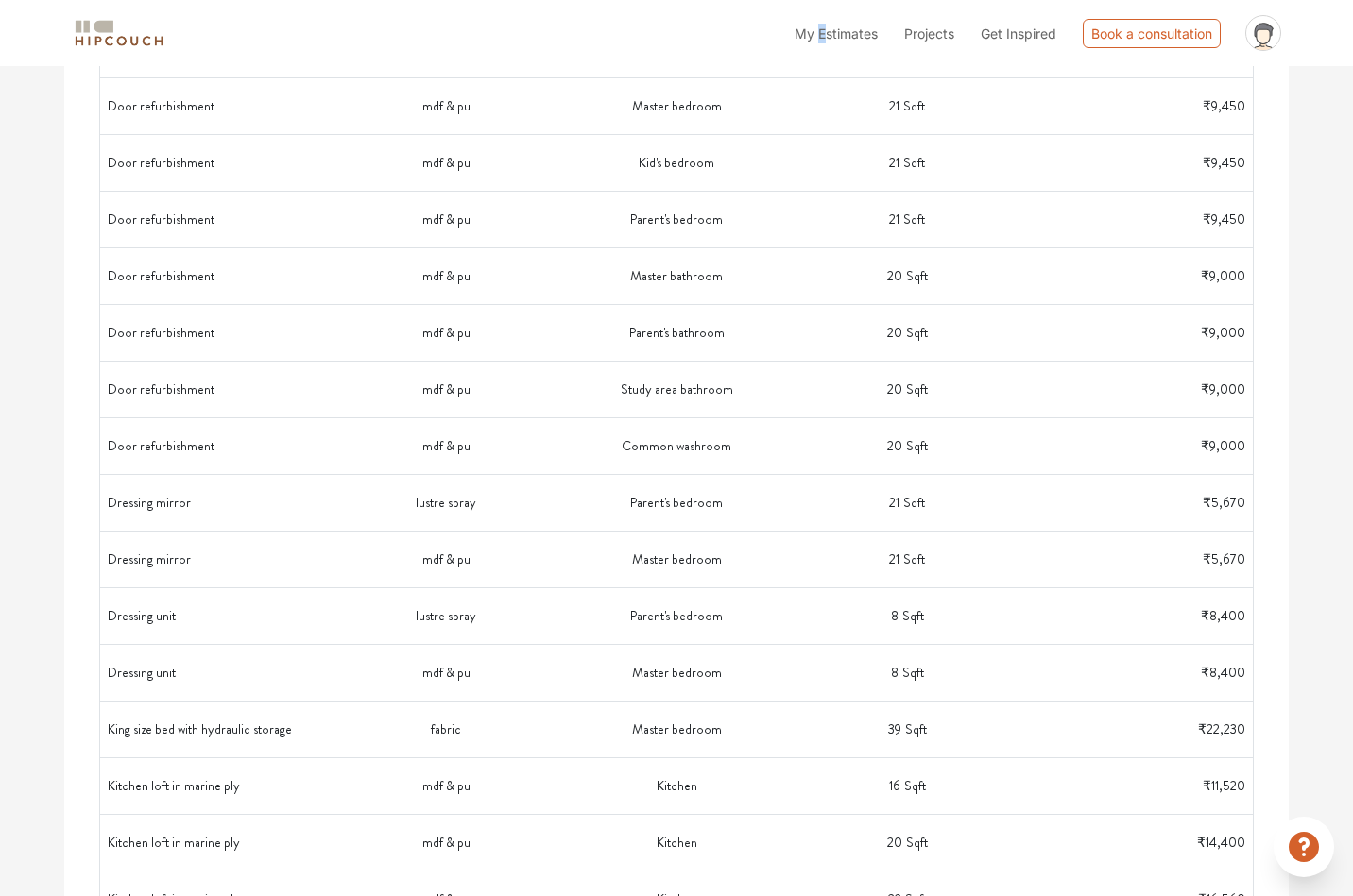
click at [816, 36] on span "My Estimates" at bounding box center [835, 33] width 83 height 16
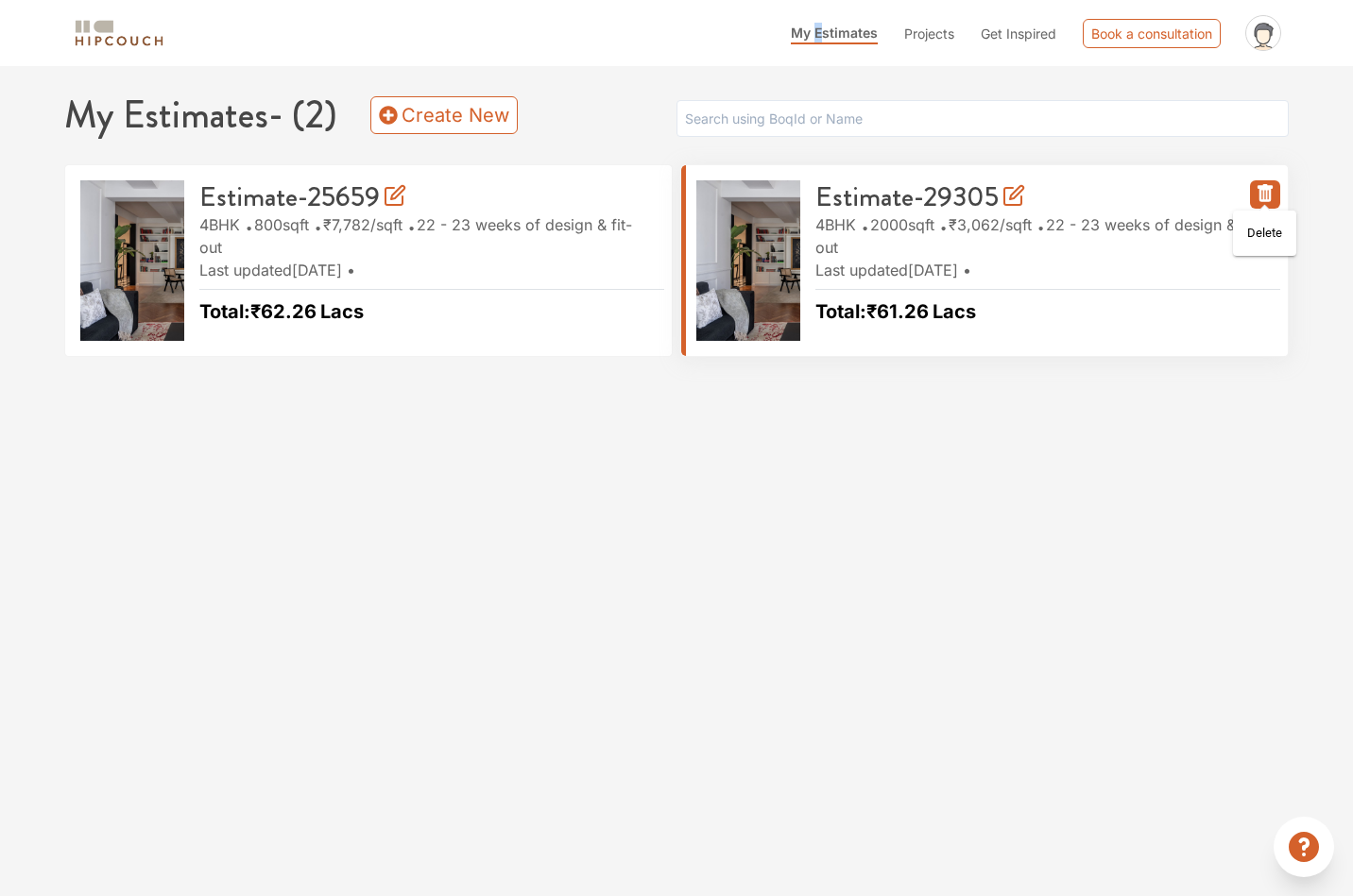
click at [1261, 197] on icon "button" at bounding box center [1265, 193] width 15 height 18
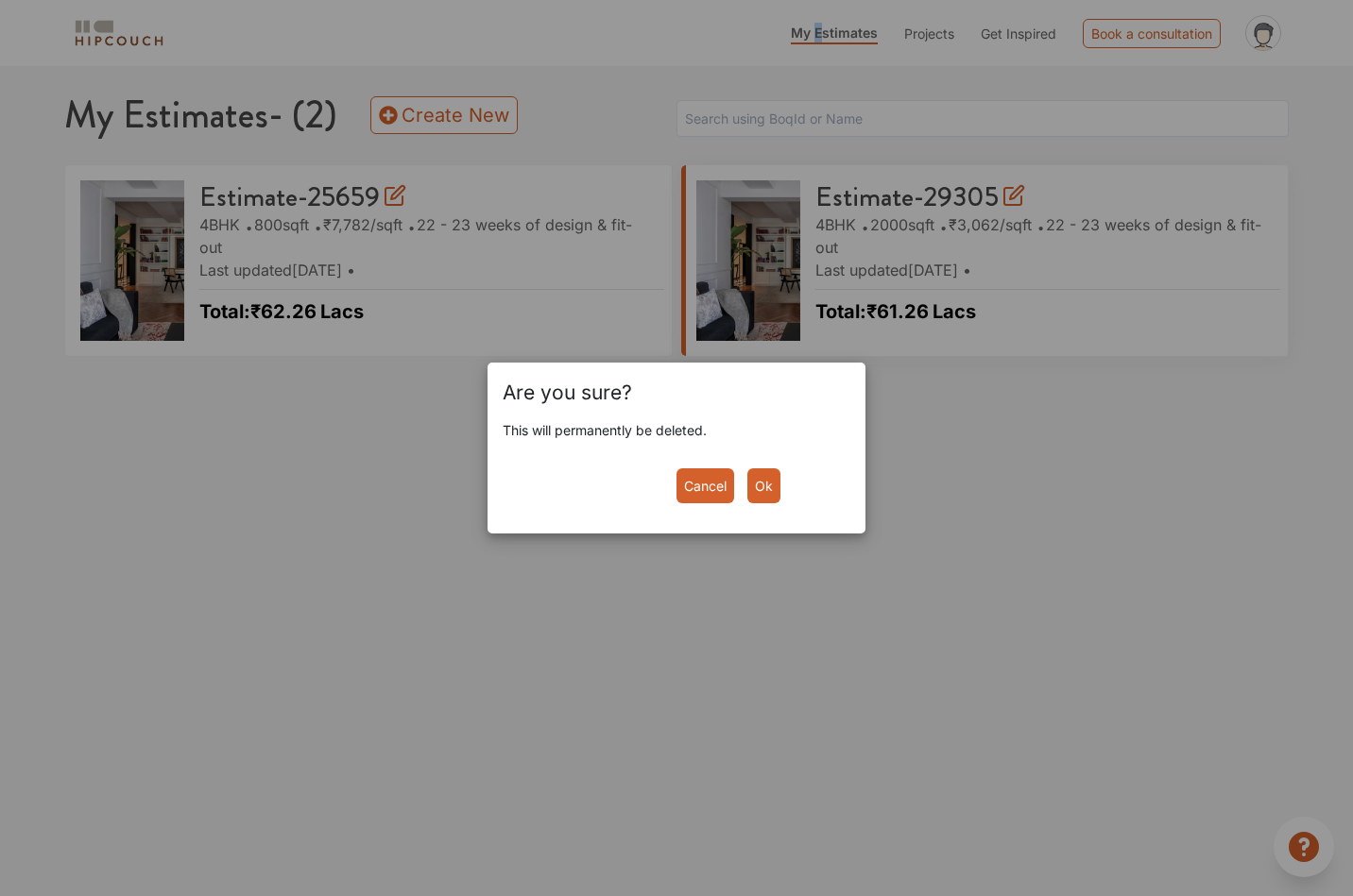
click at [761, 486] on button "Ok" at bounding box center [763, 486] width 33 height 35
